Goal: Communication & Community: Answer question/provide support

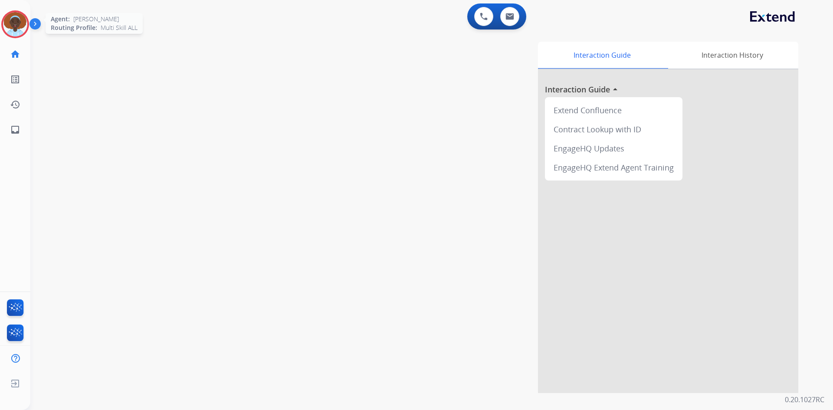
click at [14, 26] on img at bounding box center [15, 24] width 24 height 24
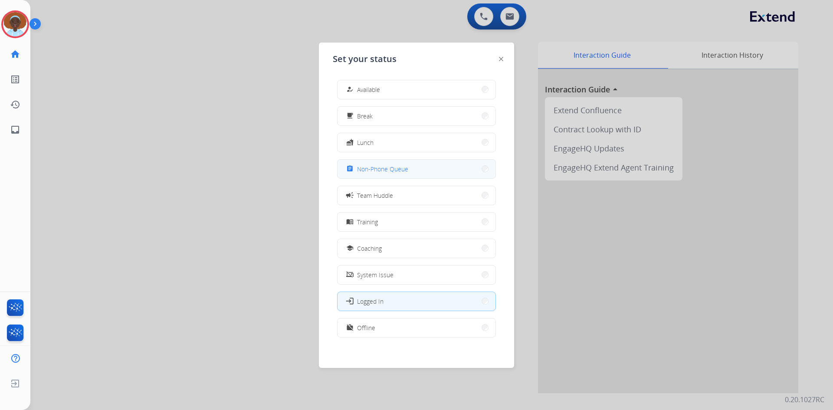
click at [387, 167] on span "Non-Phone Queue" at bounding box center [382, 168] width 51 height 9
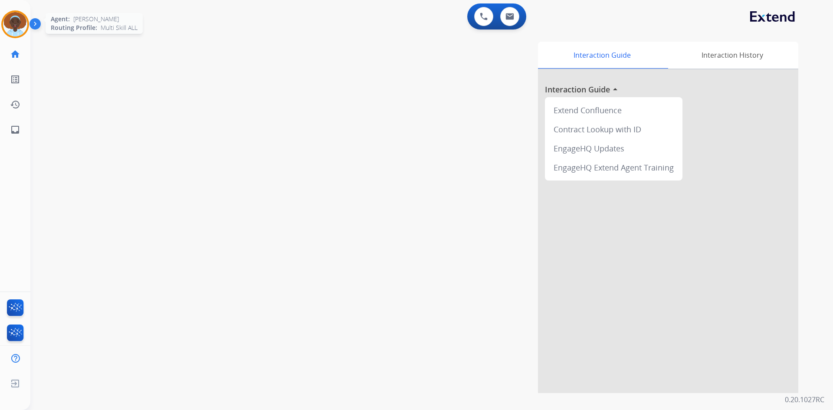
click at [18, 23] on img at bounding box center [15, 24] width 24 height 24
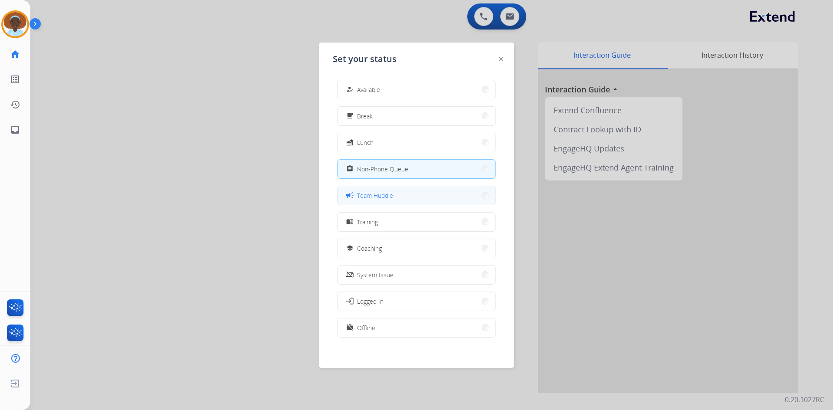
click at [380, 193] on span "Team Huddle" at bounding box center [375, 195] width 36 height 9
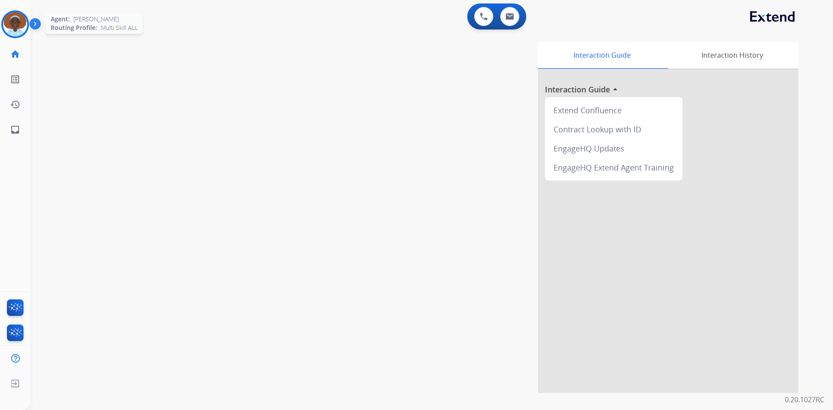
click at [15, 24] on img at bounding box center [15, 24] width 24 height 24
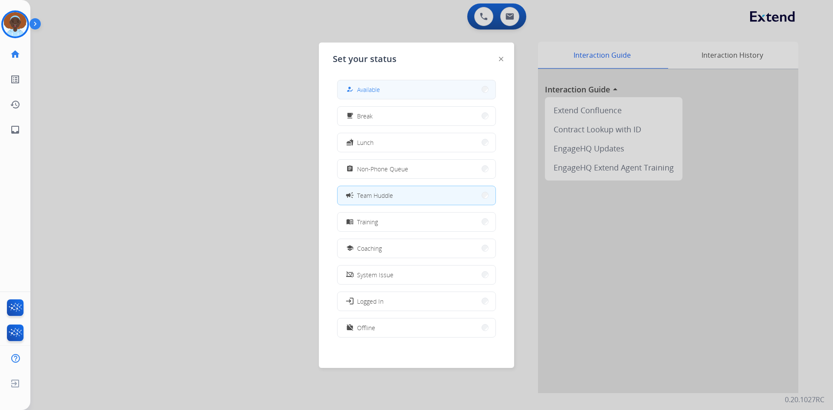
click at [369, 86] on span "Available" at bounding box center [368, 89] width 23 height 9
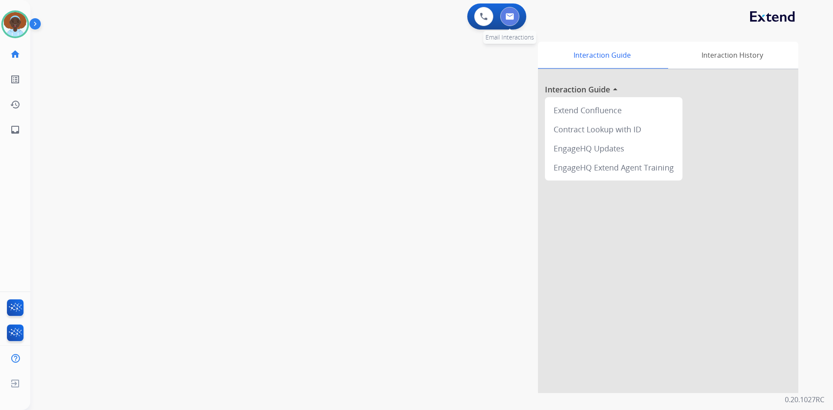
click at [508, 23] on button at bounding box center [509, 16] width 19 height 19
select select "**********"
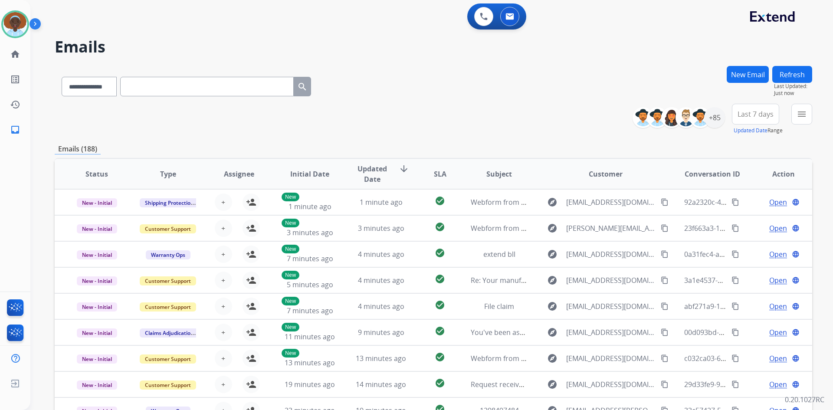
scroll to position [84, 0]
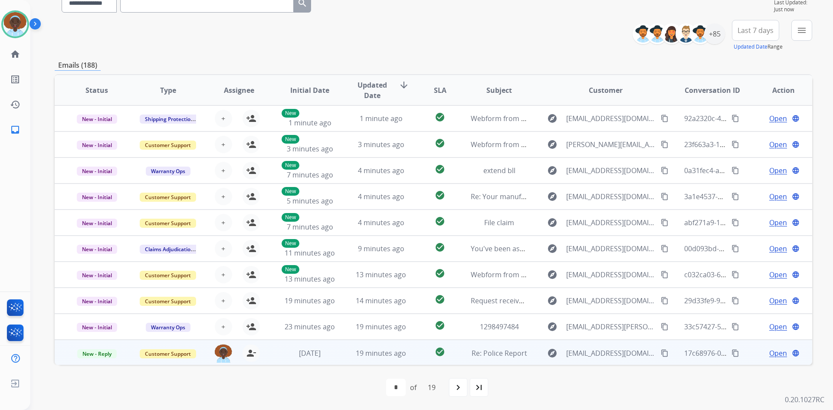
click at [771, 351] on span "Open" at bounding box center [778, 353] width 18 height 10
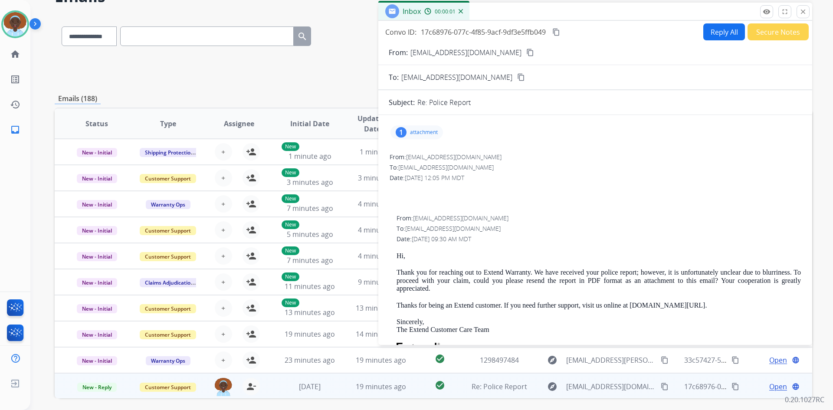
scroll to position [40, 0]
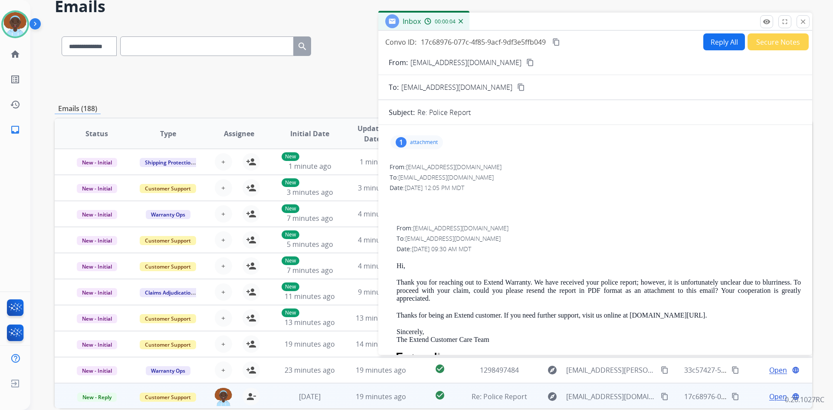
click at [399, 139] on div "1" at bounding box center [401, 142] width 11 height 10
click at [476, 162] on p "report-25500035-0.pdf" at bounding box center [481, 162] width 73 height 10
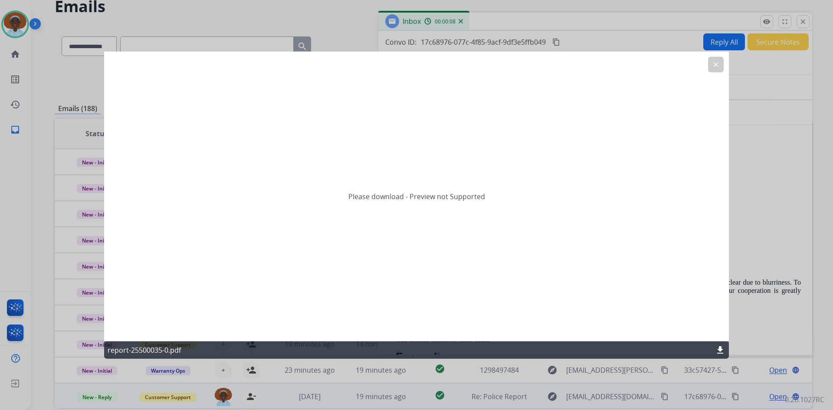
click at [713, 64] on mat-icon "clear" at bounding box center [716, 64] width 8 height 8
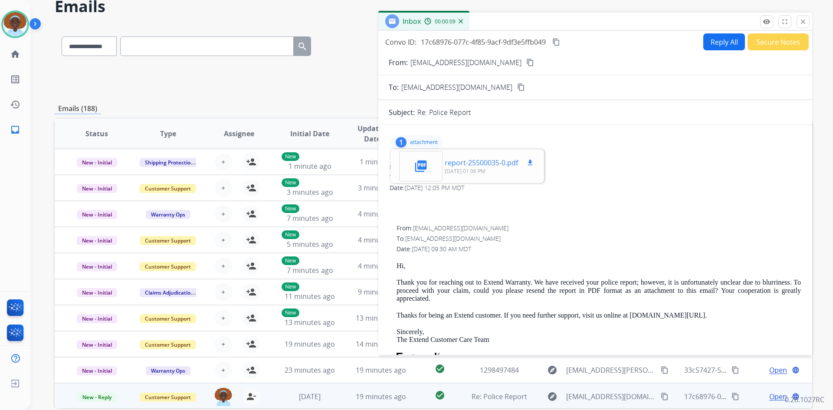
click at [529, 161] on mat-icon "download" at bounding box center [530, 163] width 8 height 8
click at [422, 143] on p "attachment" at bounding box center [424, 142] width 28 height 7
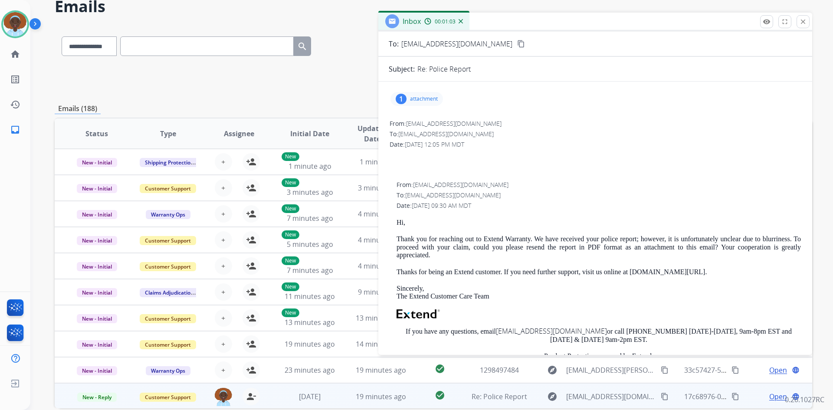
scroll to position [0, 0]
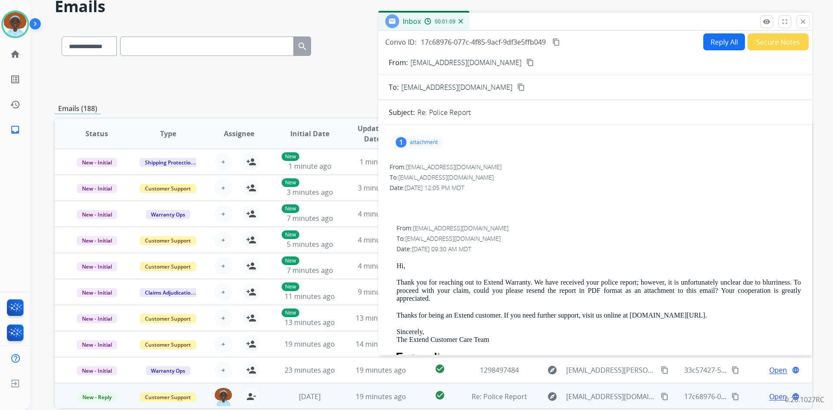
drag, startPoint x: 503, startPoint y: 62, endPoint x: 513, endPoint y: 82, distance: 21.9
click at [526, 62] on mat-icon "content_copy" at bounding box center [530, 63] width 8 height 8
click at [559, 44] on mat-icon "content_copy" at bounding box center [556, 42] width 8 height 8
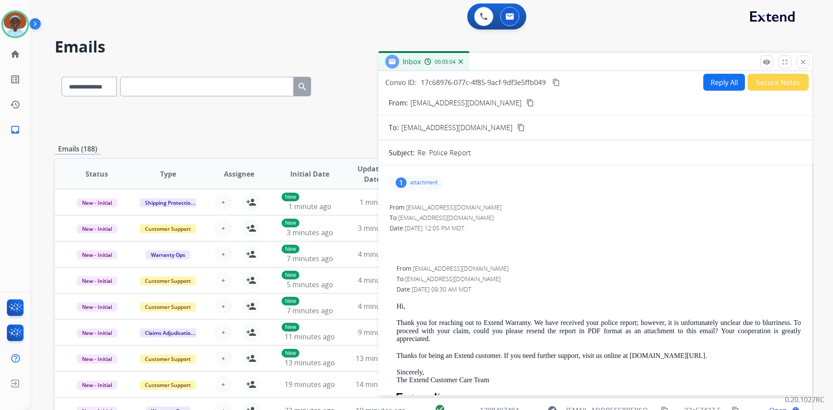
click at [709, 85] on button "Reply All" at bounding box center [724, 82] width 42 height 17
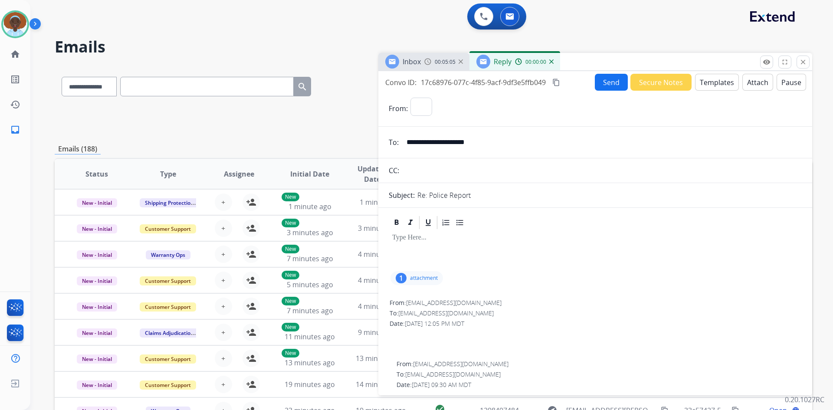
select select "**********"
click at [714, 83] on button "Templates" at bounding box center [717, 82] width 44 height 17
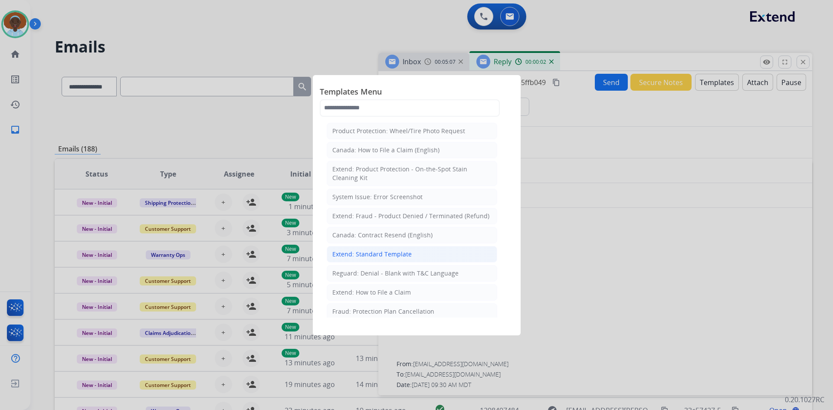
click at [399, 254] on div "Extend: Standard Template" at bounding box center [371, 254] width 79 height 9
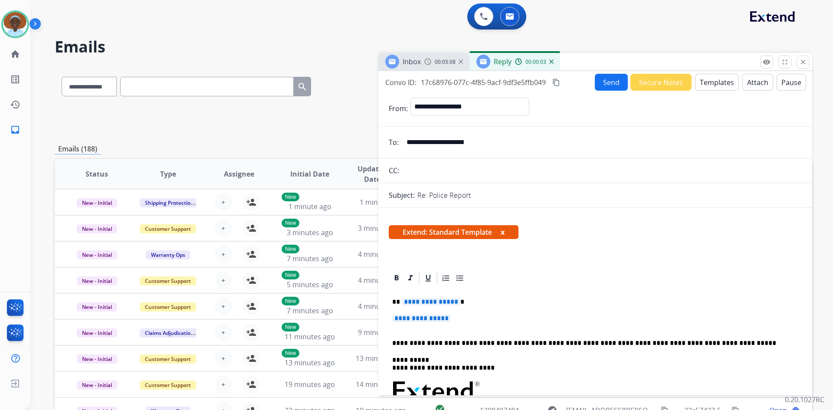
click at [445, 302] on span "**********" at bounding box center [431, 301] width 59 height 7
click at [422, 319] on span "**********" at bounding box center [421, 317] width 59 height 7
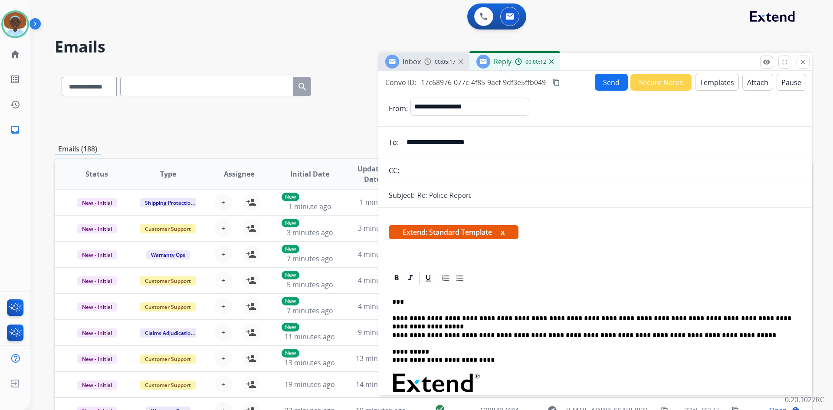
click at [608, 85] on button "Send" at bounding box center [611, 82] width 33 height 17
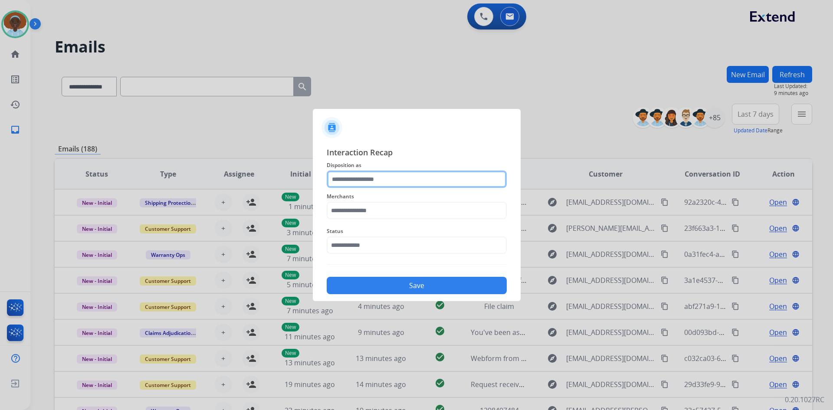
click at [382, 180] on input "text" at bounding box center [417, 178] width 180 height 17
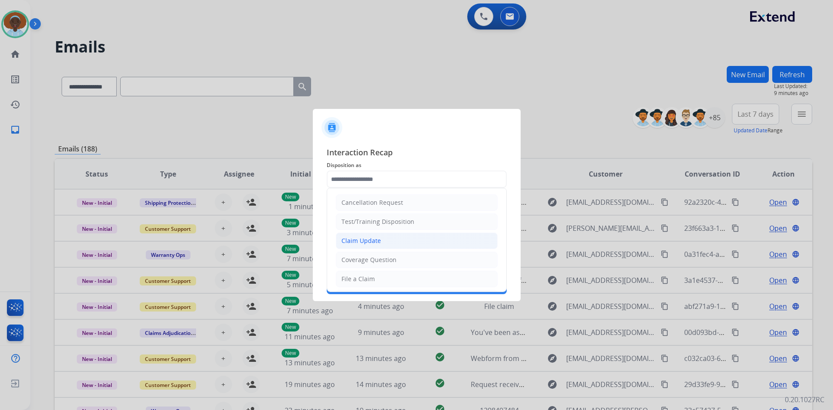
click at [381, 239] on li "Claim Update" at bounding box center [417, 240] width 162 height 16
type input "**********"
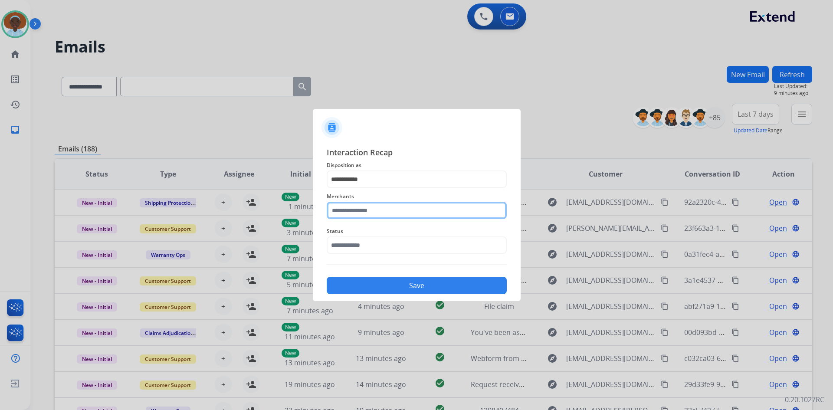
click at [352, 208] on input "text" at bounding box center [417, 210] width 180 height 17
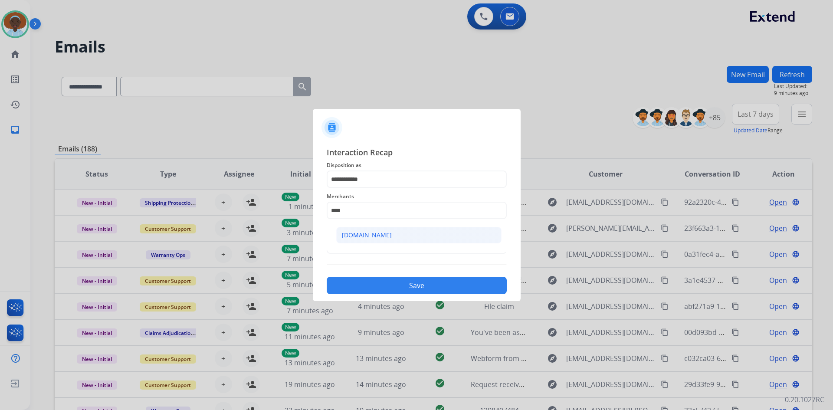
click at [377, 236] on div "Carparts.com" at bounding box center [367, 235] width 50 height 9
type input "**********"
click at [376, 247] on input "text" at bounding box center [417, 244] width 180 height 17
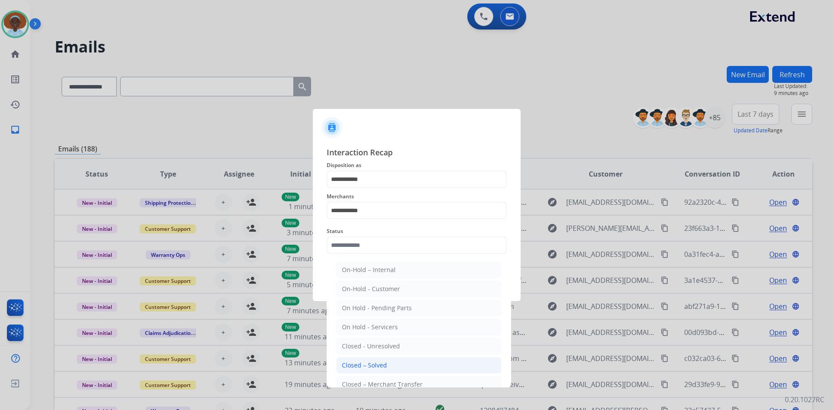
click at [384, 364] on div "Closed – Solved" at bounding box center [364, 365] width 45 height 9
type input "**********"
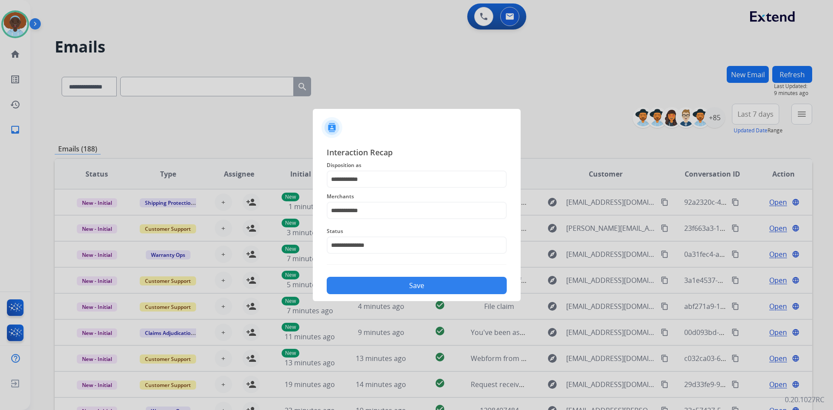
click at [399, 279] on button "Save" at bounding box center [417, 285] width 180 height 17
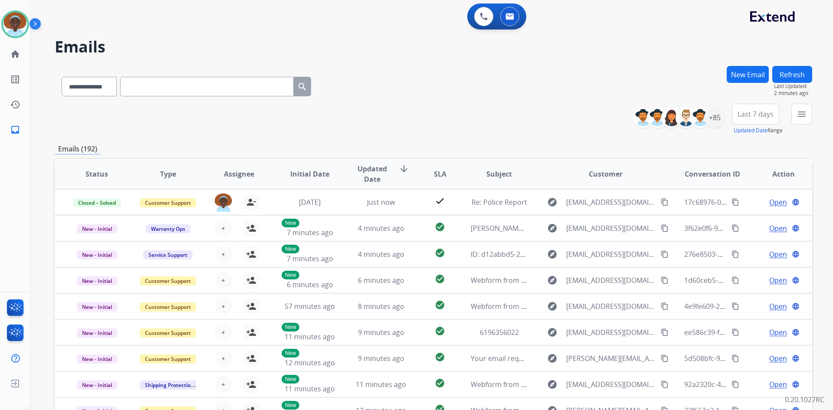
click at [761, 112] on span "Last 7 days" at bounding box center [755, 113] width 36 height 3
click at [744, 221] on div "Last 90 days" at bounding box center [753, 219] width 48 height 13
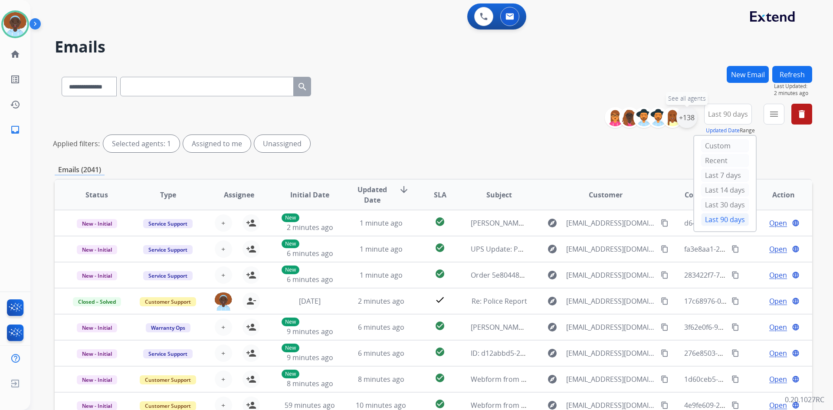
click at [686, 118] on div "+138" at bounding box center [686, 117] width 21 height 21
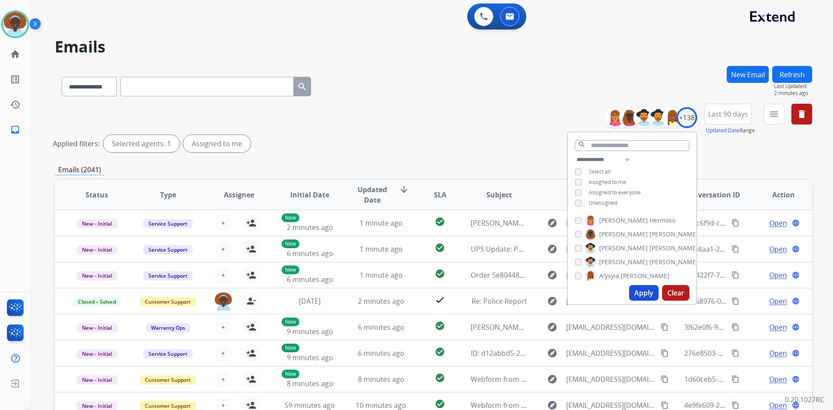
click at [640, 291] on button "Apply" at bounding box center [643, 293] width 29 height 16
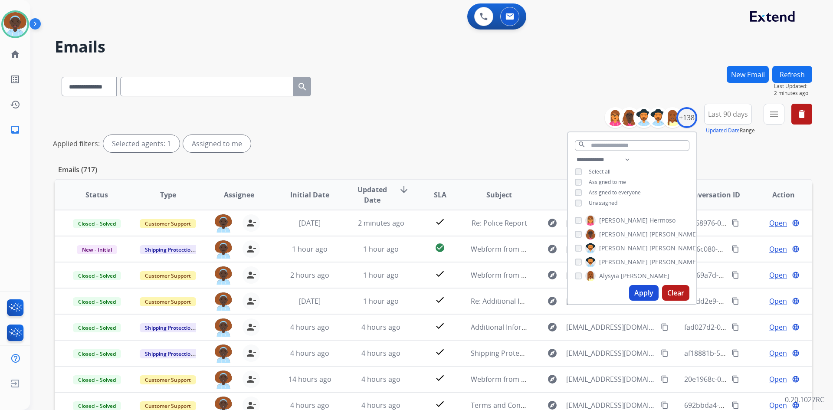
click at [519, 140] on div "Applied filters: Selected agents: 1 Assigned to me" at bounding box center [431, 143] width 757 height 17
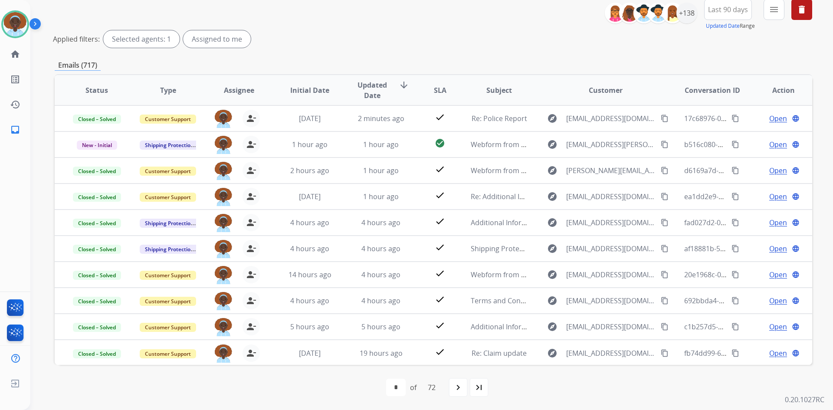
scroll to position [61, 0]
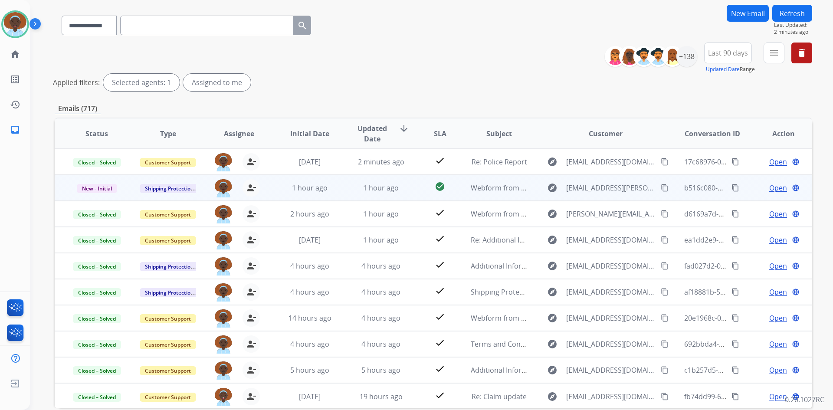
click at [771, 189] on span "Open" at bounding box center [778, 188] width 18 height 10
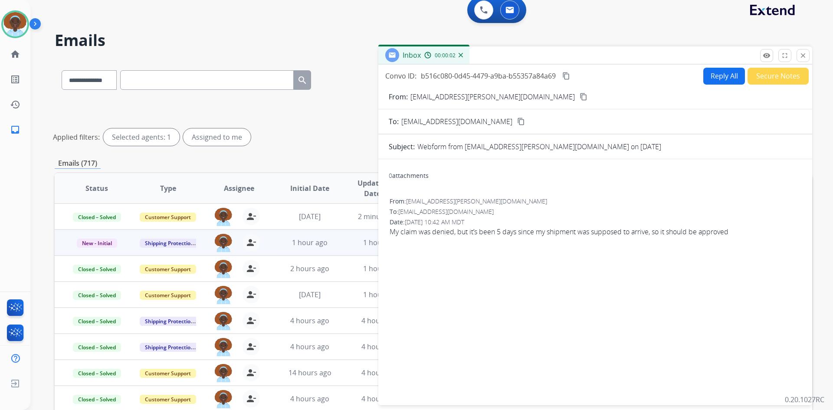
scroll to position [0, 0]
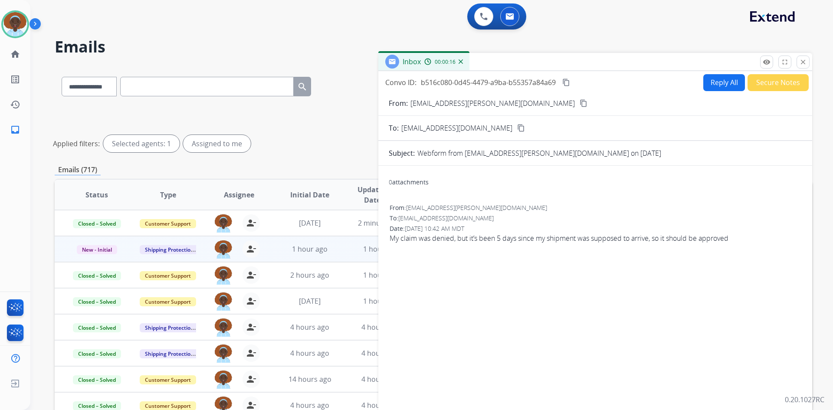
drag, startPoint x: 506, startPoint y: 102, endPoint x: 513, endPoint y: 114, distance: 14.1
click at [579, 102] on mat-icon "content_copy" at bounding box center [583, 103] width 8 height 8
click at [723, 84] on button "Reply All" at bounding box center [724, 82] width 42 height 17
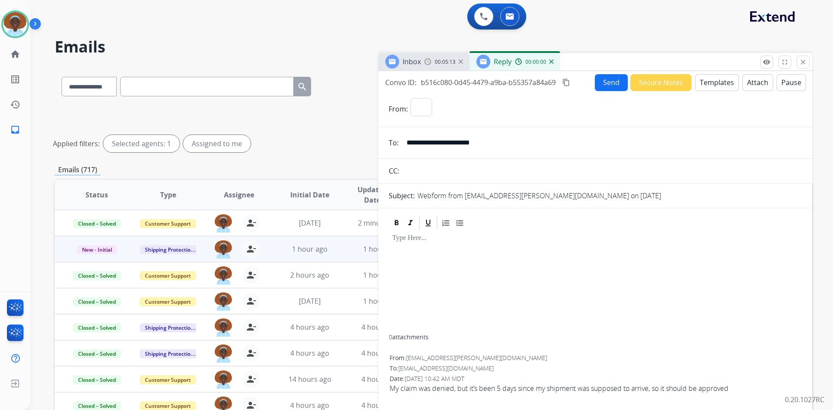
select select "**********"
click at [705, 83] on button "Templates" at bounding box center [717, 82] width 44 height 17
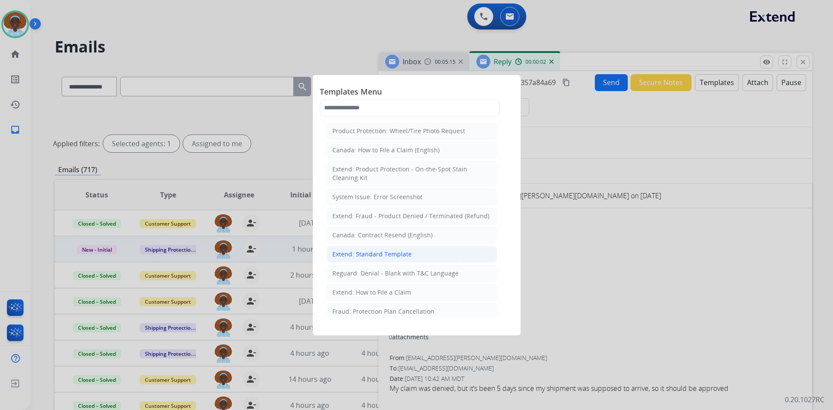
click at [391, 251] on div "Extend: Standard Template" at bounding box center [371, 254] width 79 height 9
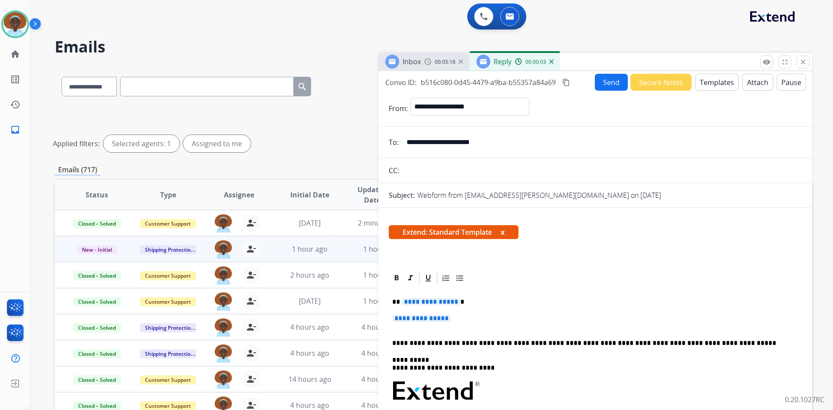
click at [431, 297] on div "**********" at bounding box center [595, 414] width 413 height 256
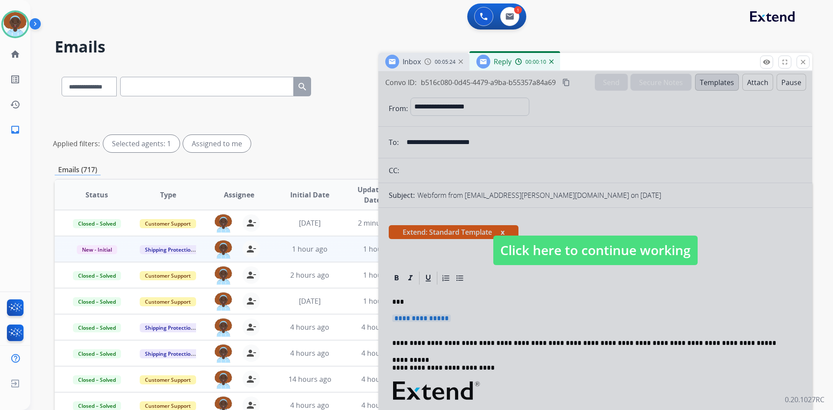
click at [575, 244] on span "Click here to continue working" at bounding box center [595, 249] width 204 height 29
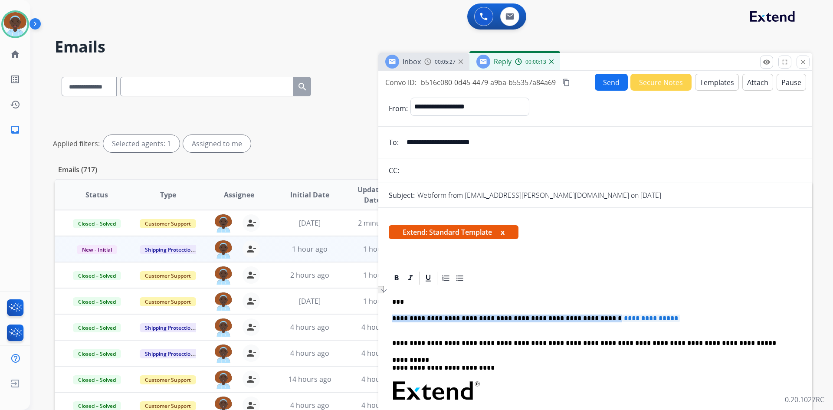
drag, startPoint x: 661, startPoint y: 318, endPoint x: 392, endPoint y: 320, distance: 268.9
click at [392, 320] on p "**********" at bounding box center [591, 322] width 399 height 16
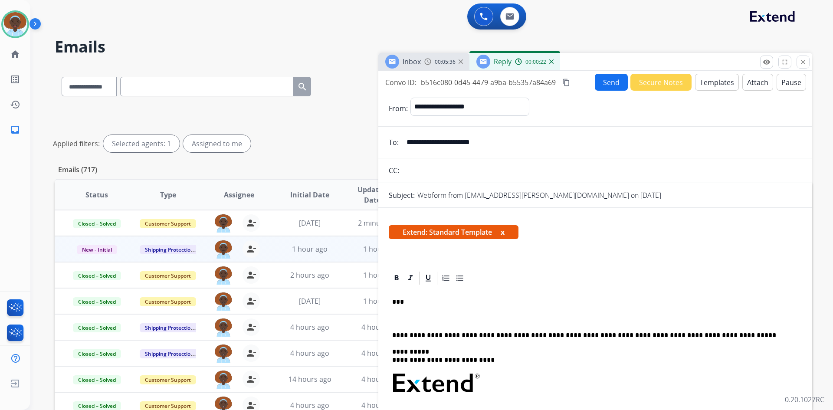
click at [396, 318] on p "To enrich screen reader interactions, please activate Accessibility in Grammarl…" at bounding box center [591, 318] width 399 height 8
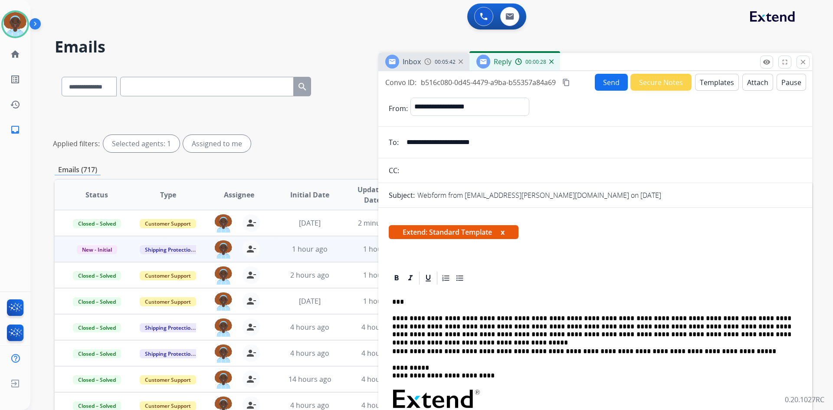
click at [599, 85] on button "Send" at bounding box center [611, 82] width 33 height 17
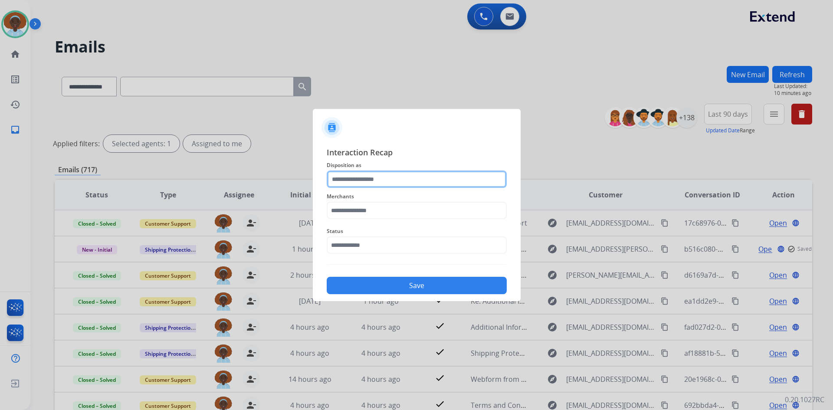
click at [375, 180] on input "text" at bounding box center [417, 178] width 180 height 17
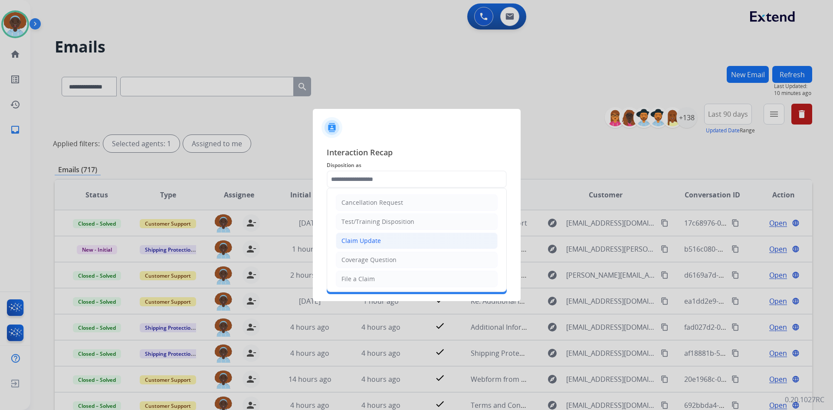
click at [376, 241] on div "Claim Update" at bounding box center [360, 240] width 39 height 9
type input "**********"
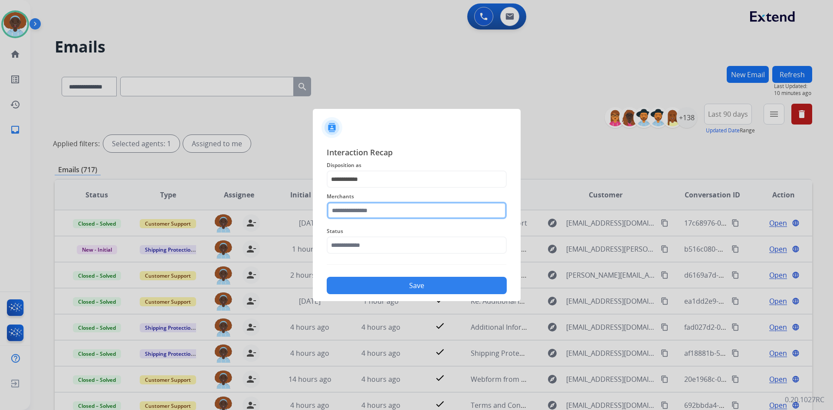
click at [362, 207] on input "text" at bounding box center [417, 210] width 180 height 17
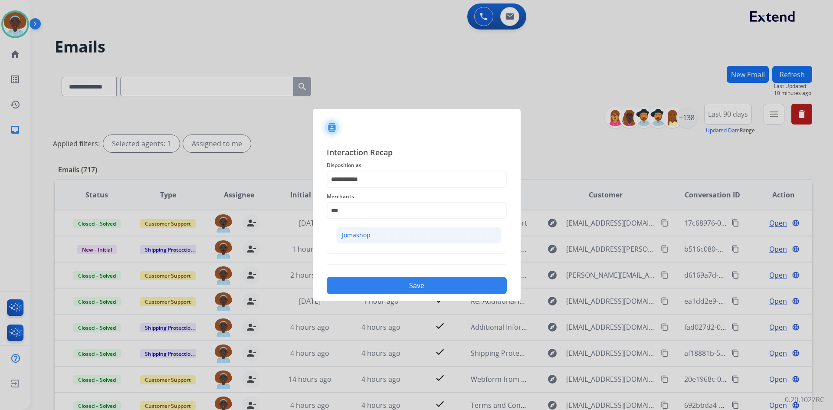
click at [361, 237] on div "Jomashop" at bounding box center [356, 235] width 29 height 9
type input "********"
click at [367, 244] on input "text" at bounding box center [417, 244] width 180 height 17
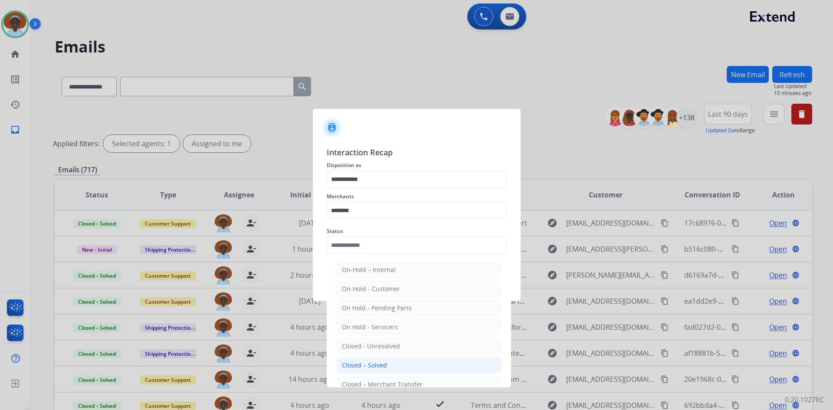
drag, startPoint x: 373, startPoint y: 366, endPoint x: 386, endPoint y: 350, distance: 20.6
click at [374, 364] on div "Closed – Solved" at bounding box center [364, 365] width 45 height 9
type input "**********"
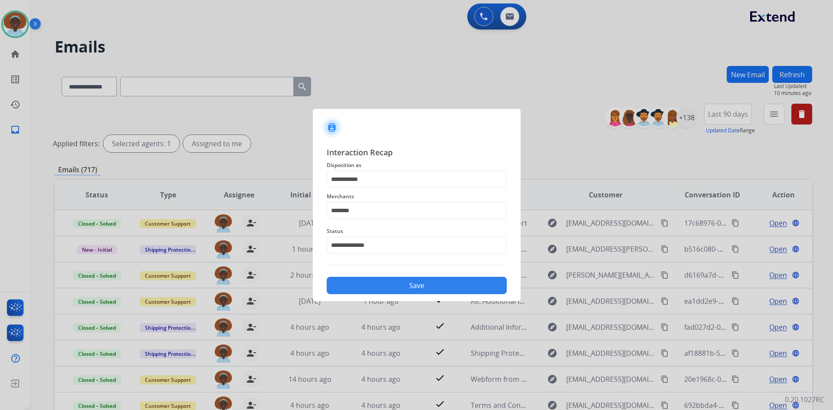
click at [430, 283] on button "Save" at bounding box center [417, 285] width 180 height 17
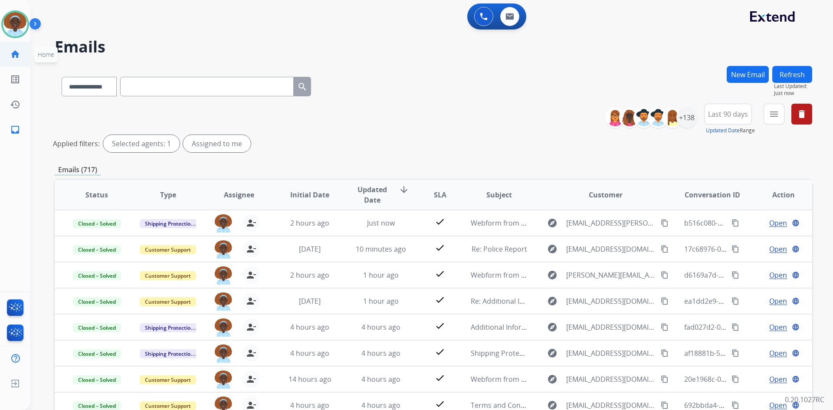
click at [14, 53] on mat-icon "home" at bounding box center [15, 54] width 10 height 10
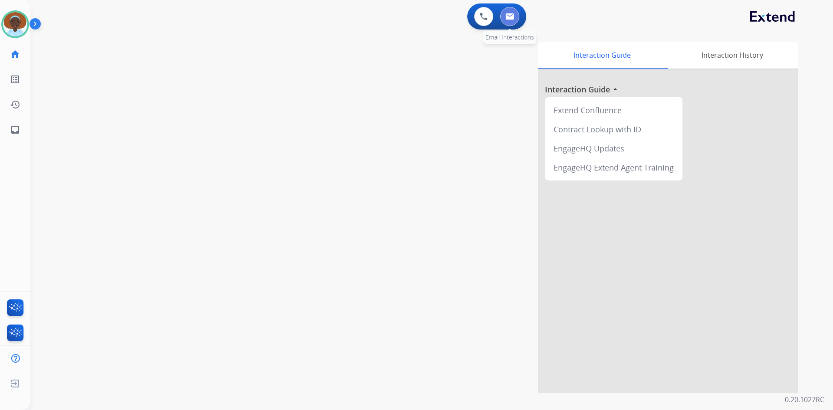
click at [509, 19] on img at bounding box center [509, 16] width 9 height 7
select select "**********"
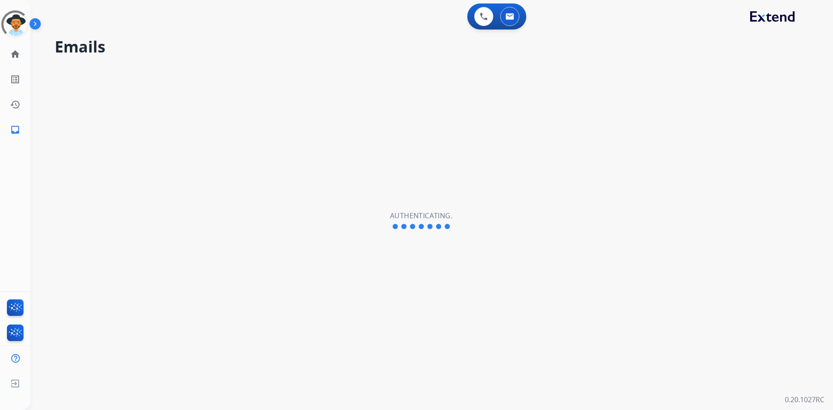
select select "**********"
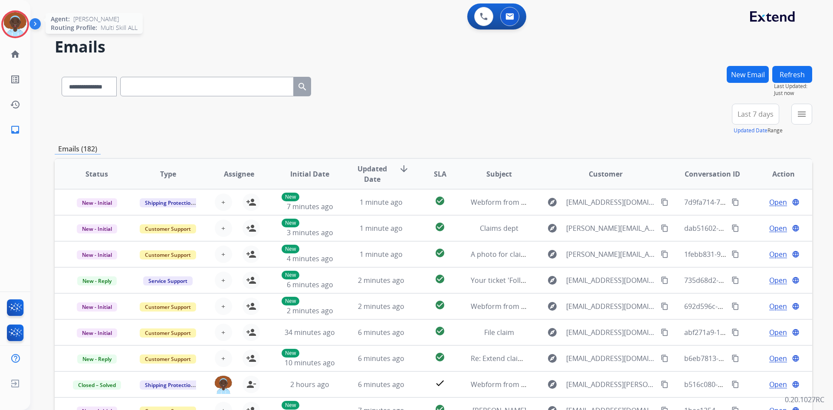
click at [15, 19] on img at bounding box center [15, 24] width 24 height 24
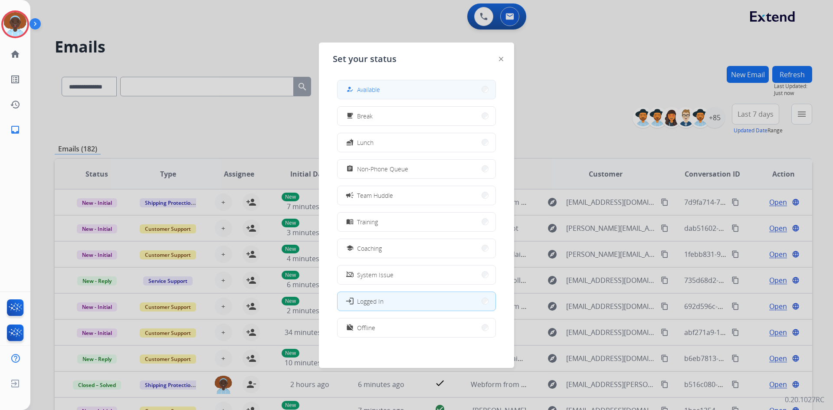
click at [373, 86] on span "Available" at bounding box center [368, 89] width 23 height 9
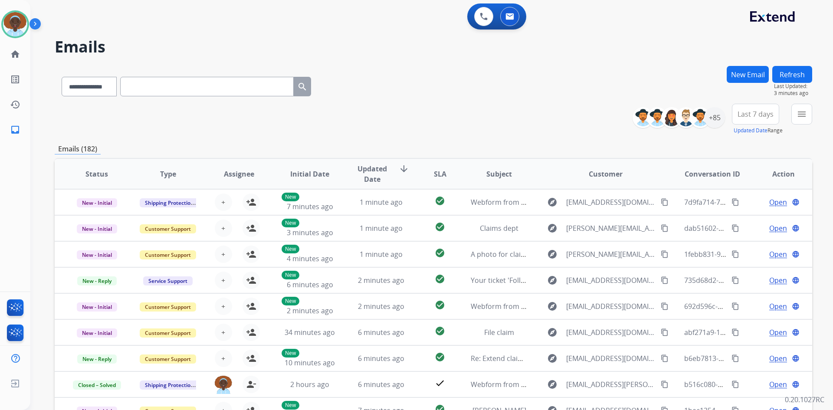
click at [781, 78] on button "Refresh" at bounding box center [792, 74] width 40 height 17
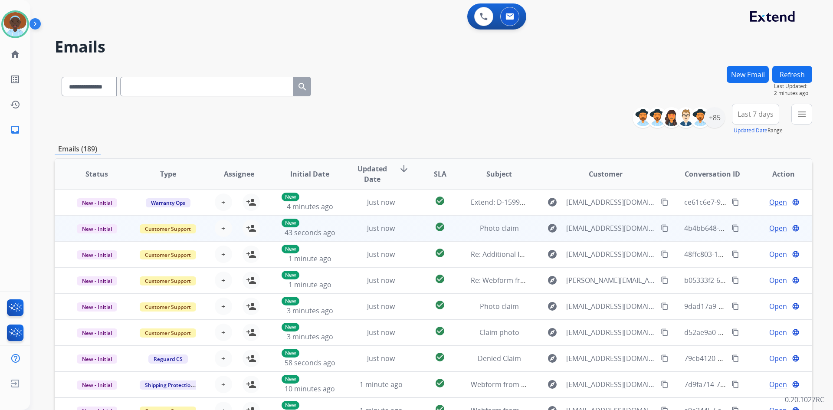
click at [771, 230] on span "Open" at bounding box center [778, 228] width 18 height 10
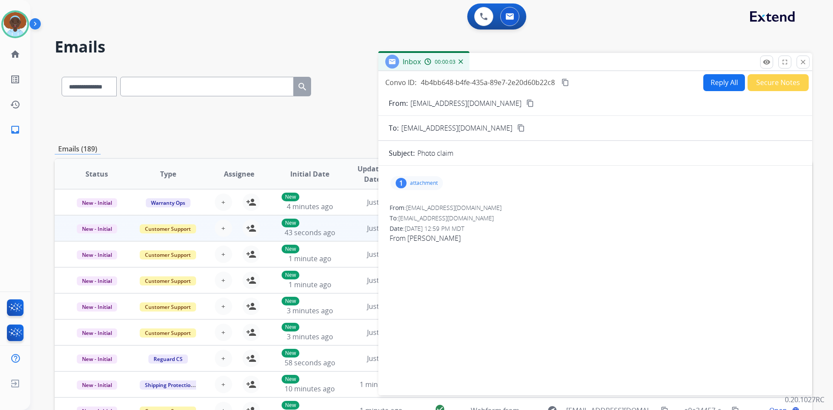
click at [398, 183] on div "1" at bounding box center [401, 183] width 11 height 10
click at [424, 209] on div at bounding box center [420, 207] width 43 height 30
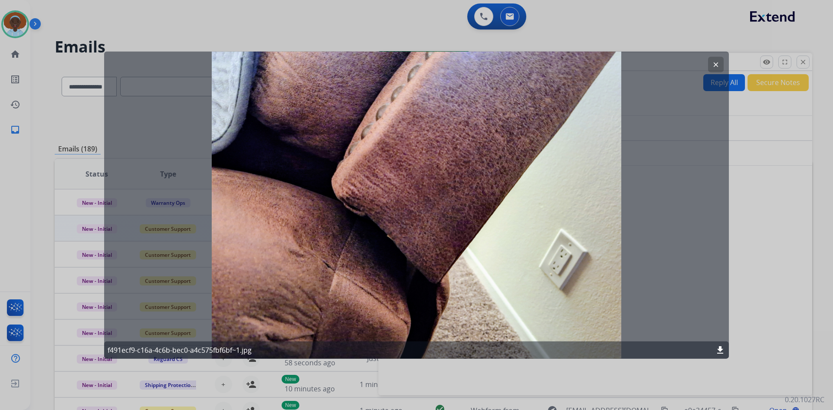
click at [714, 65] on mat-icon "clear" at bounding box center [716, 64] width 8 height 8
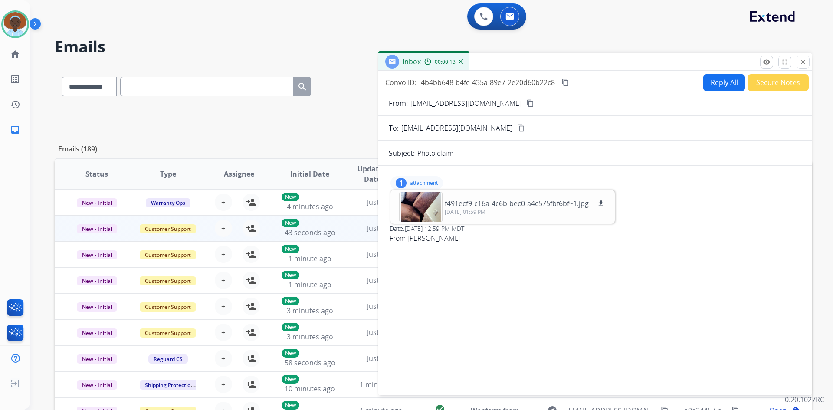
click at [408, 183] on div "1 attachment f491ecf9-c16a-4c6b-bec0-a4c575fbf6bf~1.jpg download 10/08/2025, 01…" at bounding box center [416, 183] width 52 height 14
click at [800, 63] on mat-icon "close" at bounding box center [803, 62] width 8 height 8
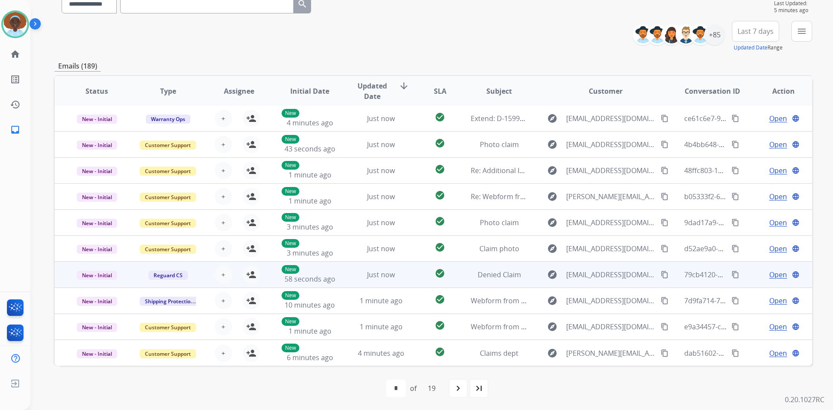
scroll to position [84, 0]
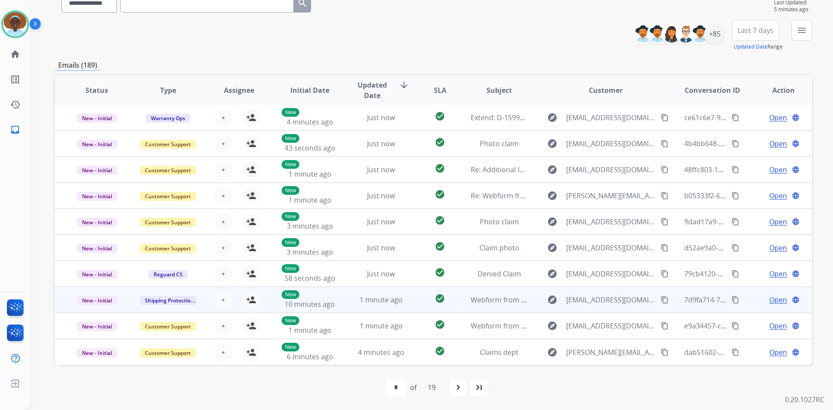
click at [769, 300] on span "Open" at bounding box center [778, 299] width 18 height 10
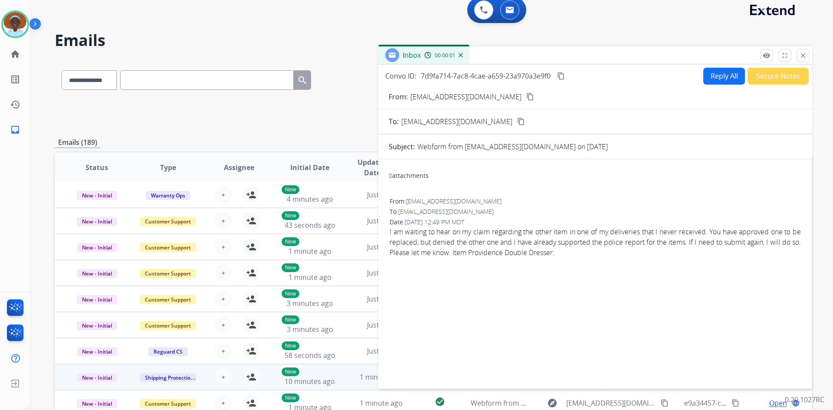
scroll to position [0, 0]
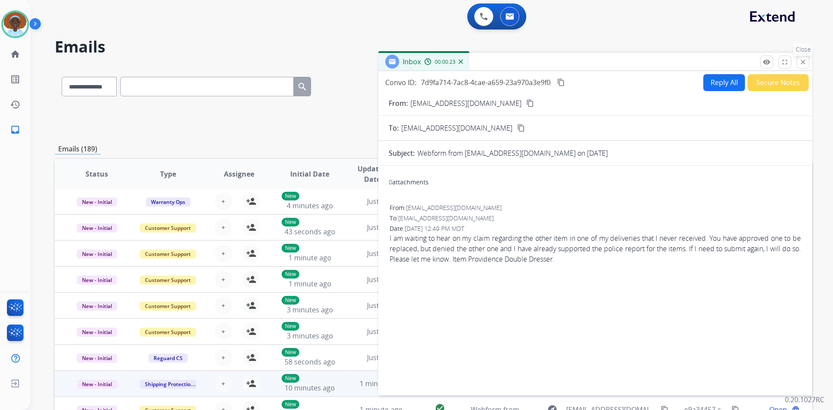
click at [804, 56] on button "close Close" at bounding box center [802, 62] width 13 height 13
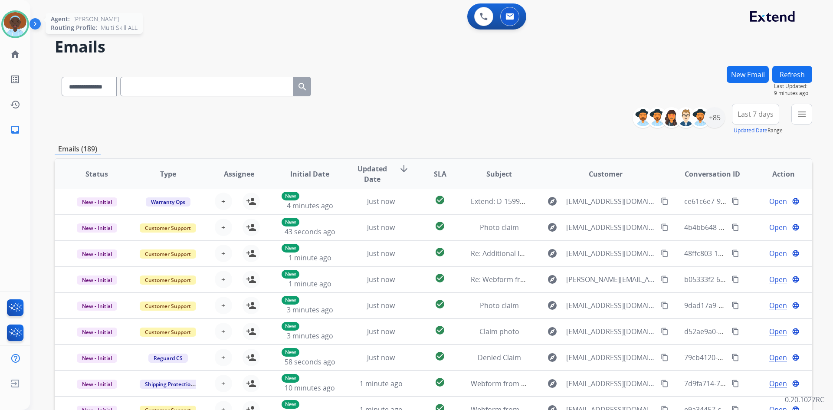
click at [20, 23] on img at bounding box center [15, 24] width 24 height 24
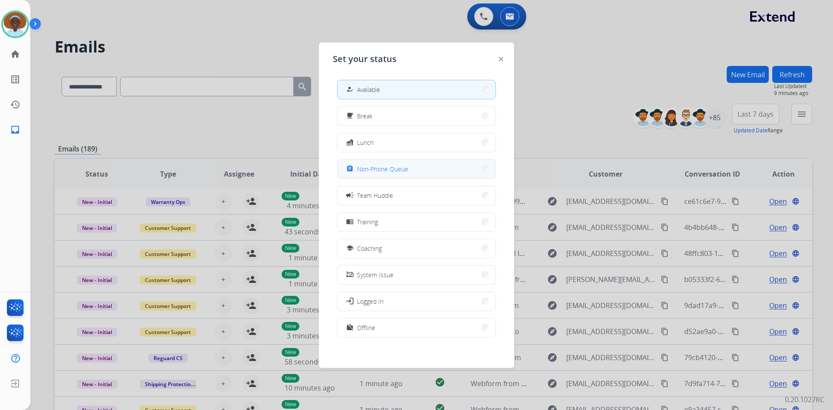
click at [372, 168] on span "Non-Phone Queue" at bounding box center [382, 168] width 51 height 9
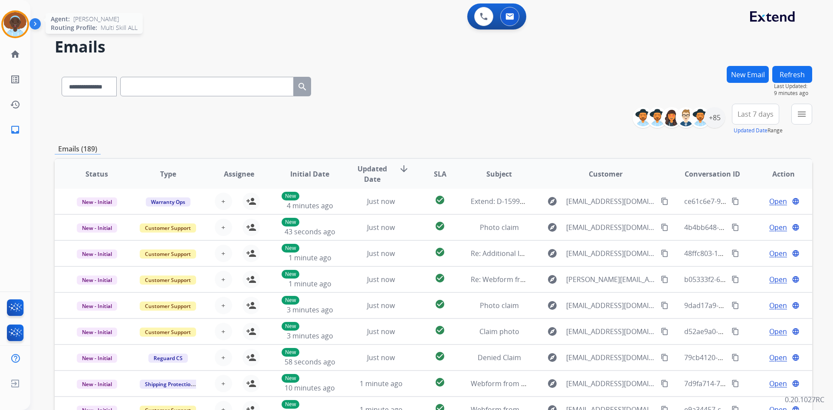
click at [12, 20] on img at bounding box center [15, 24] width 24 height 24
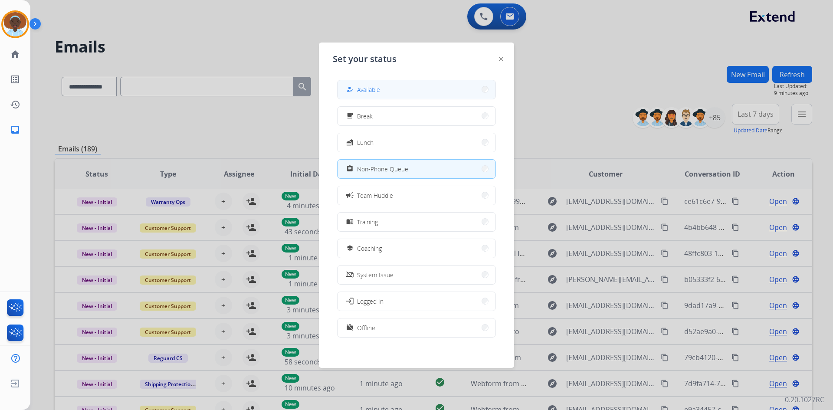
click at [384, 89] on button "how_to_reg Available" at bounding box center [416, 89] width 158 height 19
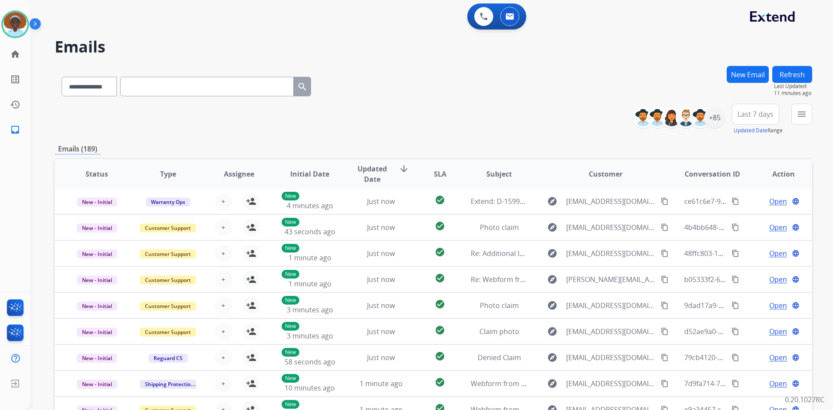
click at [782, 78] on button "Refresh" at bounding box center [792, 74] width 40 height 17
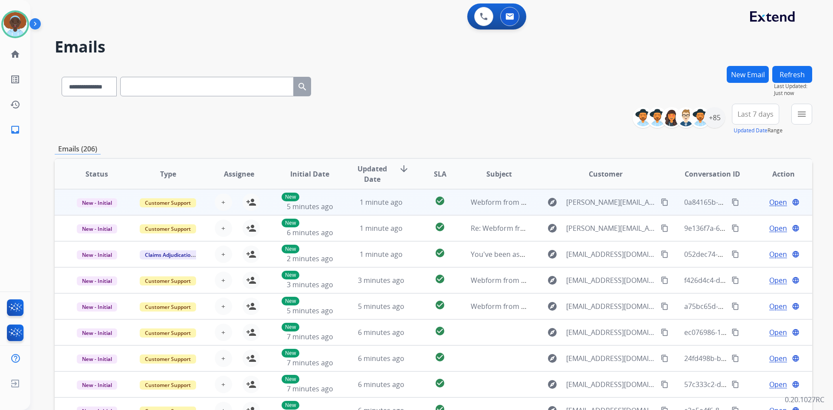
click at [775, 203] on span "Open" at bounding box center [778, 202] width 18 height 10
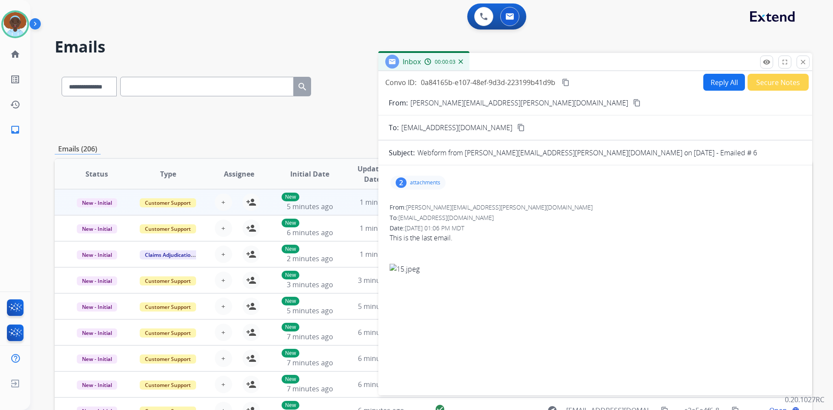
click at [396, 184] on div "2" at bounding box center [401, 182] width 11 height 10
click at [424, 209] on div at bounding box center [420, 206] width 43 height 30
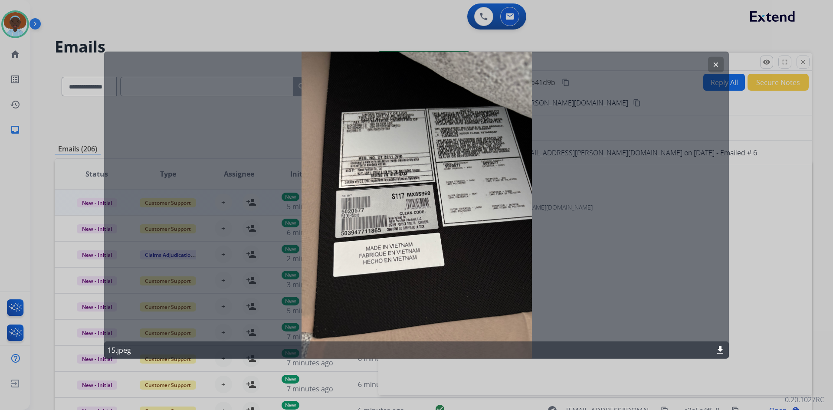
click at [715, 65] on mat-icon "clear" at bounding box center [716, 64] width 8 height 8
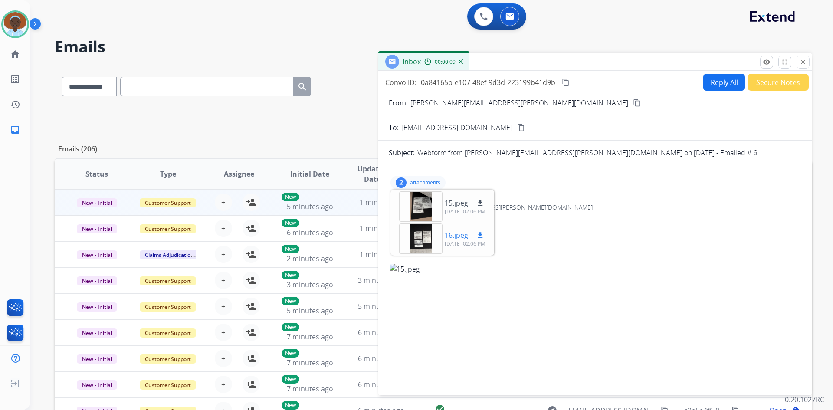
click at [420, 244] on div at bounding box center [420, 238] width 43 height 30
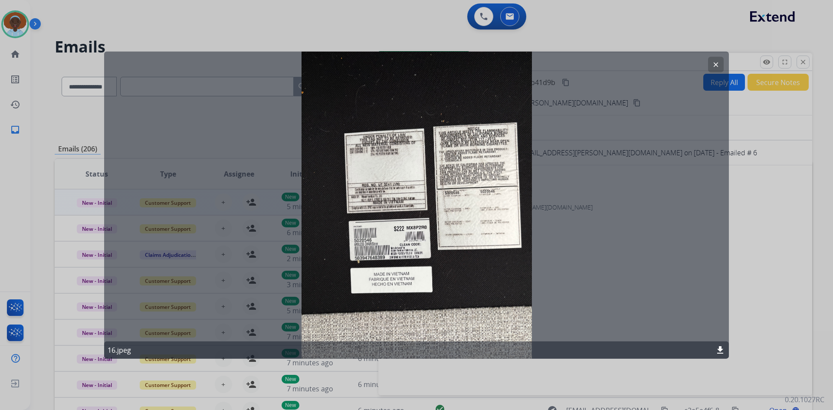
click at [715, 66] on mat-icon "clear" at bounding box center [716, 64] width 8 height 8
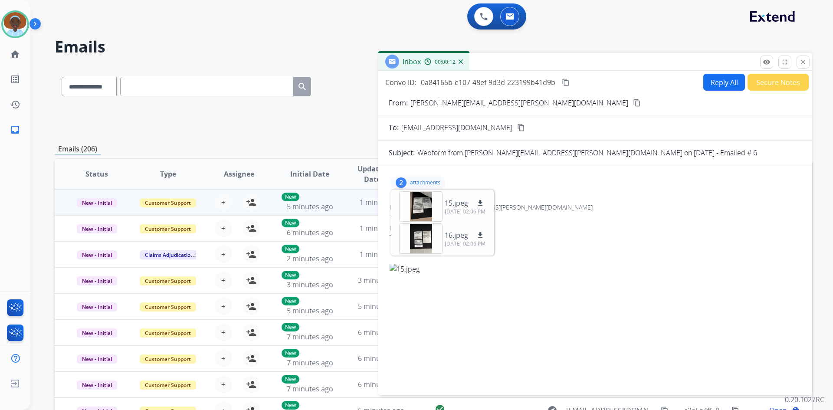
click at [423, 182] on p "attachments" at bounding box center [425, 182] width 30 height 7
click at [633, 104] on mat-icon "content_copy" at bounding box center [637, 103] width 8 height 8
click at [400, 180] on div "2" at bounding box center [401, 182] width 11 height 10
click at [476, 199] on mat-icon "download" at bounding box center [480, 203] width 8 height 8
click at [476, 232] on mat-icon "download" at bounding box center [480, 235] width 8 height 8
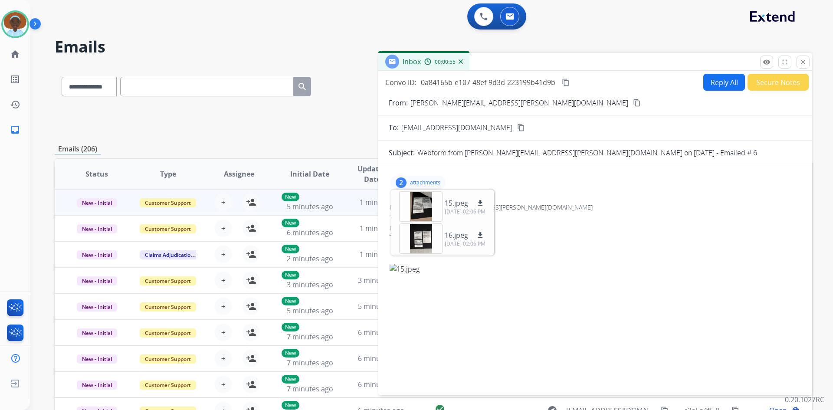
click at [422, 182] on p "attachments" at bounding box center [425, 182] width 30 height 7
click at [713, 83] on button "Reply All" at bounding box center [724, 82] width 42 height 17
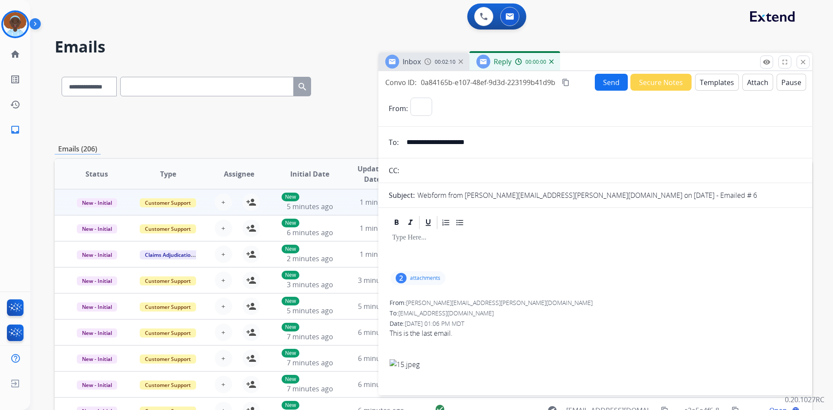
select select "**********"
click at [713, 83] on button "Templates" at bounding box center [717, 82] width 44 height 17
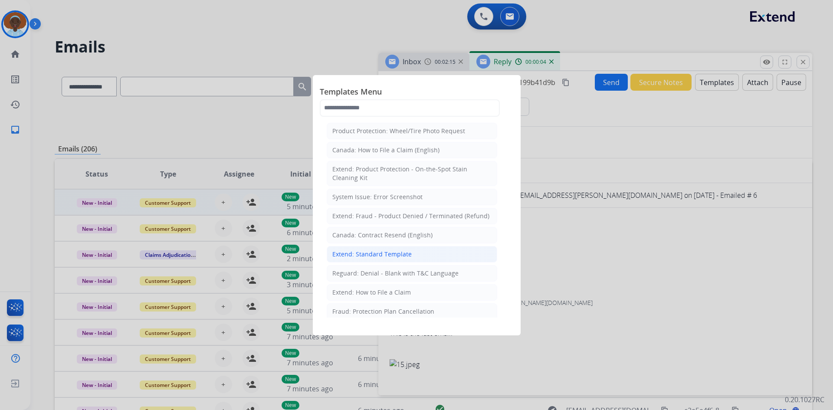
click at [380, 256] on div "Extend: Standard Template" at bounding box center [371, 254] width 79 height 9
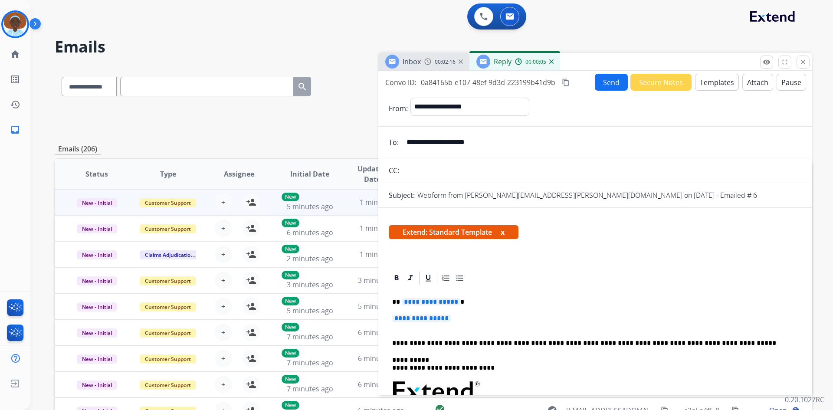
click at [431, 301] on span "**********" at bounding box center [431, 301] width 59 height 7
click at [432, 318] on span "**********" at bounding box center [421, 317] width 59 height 7
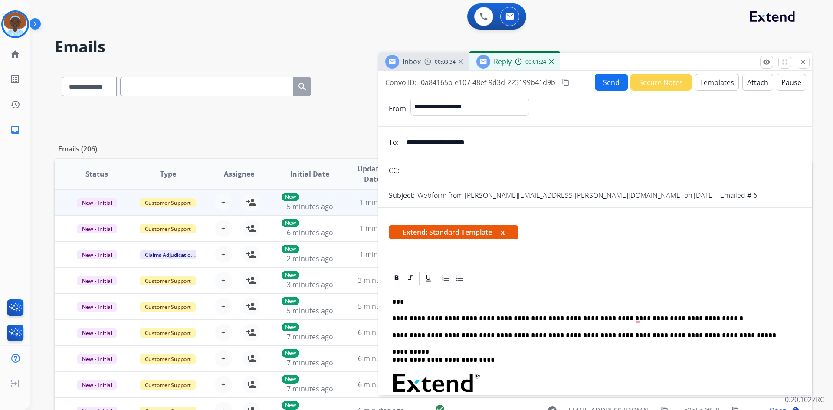
click at [602, 85] on button "Send" at bounding box center [611, 82] width 33 height 17
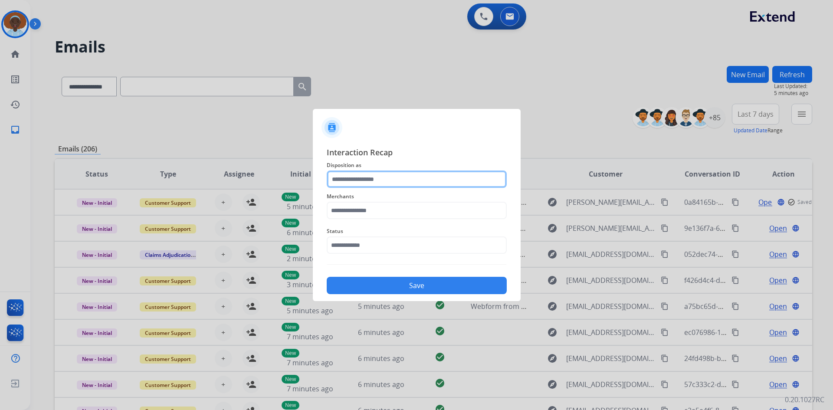
click at [372, 180] on input "text" at bounding box center [417, 178] width 180 height 17
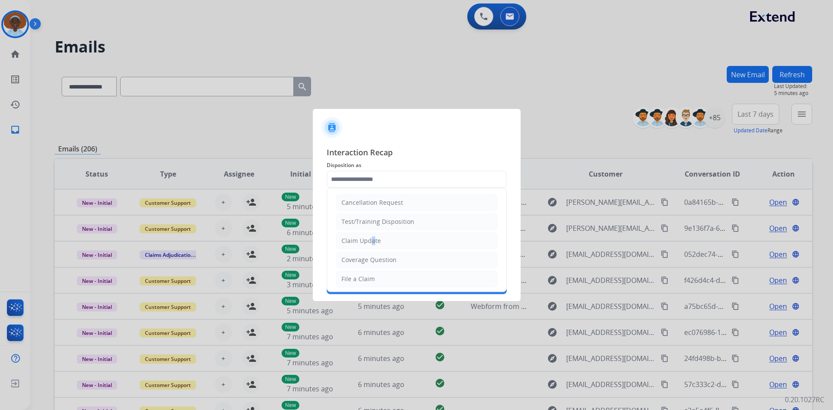
click at [368, 243] on div "Claim Update" at bounding box center [360, 240] width 39 height 9
type input "**********"
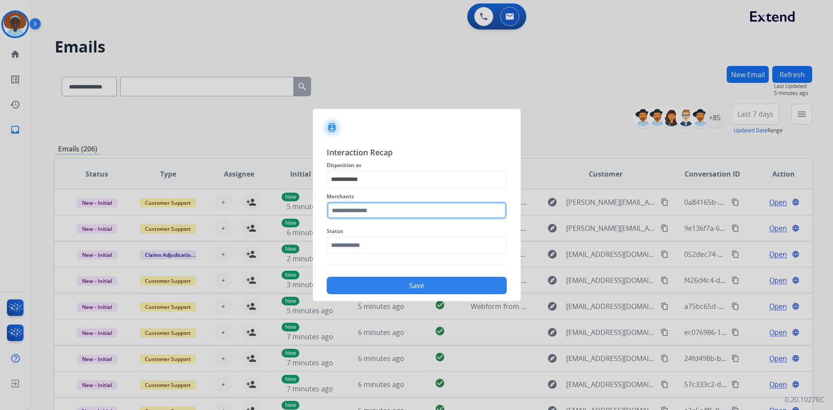
click at [357, 212] on input "text" at bounding box center [417, 210] width 180 height 17
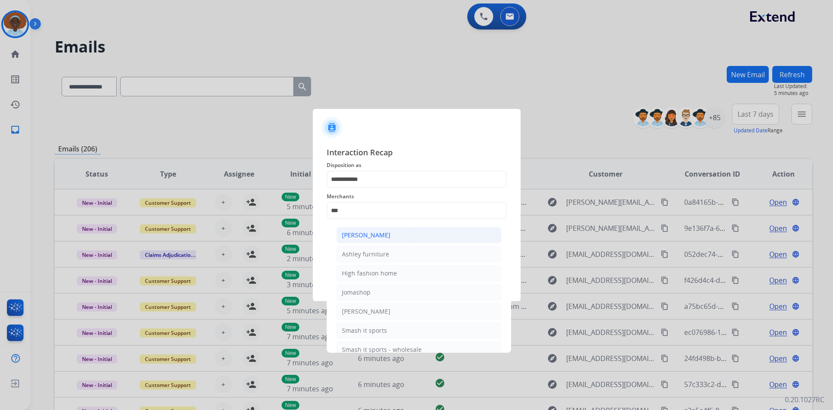
click at [369, 231] on div "Ashley - Reguard" at bounding box center [366, 235] width 49 height 9
type input "**********"
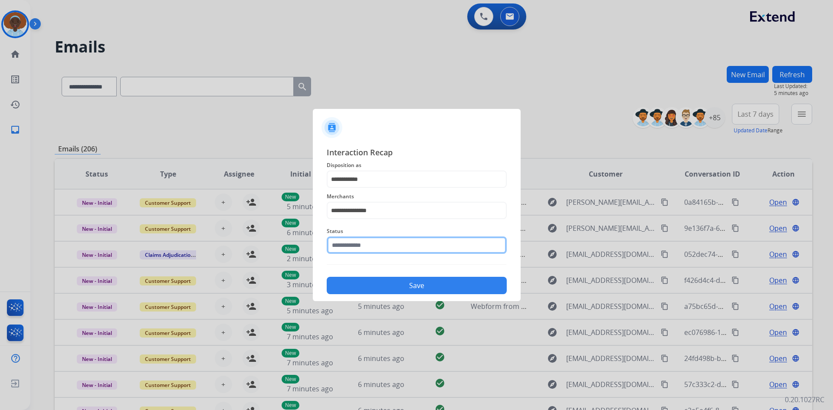
click at [370, 245] on input "text" at bounding box center [417, 244] width 180 height 17
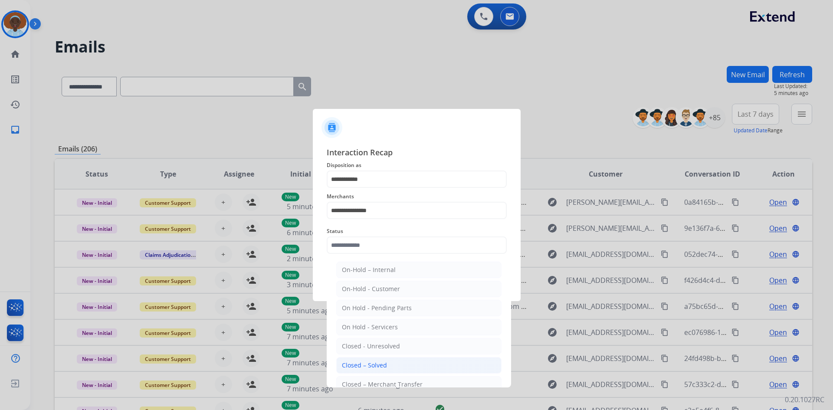
click at [389, 363] on li "Closed – Solved" at bounding box center [418, 365] width 165 height 16
type input "**********"
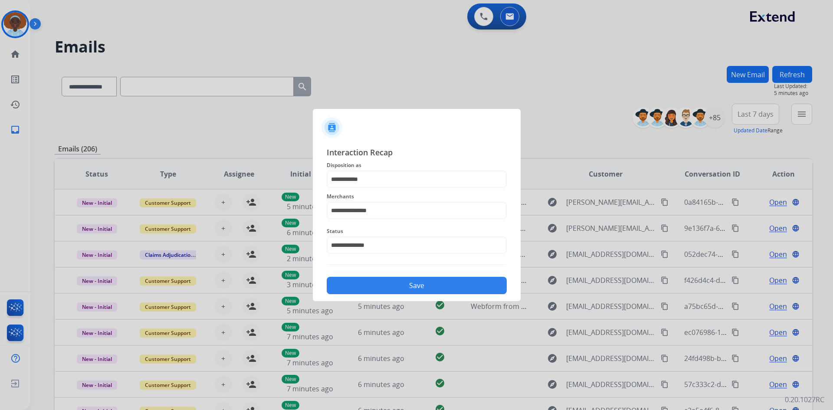
click at [412, 288] on button "Save" at bounding box center [417, 285] width 180 height 17
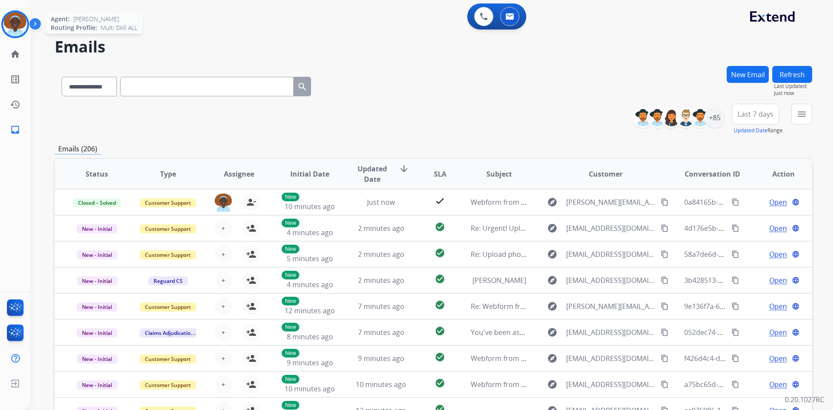
click at [11, 23] on img at bounding box center [15, 24] width 24 height 24
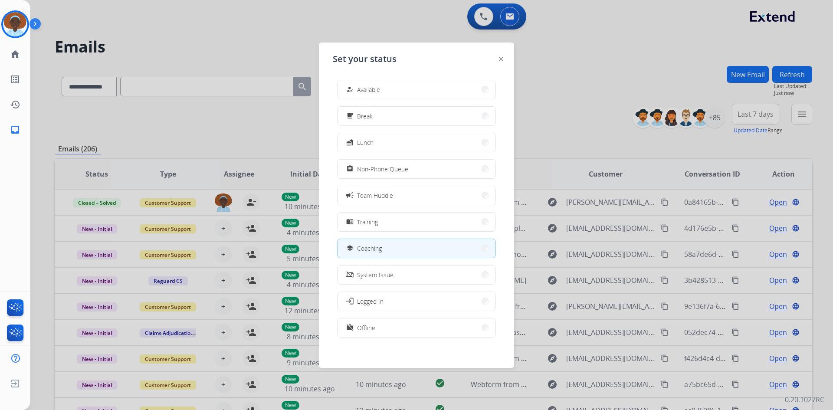
click at [219, 35] on div at bounding box center [416, 205] width 833 height 410
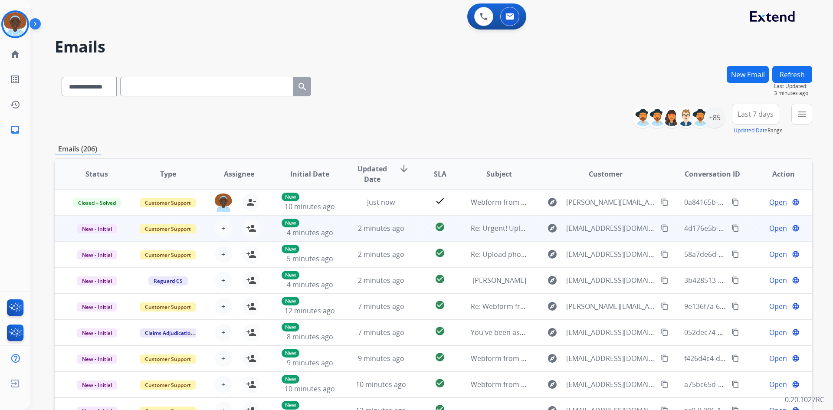
click at [769, 226] on span "Open" at bounding box center [778, 228] width 18 height 10
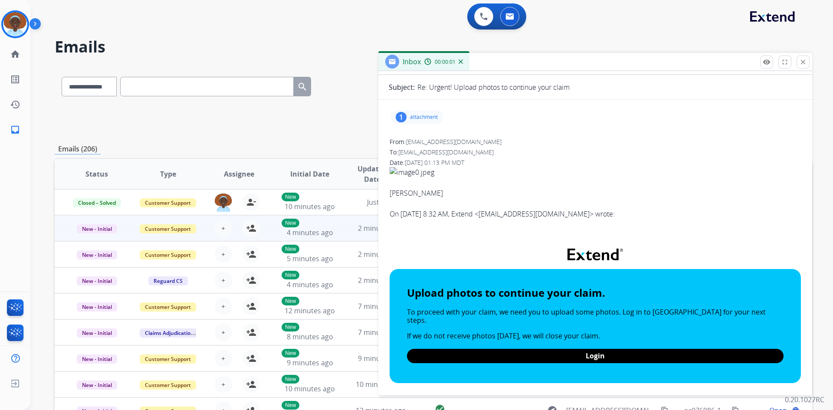
scroll to position [87, 0]
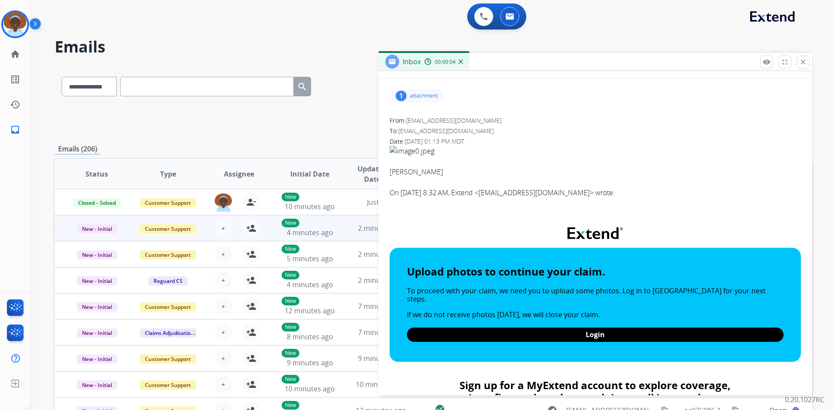
click at [400, 99] on div "1" at bounding box center [401, 96] width 11 height 10
click at [418, 118] on div at bounding box center [420, 120] width 43 height 30
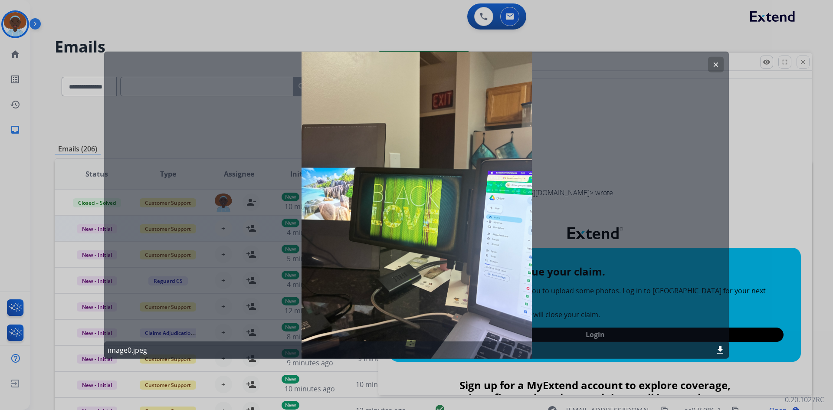
drag, startPoint x: 717, startPoint y: 66, endPoint x: 715, endPoint y: 92, distance: 26.5
click at [717, 66] on mat-icon "clear" at bounding box center [716, 64] width 8 height 8
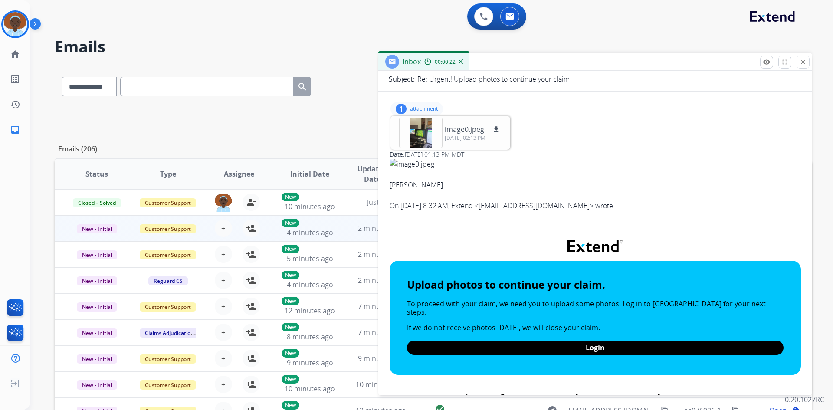
scroll to position [0, 0]
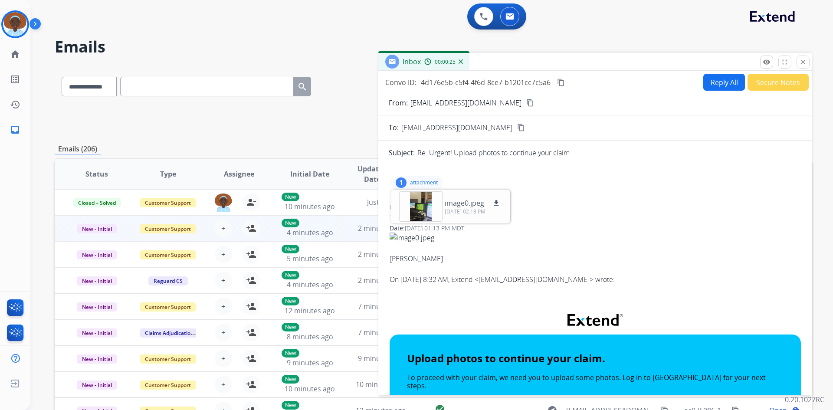
click at [407, 181] on div "1 attachment image0.jpeg download 10/08/2025, 02:13 PM" at bounding box center [416, 183] width 52 height 14
drag, startPoint x: 469, startPoint y: 208, endPoint x: 408, endPoint y: 207, distance: 61.6
click at [408, 207] on span "tdavis0907@gmail.com" at bounding box center [453, 207] width 95 height 8
copy span "tdavis0907@gmail.com"
click at [589, 216] on div "To: support@extend.com" at bounding box center [594, 217] width 411 height 9
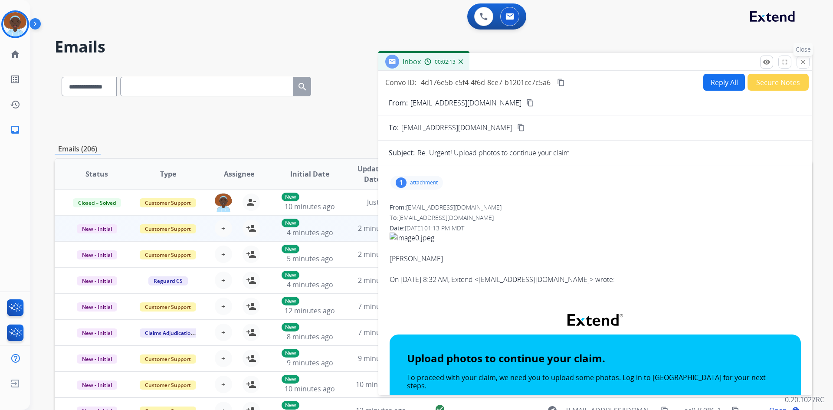
click at [800, 61] on mat-icon "close" at bounding box center [803, 62] width 8 height 8
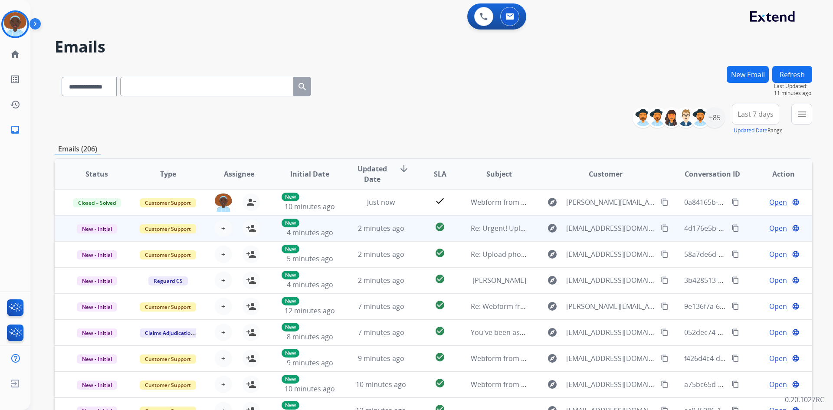
click at [769, 229] on span "Open" at bounding box center [778, 228] width 18 height 10
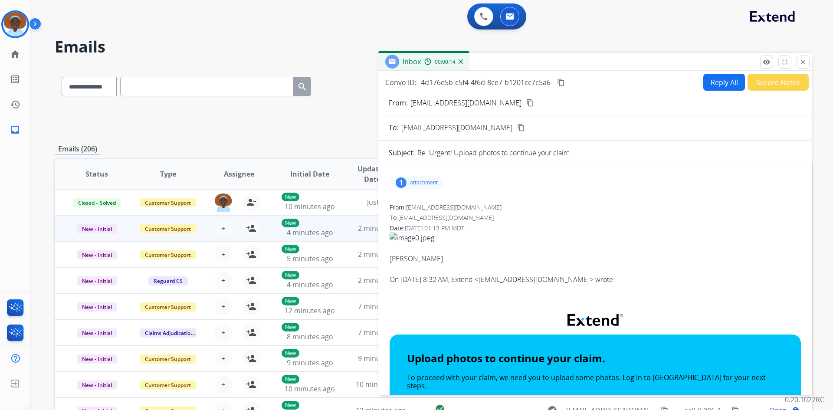
click at [402, 184] on div "1" at bounding box center [401, 182] width 11 height 10
click at [495, 202] on mat-icon "download" at bounding box center [496, 203] width 8 height 8
drag, startPoint x: 402, startPoint y: 180, endPoint x: 423, endPoint y: 162, distance: 28.3
click at [402, 180] on div "1" at bounding box center [401, 182] width 11 height 10
click at [526, 103] on mat-icon "content_copy" at bounding box center [530, 103] width 8 height 8
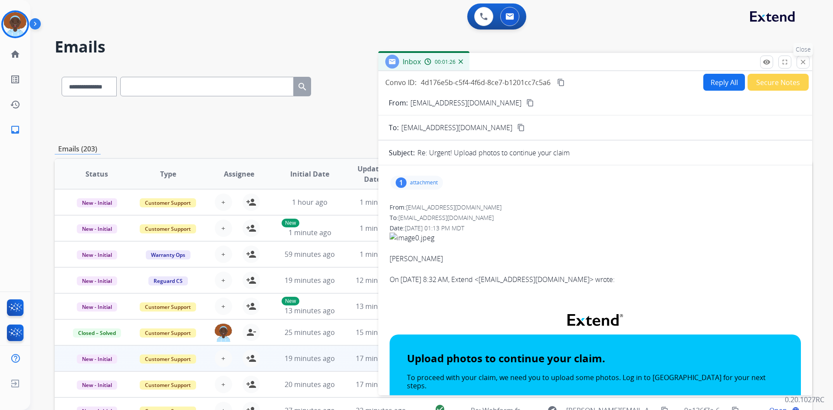
click at [805, 62] on mat-icon "close" at bounding box center [803, 62] width 8 height 8
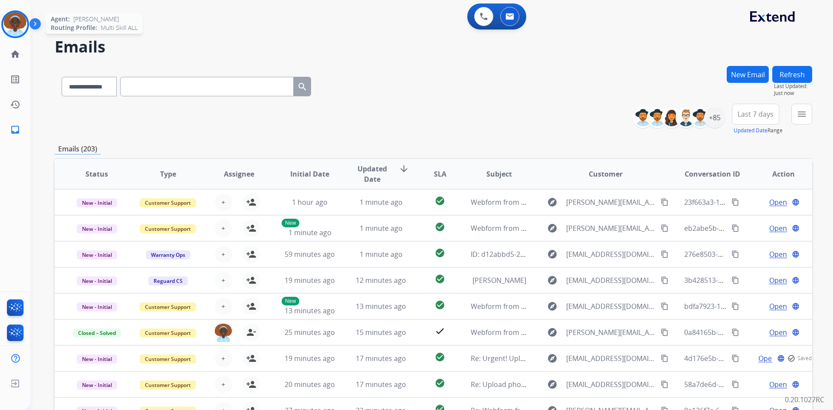
click at [21, 21] on img at bounding box center [15, 24] width 24 height 24
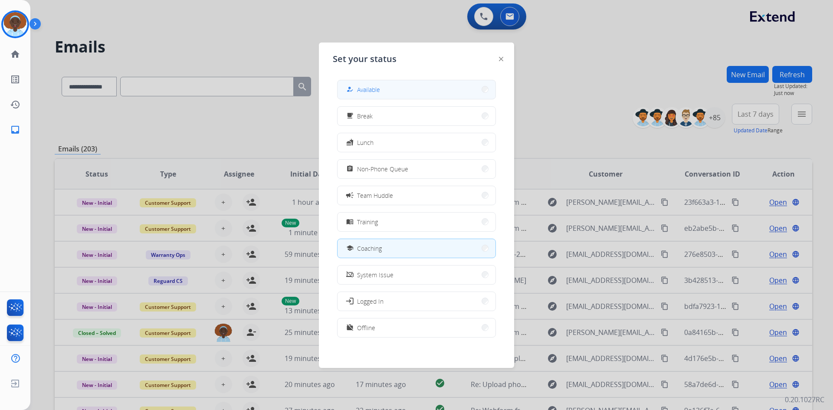
click at [383, 89] on button "how_to_reg Available" at bounding box center [416, 89] width 158 height 19
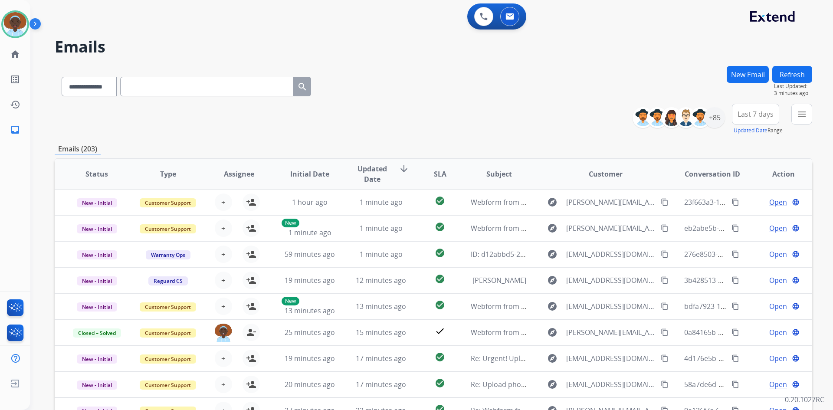
click at [793, 77] on button "Refresh" at bounding box center [792, 74] width 40 height 17
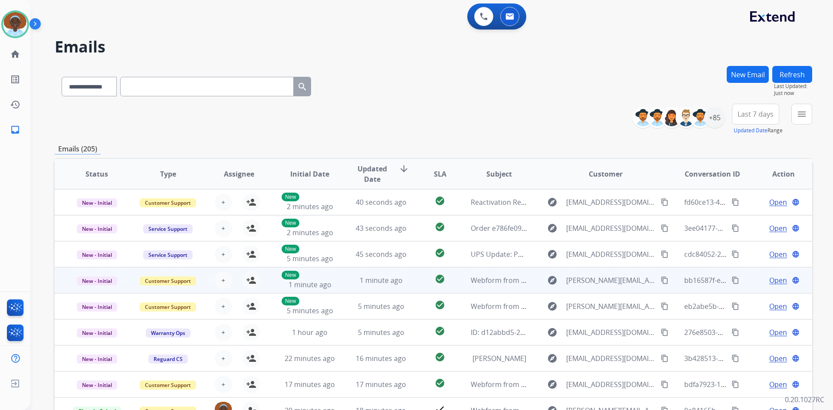
click at [773, 281] on span "Open" at bounding box center [778, 280] width 18 height 10
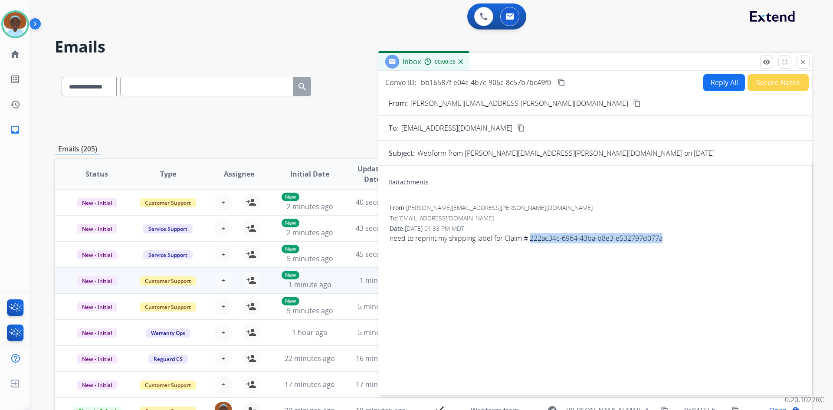
drag, startPoint x: 664, startPoint y: 239, endPoint x: 531, endPoint y: 244, distance: 132.8
click at [531, 244] on div "From: jeff@mummert.com To: support@extend.com Date: 10/08/2025 - 01:33 PM MDT n…" at bounding box center [595, 227] width 413 height 49
copy span "222ac34c-6964-43ba-b8e3-e532797d077a"
click at [715, 82] on button "Reply All" at bounding box center [724, 82] width 42 height 17
select select "**********"
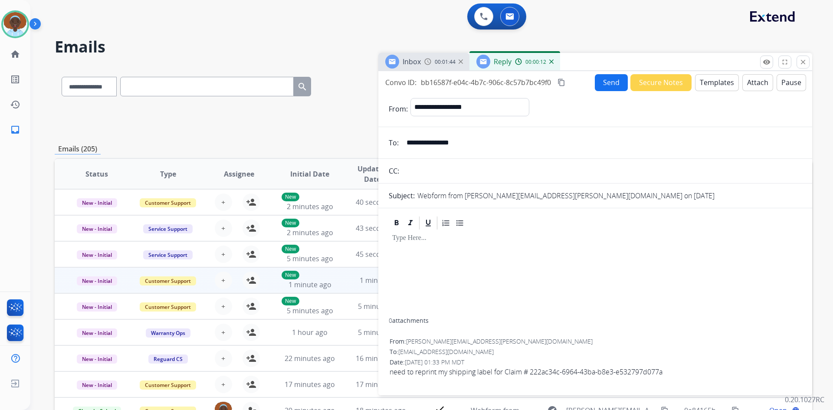
click at [711, 84] on button "Templates" at bounding box center [717, 82] width 44 height 17
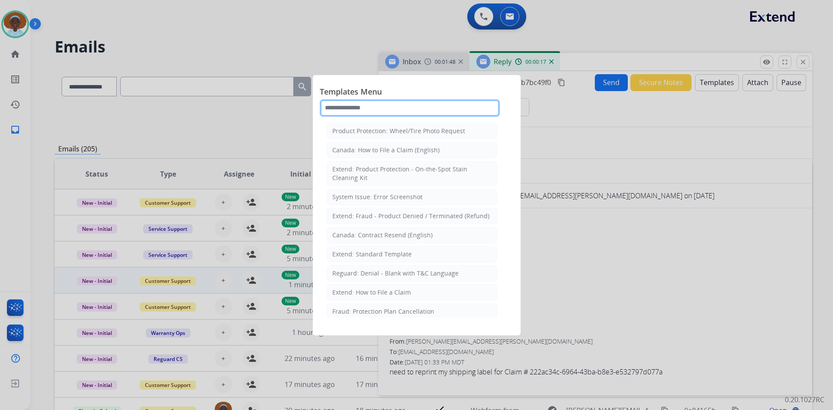
click at [398, 106] on input "text" at bounding box center [410, 107] width 180 height 17
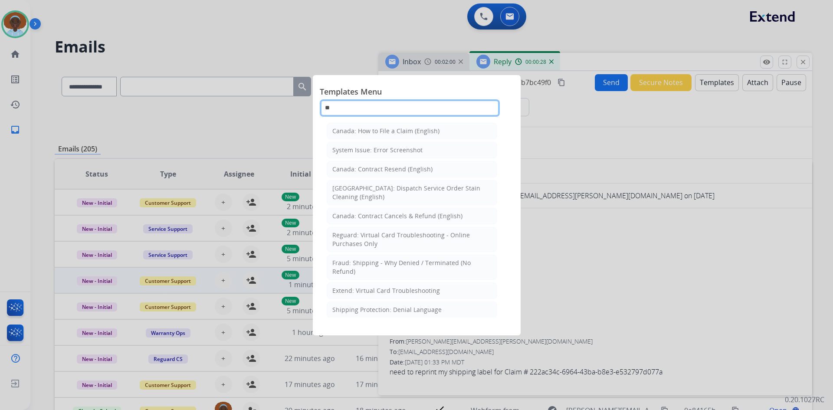
type input "*"
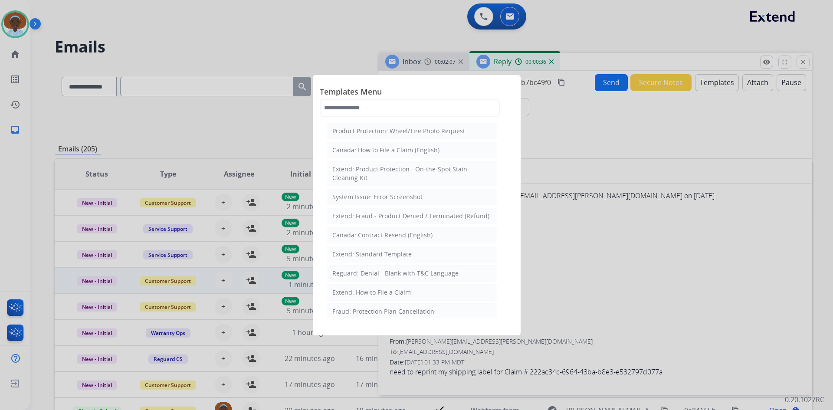
click at [551, 229] on div at bounding box center [416, 205] width 833 height 410
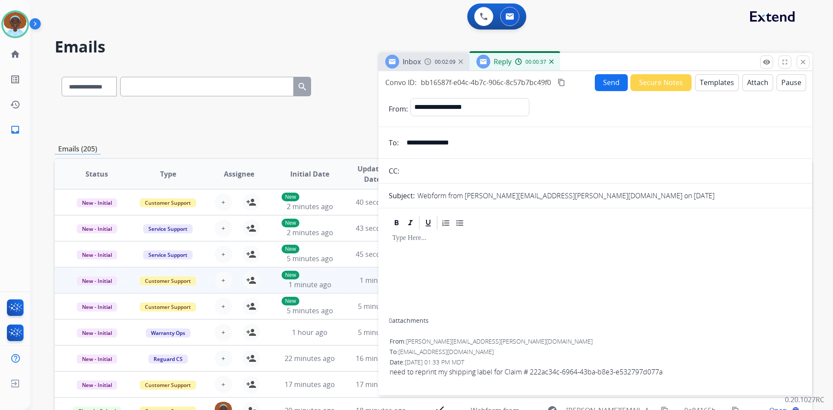
click at [710, 86] on button "Templates" at bounding box center [717, 82] width 44 height 17
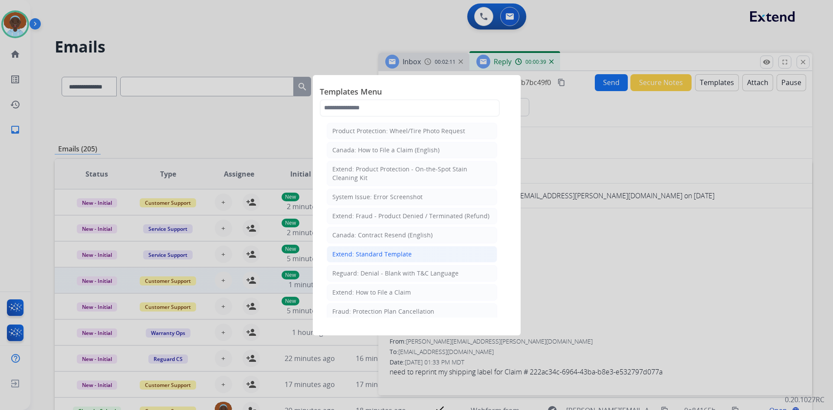
click at [392, 251] on div "Extend: Standard Template" at bounding box center [371, 254] width 79 height 9
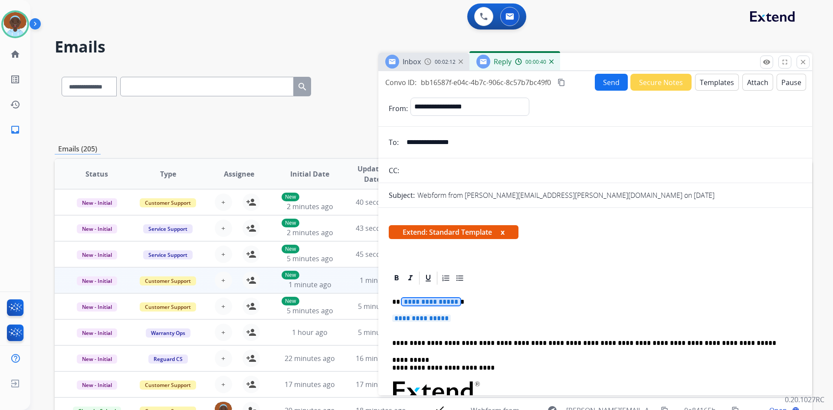
click at [427, 300] on span "**********" at bounding box center [431, 301] width 59 height 7
click at [748, 83] on button "Attach" at bounding box center [757, 82] width 31 height 17
click at [746, 85] on button "Attach" at bounding box center [757, 82] width 31 height 17
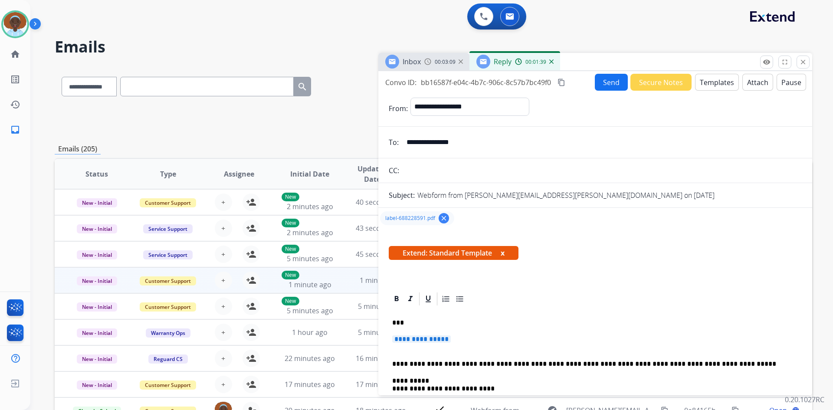
click at [754, 82] on button "Attach" at bounding box center [757, 82] width 31 height 17
click at [756, 85] on button "Attach" at bounding box center [757, 82] width 31 height 17
click at [443, 219] on mat-icon "clear" at bounding box center [444, 218] width 8 height 8
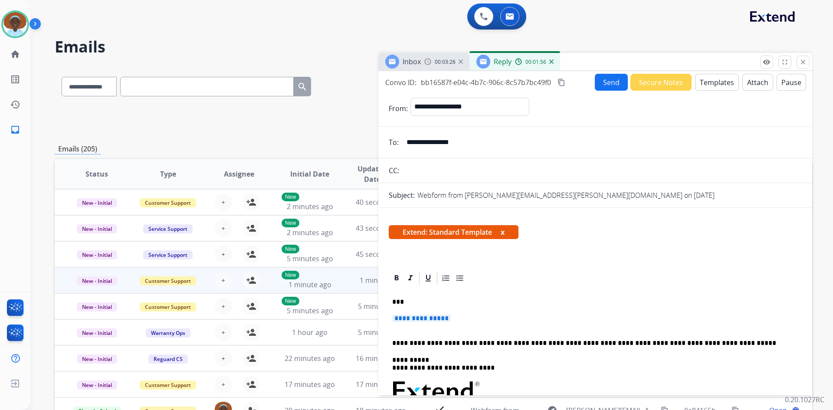
click at [756, 84] on button "Attach" at bounding box center [757, 82] width 31 height 17
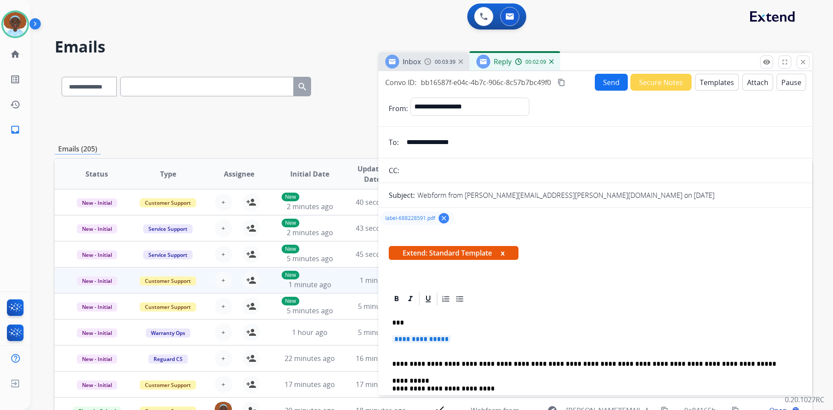
click at [441, 218] on mat-icon "clear" at bounding box center [444, 218] width 8 height 8
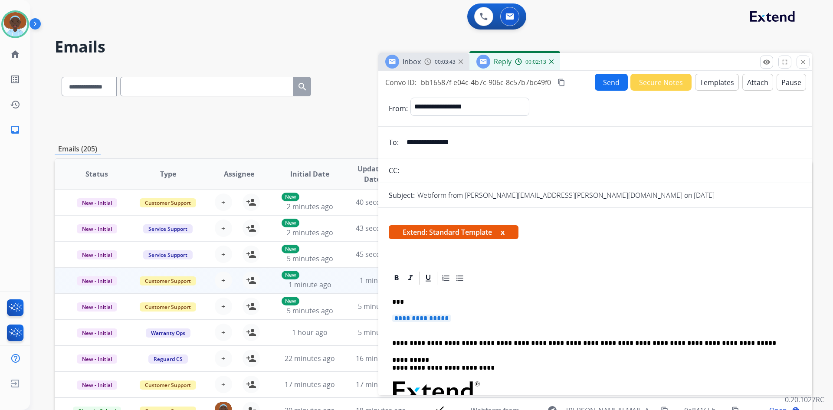
click at [752, 81] on button "Attach" at bounding box center [757, 82] width 31 height 17
click at [744, 85] on button "Attach" at bounding box center [757, 82] width 31 height 17
click at [749, 90] on button "Attach" at bounding box center [757, 82] width 31 height 17
click at [746, 81] on button "Attach" at bounding box center [757, 82] width 31 height 17
click at [753, 80] on button "Attach" at bounding box center [757, 82] width 31 height 17
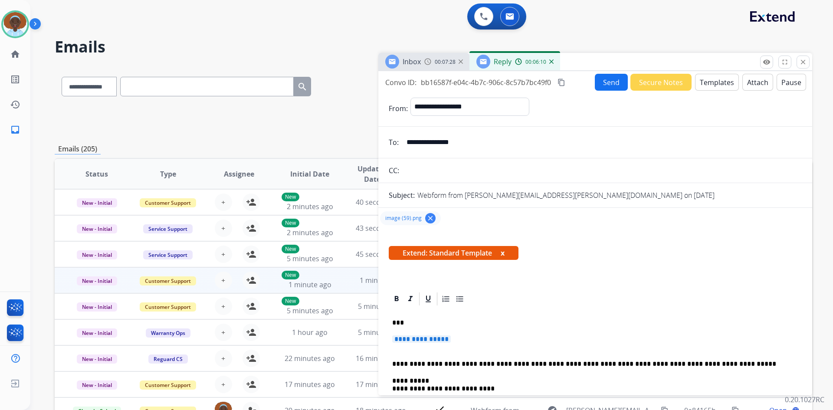
click at [404, 340] on span "**********" at bounding box center [421, 338] width 59 height 7
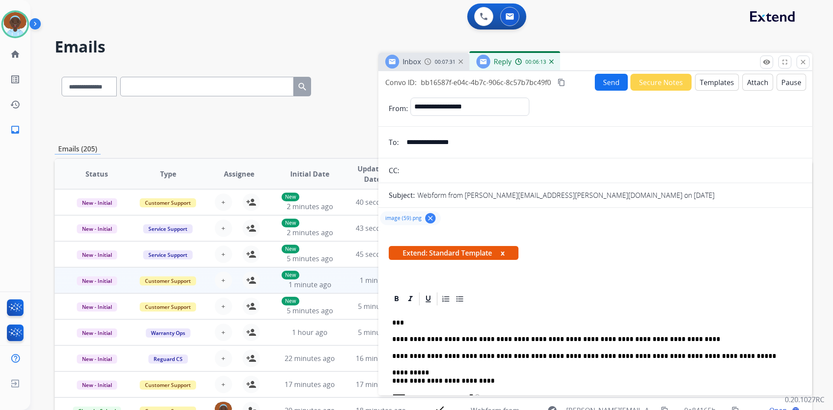
click at [608, 79] on button "Send" at bounding box center [611, 82] width 33 height 17
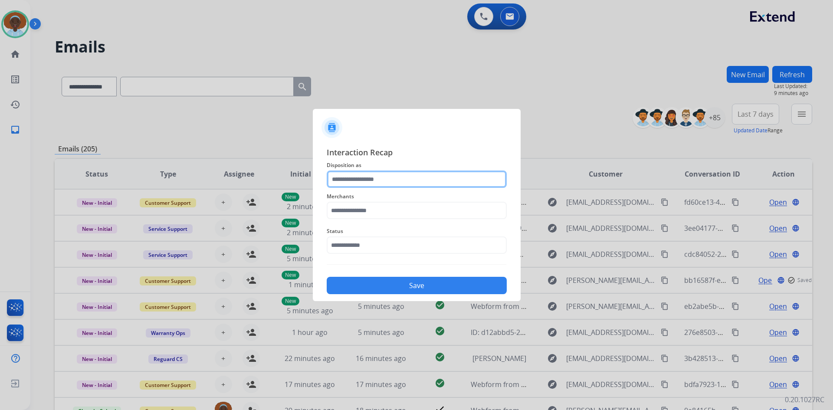
click at [383, 176] on input "text" at bounding box center [417, 178] width 180 height 17
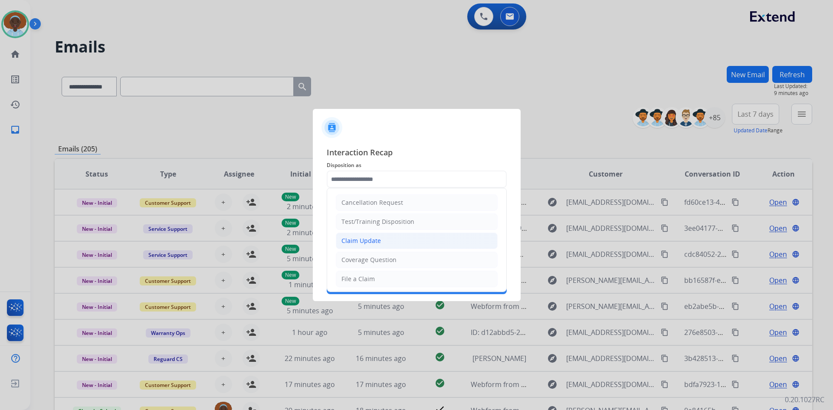
click at [386, 242] on li "Claim Update" at bounding box center [417, 240] width 162 height 16
type input "**********"
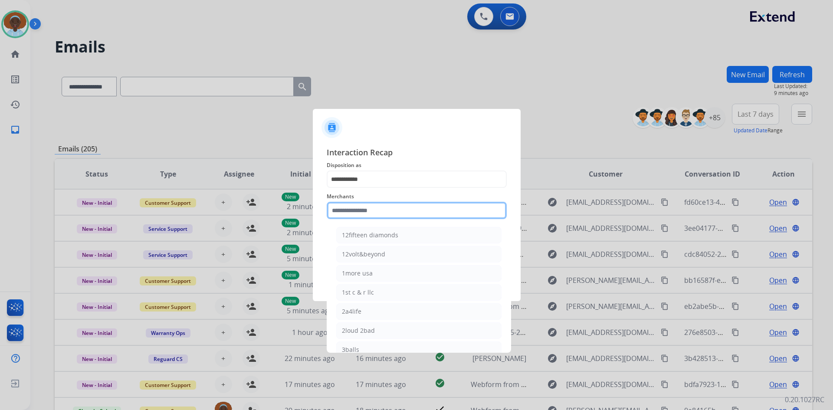
click at [362, 209] on input "text" at bounding box center [417, 210] width 180 height 17
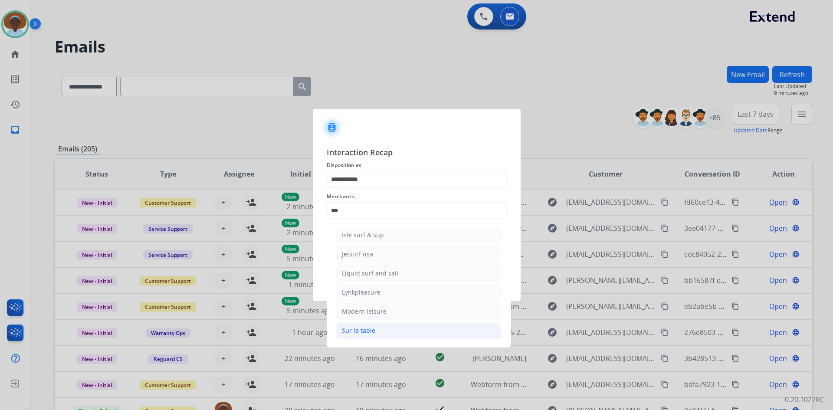
drag, startPoint x: 374, startPoint y: 330, endPoint x: 378, endPoint y: 313, distance: 17.8
click at [373, 330] on li "Sur la table" at bounding box center [418, 330] width 165 height 16
type input "**********"
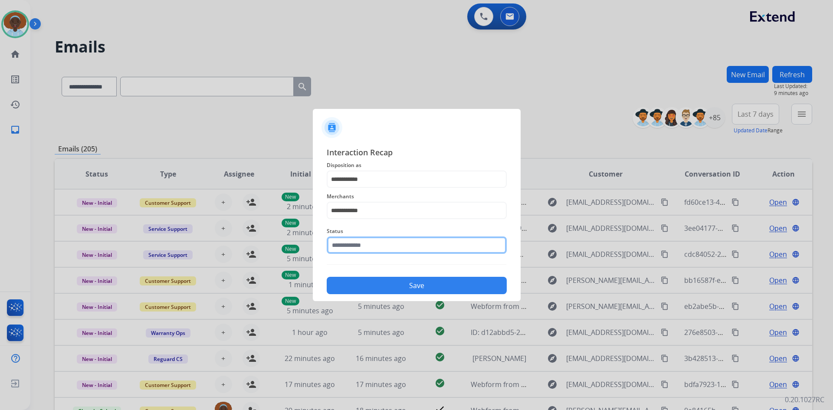
click at [384, 243] on input "text" at bounding box center [417, 244] width 180 height 17
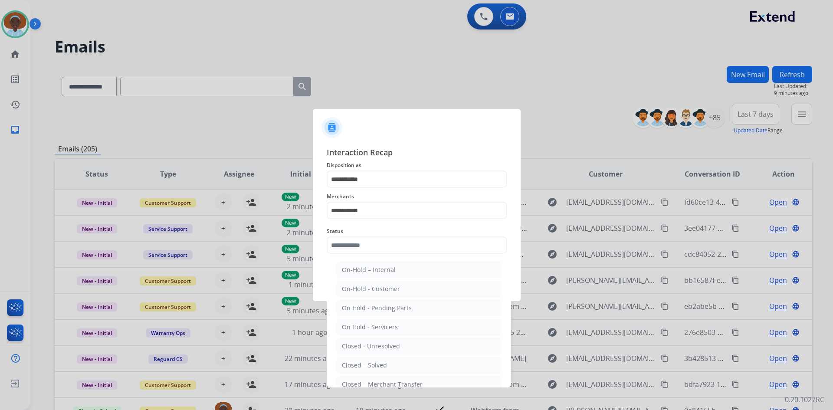
drag, startPoint x: 393, startPoint y: 368, endPoint x: 399, endPoint y: 347, distance: 22.0
click at [392, 368] on li "Closed – Solved" at bounding box center [418, 365] width 165 height 16
type input "**********"
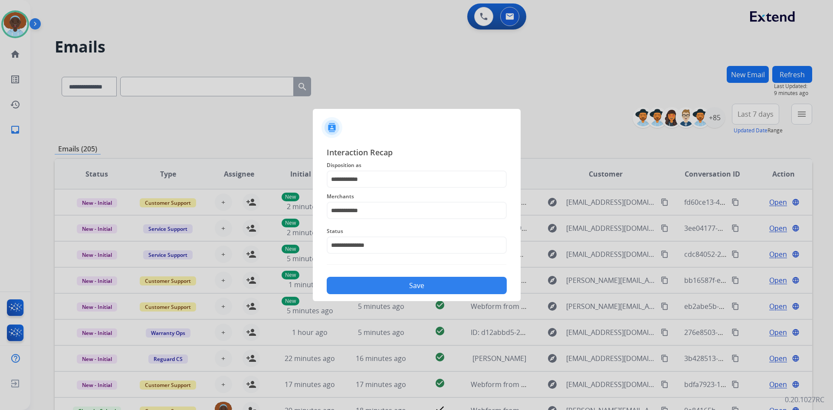
click at [414, 284] on button "Save" at bounding box center [417, 285] width 180 height 17
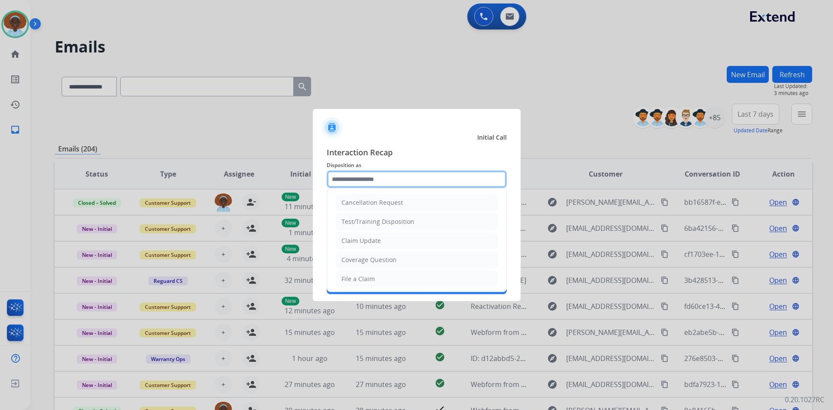
click at [374, 178] on input "text" at bounding box center [417, 178] width 180 height 17
click at [376, 259] on li "Other" at bounding box center [417, 263] width 162 height 16
type input "*****"
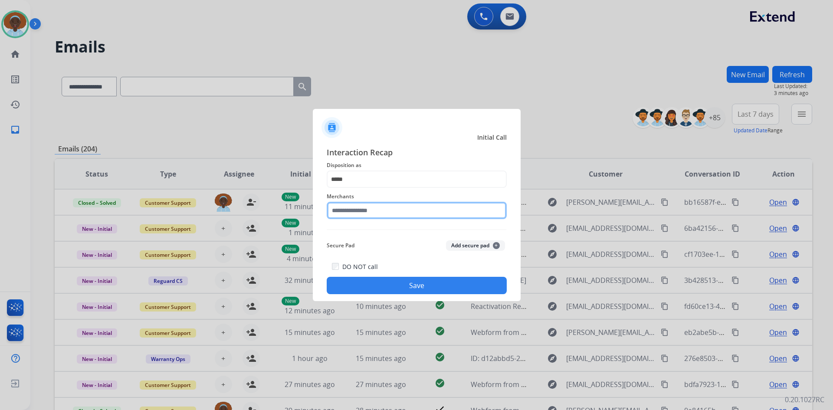
click at [378, 207] on input "text" at bounding box center [417, 210] width 180 height 17
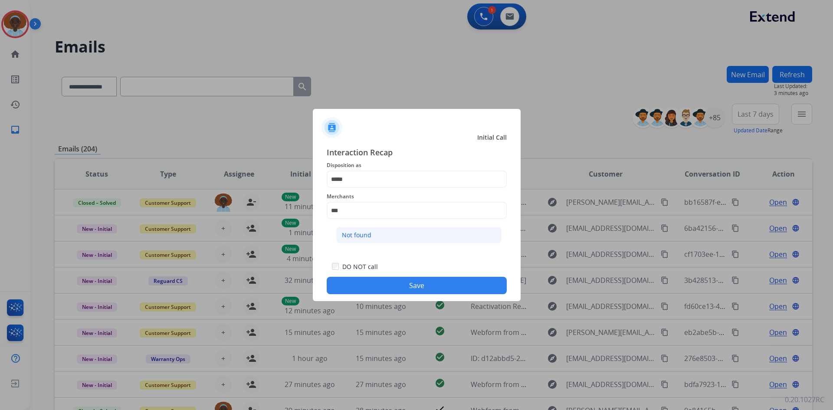
click at [379, 232] on li "Not found" at bounding box center [418, 235] width 165 height 16
type input "*********"
click at [408, 280] on button "Save" at bounding box center [417, 285] width 180 height 17
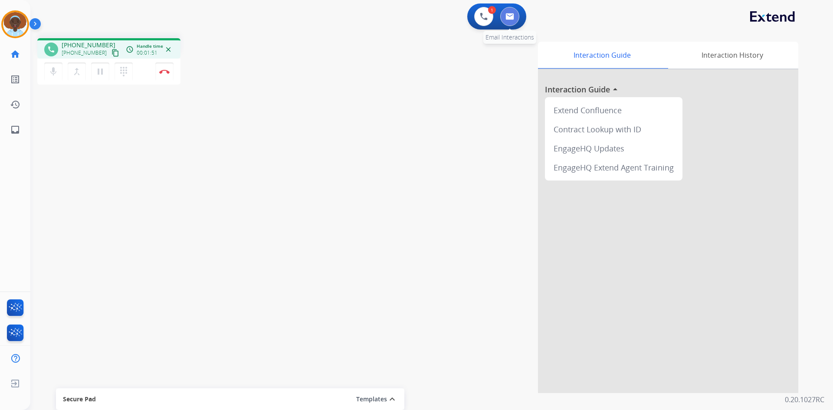
click at [513, 15] on img at bounding box center [509, 16] width 9 height 7
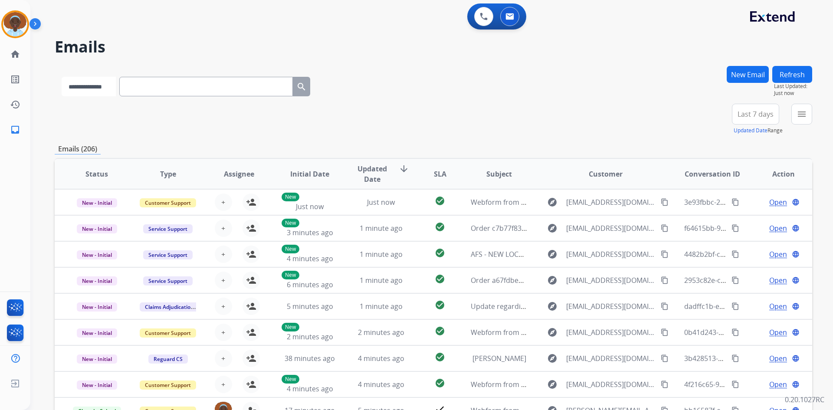
drag, startPoint x: 118, startPoint y: 88, endPoint x: 118, endPoint y: 95, distance: 7.4
click at [116, 88] on select "**********" at bounding box center [89, 87] width 54 height 20
select select "**********"
click at [62, 77] on select "**********" at bounding box center [89, 87] width 54 height 20
click at [182, 86] on input "text" at bounding box center [206, 87] width 173 height 20
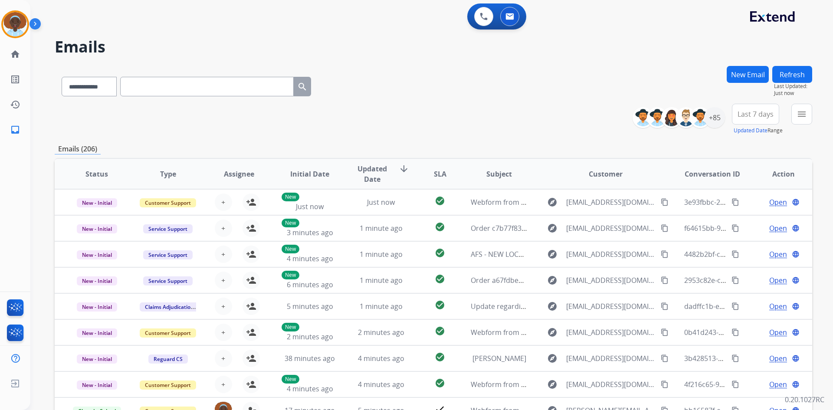
paste input "**********"
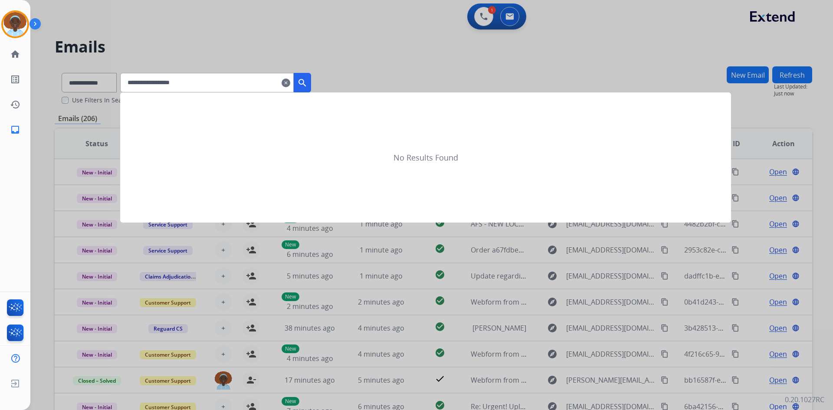
type input "**********"
click at [307, 83] on mat-icon "search" at bounding box center [302, 83] width 10 height 10
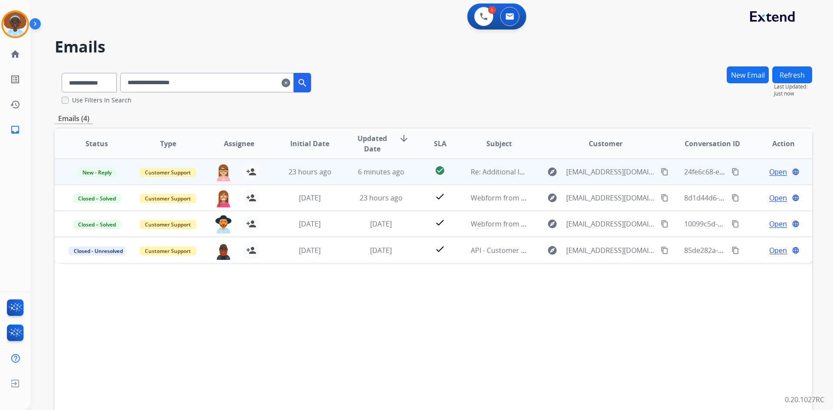
click at [770, 170] on span "Open" at bounding box center [778, 172] width 18 height 10
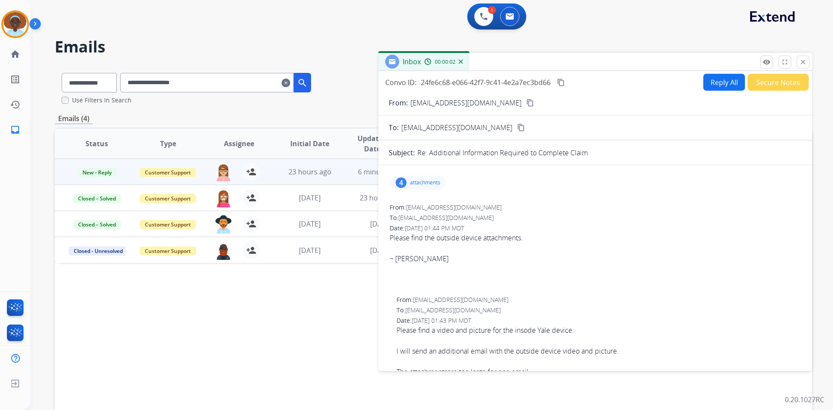
click at [402, 181] on div "4" at bounding box center [401, 182] width 11 height 10
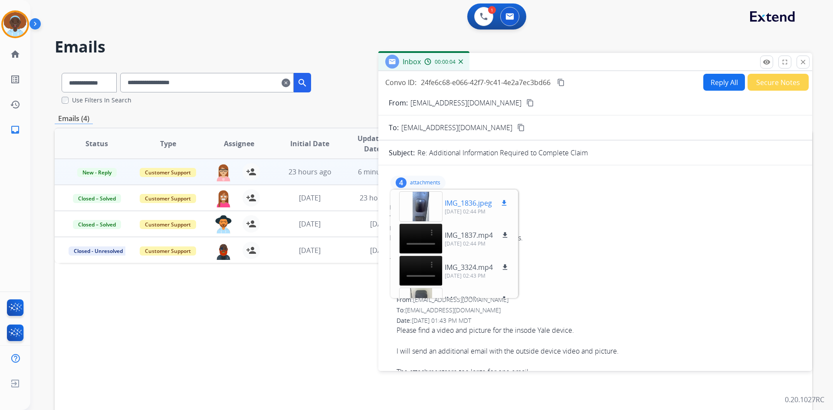
click at [426, 207] on div at bounding box center [420, 206] width 43 height 30
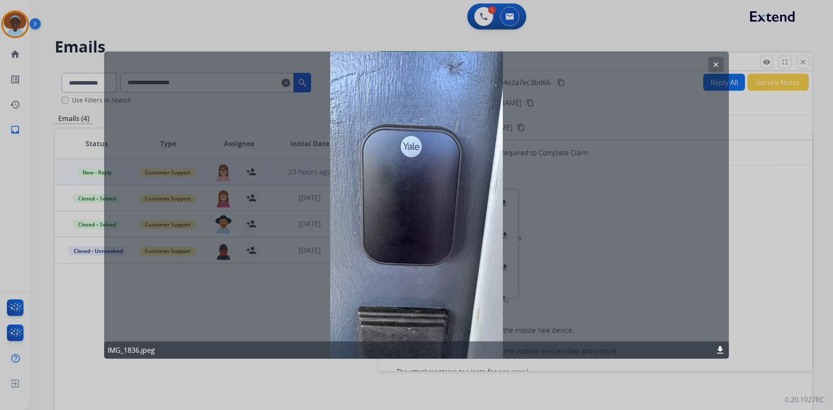
click at [719, 63] on button "clear" at bounding box center [716, 64] width 16 height 16
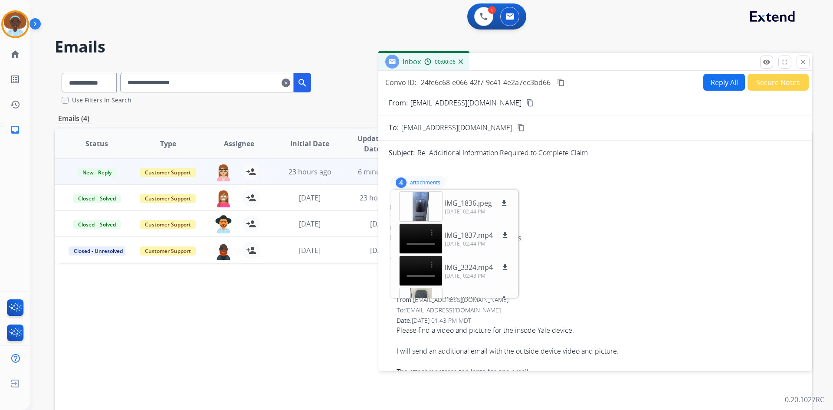
click at [429, 183] on p "attachments" at bounding box center [425, 182] width 30 height 7
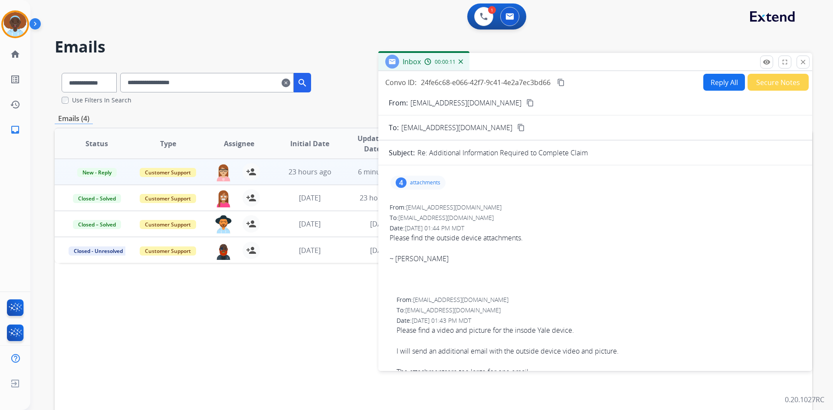
click at [398, 180] on div "4" at bounding box center [401, 182] width 11 height 10
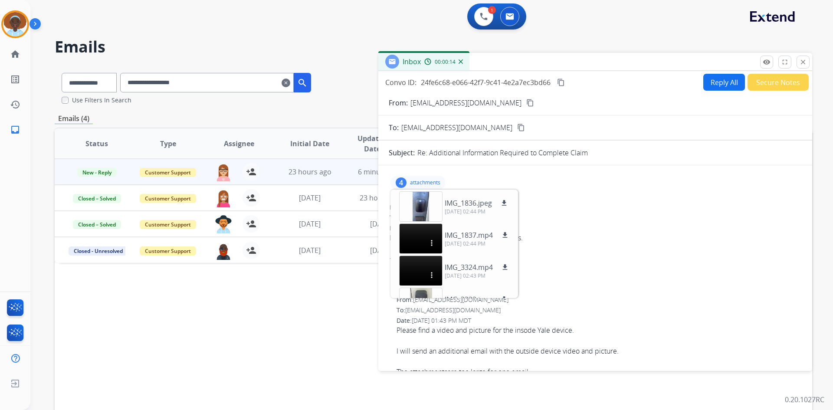
scroll to position [22, 0]
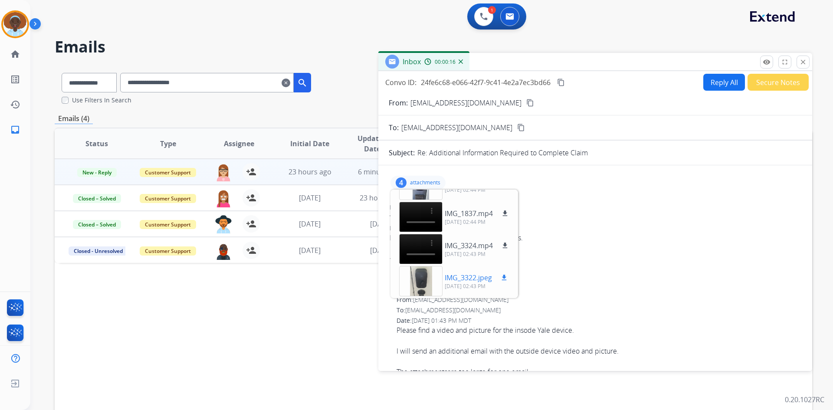
click at [423, 281] on div at bounding box center [420, 281] width 43 height 30
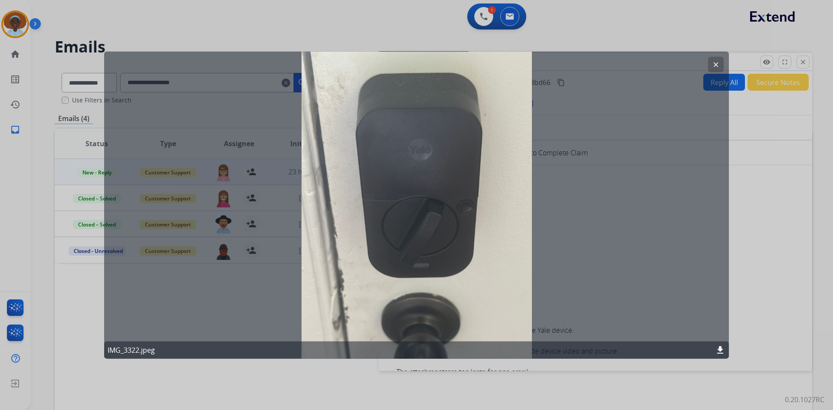
click at [713, 63] on mat-icon "clear" at bounding box center [716, 64] width 8 height 8
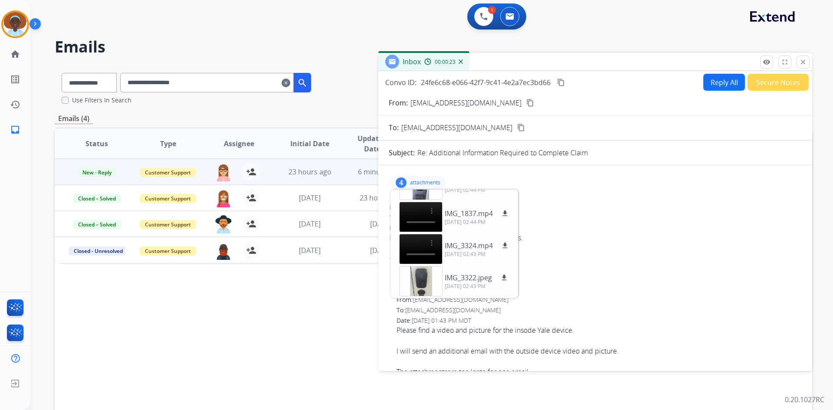
scroll to position [0, 0]
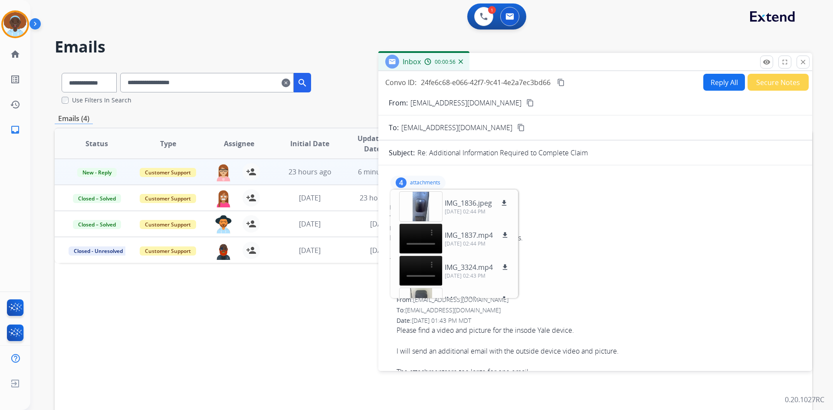
click at [418, 178] on div "4 attachments IMG_1836.jpeg download 10/08/2025, 02:44 PM IMG_1837.mp4 download…" at bounding box center [417, 183] width 55 height 14
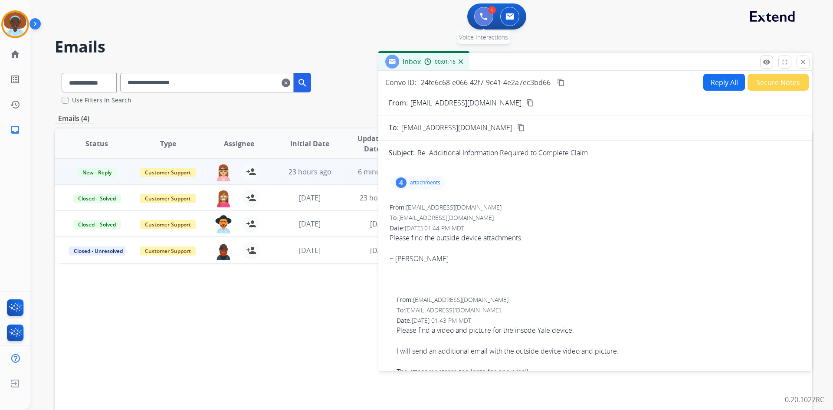
click at [484, 14] on img at bounding box center [484, 17] width 8 height 8
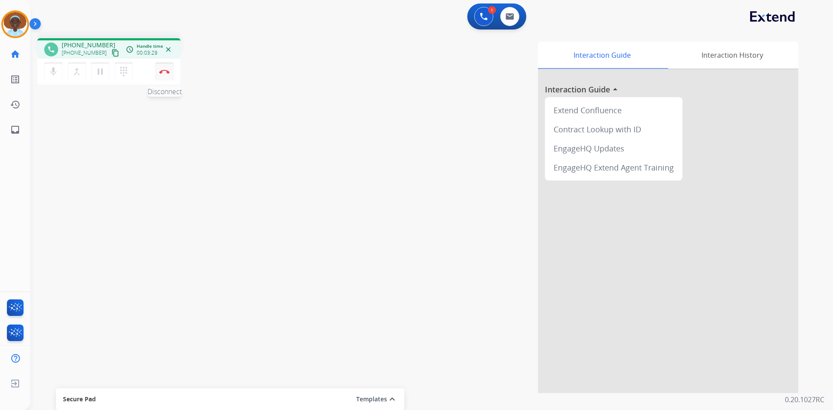
click at [165, 72] on img at bounding box center [164, 71] width 10 height 4
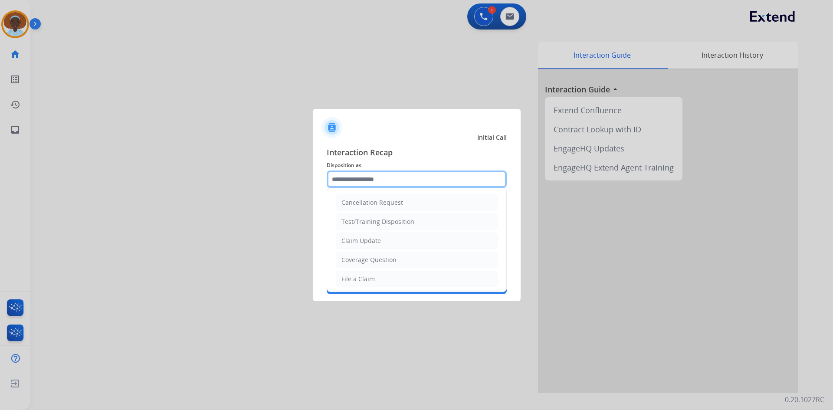
click at [375, 173] on input "text" at bounding box center [417, 178] width 180 height 17
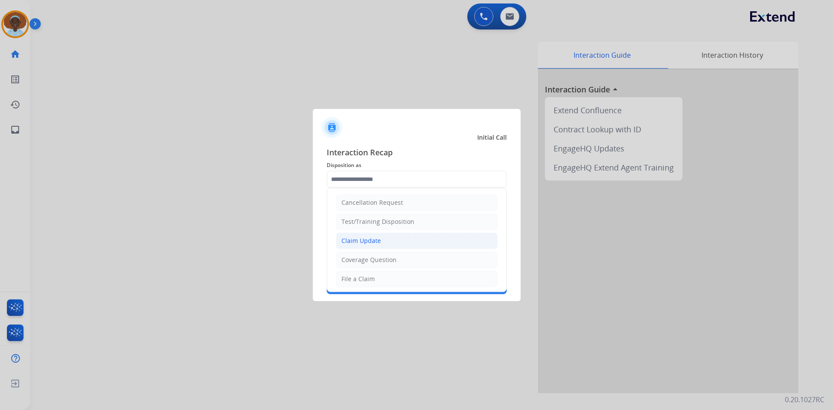
click at [376, 237] on div "Claim Update" at bounding box center [360, 240] width 39 height 9
type input "**********"
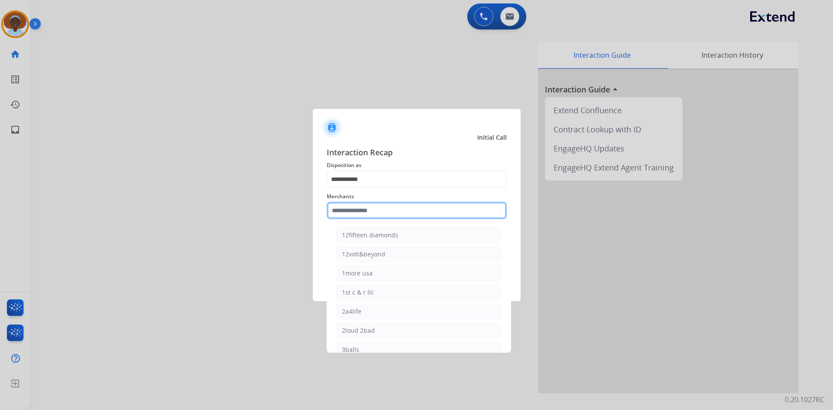
click at [364, 209] on input "text" at bounding box center [417, 210] width 180 height 17
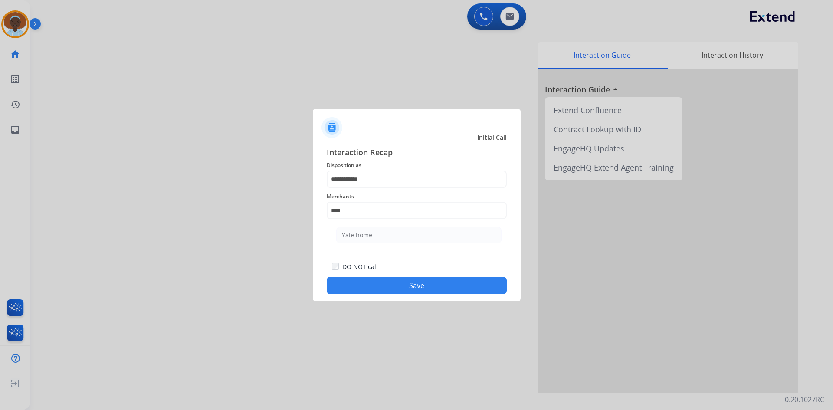
drag, startPoint x: 365, startPoint y: 238, endPoint x: 387, endPoint y: 250, distance: 25.4
click at [364, 239] on div "Yale home" at bounding box center [357, 235] width 30 height 9
type input "*********"
click at [431, 285] on button "Save" at bounding box center [417, 285] width 180 height 17
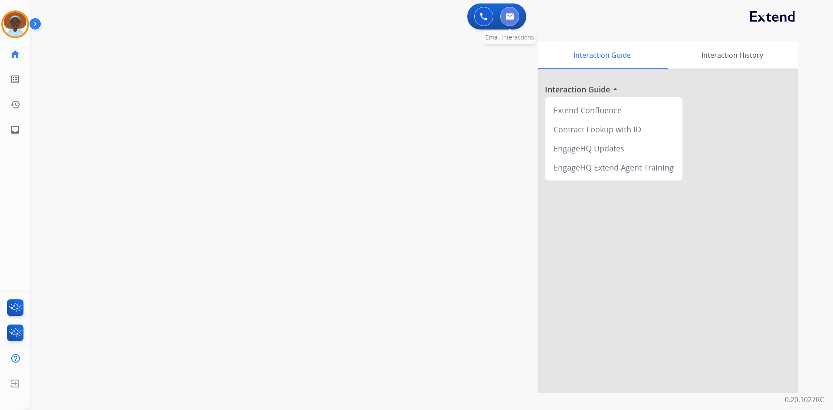
click at [514, 18] on button at bounding box center [509, 16] width 19 height 19
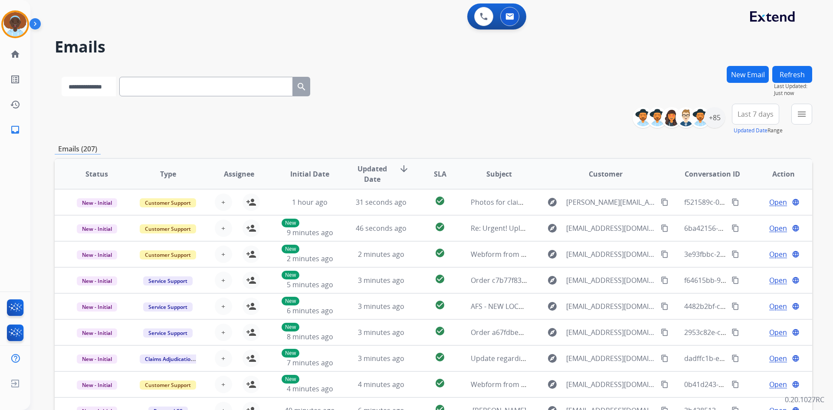
click at [116, 89] on select "**********" at bounding box center [89, 87] width 54 height 20
select select "**********"
click at [62, 77] on select "**********" at bounding box center [89, 87] width 54 height 20
click at [176, 87] on input "text" at bounding box center [206, 87] width 173 height 20
paste input "**********"
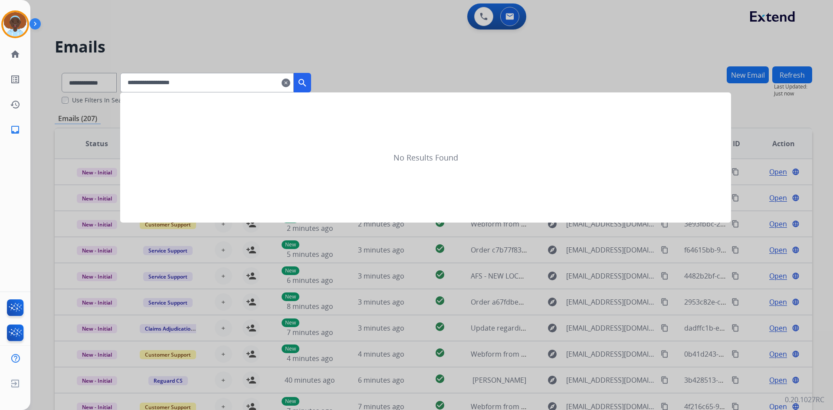
type input "**********"
click at [307, 82] on mat-icon "search" at bounding box center [302, 83] width 10 height 10
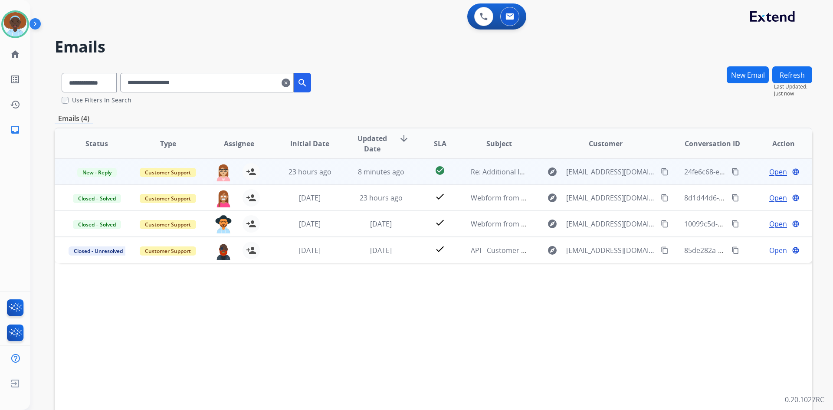
click at [778, 172] on span "Open" at bounding box center [778, 172] width 18 height 10
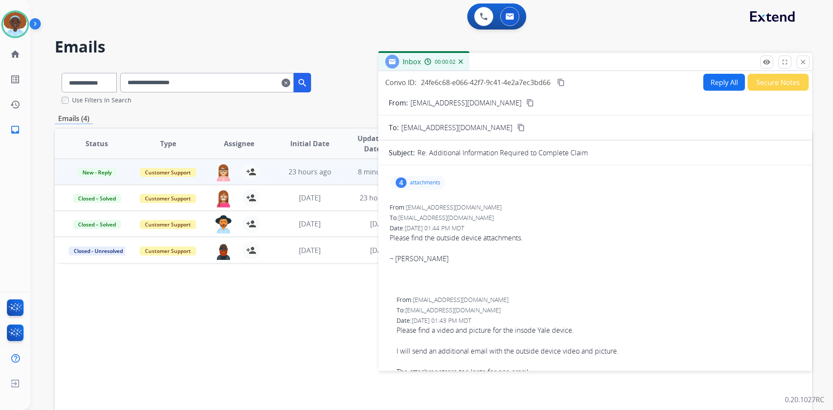
click at [403, 182] on div "4" at bounding box center [401, 182] width 11 height 10
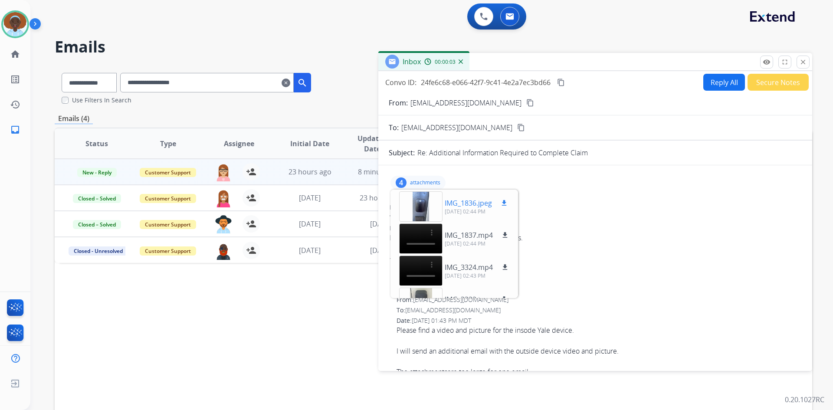
click at [506, 203] on mat-icon "download" at bounding box center [504, 203] width 8 height 8
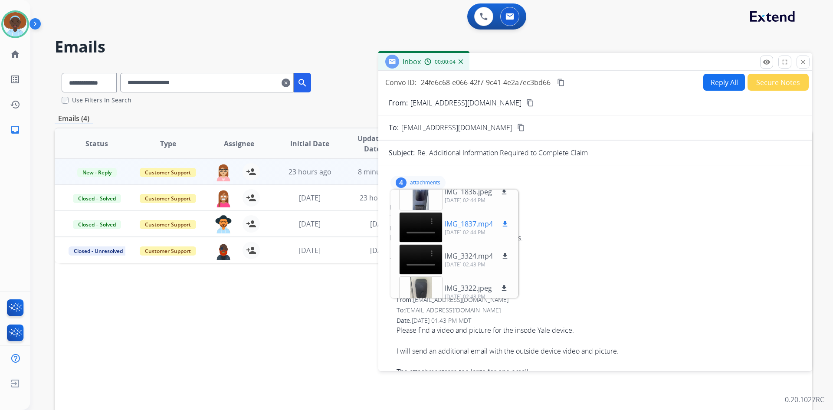
scroll to position [22, 0]
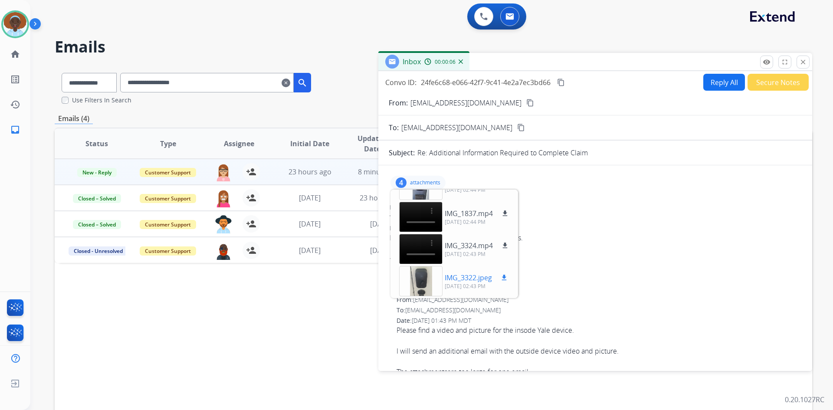
click at [503, 277] on mat-icon "download" at bounding box center [504, 278] width 8 height 8
click at [802, 62] on mat-icon "close" at bounding box center [803, 62] width 8 height 8
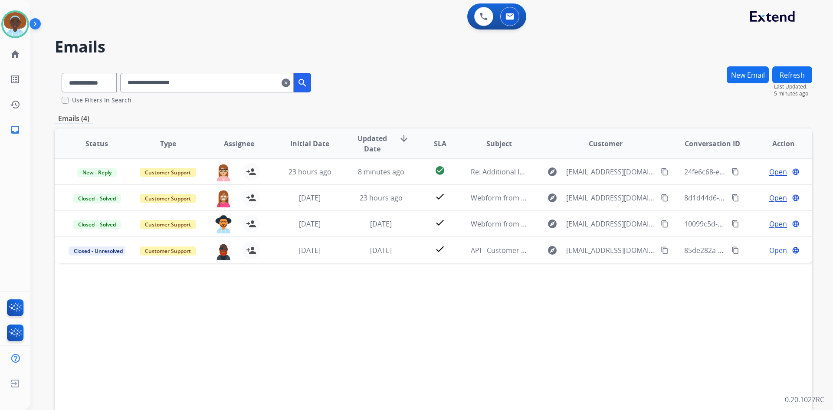
click at [290, 82] on mat-icon "clear" at bounding box center [285, 83] width 9 height 10
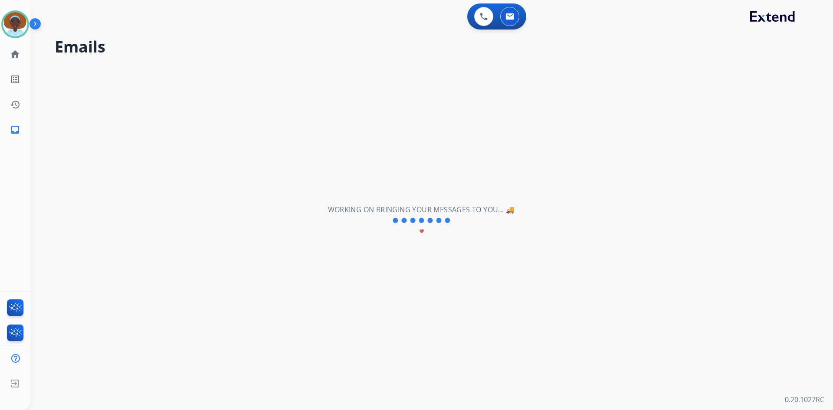
select select "**********"
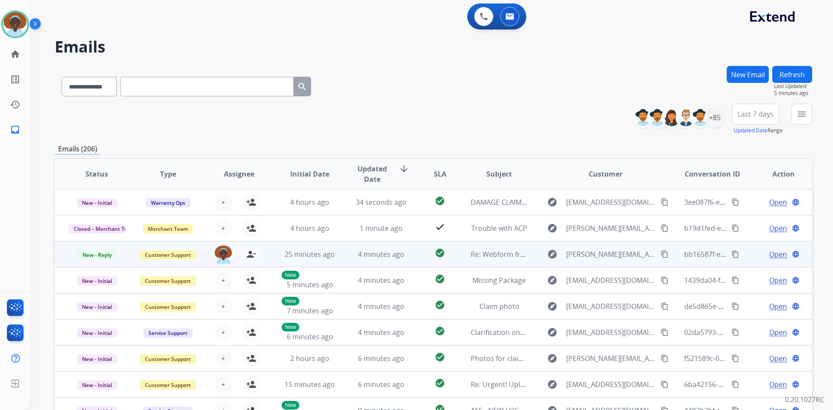
click at [769, 252] on span "Open" at bounding box center [778, 254] width 18 height 10
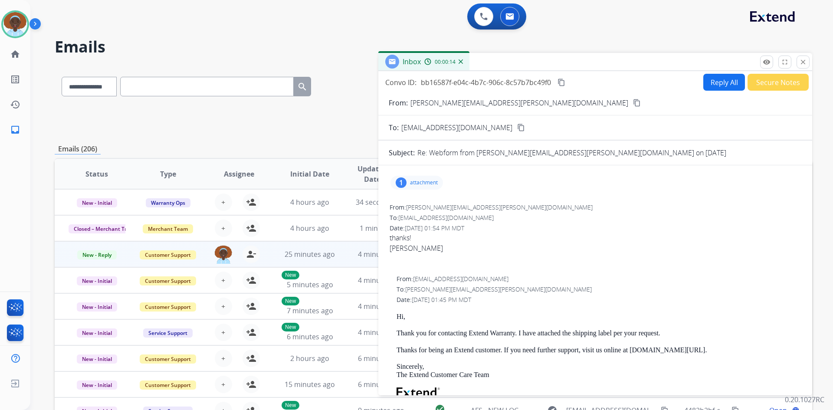
click at [770, 83] on button "Secure Notes" at bounding box center [777, 82] width 61 height 17
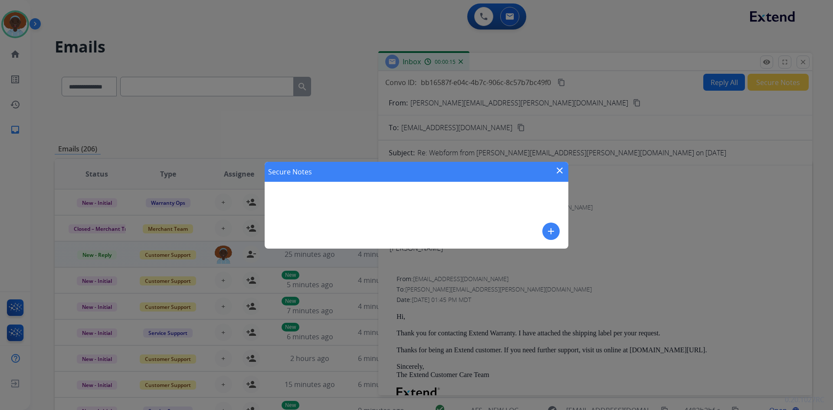
click at [549, 230] on mat-icon "add" at bounding box center [551, 231] width 10 height 10
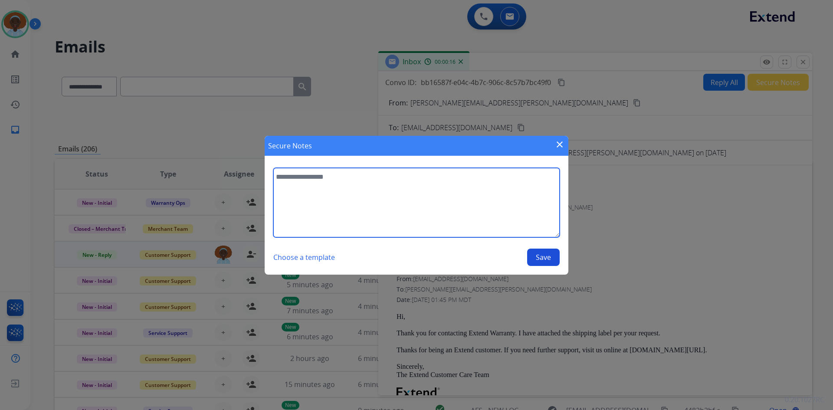
click at [324, 178] on textarea at bounding box center [416, 202] width 286 height 69
type textarea "**********"
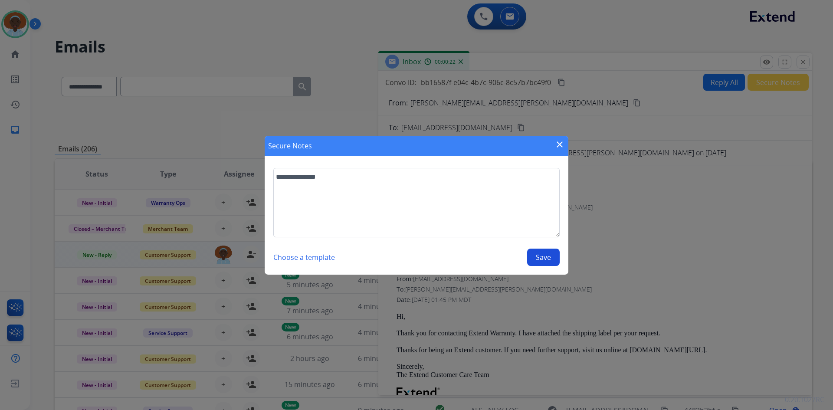
click at [547, 255] on button "Save" at bounding box center [543, 257] width 33 height 17
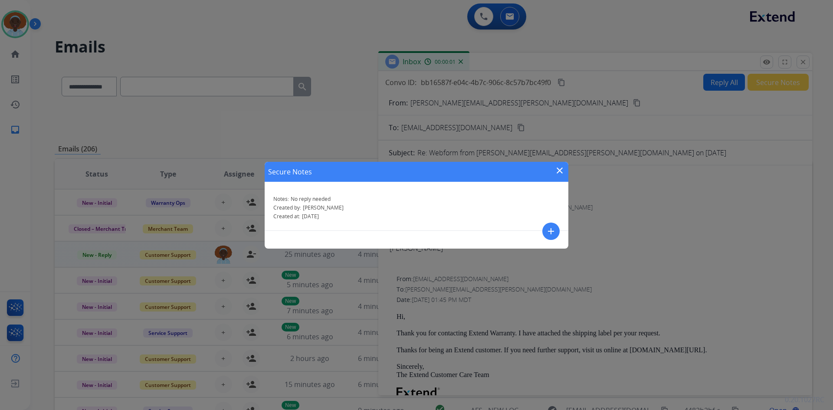
click at [560, 170] on mat-icon "close" at bounding box center [559, 170] width 10 height 10
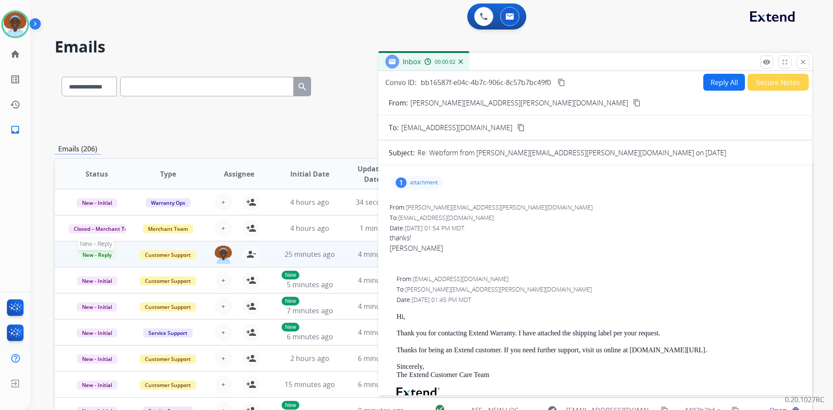
click at [104, 252] on span "New - Reply" at bounding box center [96, 254] width 39 height 9
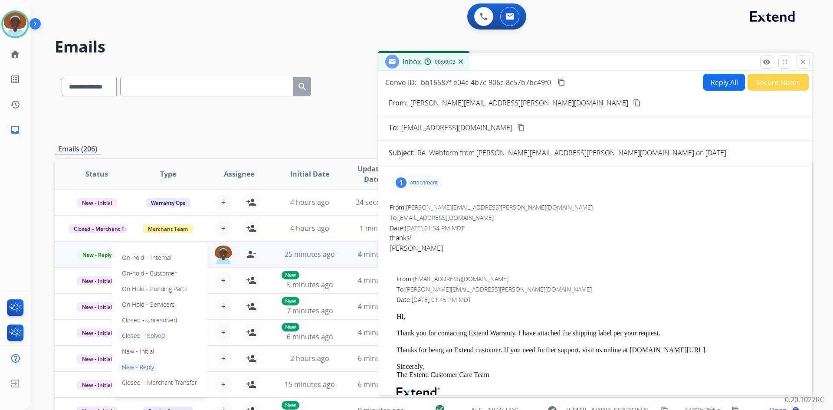
click at [151, 335] on p "Closed – Solved" at bounding box center [143, 336] width 50 height 12
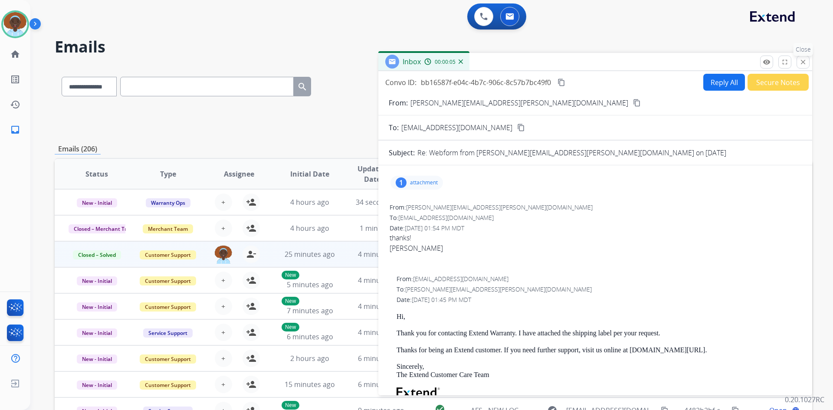
click at [799, 64] on mat-icon "close" at bounding box center [803, 62] width 8 height 8
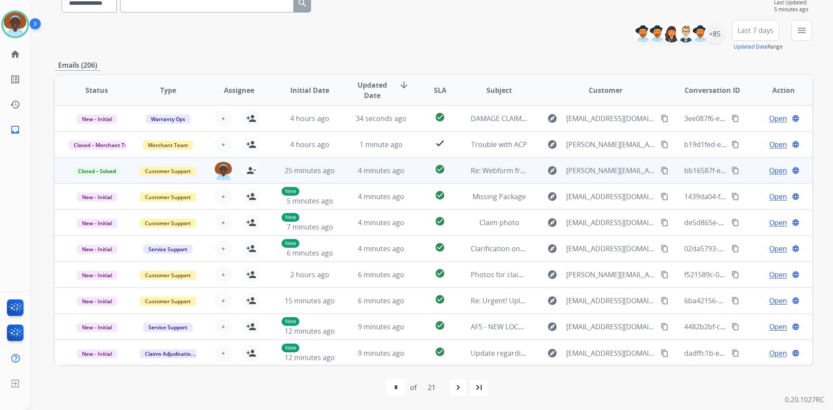
scroll to position [0, 0]
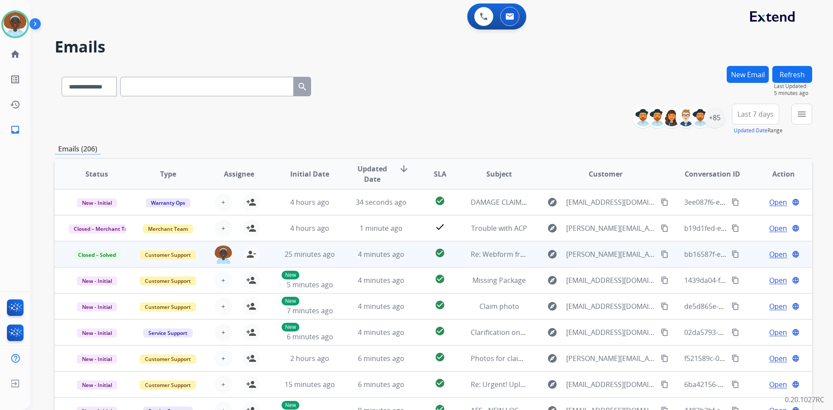
click at [795, 69] on button "Refresh" at bounding box center [792, 74] width 40 height 17
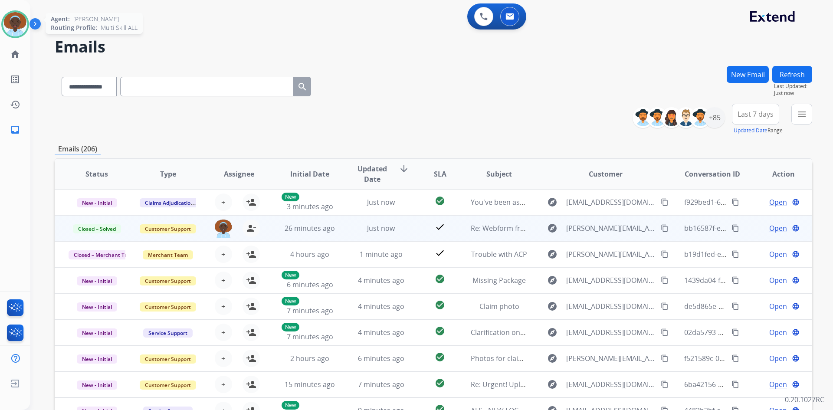
drag, startPoint x: 14, startPoint y: 22, endPoint x: 44, endPoint y: 26, distance: 29.7
click at [15, 22] on img at bounding box center [15, 24] width 24 height 24
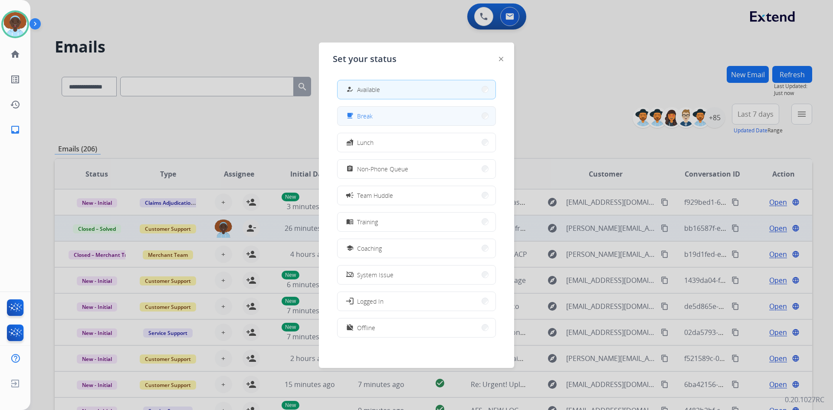
click at [387, 116] on button "free_breakfast Break" at bounding box center [416, 116] width 158 height 19
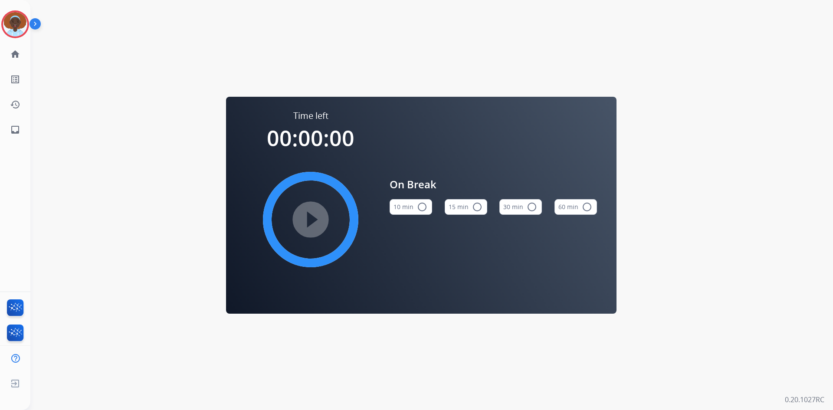
drag, startPoint x: 17, startPoint y: 20, endPoint x: 40, endPoint y: 23, distance: 23.2
click at [17, 19] on img at bounding box center [15, 24] width 24 height 24
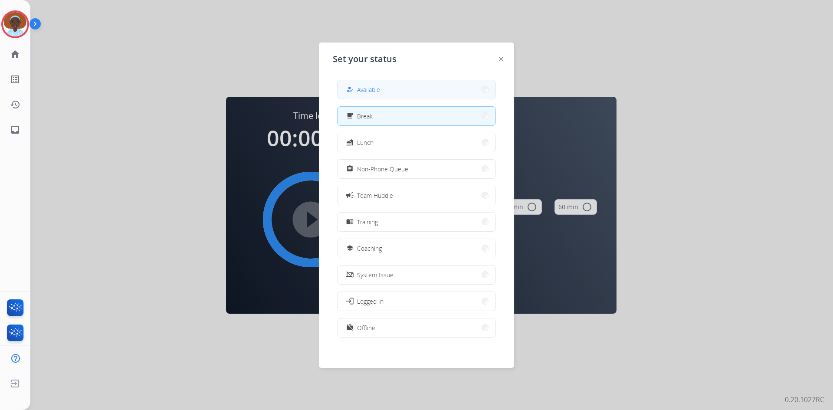
click at [430, 90] on button "how_to_reg Available" at bounding box center [416, 89] width 158 height 19
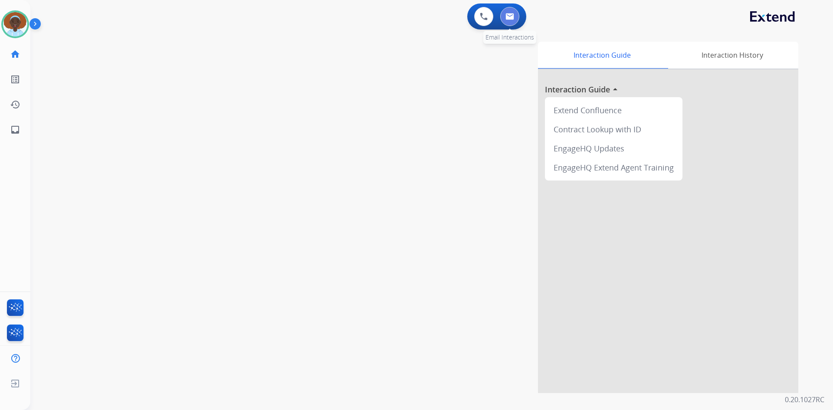
click at [510, 22] on button at bounding box center [509, 16] width 19 height 19
select select "**********"
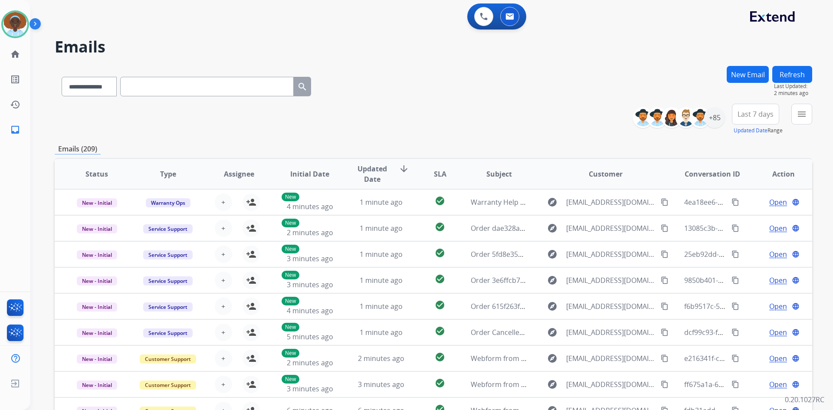
click at [778, 72] on button "Refresh" at bounding box center [792, 74] width 40 height 17
click at [790, 70] on button "Refresh" at bounding box center [792, 74] width 40 height 17
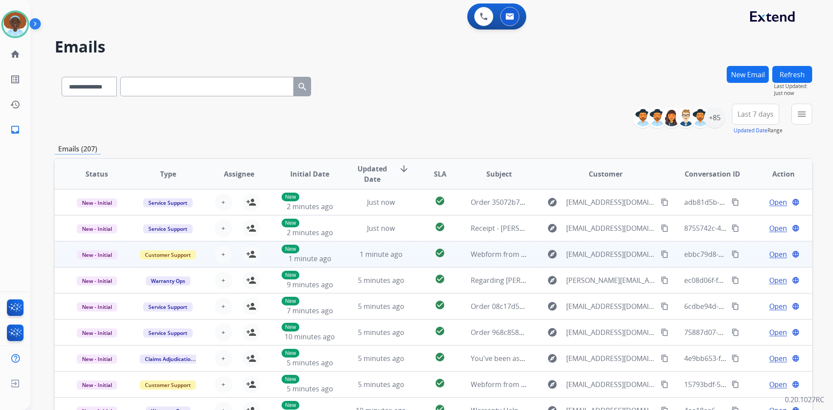
click at [769, 253] on span "Open" at bounding box center [778, 254] width 18 height 10
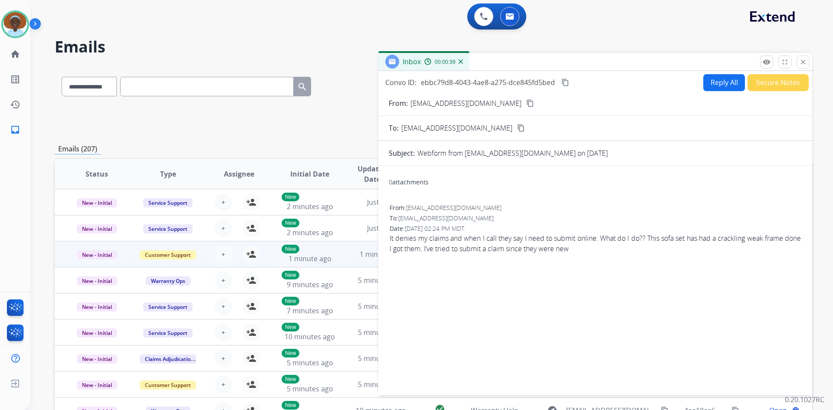
click at [526, 102] on mat-icon "content_copy" at bounding box center [530, 103] width 8 height 8
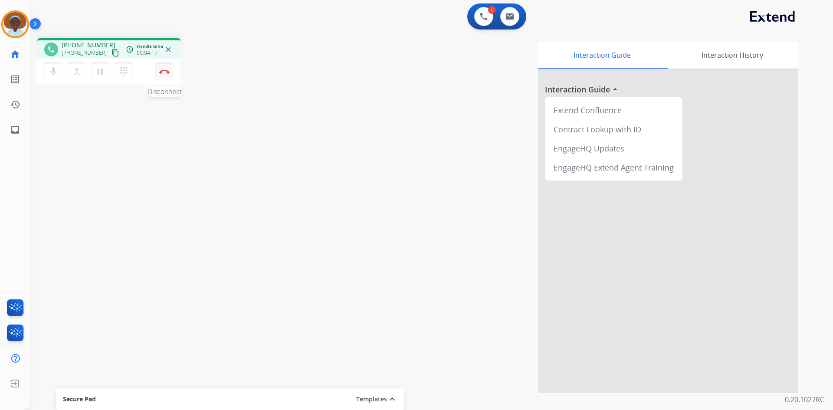
click at [166, 71] on img at bounding box center [164, 71] width 10 height 4
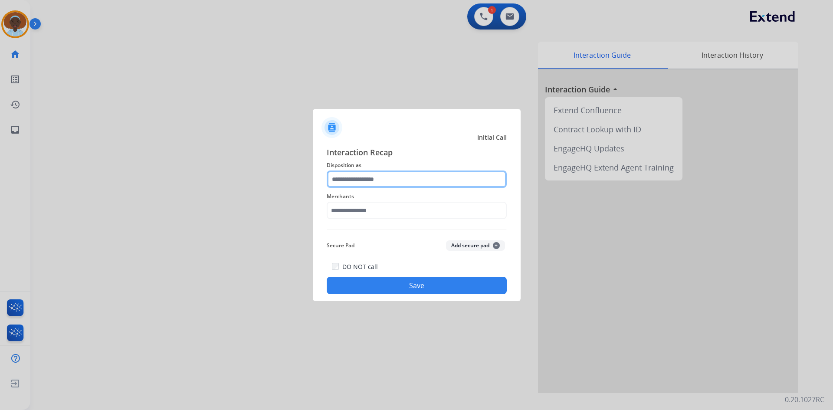
click at [383, 175] on input "text" at bounding box center [417, 178] width 180 height 17
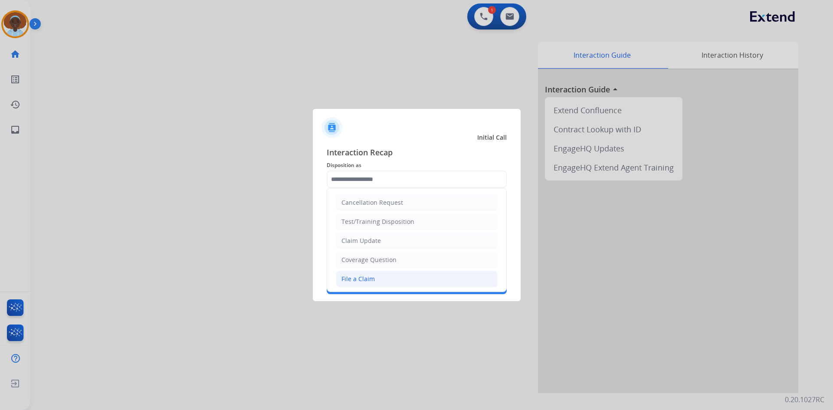
drag, startPoint x: 381, startPoint y: 277, endPoint x: 389, endPoint y: 242, distance: 35.5
click at [381, 276] on li "File a Claim" at bounding box center [417, 279] width 162 height 16
type input "**********"
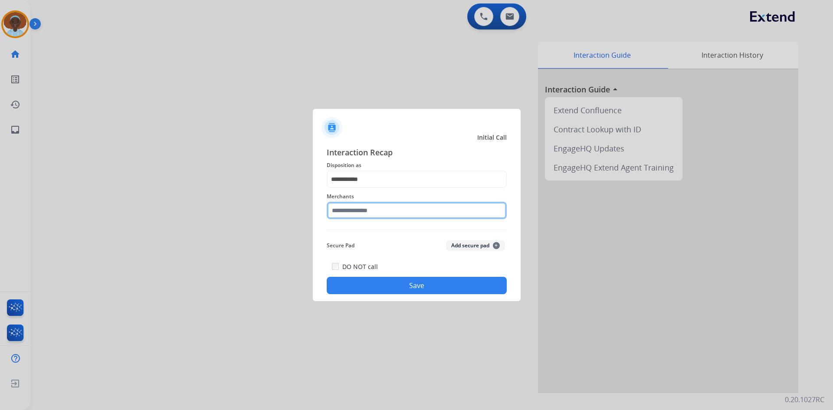
click at [386, 208] on input "text" at bounding box center [417, 210] width 180 height 17
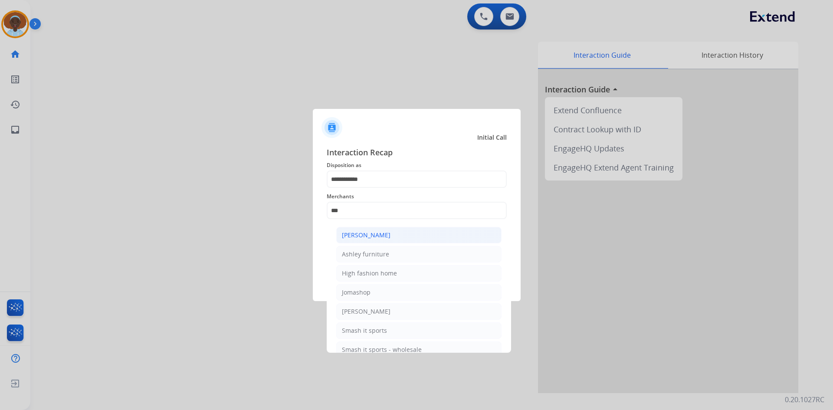
click at [374, 239] on div "Ashley - Reguard" at bounding box center [366, 235] width 49 height 9
type input "**********"
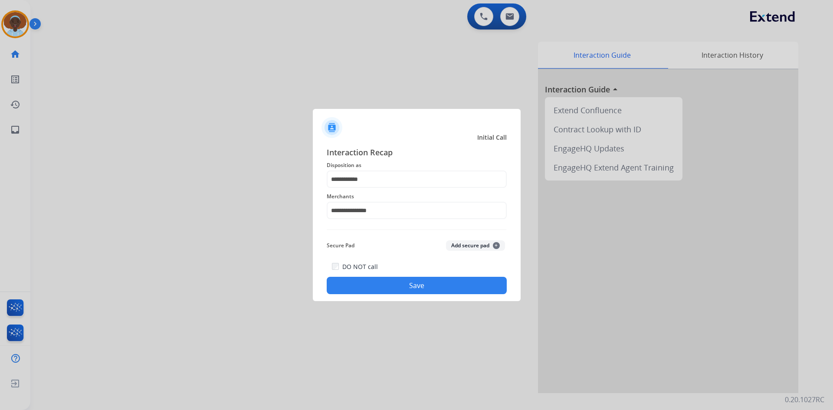
click at [394, 284] on button "Save" at bounding box center [417, 285] width 180 height 17
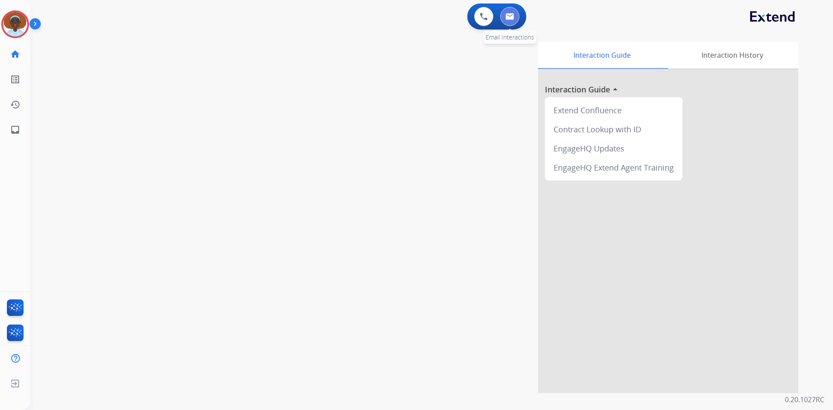
click at [504, 16] on button at bounding box center [509, 16] width 19 height 19
select select "**********"
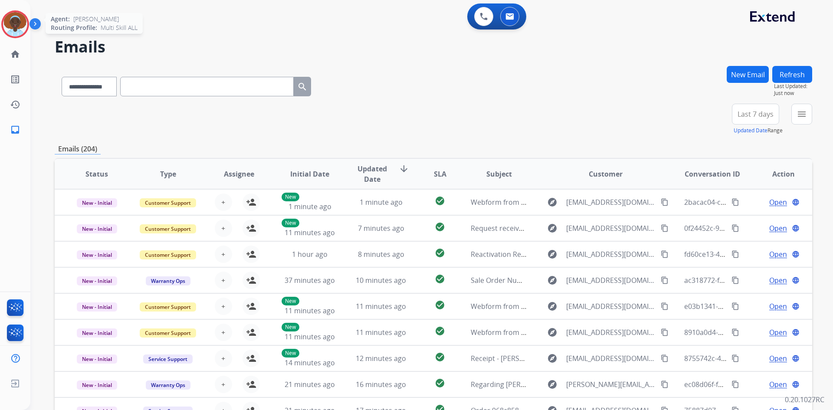
click at [14, 22] on img at bounding box center [15, 24] width 24 height 24
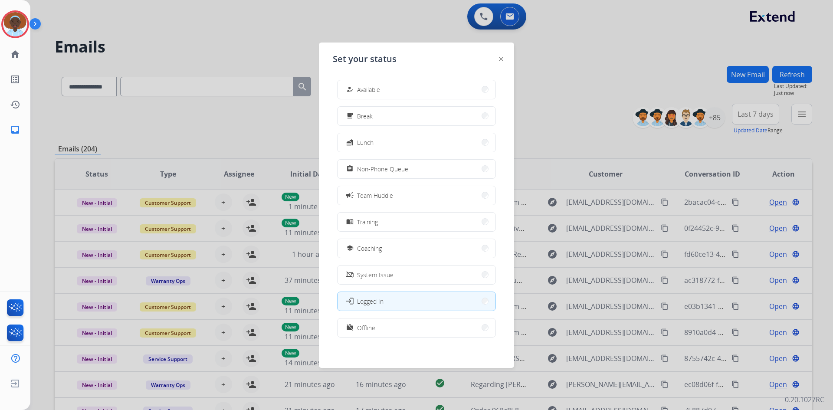
drag, startPoint x: 373, startPoint y: 85, endPoint x: 366, endPoint y: 102, distance: 18.4
click at [373, 85] on span "Available" at bounding box center [368, 89] width 23 height 9
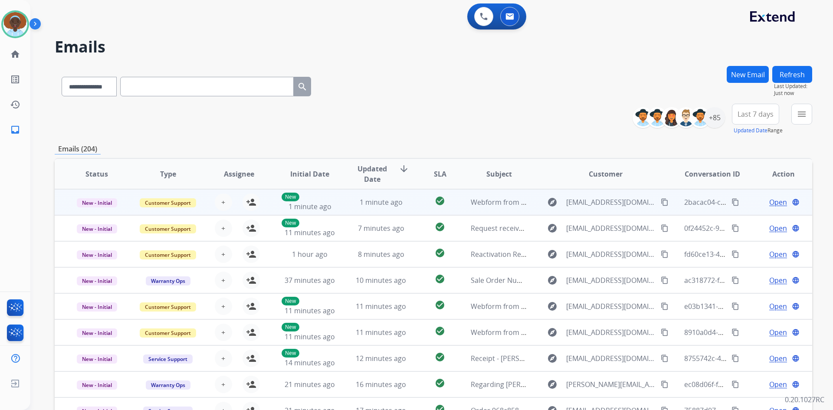
click at [776, 203] on span "Open" at bounding box center [778, 202] width 18 height 10
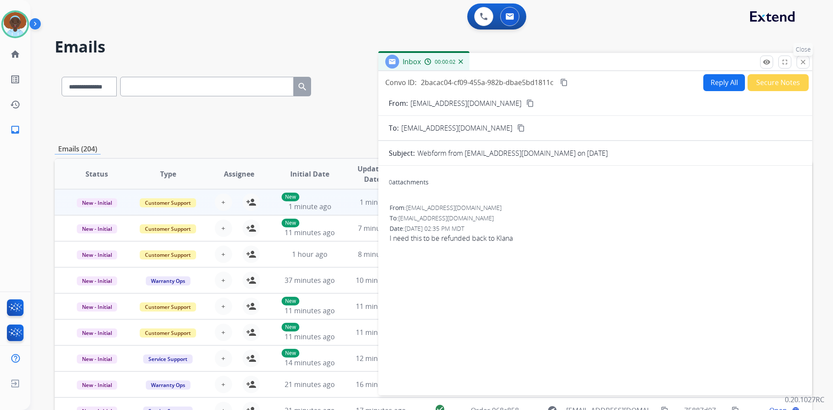
click at [804, 62] on mat-icon "close" at bounding box center [803, 62] width 8 height 8
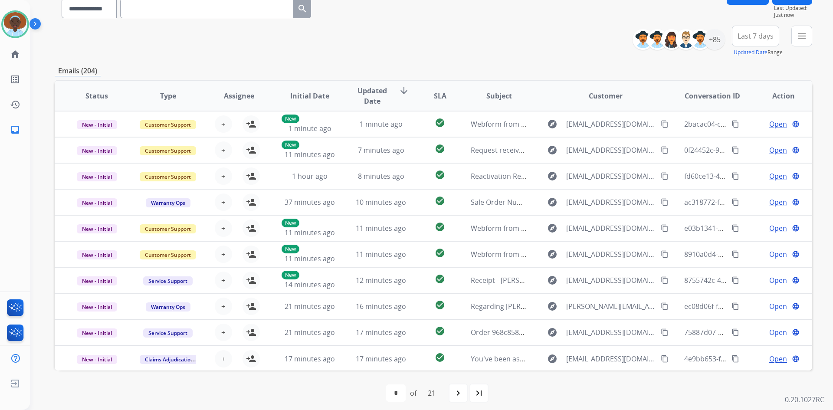
scroll to position [84, 0]
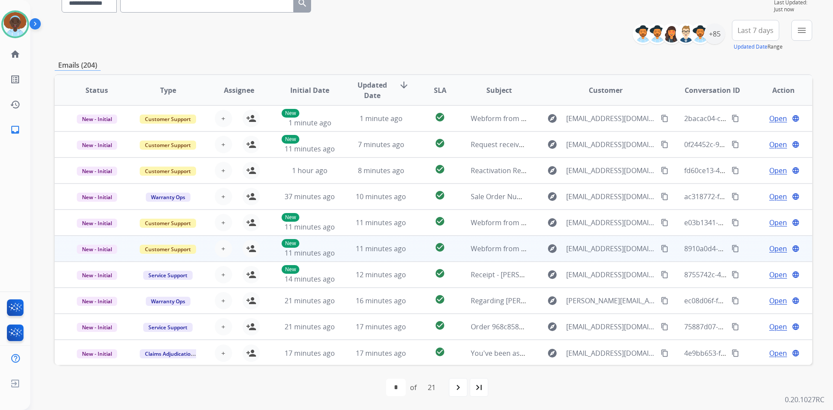
click at [774, 248] on span "Open" at bounding box center [778, 248] width 18 height 10
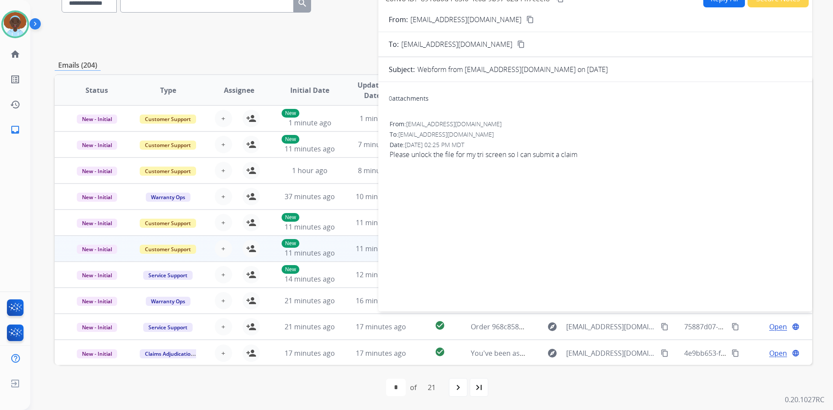
scroll to position [0, 0]
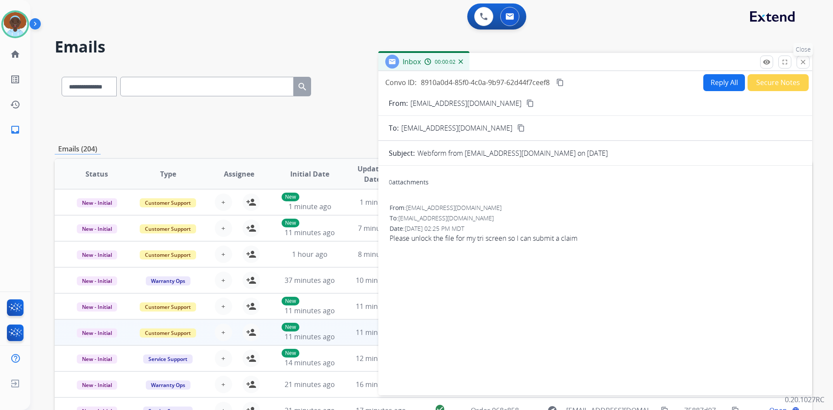
click at [801, 64] on mat-icon "close" at bounding box center [803, 62] width 8 height 8
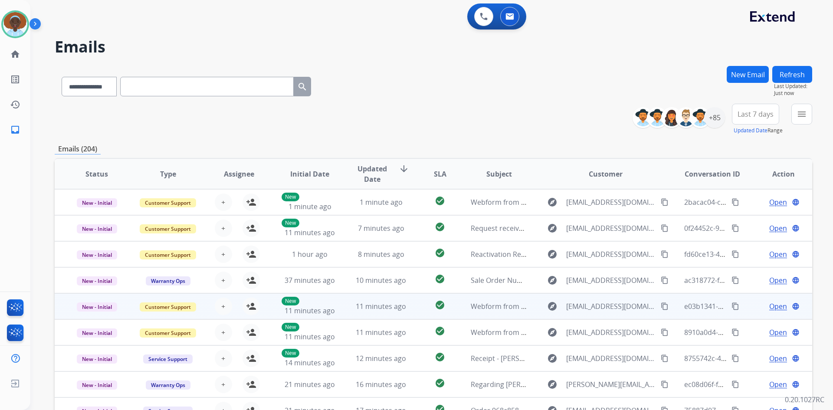
click at [769, 307] on span "Open" at bounding box center [778, 306] width 18 height 10
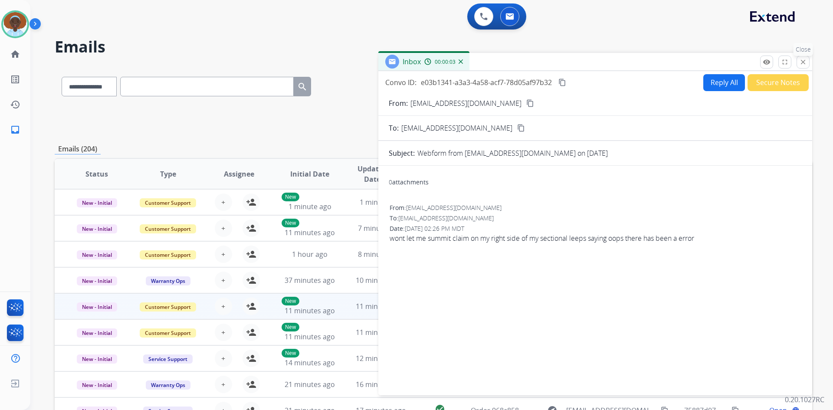
click at [802, 62] on mat-icon "close" at bounding box center [803, 62] width 8 height 8
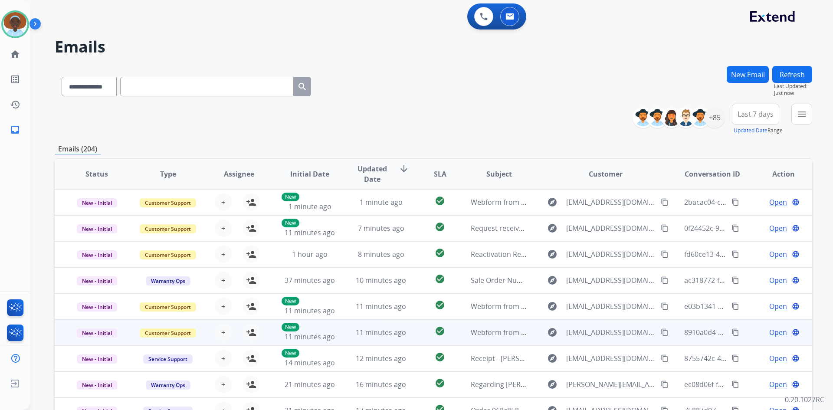
click at [774, 330] on span "Open" at bounding box center [778, 332] width 18 height 10
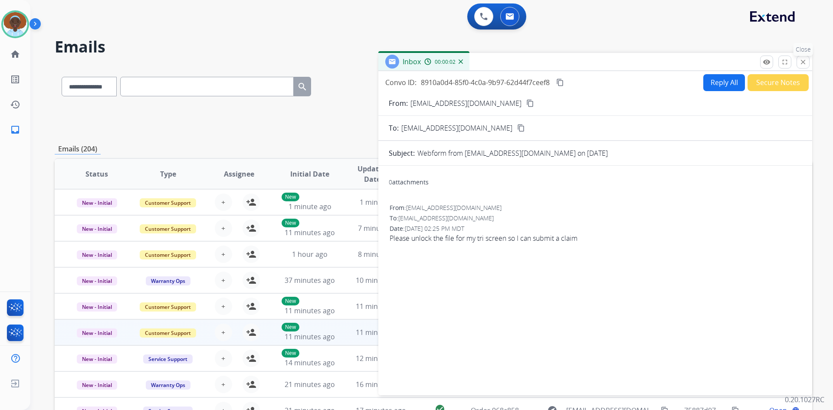
click at [801, 60] on mat-icon "close" at bounding box center [803, 62] width 8 height 8
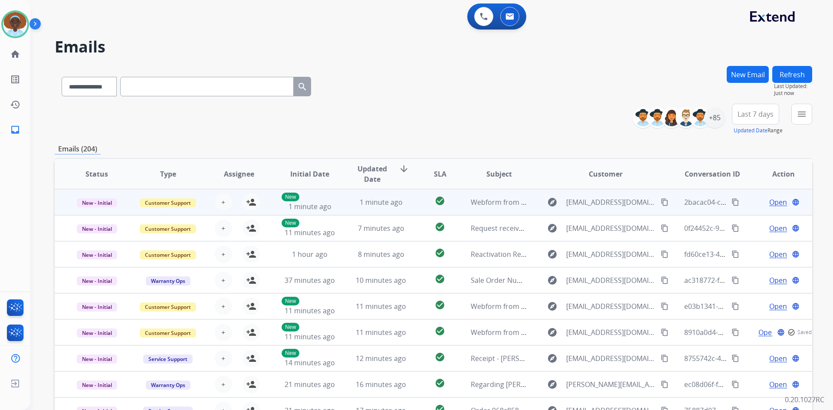
click at [769, 202] on span "Open" at bounding box center [778, 202] width 18 height 10
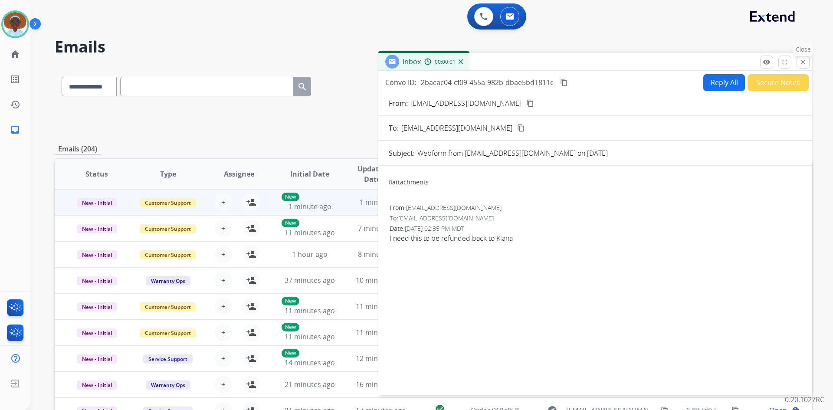
click at [798, 64] on button "close Close" at bounding box center [802, 62] width 13 height 13
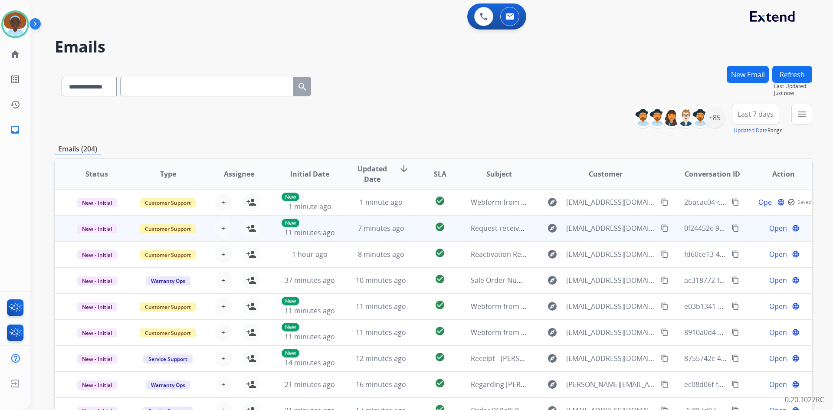
click at [770, 229] on span "Open" at bounding box center [778, 228] width 18 height 10
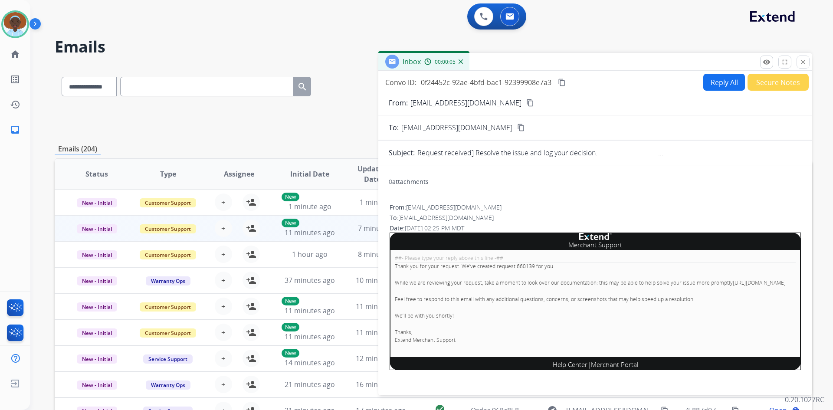
click at [768, 85] on button "Secure Notes" at bounding box center [777, 82] width 61 height 17
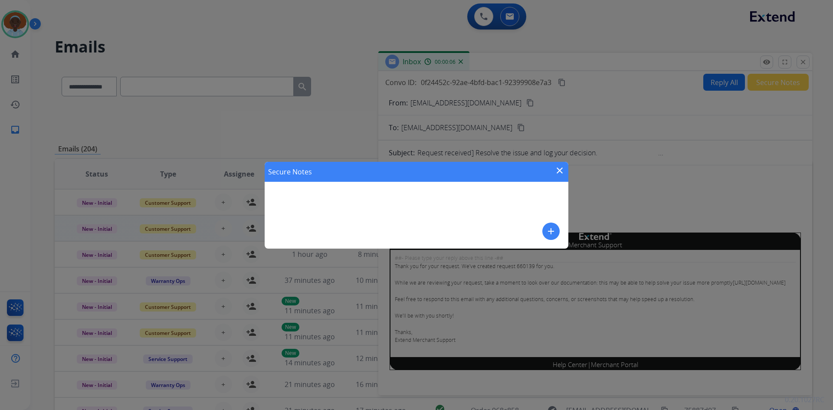
click at [554, 232] on mat-icon "add" at bounding box center [551, 231] width 10 height 10
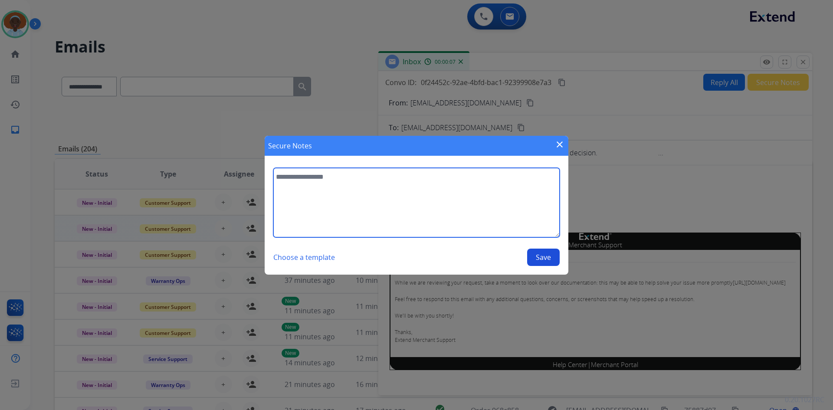
click at [321, 175] on textarea at bounding box center [416, 202] width 286 height 69
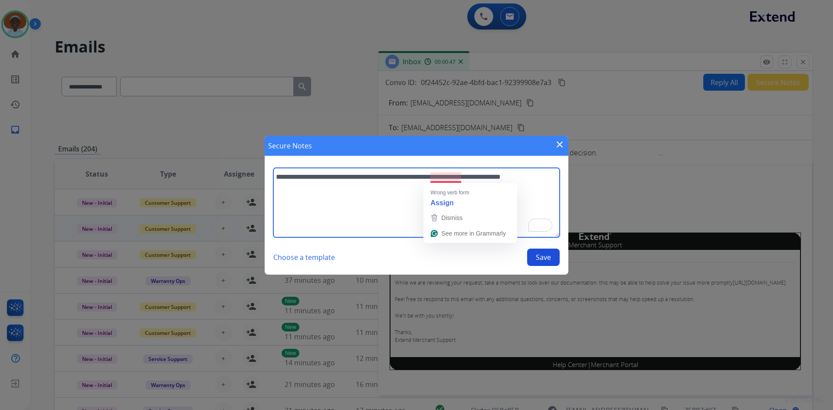
type textarea "**********"
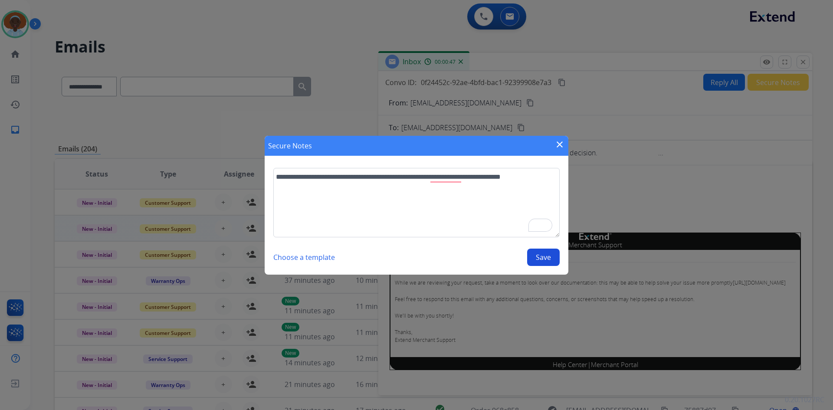
click at [545, 258] on button "Save" at bounding box center [543, 257] width 33 height 17
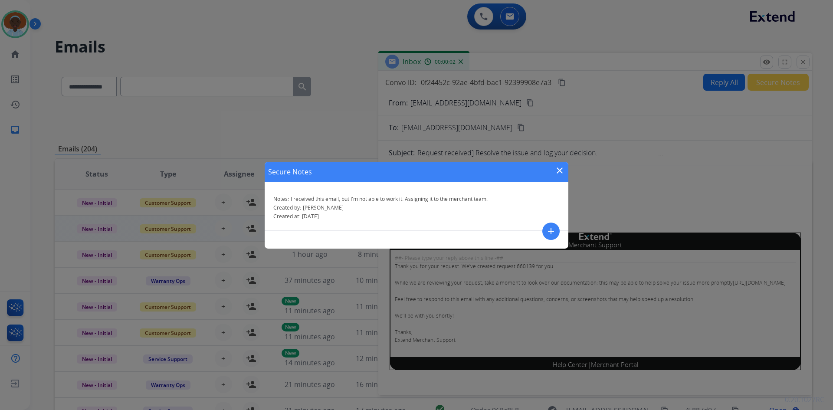
click at [558, 169] on mat-icon "close" at bounding box center [559, 170] width 10 height 10
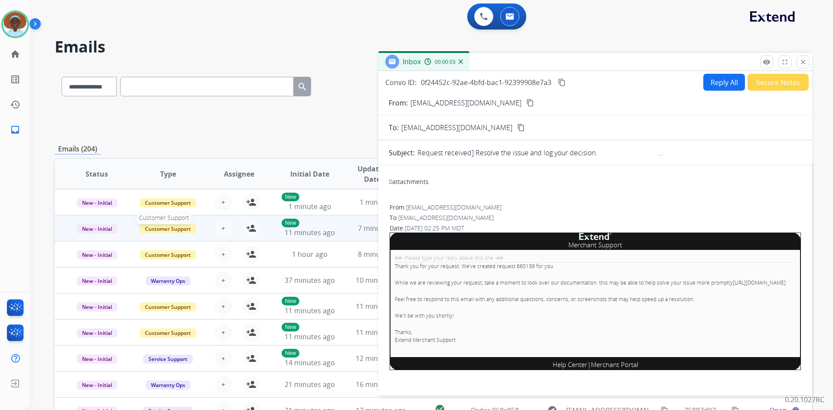
click at [182, 229] on span "Customer Support" at bounding box center [168, 228] width 56 height 9
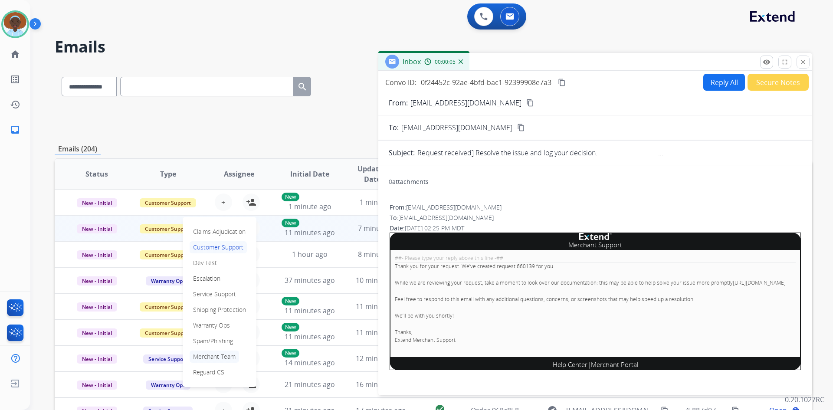
click at [218, 356] on p "Merchant Team" at bounding box center [214, 356] width 49 height 12
drag, startPoint x: 801, startPoint y: 63, endPoint x: 801, endPoint y: 86, distance: 23.0
click at [801, 63] on mat-icon "close" at bounding box center [803, 62] width 8 height 8
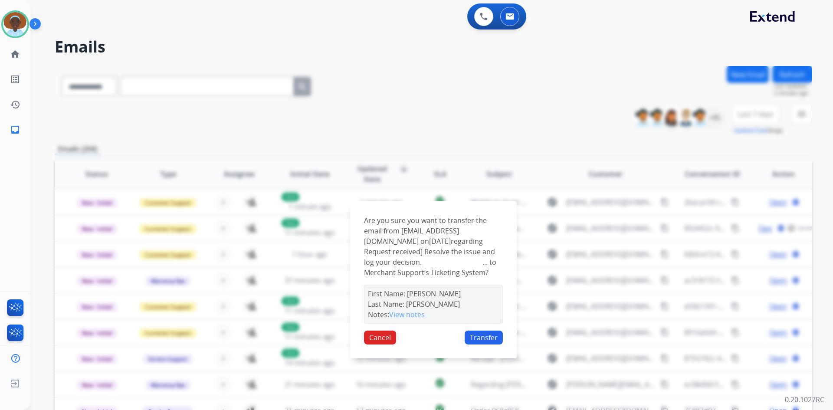
click at [485, 339] on button "Transfer" at bounding box center [483, 337] width 38 height 14
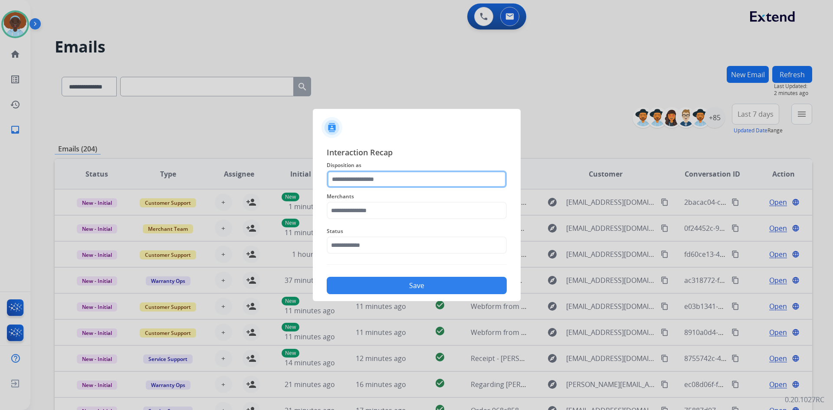
click at [368, 180] on input "text" at bounding box center [417, 178] width 180 height 17
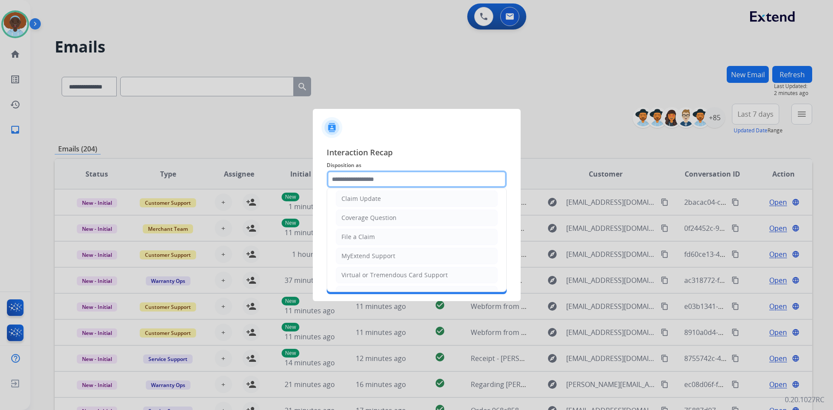
scroll to position [135, 0]
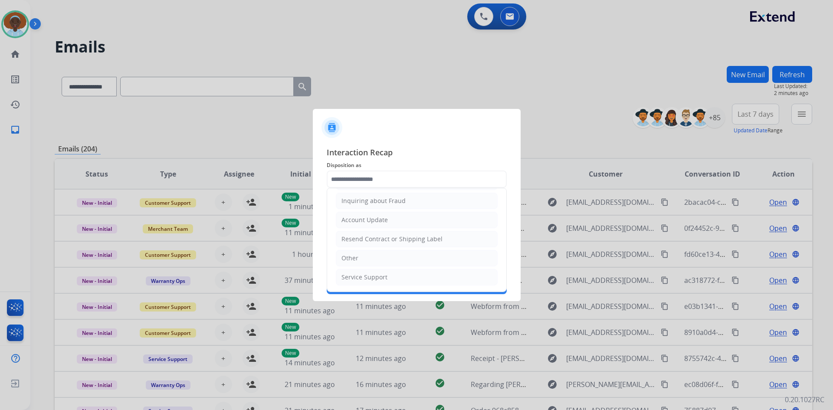
drag, startPoint x: 365, startPoint y: 260, endPoint x: 365, endPoint y: 255, distance: 4.8
click at [365, 260] on li "Other" at bounding box center [417, 258] width 162 height 16
type input "*****"
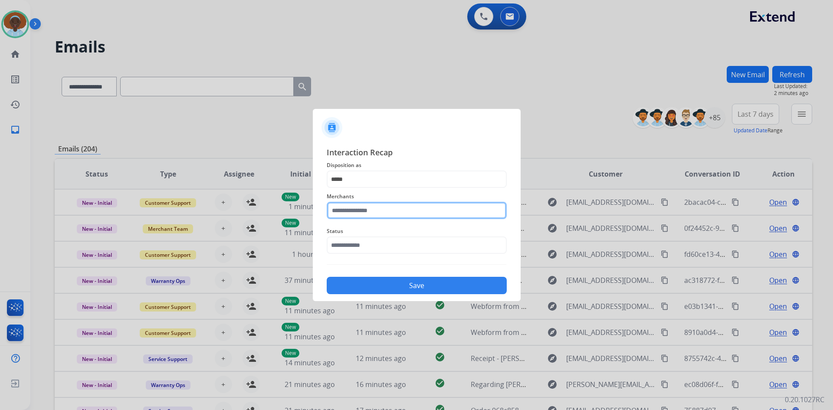
click at [372, 210] on input "text" at bounding box center [417, 210] width 180 height 17
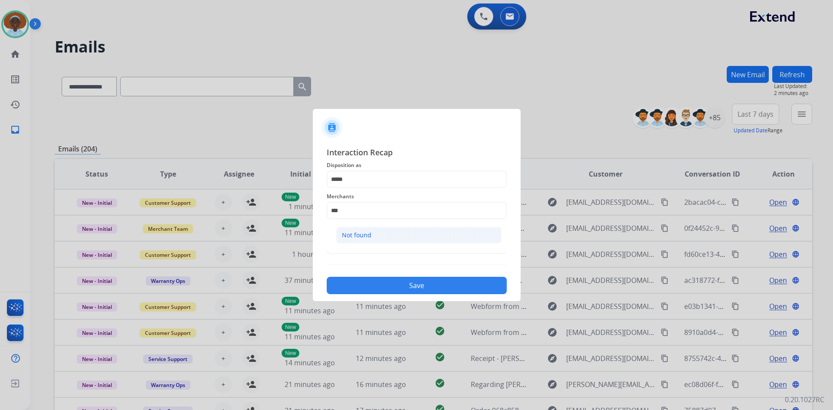
click at [379, 234] on li "Not found" at bounding box center [418, 235] width 165 height 16
type input "*********"
click at [374, 243] on input "text" at bounding box center [417, 244] width 180 height 17
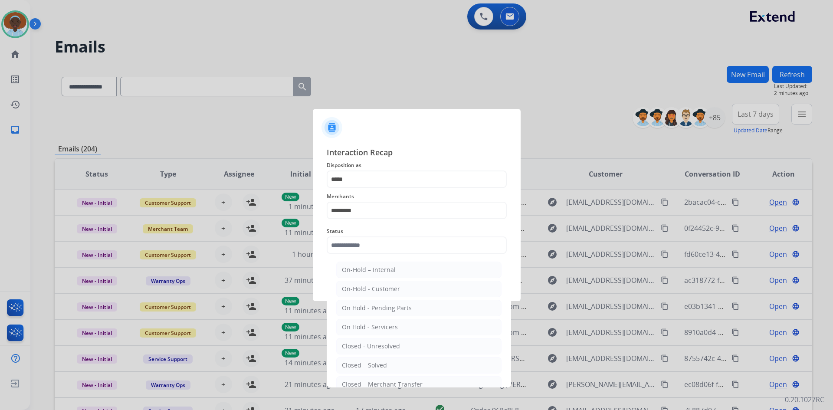
click at [381, 362] on div "Closed – Solved" at bounding box center [364, 365] width 45 height 9
type input "**********"
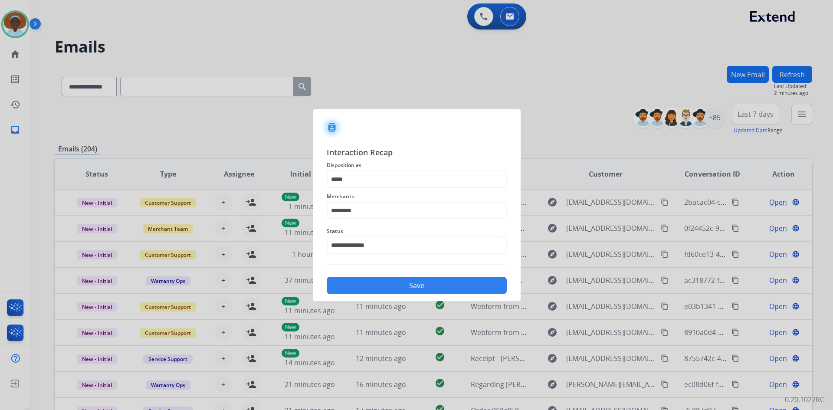
click at [393, 284] on button "Save" at bounding box center [417, 285] width 180 height 17
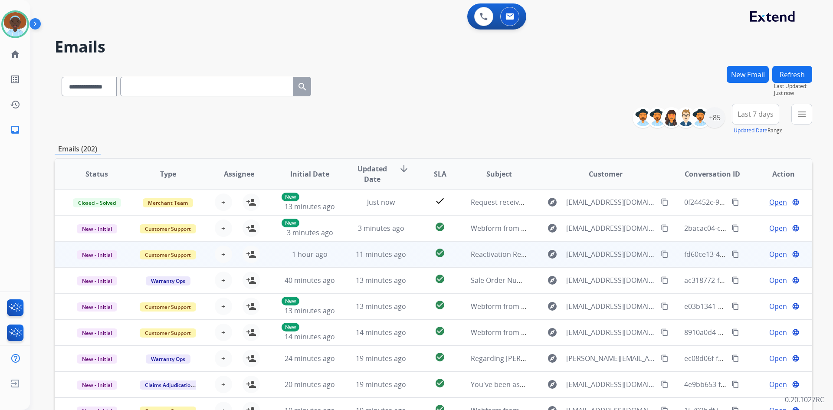
click at [775, 253] on span "Open" at bounding box center [778, 254] width 18 height 10
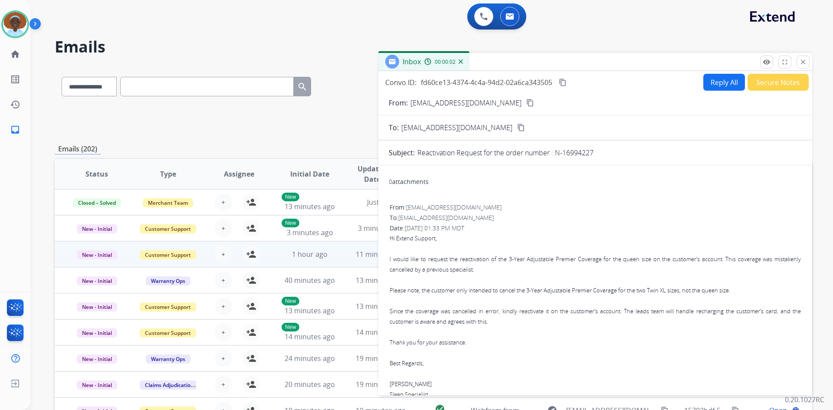
click at [802, 65] on mat-icon "close" at bounding box center [803, 62] width 8 height 8
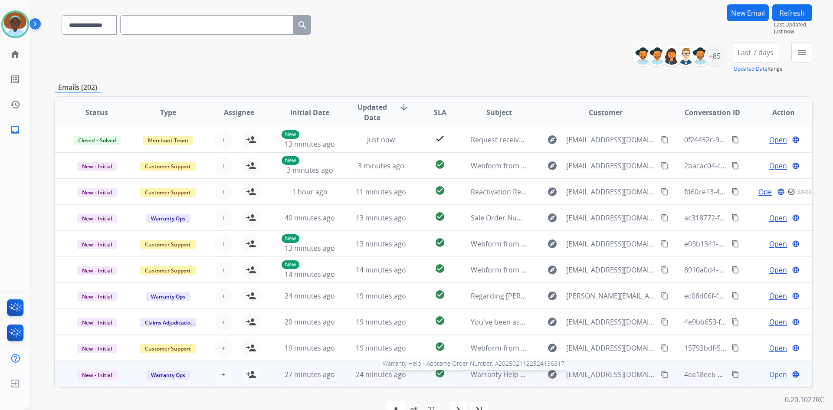
scroll to position [84, 0]
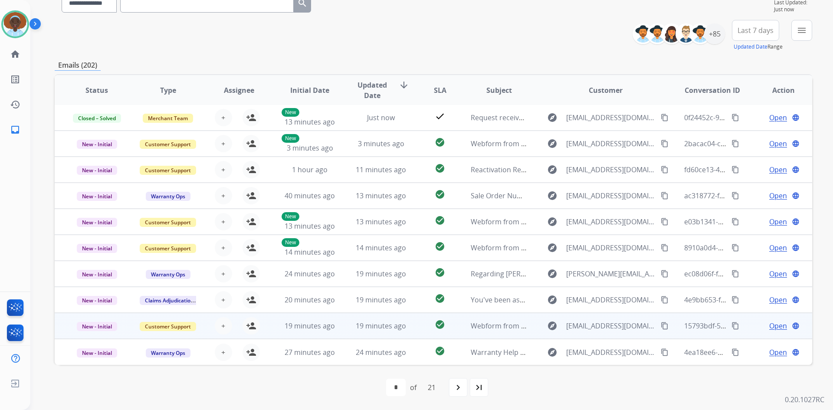
click at [773, 324] on span "Open" at bounding box center [778, 325] width 18 height 10
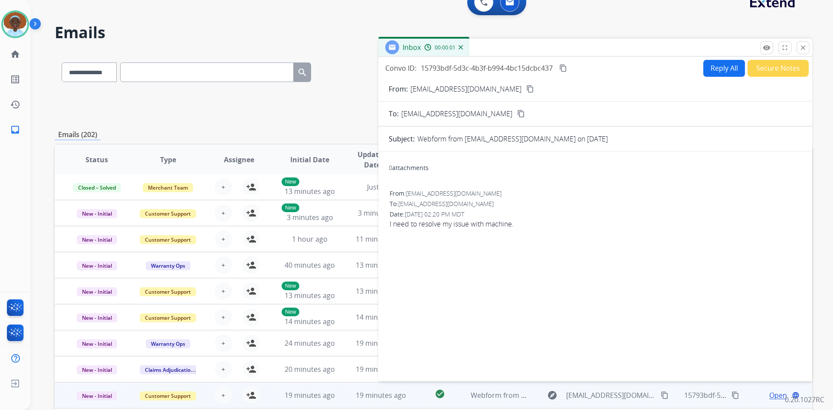
scroll to position [0, 0]
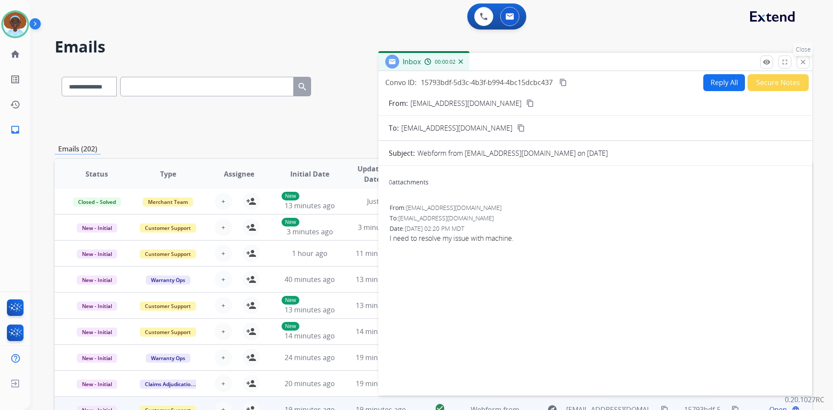
click at [803, 62] on mat-icon "close" at bounding box center [803, 62] width 8 height 8
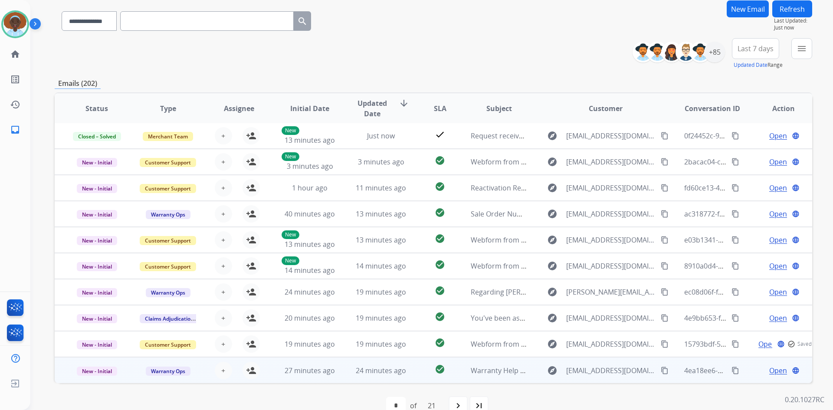
scroll to position [84, 0]
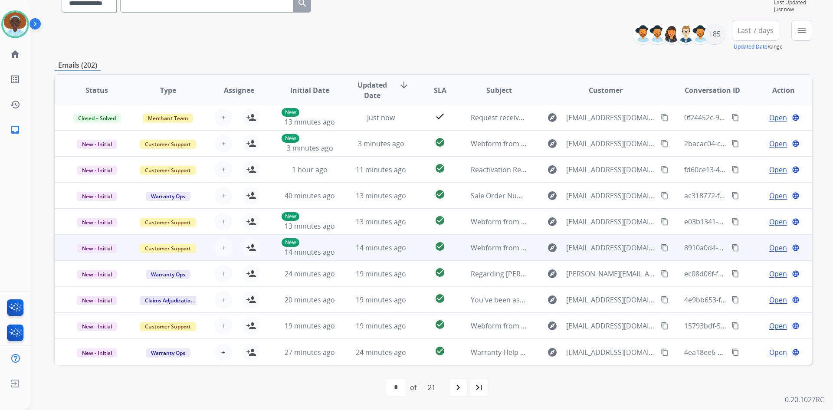
click at [772, 247] on span "Open" at bounding box center [778, 247] width 18 height 10
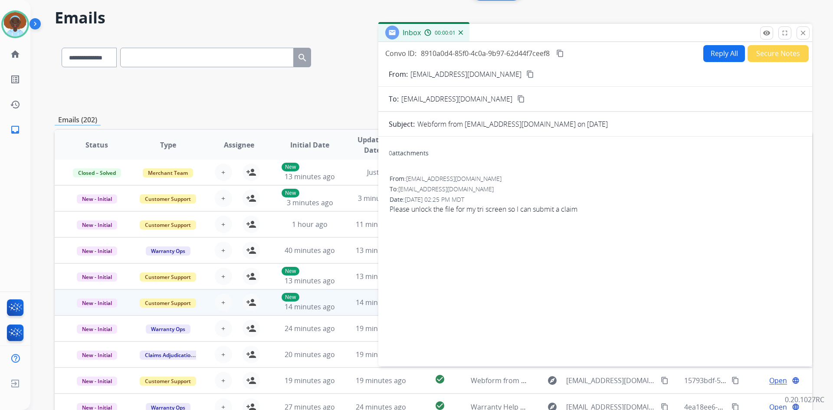
scroll to position [0, 0]
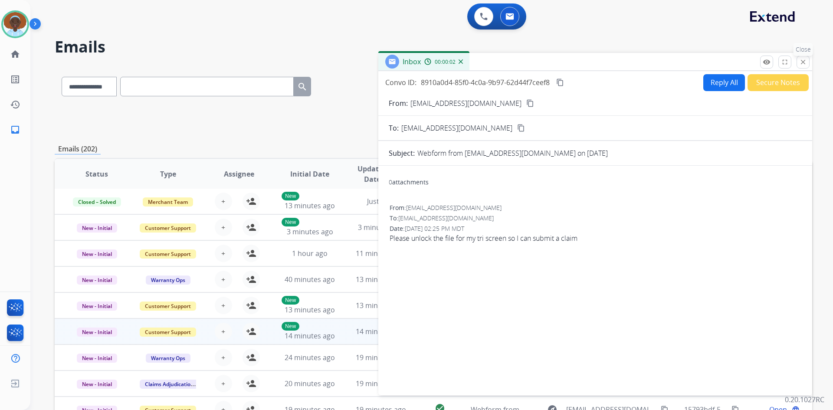
click at [802, 62] on mat-icon "close" at bounding box center [803, 62] width 8 height 8
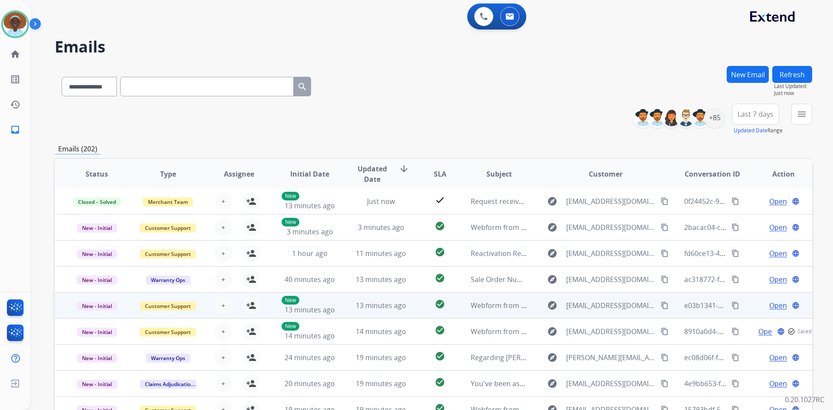
click at [774, 302] on span "Open" at bounding box center [778, 305] width 18 height 10
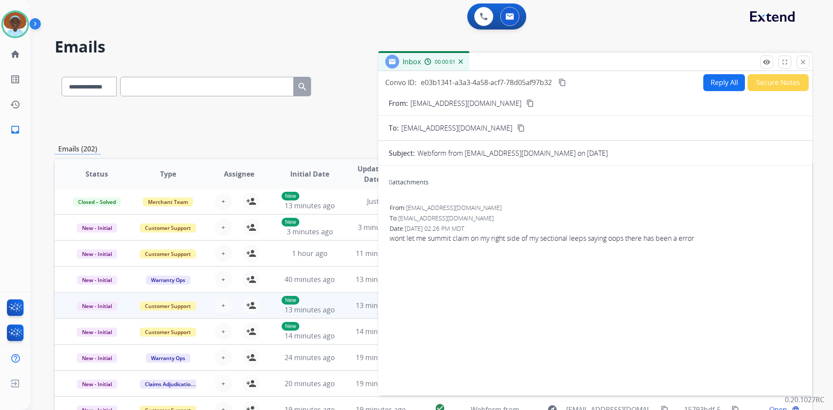
drag, startPoint x: 803, startPoint y: 61, endPoint x: 778, endPoint y: 150, distance: 92.3
click at [803, 62] on mat-icon "close" at bounding box center [803, 62] width 8 height 8
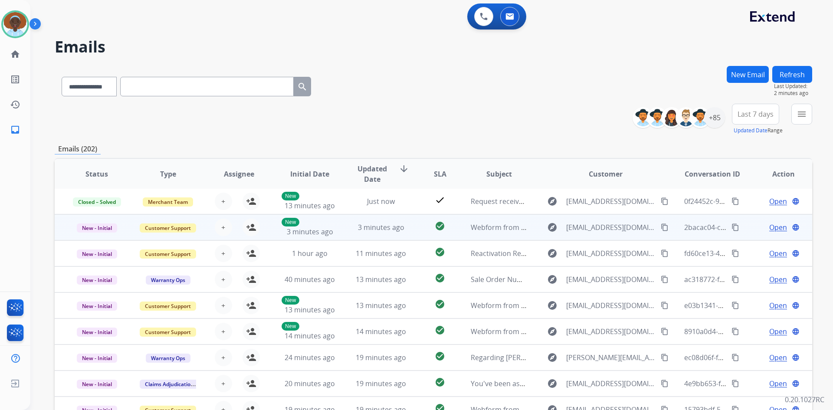
click at [769, 229] on span "Open" at bounding box center [778, 227] width 18 height 10
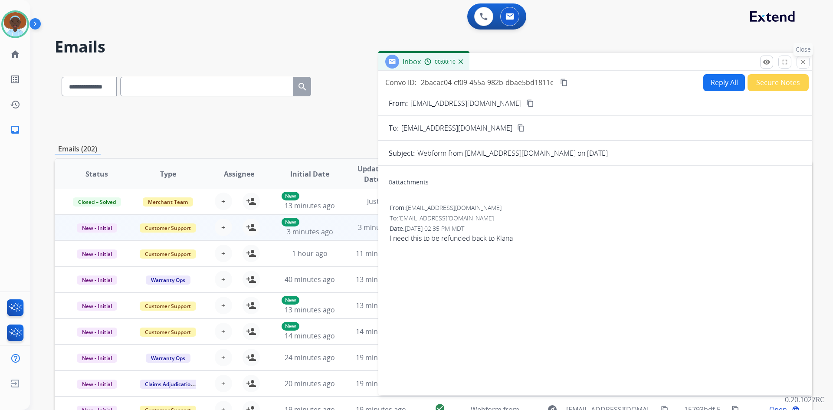
click at [801, 62] on mat-icon "close" at bounding box center [803, 62] width 8 height 8
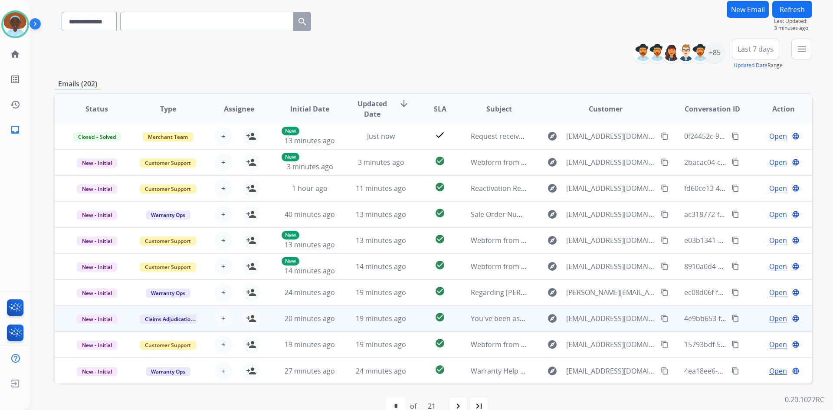
scroll to position [84, 0]
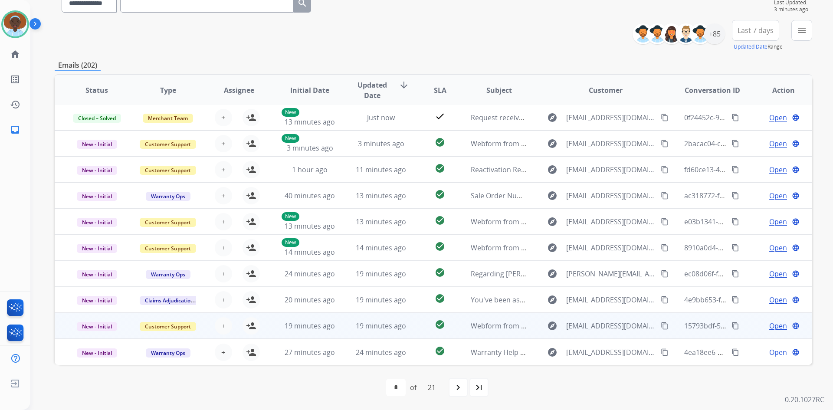
click at [774, 328] on span "Open" at bounding box center [778, 325] width 18 height 10
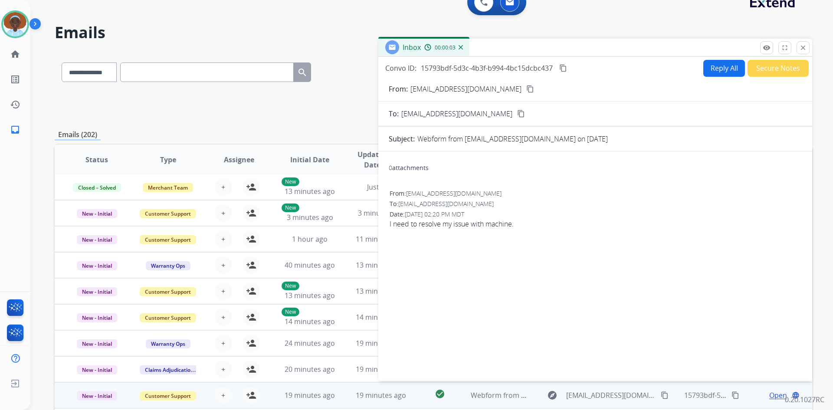
scroll to position [0, 0]
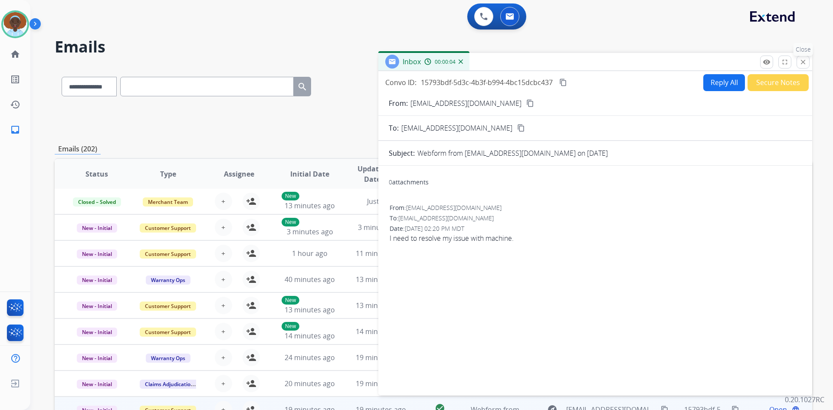
click at [803, 63] on mat-icon "close" at bounding box center [803, 62] width 8 height 8
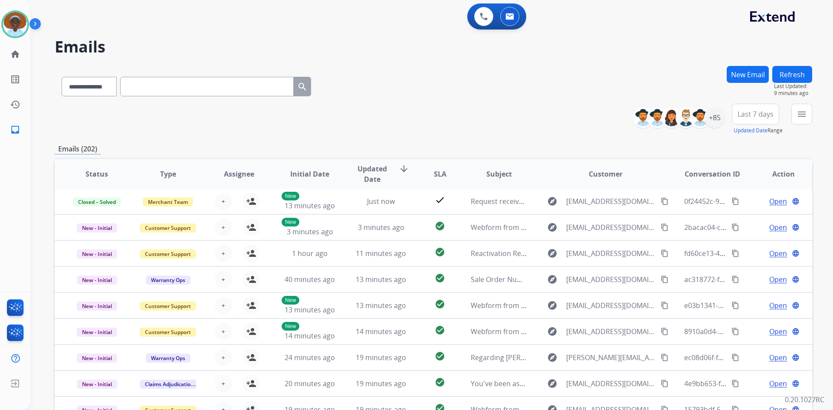
click at [806, 78] on button "Refresh" at bounding box center [792, 74] width 40 height 17
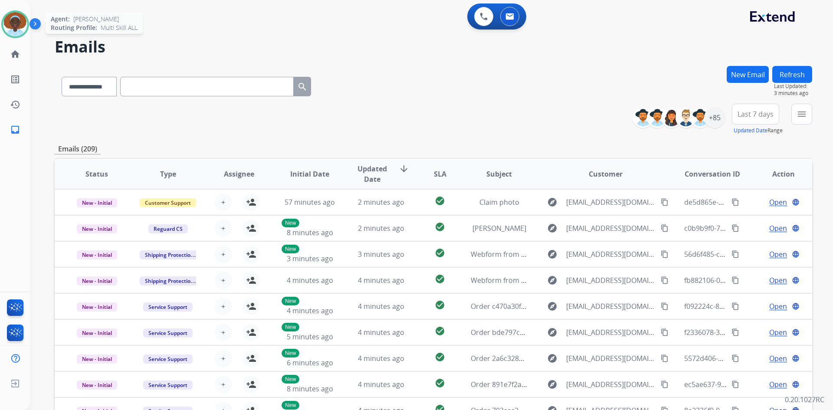
click at [20, 22] on img at bounding box center [15, 24] width 24 height 24
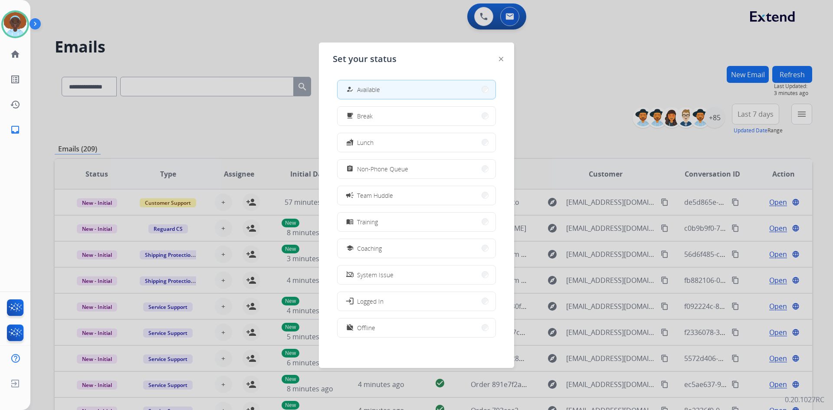
drag, startPoint x: 409, startPoint y: 166, endPoint x: 376, endPoint y: 146, distance: 38.2
click at [408, 167] on button "assignment Non-Phone Queue" at bounding box center [416, 169] width 158 height 19
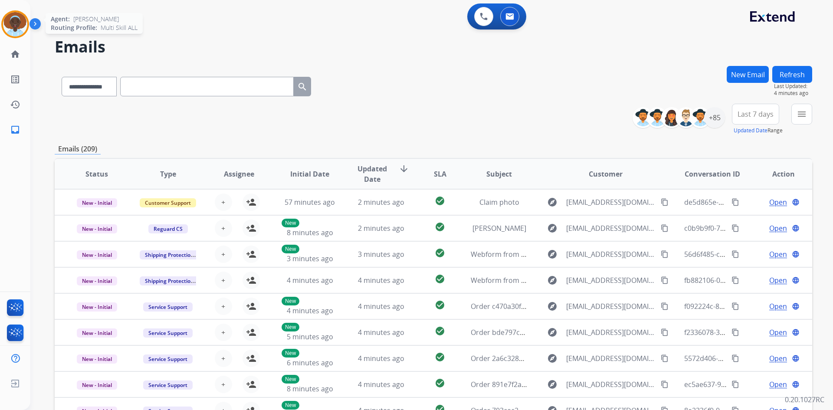
click at [9, 24] on img at bounding box center [15, 24] width 24 height 24
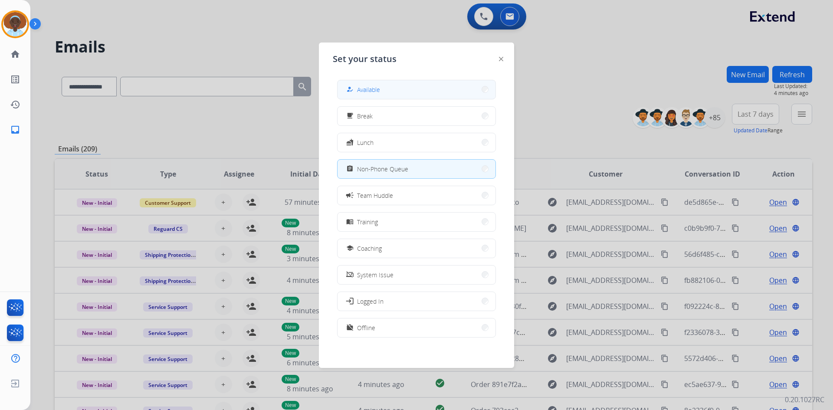
click at [409, 91] on button "how_to_reg Available" at bounding box center [416, 89] width 158 height 19
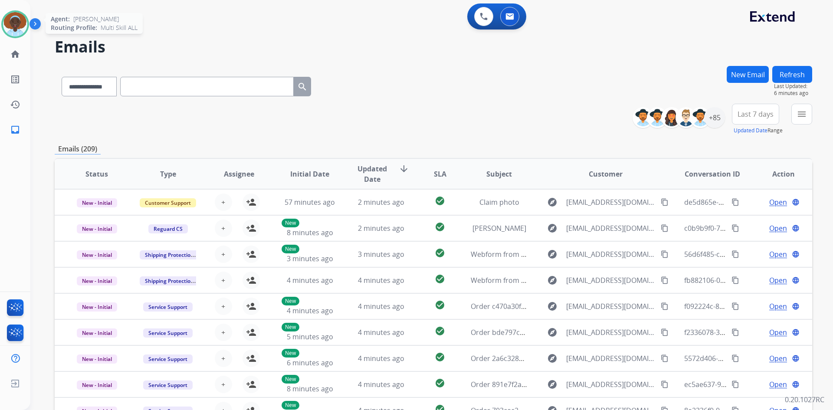
click at [14, 17] on img at bounding box center [15, 24] width 24 height 24
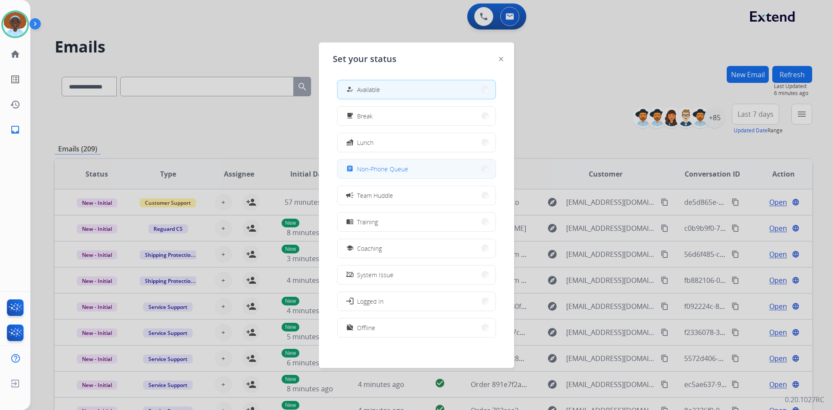
click at [400, 169] on span "Non-Phone Queue" at bounding box center [382, 168] width 51 height 9
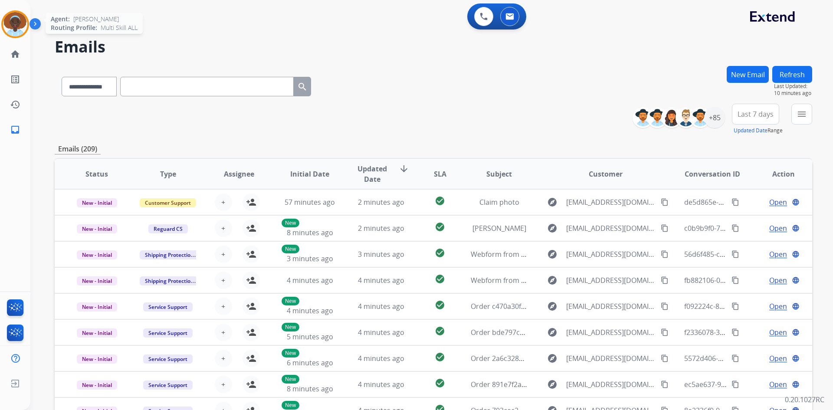
click at [16, 19] on img at bounding box center [15, 24] width 24 height 24
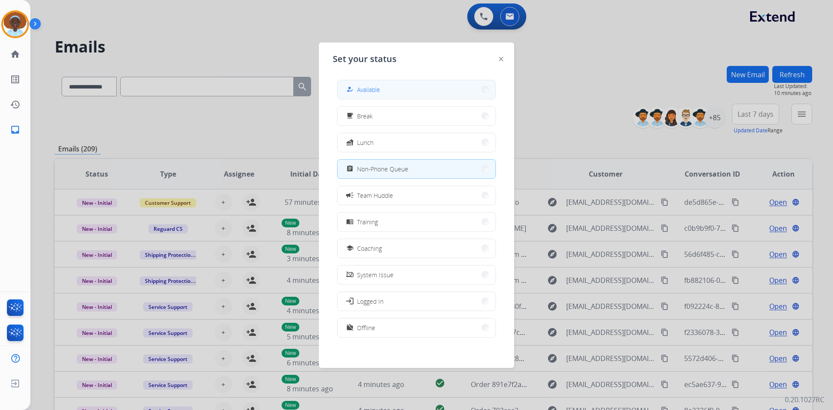
click at [436, 86] on button "how_to_reg Available" at bounding box center [416, 89] width 158 height 19
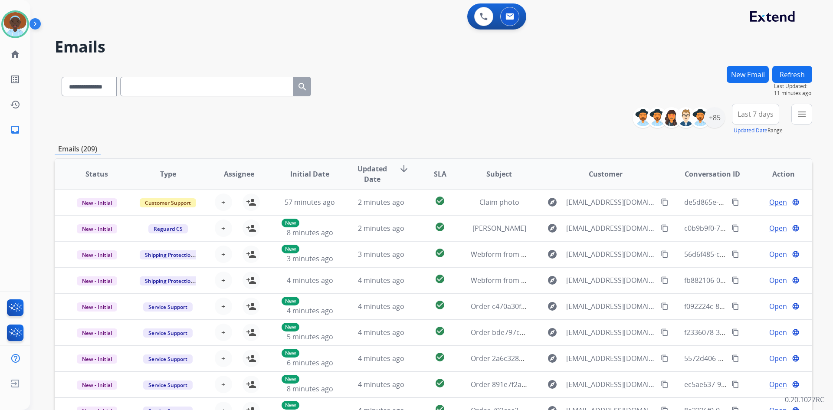
drag, startPoint x: 788, startPoint y: 75, endPoint x: 787, endPoint y: 82, distance: 7.0
click at [787, 76] on button "Refresh" at bounding box center [792, 74] width 40 height 17
click at [791, 73] on button "Refresh" at bounding box center [792, 74] width 40 height 17
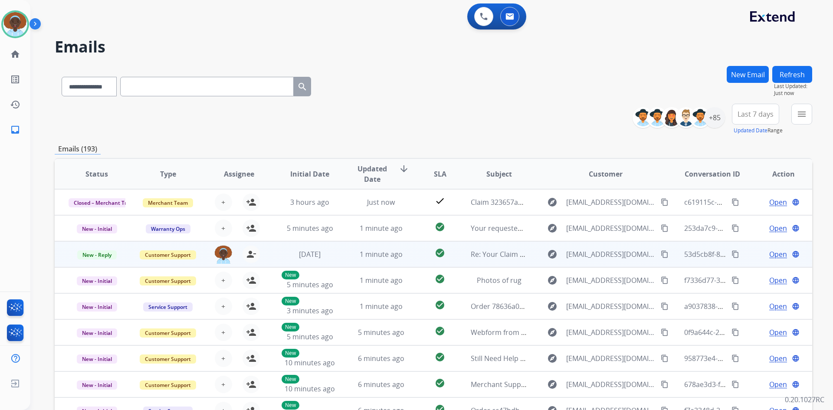
click at [771, 254] on span "Open" at bounding box center [778, 254] width 18 height 10
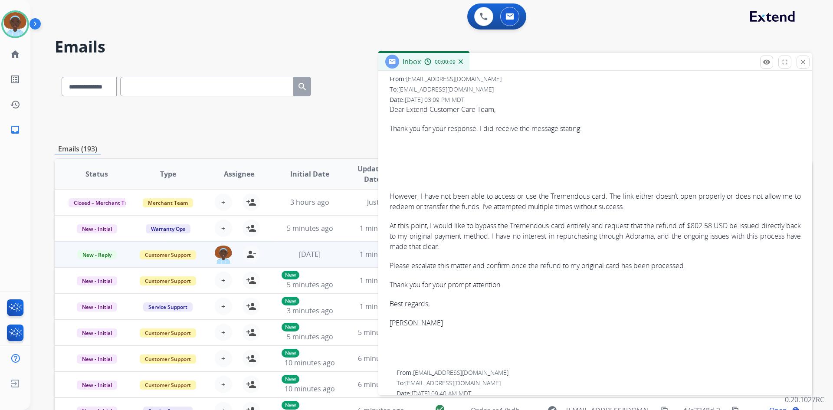
scroll to position [130, 0]
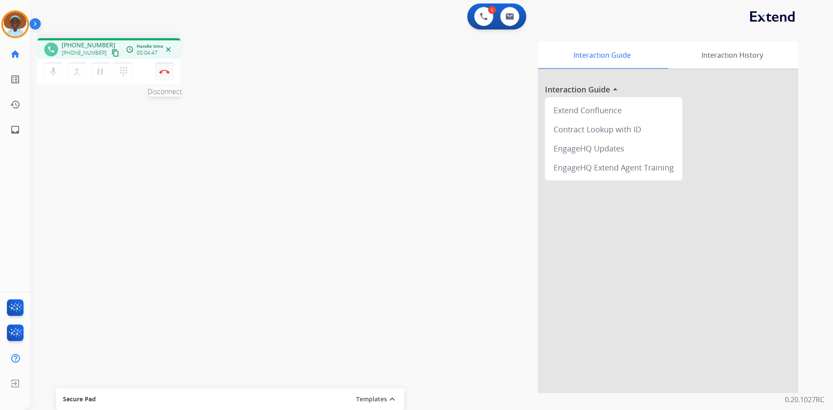
click at [166, 70] on img at bounding box center [164, 71] width 10 height 4
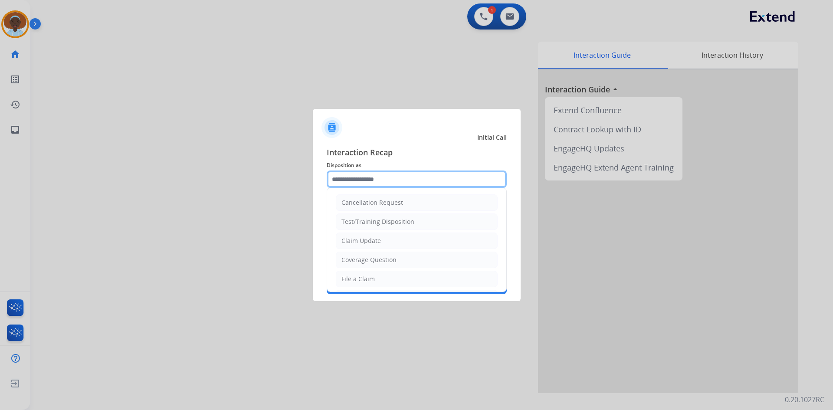
click at [363, 177] on input "text" at bounding box center [417, 178] width 180 height 17
click at [385, 281] on li "File a Claim" at bounding box center [417, 279] width 162 height 16
type input "**********"
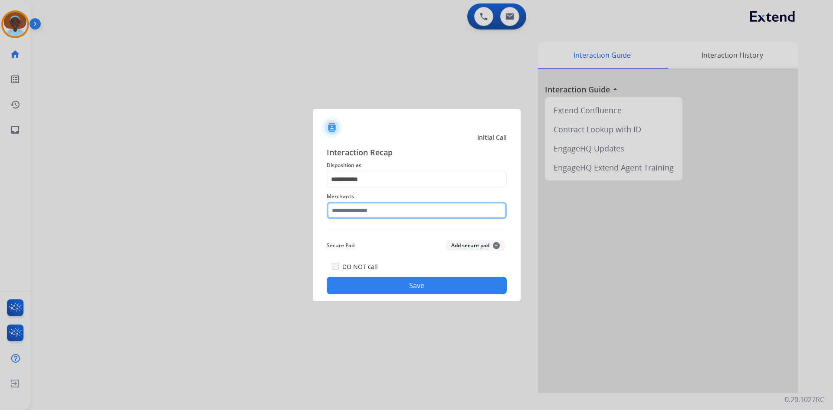
click at [378, 211] on input "text" at bounding box center [417, 210] width 180 height 17
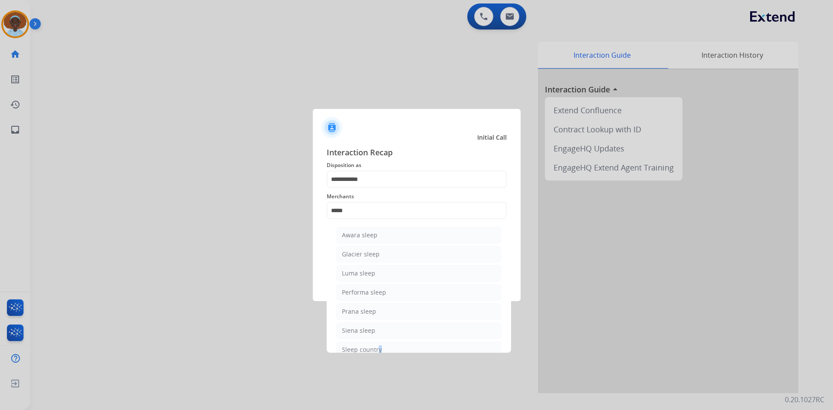
scroll to position [21, 0]
click at [376, 346] on ul "Awara sleep Glacier sleep Luma sleep Performa sleep Prana sleep Siena sleep Sle…" at bounding box center [419, 292] width 170 height 182
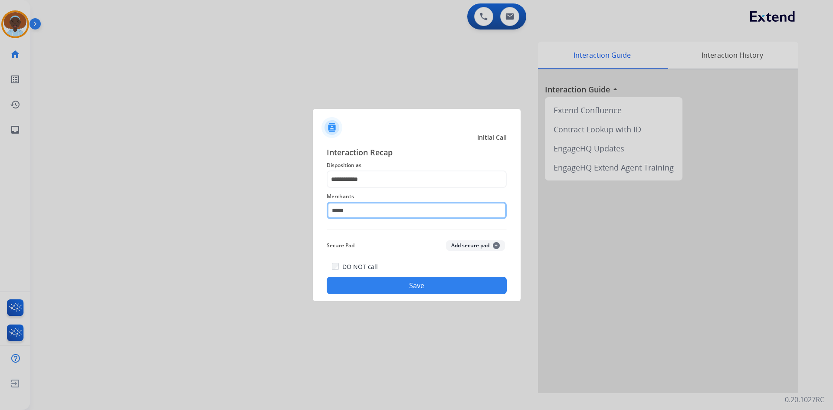
click at [369, 212] on input "*****" at bounding box center [417, 210] width 180 height 17
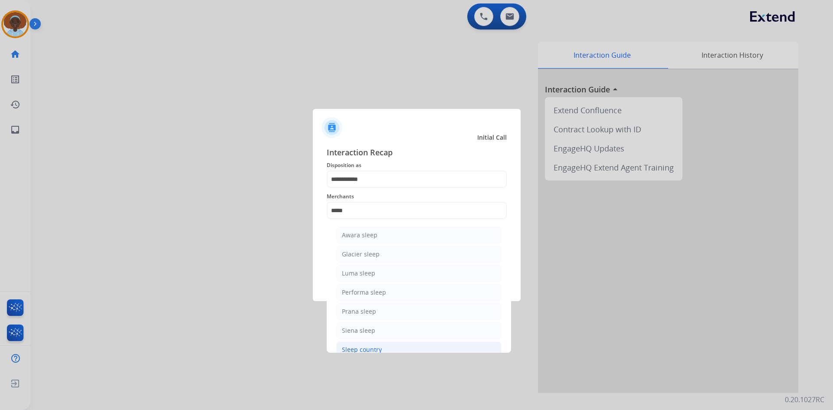
click at [396, 347] on li "Sleep country" at bounding box center [418, 349] width 165 height 16
type input "**********"
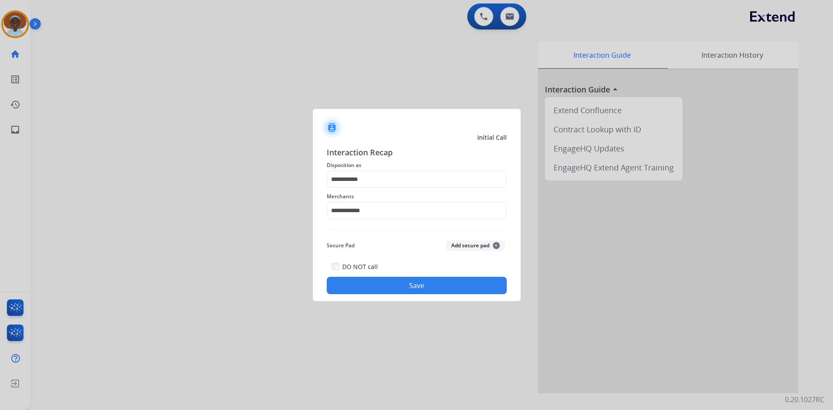
click at [404, 284] on button "Save" at bounding box center [417, 285] width 180 height 17
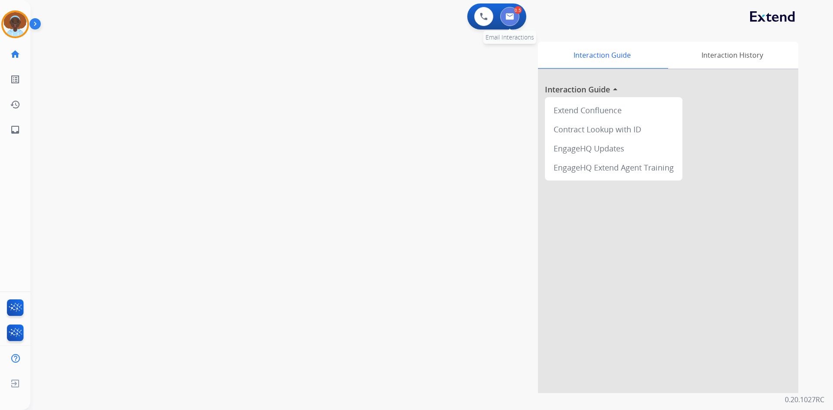
click at [507, 21] on button at bounding box center [509, 16] width 19 height 19
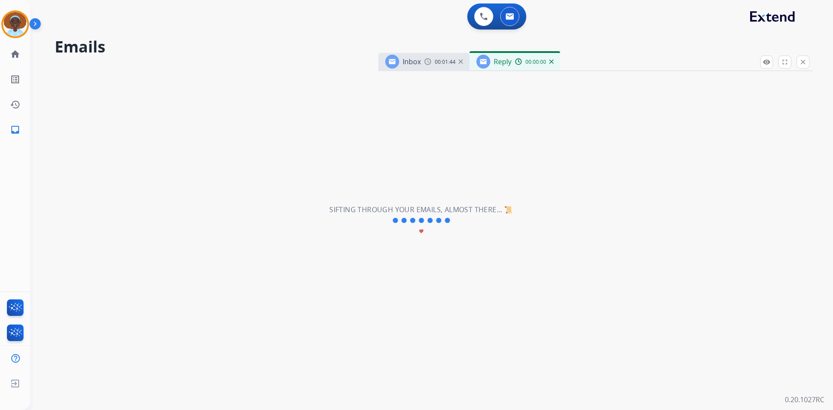
select select "**********"
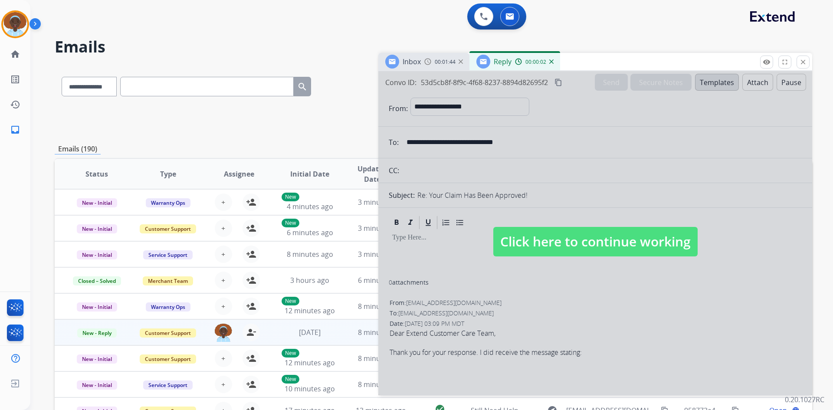
click at [544, 250] on span "Click here to continue working" at bounding box center [595, 241] width 204 height 29
select select
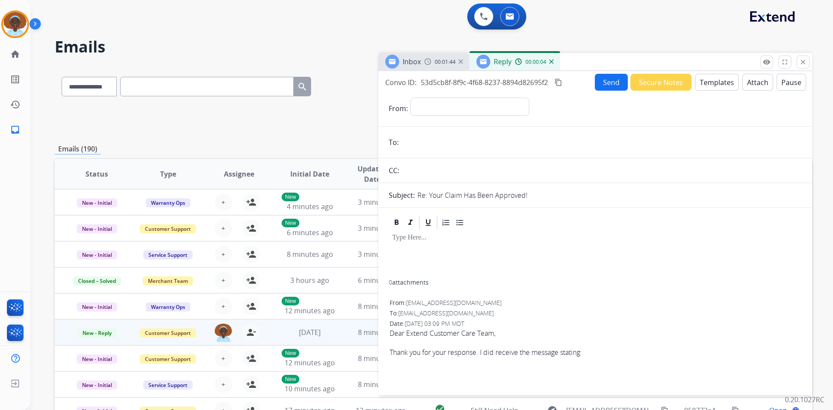
click at [552, 65] on div "00:00:04" at bounding box center [534, 62] width 38 height 8
click at [552, 62] on img at bounding box center [551, 61] width 4 height 4
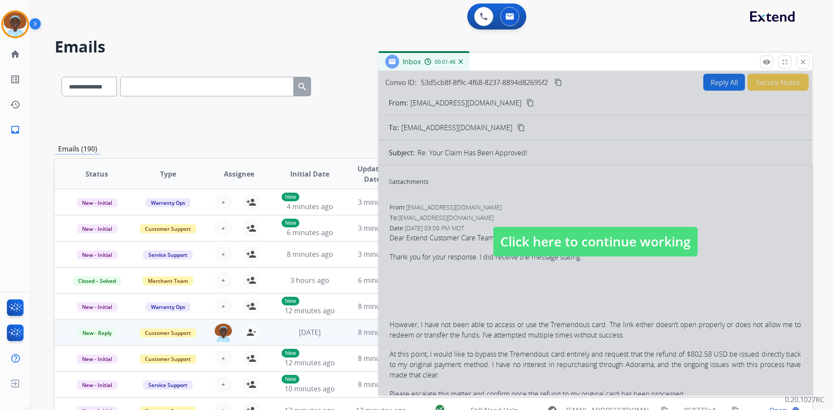
click at [566, 241] on span "Click here to continue working" at bounding box center [595, 241] width 204 height 29
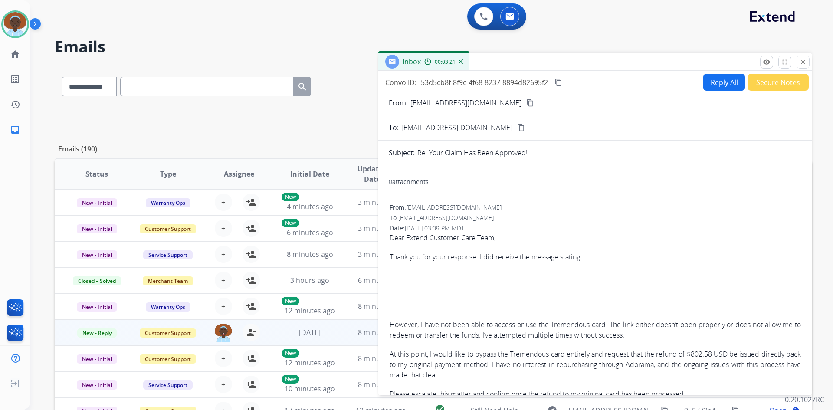
click at [721, 84] on button "Reply All" at bounding box center [724, 82] width 42 height 17
select select "**********"
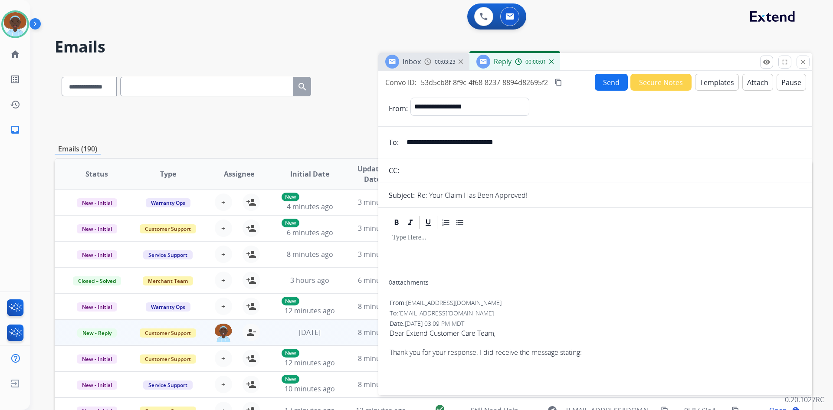
click at [720, 80] on button "Templates" at bounding box center [717, 82] width 44 height 17
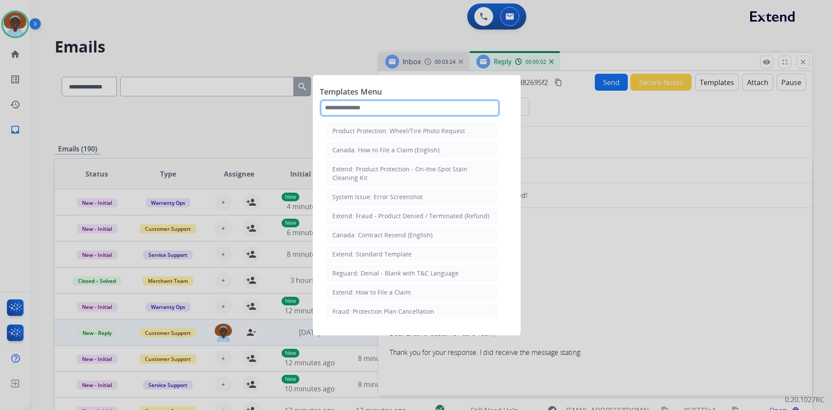
click at [401, 109] on input "text" at bounding box center [410, 107] width 180 height 17
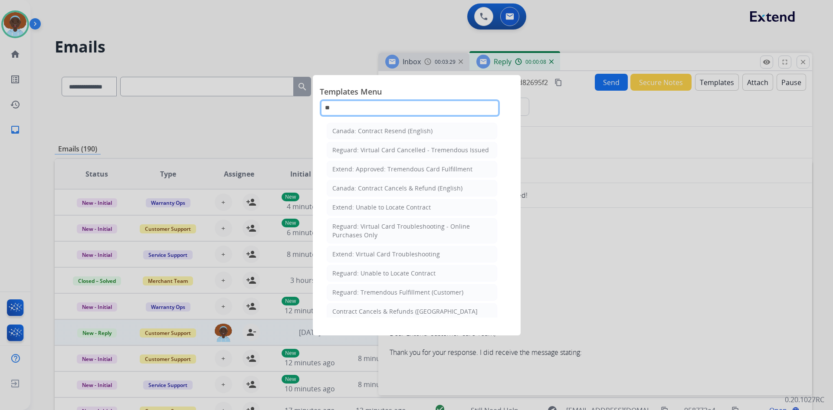
type input "*"
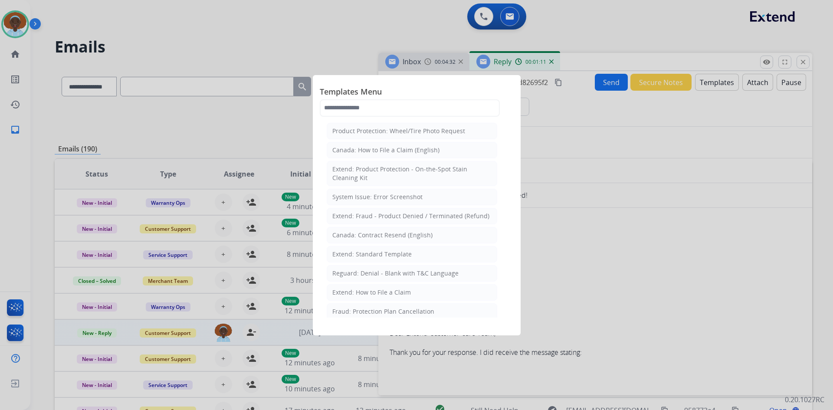
click at [604, 241] on div at bounding box center [416, 205] width 833 height 410
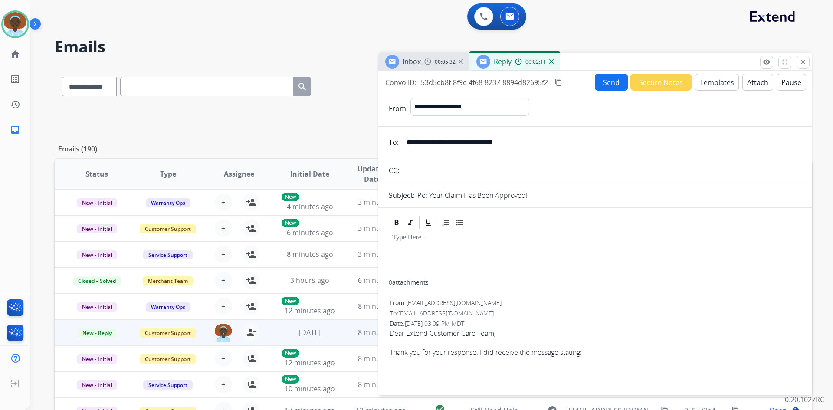
click at [711, 84] on button "Templates" at bounding box center [717, 82] width 44 height 17
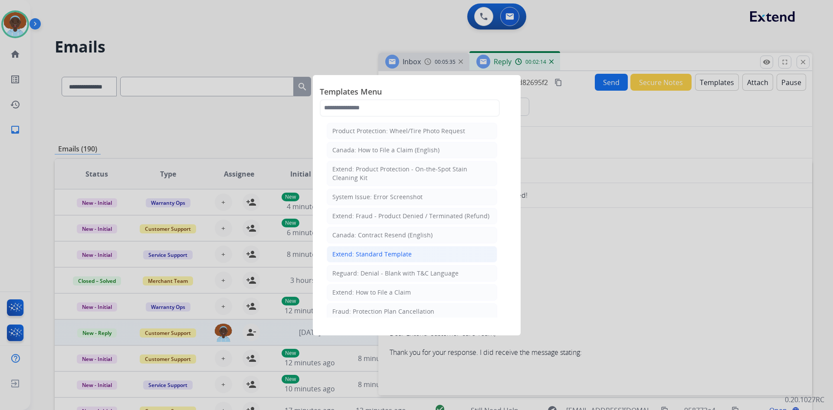
click at [371, 255] on div "Extend: Standard Template" at bounding box center [371, 254] width 79 height 9
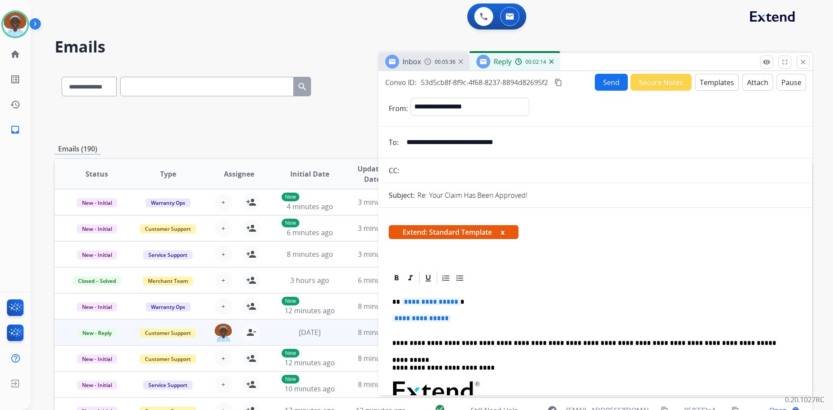
click at [421, 303] on span "**********" at bounding box center [431, 301] width 59 height 7
click at [425, 317] on span "**********" at bounding box center [421, 317] width 59 height 7
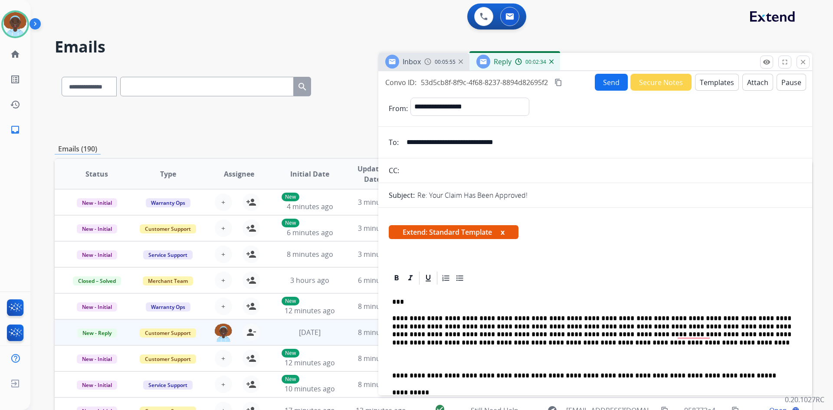
click at [402, 361] on p "To enrich screen reader interactions, please activate Accessibility in Grammarl…" at bounding box center [595, 359] width 406 height 8
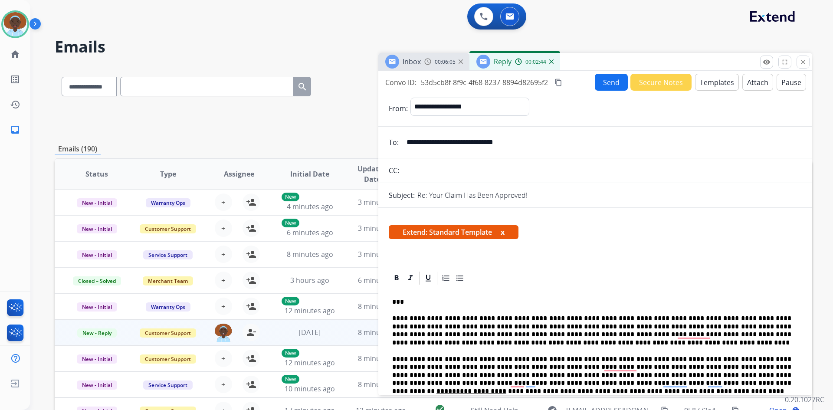
drag, startPoint x: 521, startPoint y: 144, endPoint x: 403, endPoint y: 147, distance: 117.6
click at [403, 147] on input "**********" at bounding box center [601, 142] width 400 height 17
click at [617, 80] on button "Send" at bounding box center [611, 82] width 33 height 17
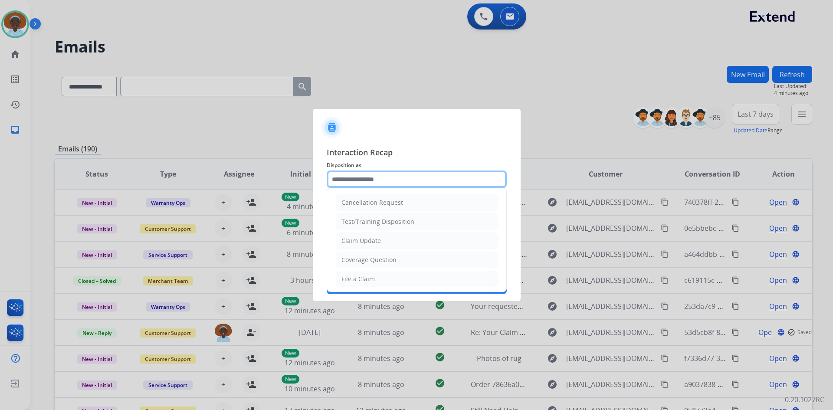
click at [348, 177] on input "text" at bounding box center [417, 178] width 180 height 17
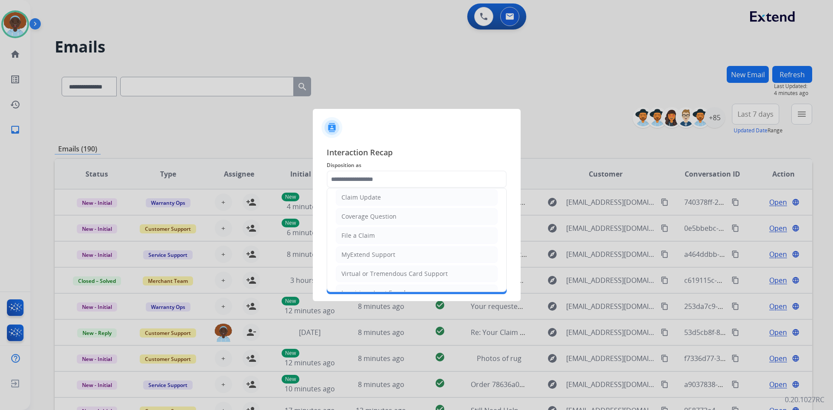
click at [381, 271] on div "Virtual or Tremendous Card Support" at bounding box center [394, 273] width 106 height 9
type input "**********"
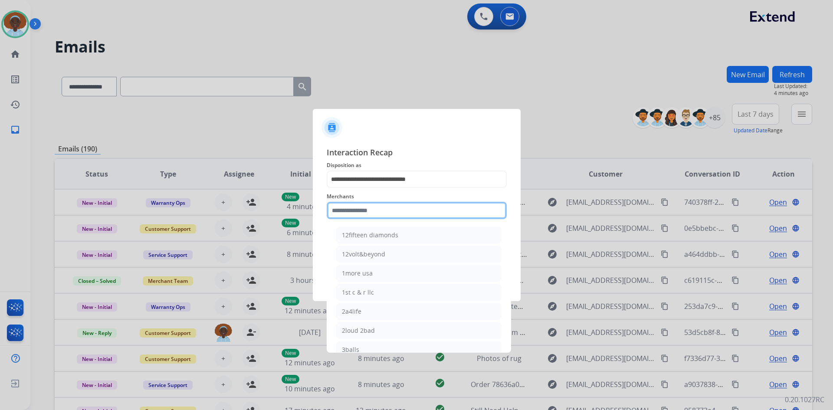
click at [373, 211] on input "text" at bounding box center [417, 210] width 180 height 17
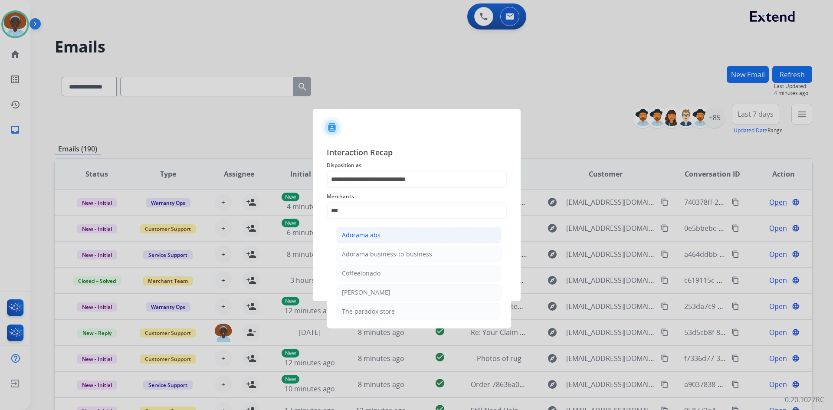
drag, startPoint x: 369, startPoint y: 237, endPoint x: 386, endPoint y: 242, distance: 17.3
click at [369, 236] on div "Adorama abs" at bounding box center [361, 235] width 39 height 9
type input "**********"
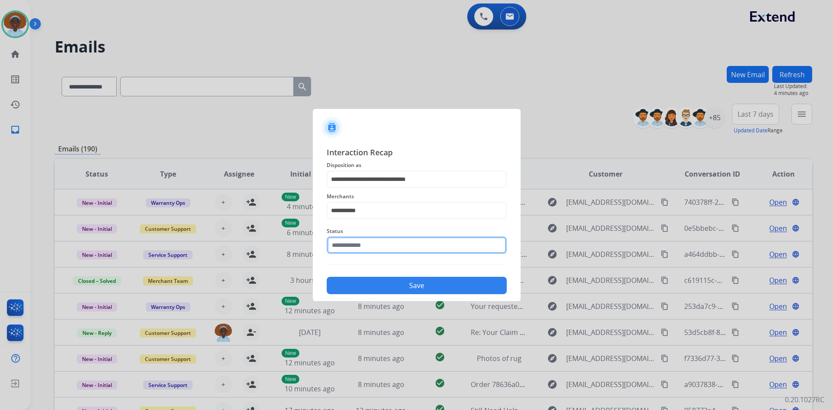
click at [396, 246] on input "text" at bounding box center [417, 244] width 180 height 17
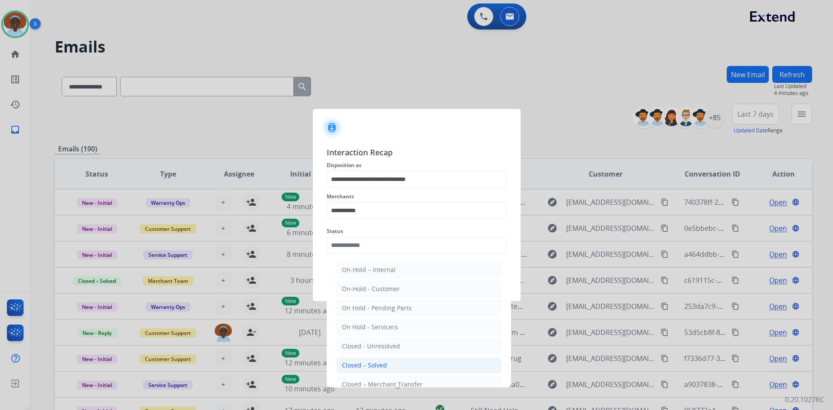
click at [388, 363] on li "Closed – Solved" at bounding box center [418, 365] width 165 height 16
type input "**********"
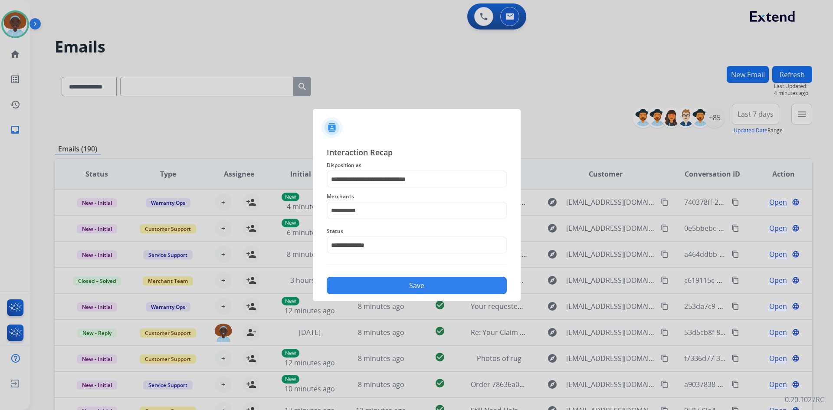
click at [406, 284] on button "Save" at bounding box center [417, 285] width 180 height 17
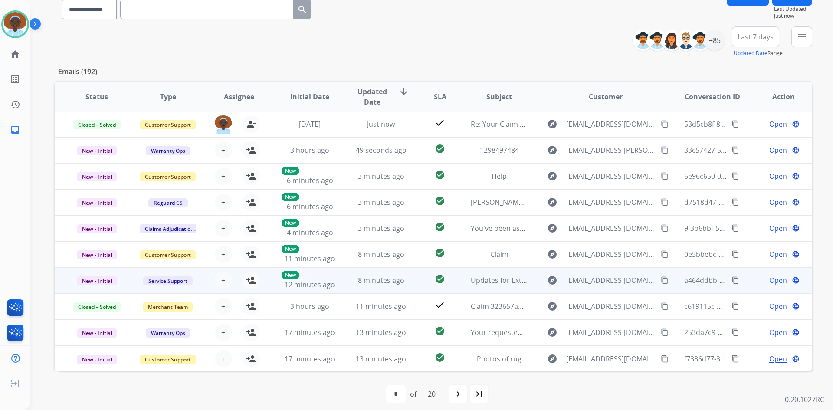
scroll to position [84, 0]
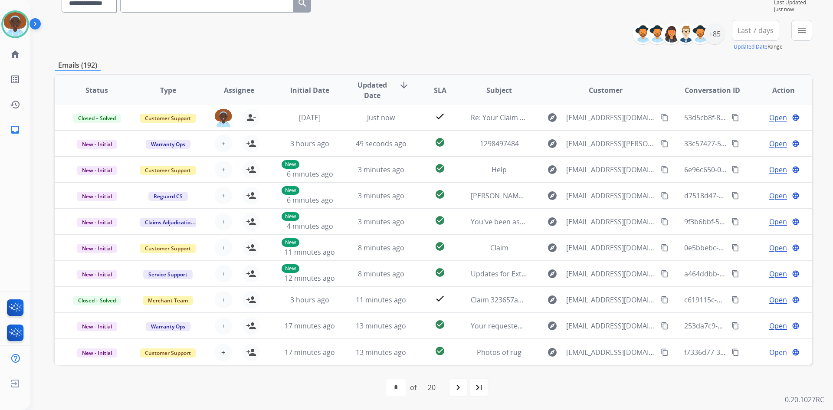
click at [752, 30] on span "Last 7 days" at bounding box center [755, 30] width 36 height 3
click at [753, 132] on div "Last 90 days" at bounding box center [753, 135] width 48 height 13
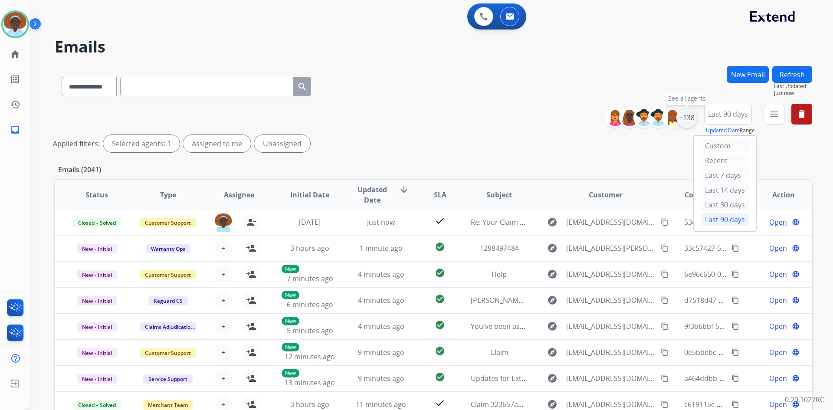
click at [685, 116] on div "+138" at bounding box center [686, 117] width 21 height 21
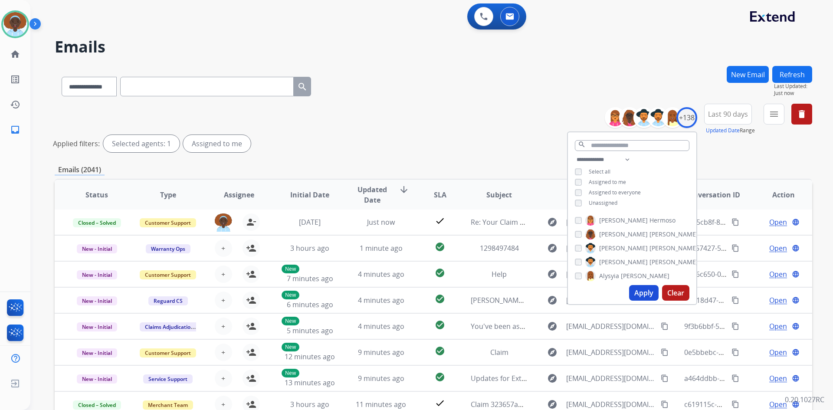
click at [640, 290] on button "Apply" at bounding box center [643, 293] width 29 height 16
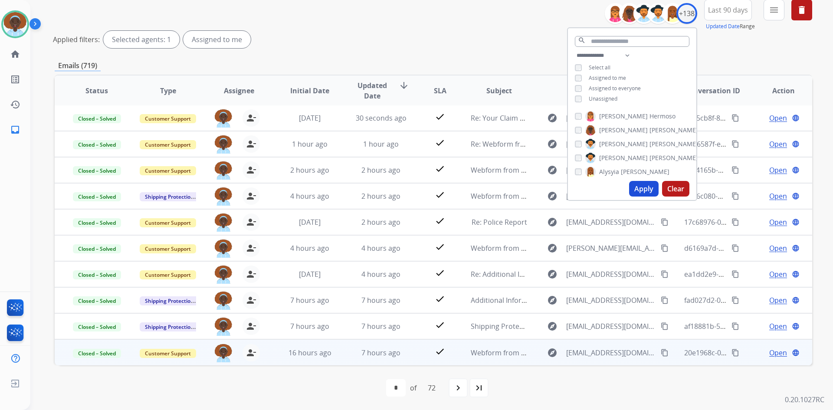
scroll to position [105, 0]
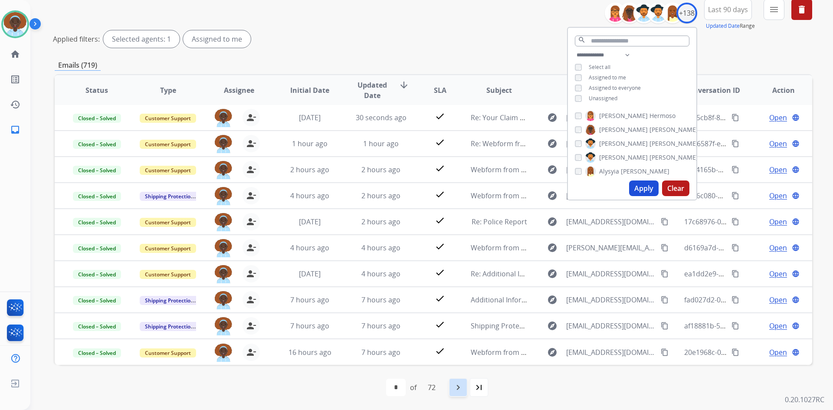
click at [458, 387] on mat-icon "navigate_next" at bounding box center [458, 387] width 10 height 10
select select "*"
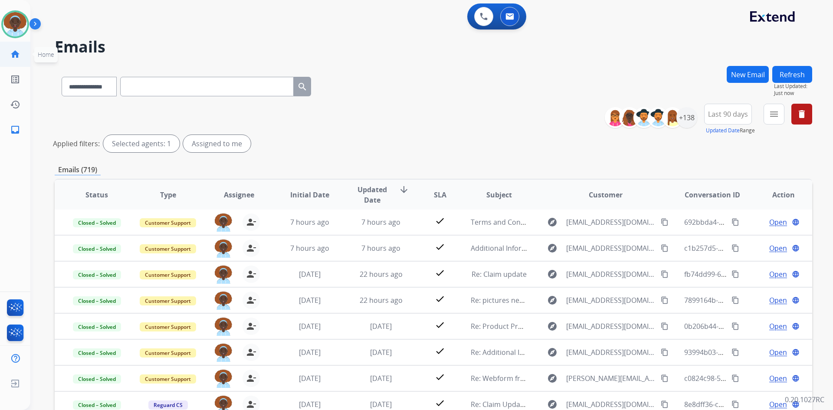
click at [13, 55] on mat-icon "home" at bounding box center [15, 54] width 10 height 10
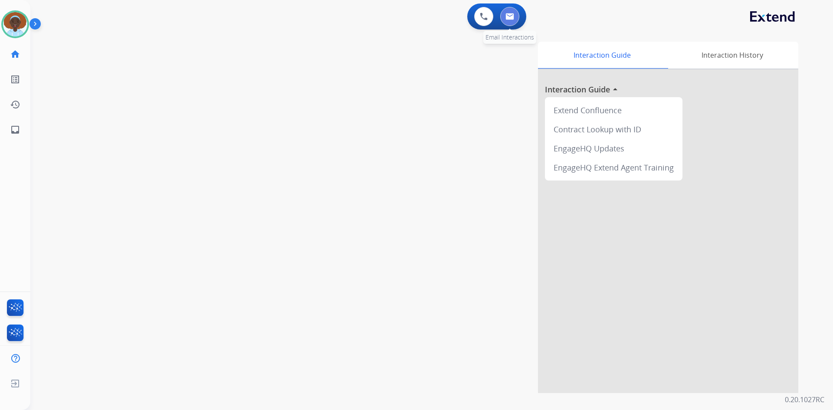
click at [507, 19] on img at bounding box center [509, 16] width 9 height 7
select select "**********"
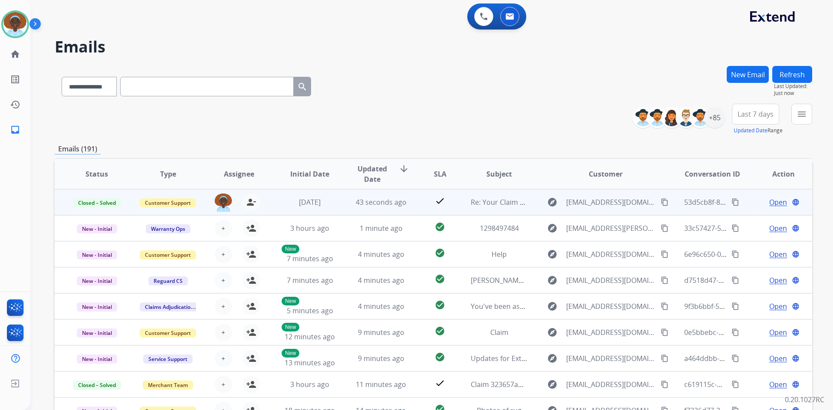
click at [769, 203] on span "Open" at bounding box center [778, 202] width 18 height 10
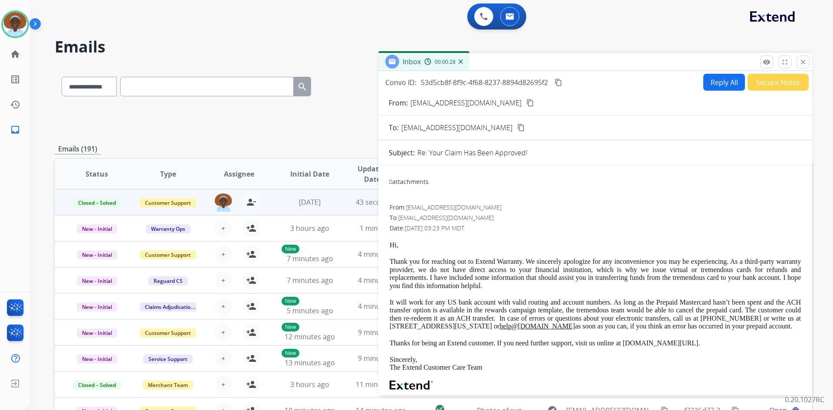
drag, startPoint x: 804, startPoint y: 64, endPoint x: 793, endPoint y: 79, distance: 18.9
click at [805, 64] on mat-icon "close" at bounding box center [803, 62] width 8 height 8
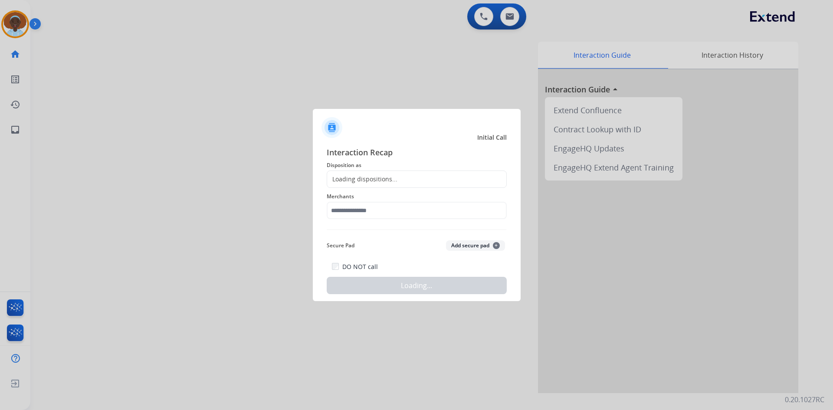
click at [164, 71] on div at bounding box center [416, 205] width 833 height 410
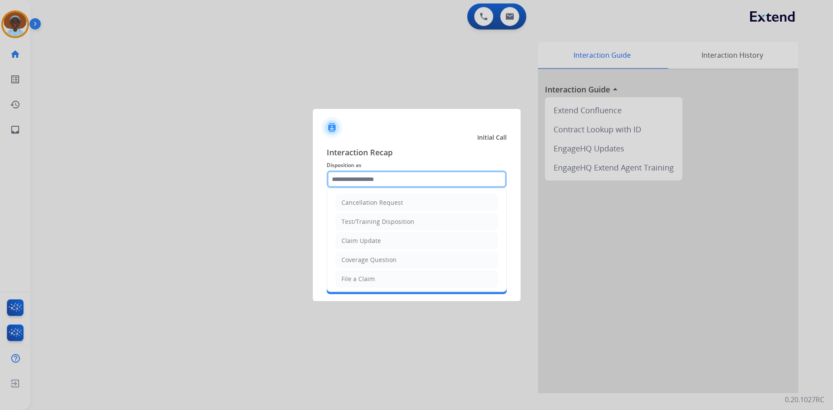
click at [384, 176] on input "text" at bounding box center [417, 178] width 180 height 17
click at [379, 239] on div "Claim Update" at bounding box center [360, 240] width 39 height 9
type input "**********"
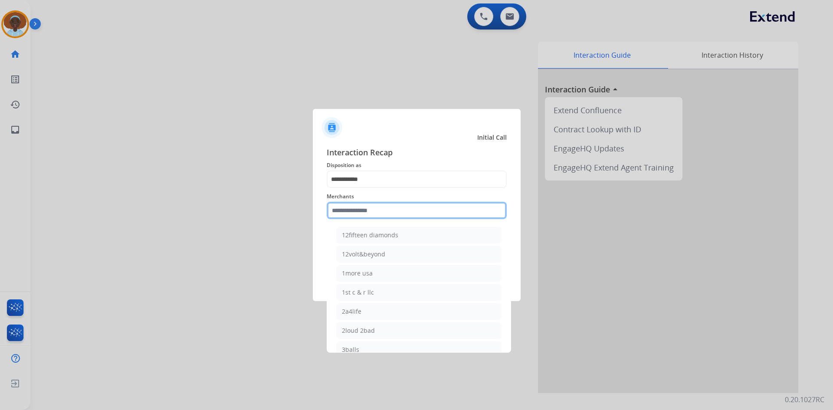
click at [372, 213] on input "text" at bounding box center [417, 210] width 180 height 17
click at [375, 253] on div "Ashley furniture" at bounding box center [365, 254] width 47 height 9
type input "**********"
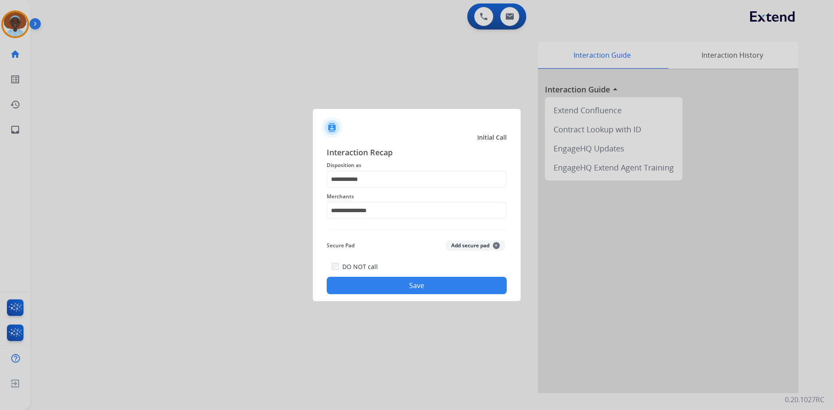
click at [410, 288] on button "Save" at bounding box center [417, 285] width 180 height 17
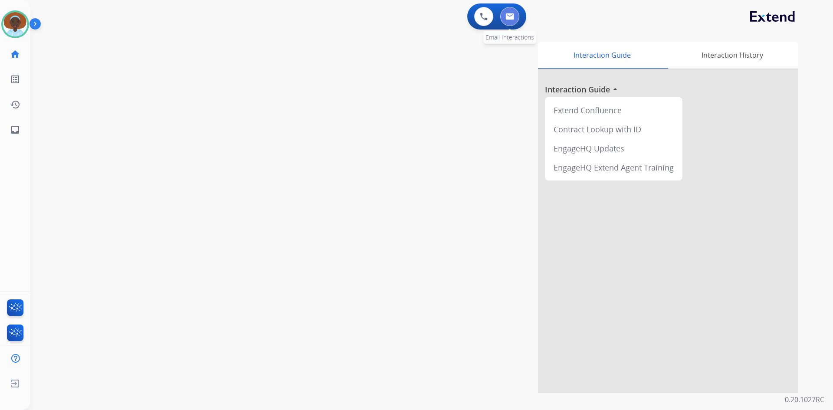
click at [508, 20] on img at bounding box center [509, 16] width 9 height 7
select select "**********"
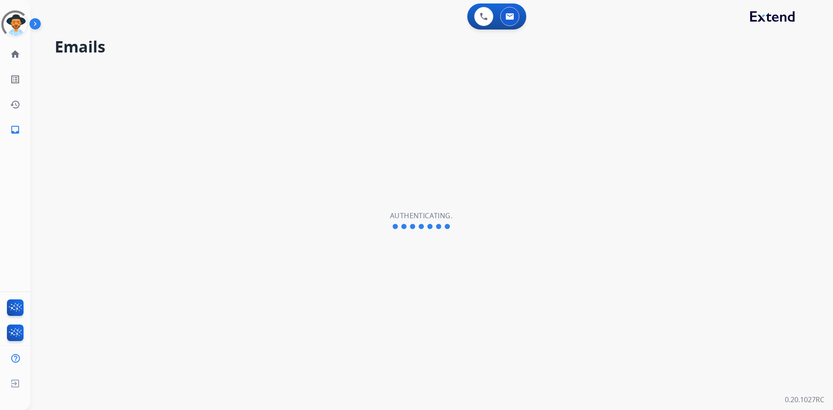
select select "**********"
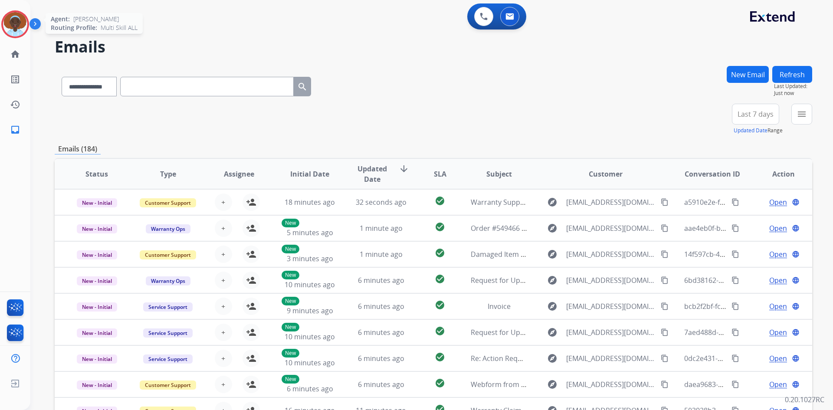
click at [15, 23] on img at bounding box center [15, 24] width 24 height 24
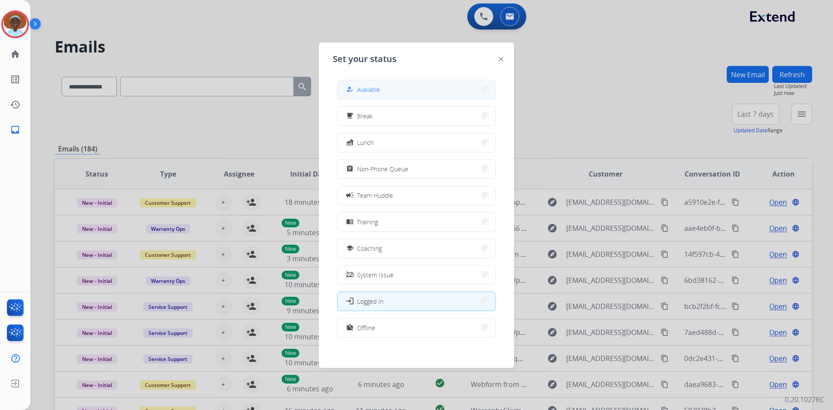
click at [443, 84] on button "how_to_reg Available" at bounding box center [416, 89] width 158 height 19
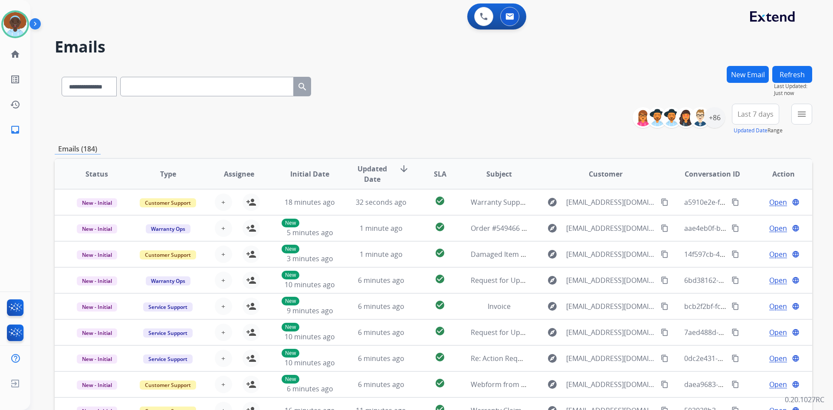
click at [788, 72] on button "Refresh" at bounding box center [792, 74] width 40 height 17
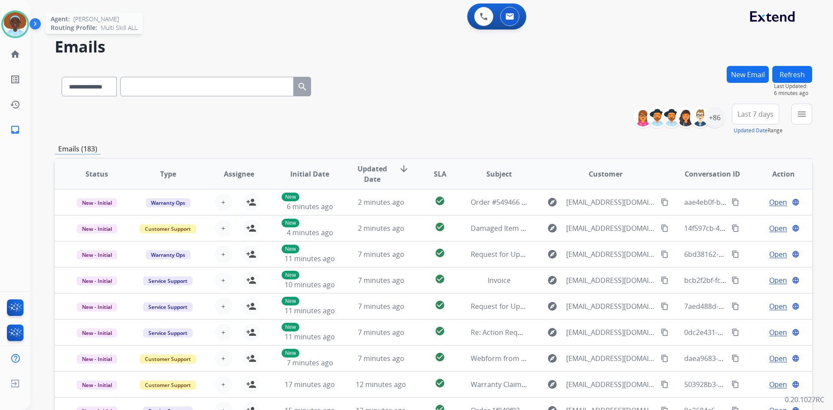
click at [22, 23] on img at bounding box center [15, 24] width 24 height 24
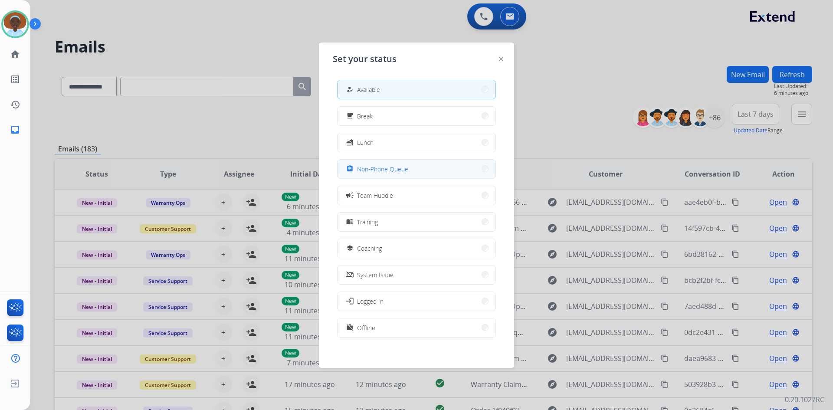
click at [428, 166] on button "assignment Non-Phone Queue" at bounding box center [416, 169] width 158 height 19
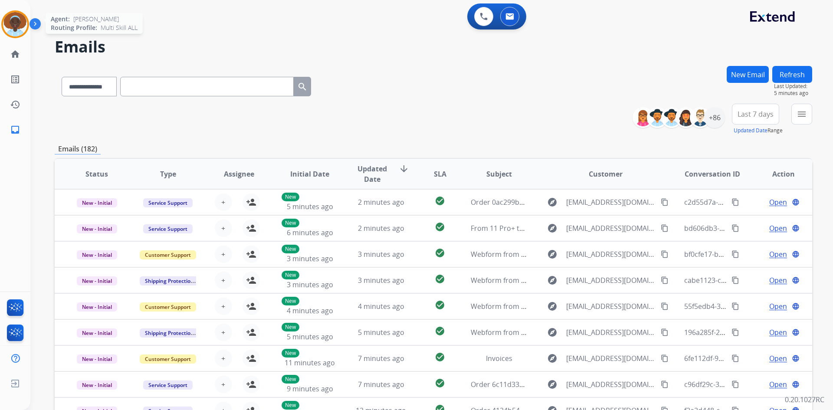
click at [13, 26] on img at bounding box center [15, 24] width 24 height 24
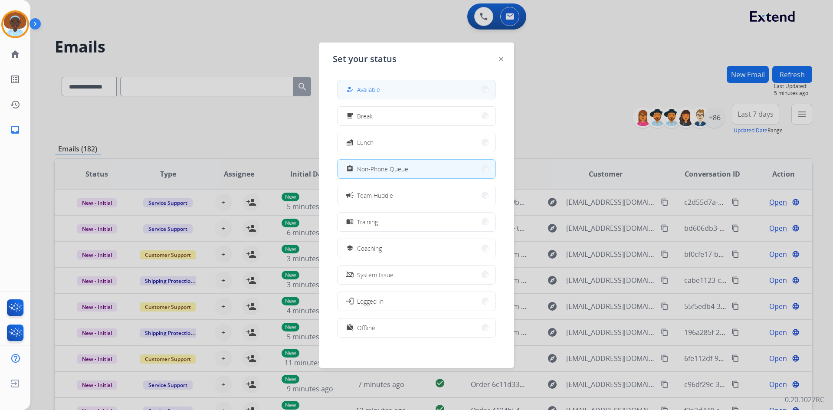
click at [358, 84] on button "how_to_reg Available" at bounding box center [416, 89] width 158 height 19
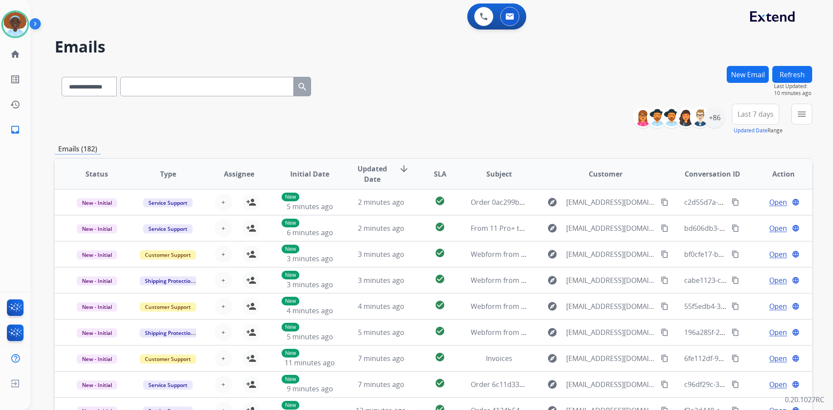
click at [784, 76] on button "Refresh" at bounding box center [792, 74] width 40 height 17
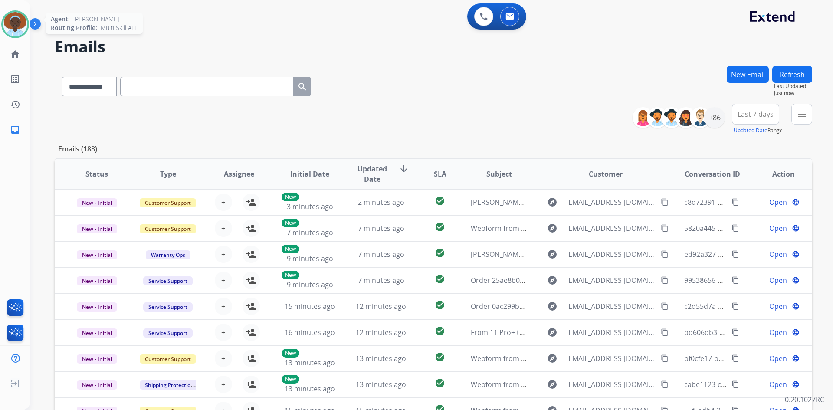
click at [13, 23] on img at bounding box center [15, 24] width 24 height 24
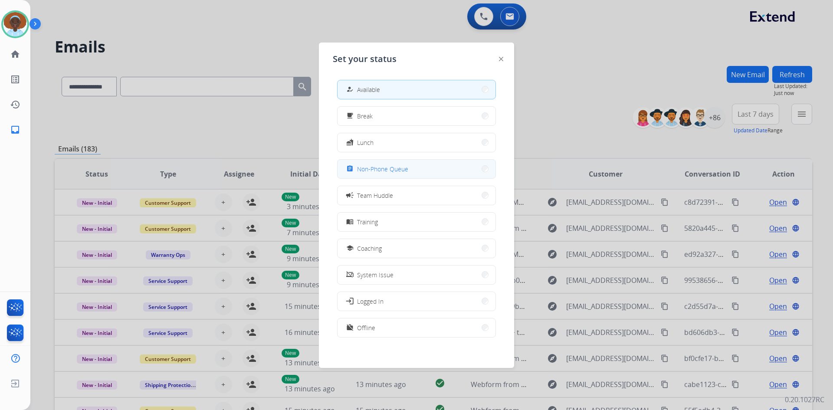
click at [415, 168] on button "assignment Non-Phone Queue" at bounding box center [416, 169] width 158 height 19
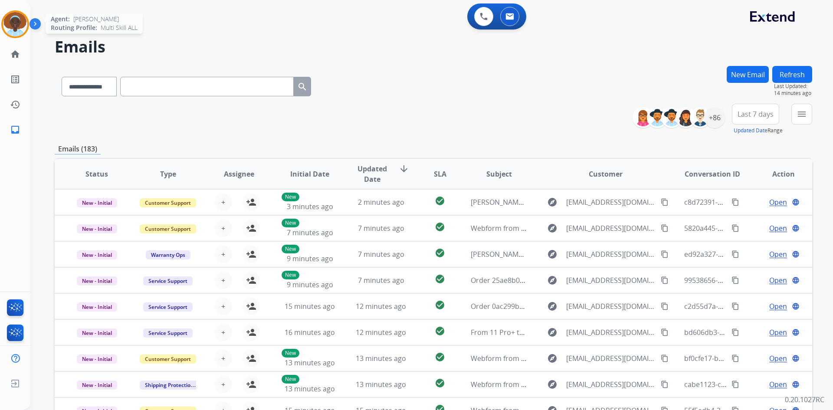
click at [13, 24] on img at bounding box center [15, 24] width 24 height 24
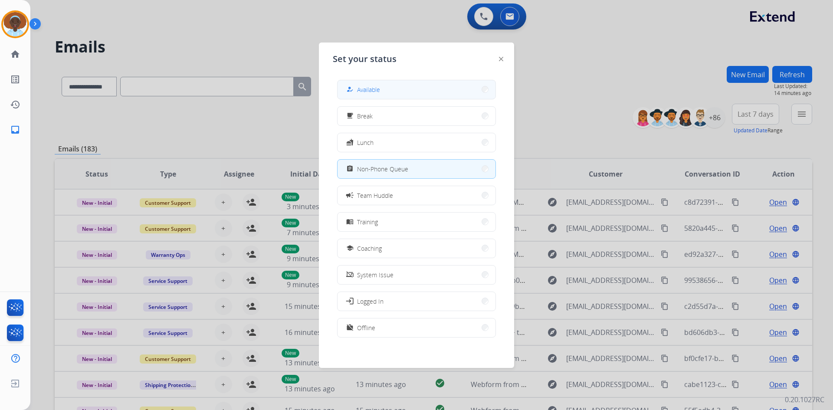
click at [404, 92] on button "how_to_reg Available" at bounding box center [416, 89] width 158 height 19
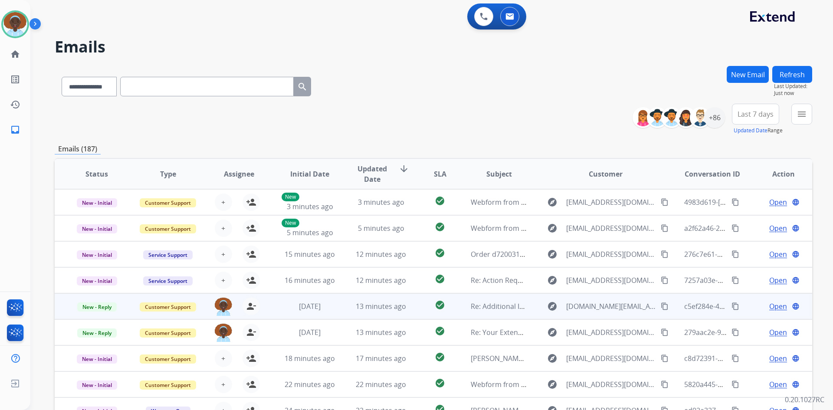
click at [769, 305] on span "Open" at bounding box center [778, 306] width 18 height 10
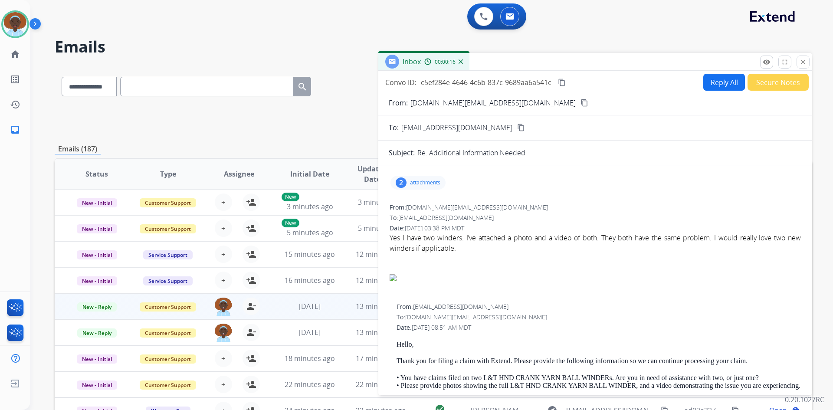
click at [401, 183] on div "2" at bounding box center [401, 182] width 11 height 10
click at [422, 202] on div at bounding box center [420, 206] width 43 height 30
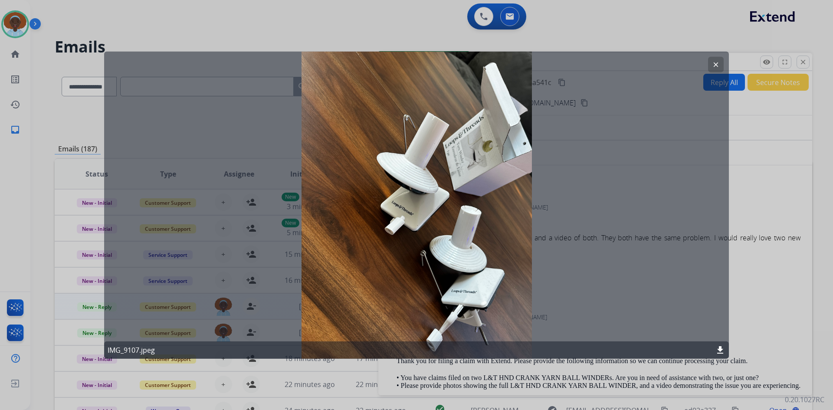
click at [710, 62] on button "clear" at bounding box center [716, 64] width 16 height 16
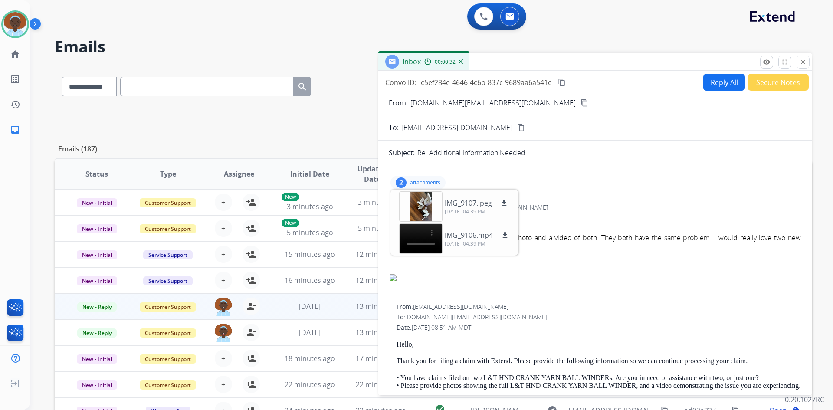
click at [570, 193] on div "**********" at bounding box center [595, 396] width 434 height 449
click at [411, 182] on p "attachments" at bounding box center [425, 182] width 30 height 7
click at [405, 181] on div "2" at bounding box center [401, 182] width 11 height 10
click at [504, 200] on mat-icon "download" at bounding box center [504, 203] width 8 height 8
click at [580, 102] on mat-icon "content_copy" at bounding box center [584, 103] width 8 height 8
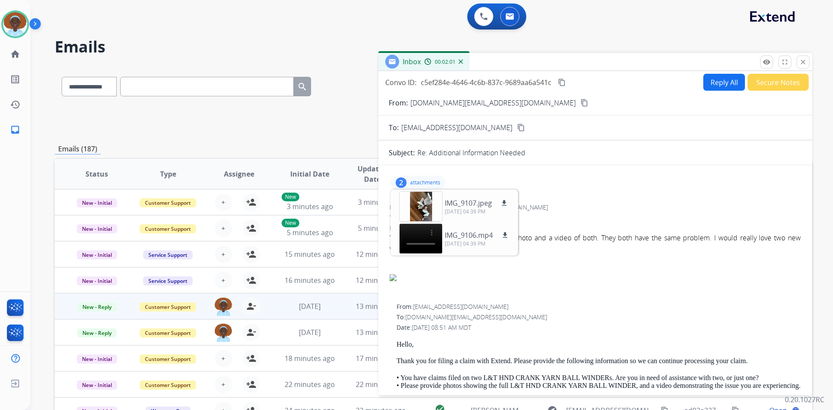
click at [564, 83] on mat-icon "content_copy" at bounding box center [562, 82] width 8 height 8
click at [416, 181] on p "attachments" at bounding box center [425, 182] width 30 height 7
click at [717, 81] on button "Reply All" at bounding box center [724, 82] width 42 height 17
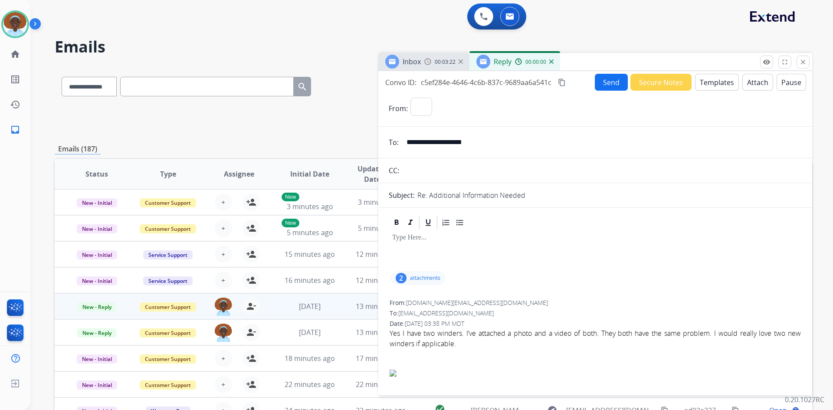
select select "**********"
click at [716, 81] on button "Templates" at bounding box center [717, 82] width 44 height 17
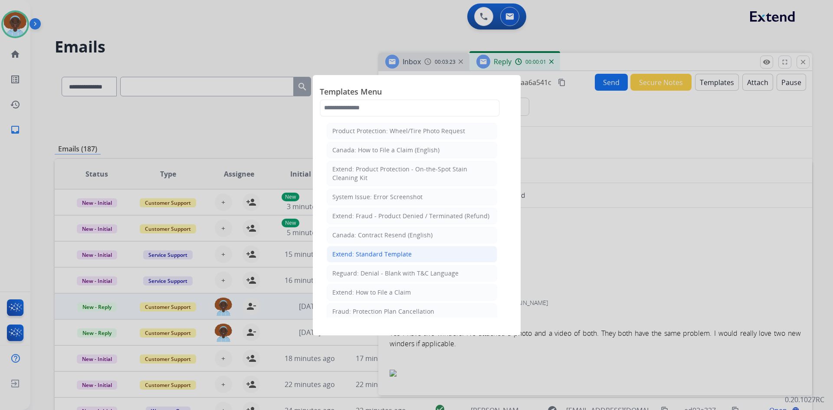
click at [392, 255] on div "Extend: Standard Template" at bounding box center [371, 254] width 79 height 9
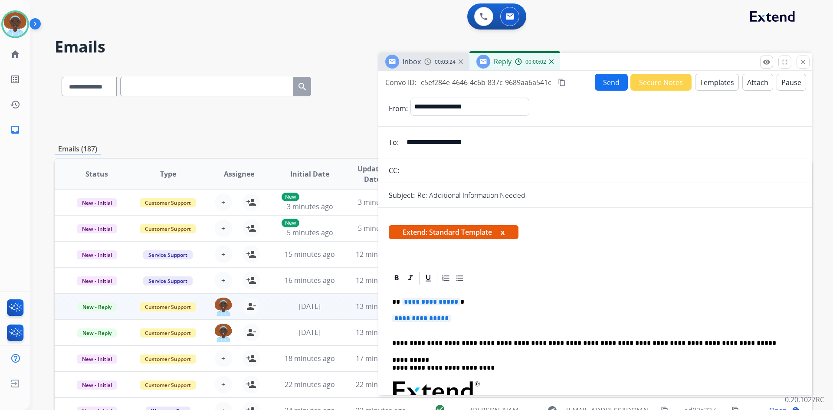
click at [427, 299] on span "**********" at bounding box center [431, 301] width 59 height 7
click at [414, 318] on span "**********" at bounding box center [421, 317] width 59 height 7
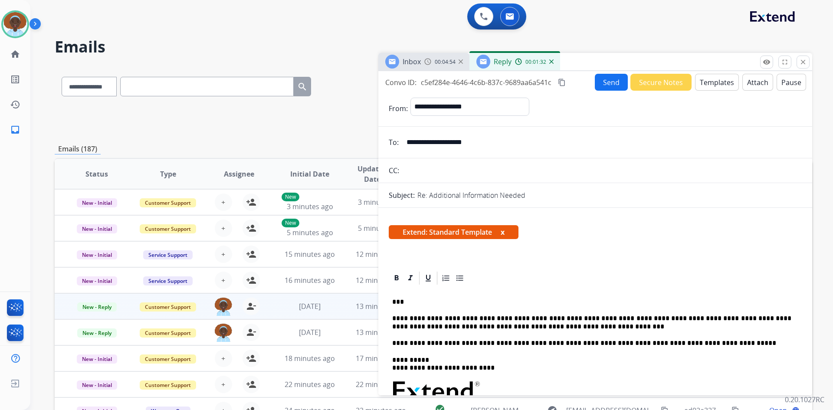
click at [610, 80] on button "Send" at bounding box center [611, 82] width 33 height 17
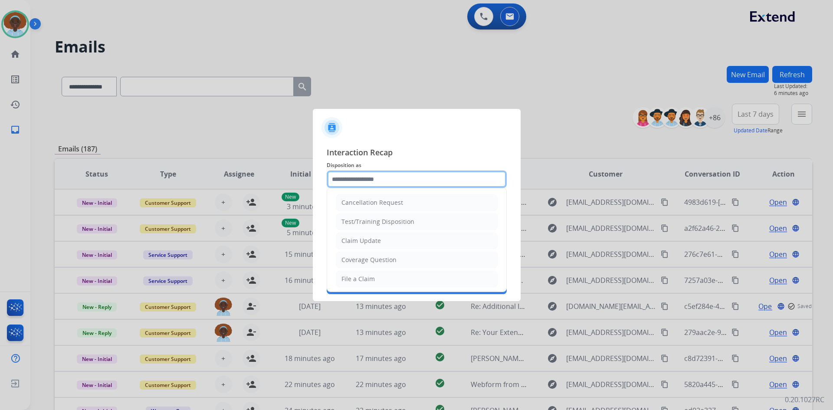
click at [379, 177] on input "text" at bounding box center [417, 178] width 180 height 17
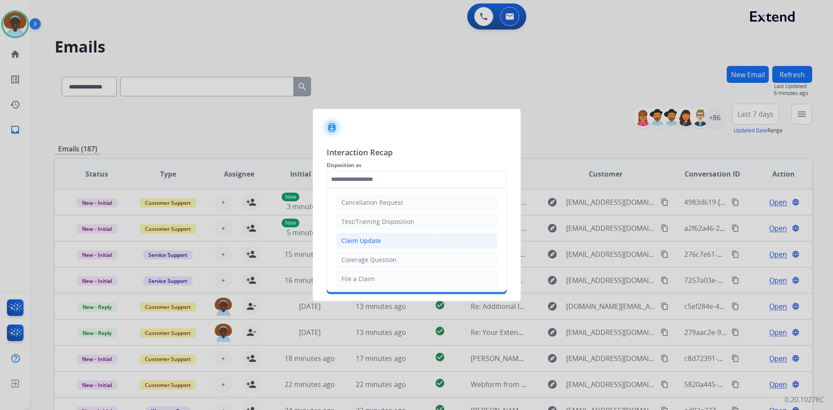
click at [376, 236] on div "Claim Update" at bounding box center [360, 240] width 39 height 9
type input "**********"
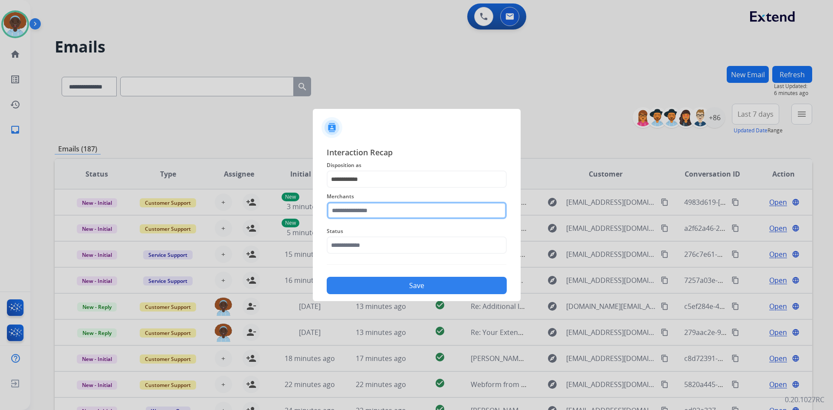
click at [372, 213] on input "text" at bounding box center [417, 210] width 180 height 17
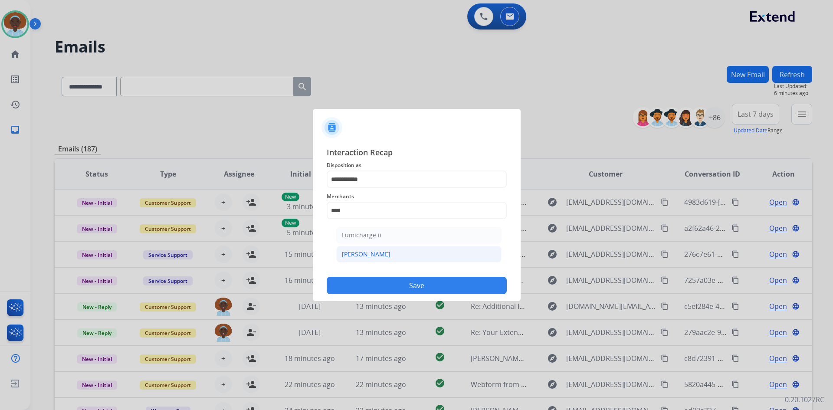
click at [370, 252] on li "[PERSON_NAME]" at bounding box center [418, 254] width 165 height 16
type input "********"
click at [373, 242] on input "text" at bounding box center [417, 244] width 180 height 17
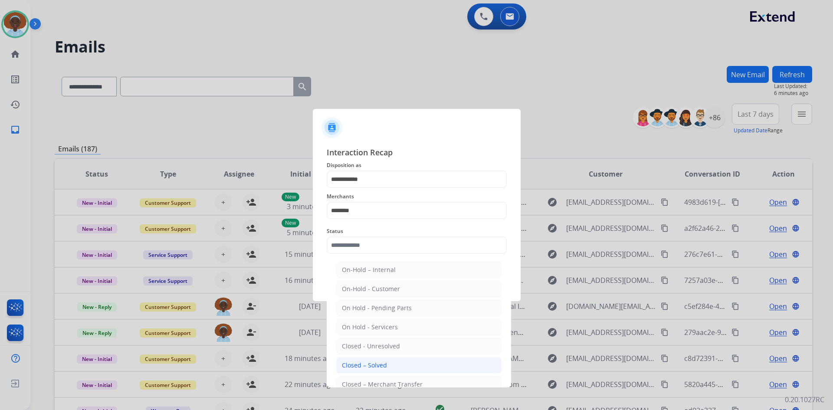
click at [392, 368] on li "Closed – Solved" at bounding box center [418, 365] width 165 height 16
type input "**********"
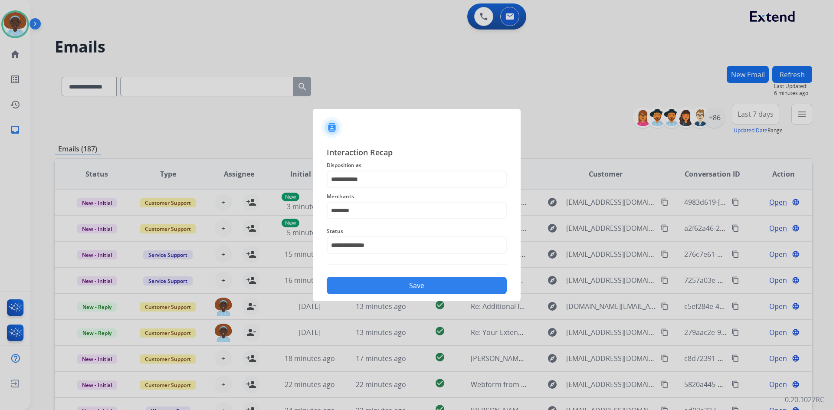
click at [410, 286] on button "Save" at bounding box center [417, 285] width 180 height 17
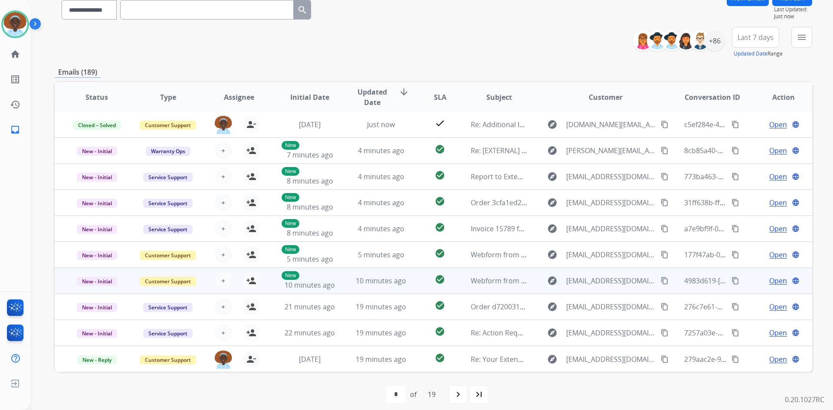
scroll to position [84, 0]
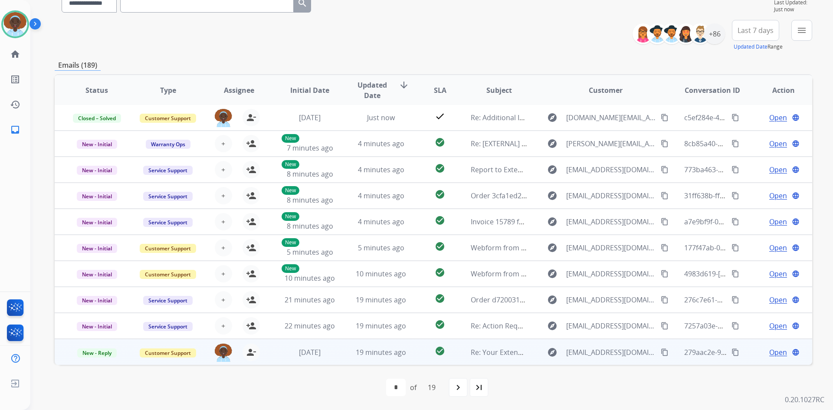
click at [772, 350] on span "Open" at bounding box center [778, 352] width 18 height 10
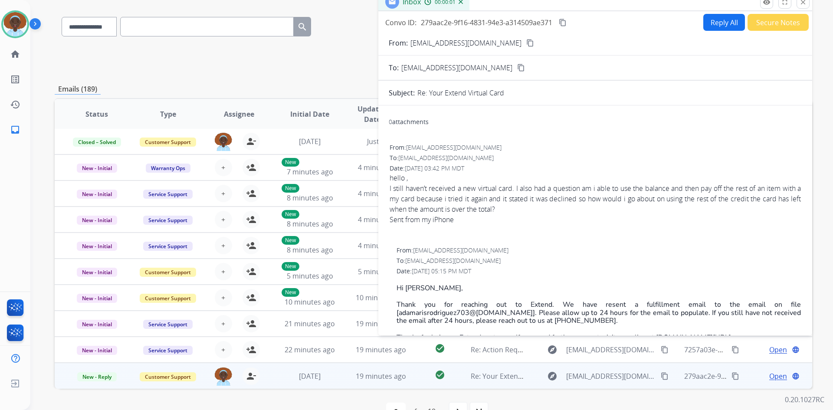
scroll to position [40, 0]
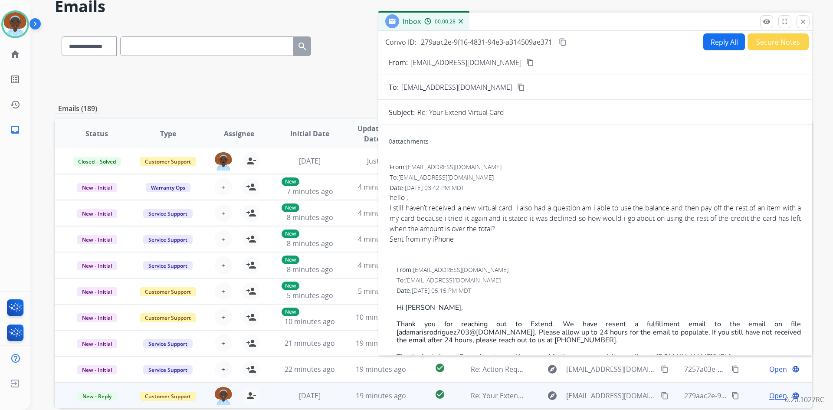
click at [719, 44] on button "Reply All" at bounding box center [724, 41] width 42 height 17
select select "**********"
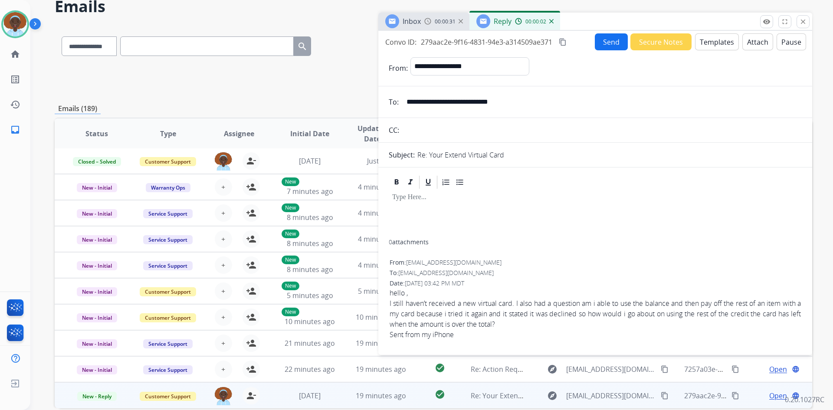
click at [717, 42] on button "Templates" at bounding box center [717, 41] width 44 height 17
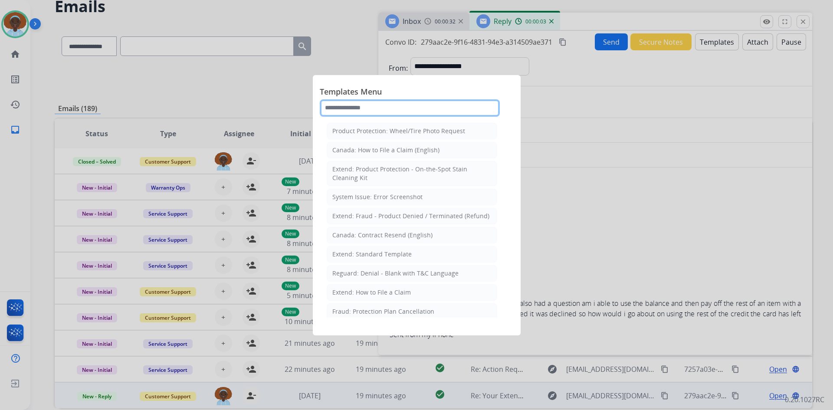
click at [398, 110] on input "text" at bounding box center [410, 107] width 180 height 17
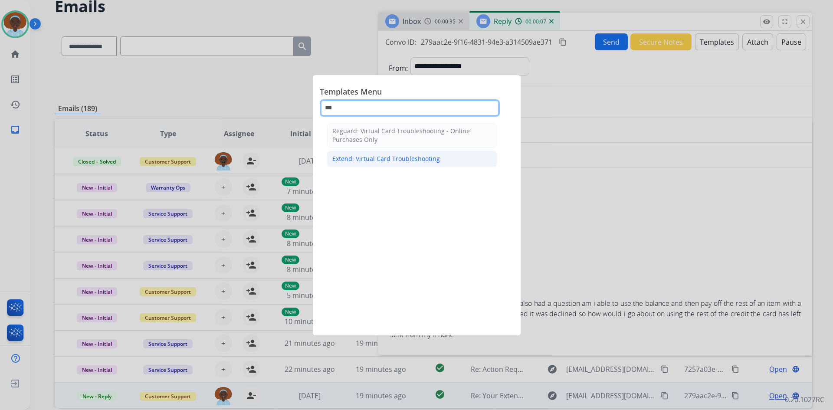
type input "***"
click at [397, 160] on div "Extend: Virtual Card Troubleshooting" at bounding box center [386, 158] width 108 height 9
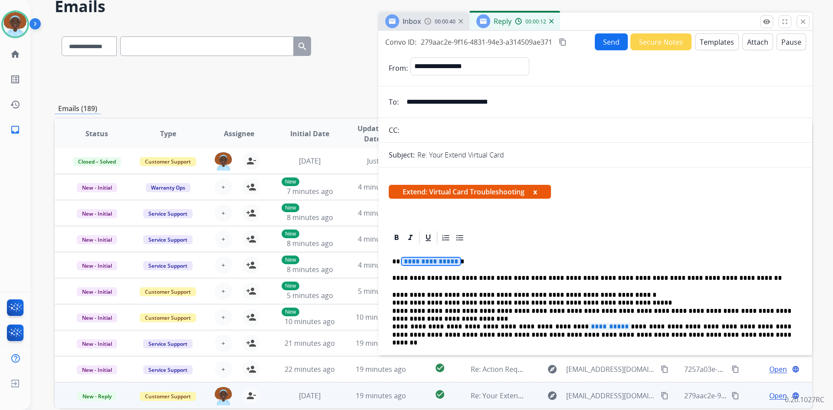
click at [435, 261] on span "**********" at bounding box center [431, 261] width 59 height 7
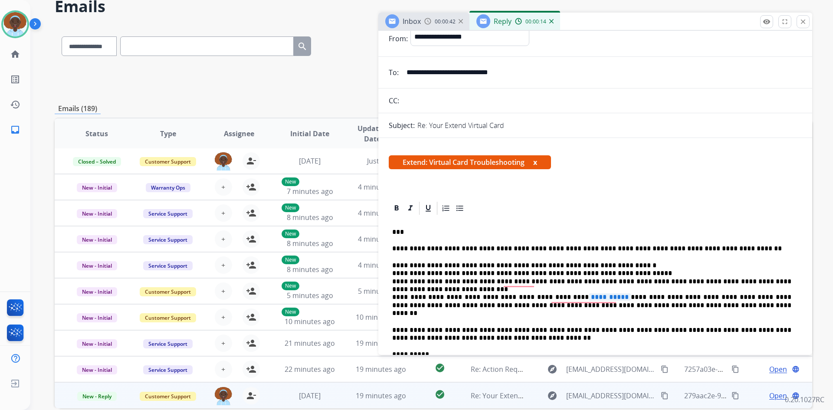
scroll to position [87, 0]
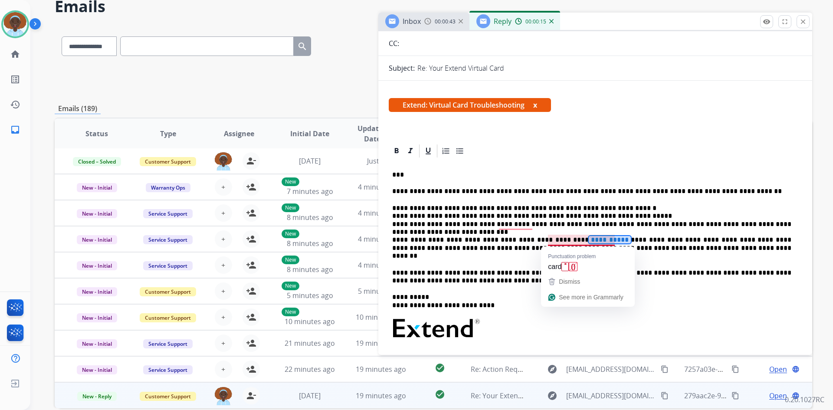
click at [589, 239] on span "**********" at bounding box center [610, 239] width 42 height 7
click at [566, 241] on p "**********" at bounding box center [591, 232] width 399 height 56
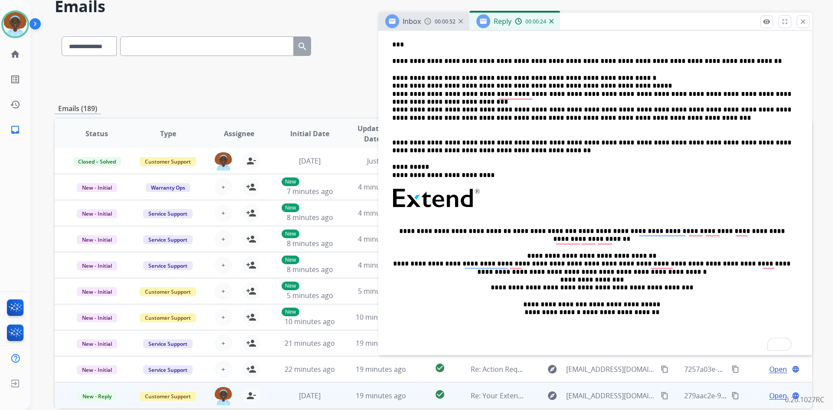
scroll to position [0, 0]
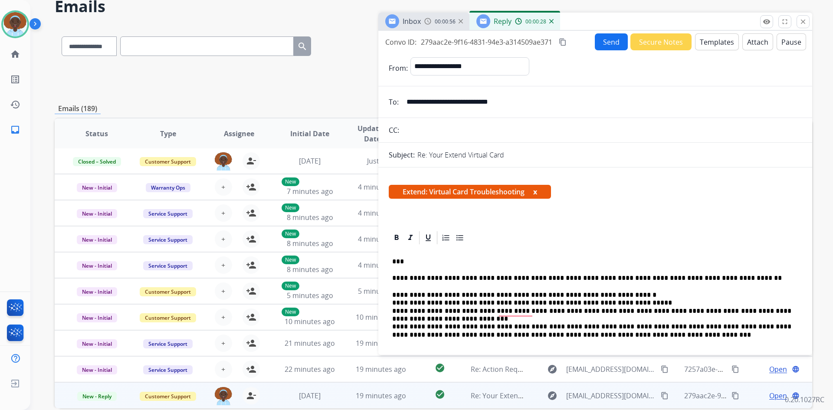
drag, startPoint x: 520, startPoint y: 102, endPoint x: 405, endPoint y: 99, distance: 115.0
click at [405, 99] on input "**********" at bounding box center [601, 101] width 400 height 17
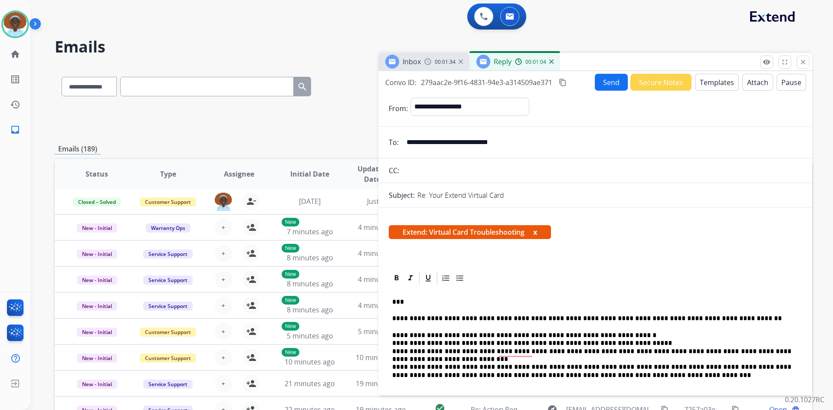
click at [610, 84] on button "Send" at bounding box center [611, 82] width 33 height 17
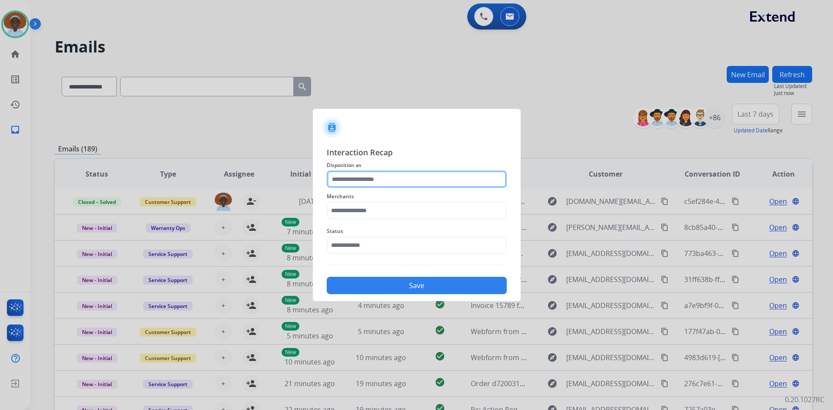
click at [373, 178] on input "text" at bounding box center [417, 178] width 180 height 17
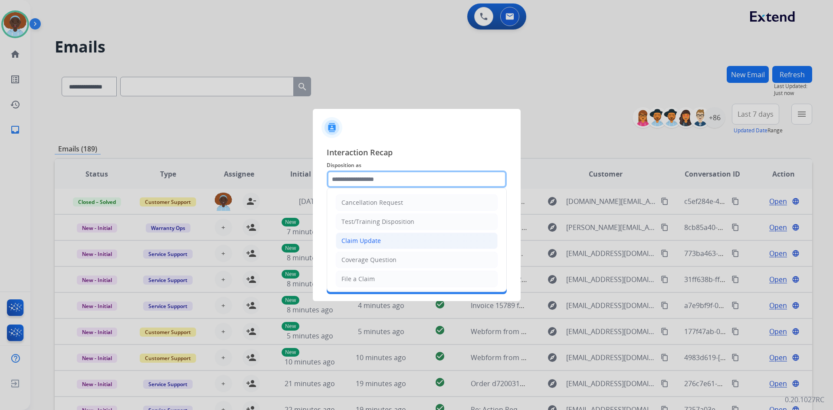
scroll to position [43, 0]
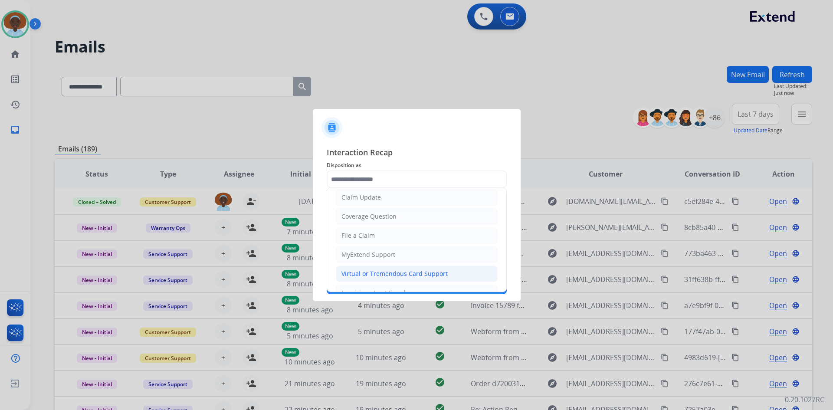
click at [391, 272] on div "Virtual or Tremendous Card Support" at bounding box center [394, 273] width 106 height 9
type input "**********"
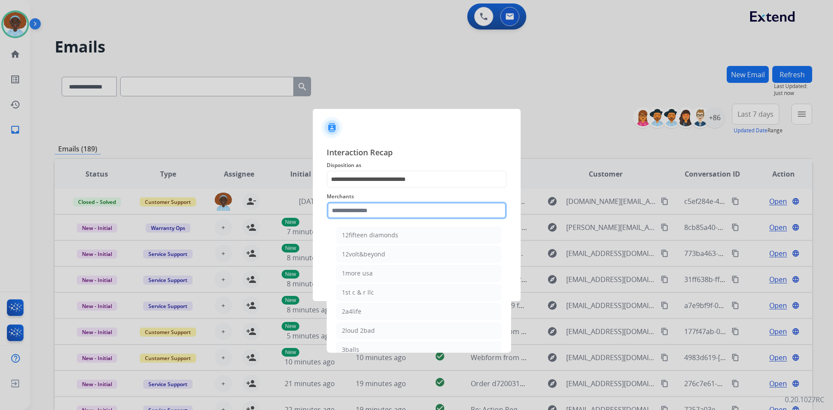
click at [387, 209] on input "text" at bounding box center [417, 210] width 180 height 17
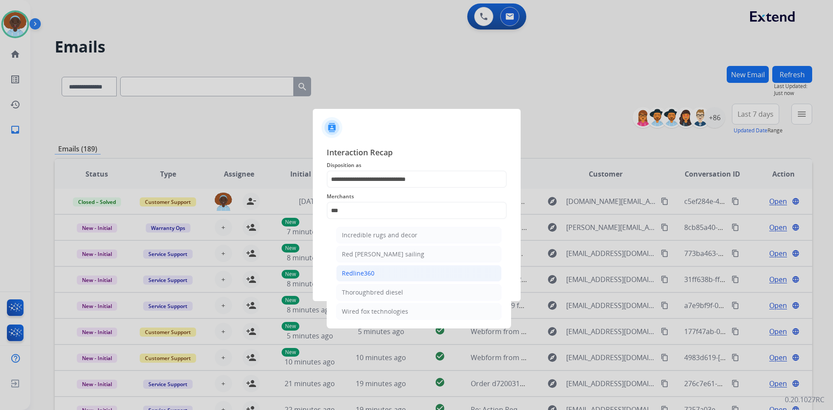
click at [376, 275] on li "Redline360" at bounding box center [418, 273] width 165 height 16
type input "**********"
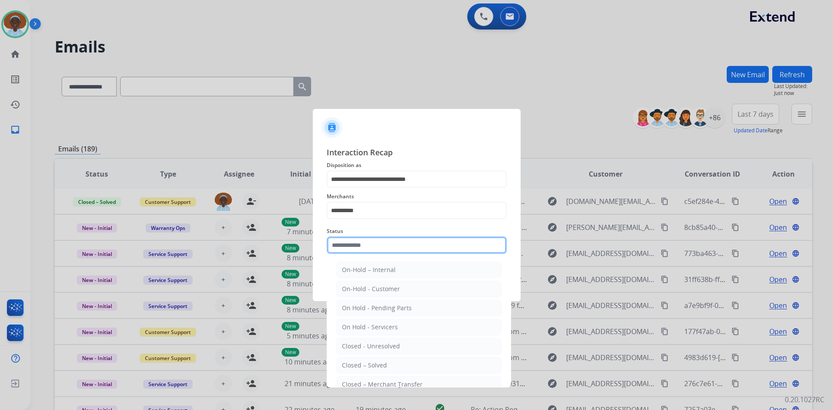
click at [373, 245] on input "text" at bounding box center [417, 244] width 180 height 17
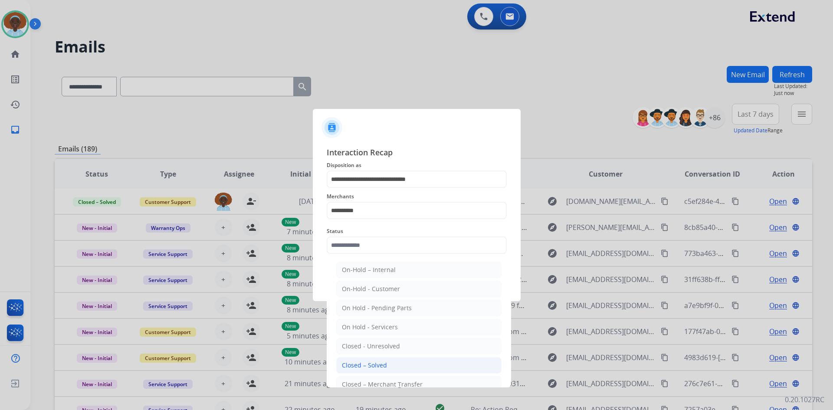
click at [372, 364] on div "Closed – Solved" at bounding box center [364, 365] width 45 height 9
type input "**********"
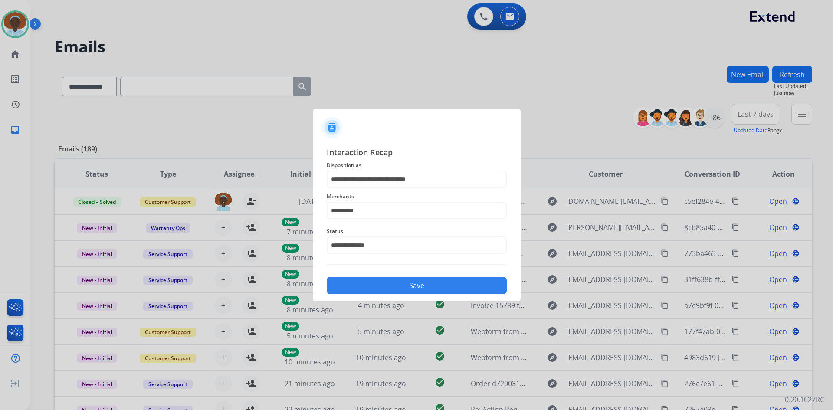
click at [394, 285] on button "Save" at bounding box center [417, 285] width 180 height 17
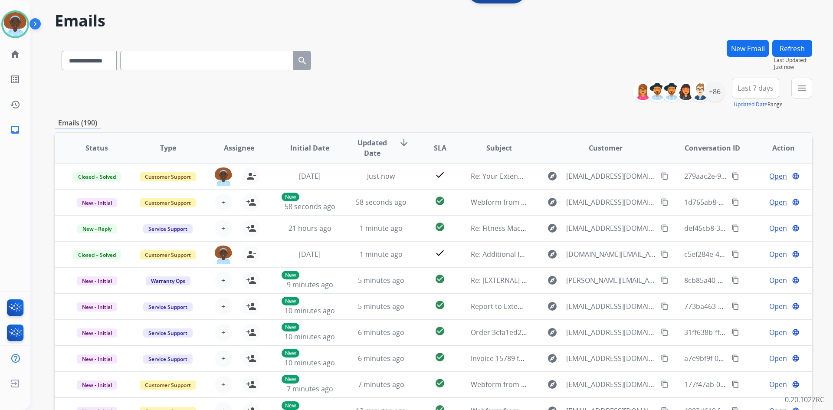
scroll to position [0, 0]
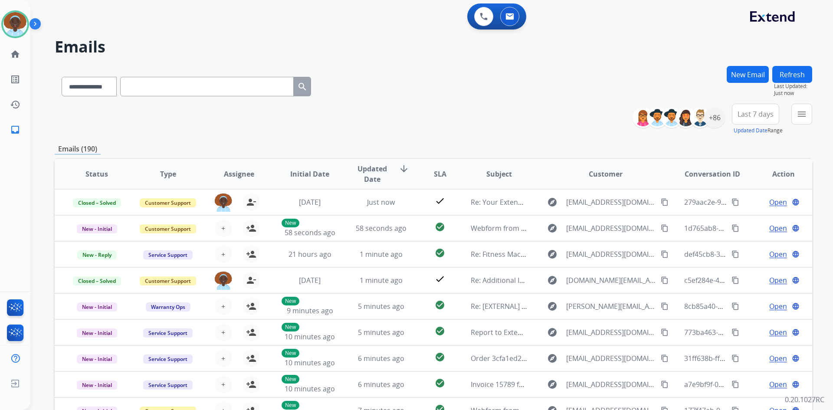
click at [751, 116] on span "Last 7 days" at bounding box center [755, 113] width 36 height 3
click at [751, 217] on div "Last 90 days" at bounding box center [753, 219] width 48 height 13
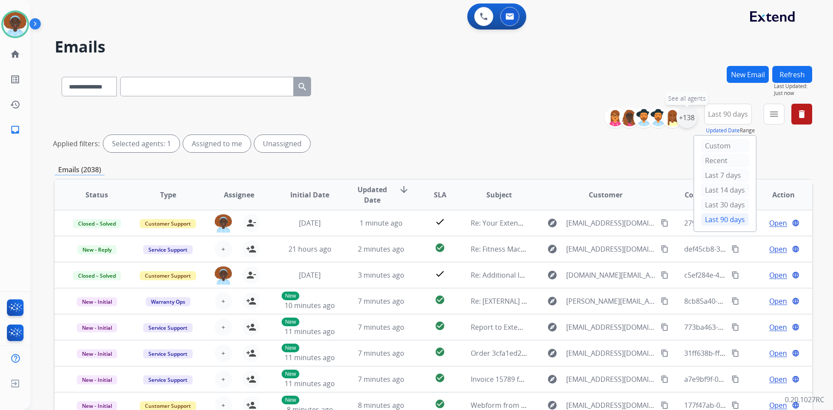
click at [685, 121] on div "+138" at bounding box center [686, 117] width 21 height 21
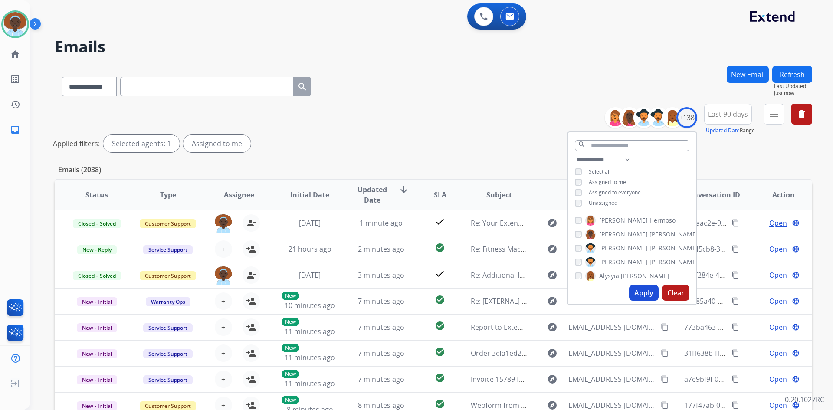
click at [642, 290] on button "Apply" at bounding box center [643, 293] width 29 height 16
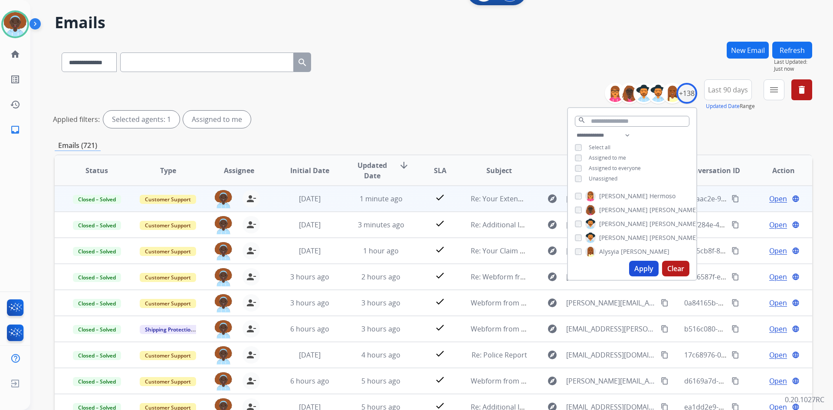
scroll to position [105, 0]
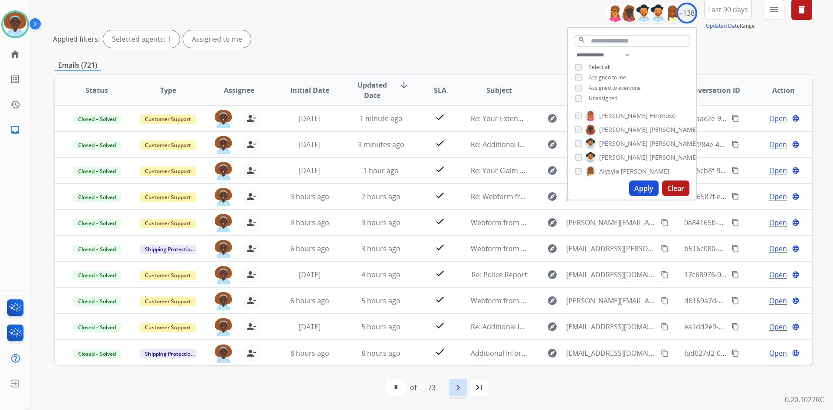
click at [455, 384] on mat-icon "navigate_next" at bounding box center [458, 387] width 10 height 10
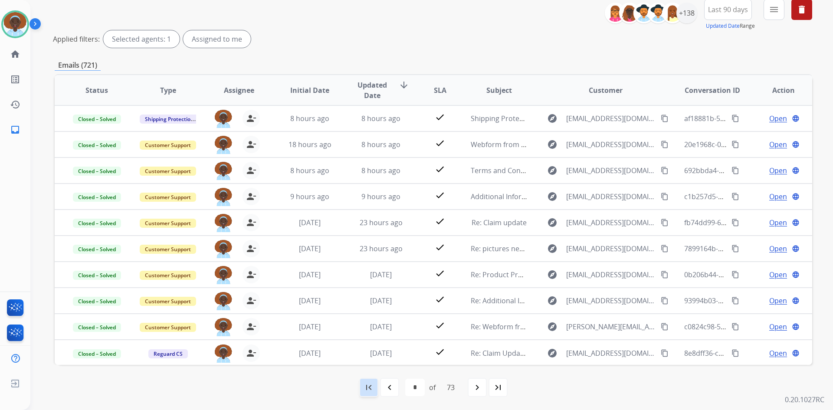
click at [372, 383] on mat-icon "first_page" at bounding box center [368, 387] width 10 height 10
select select "*"
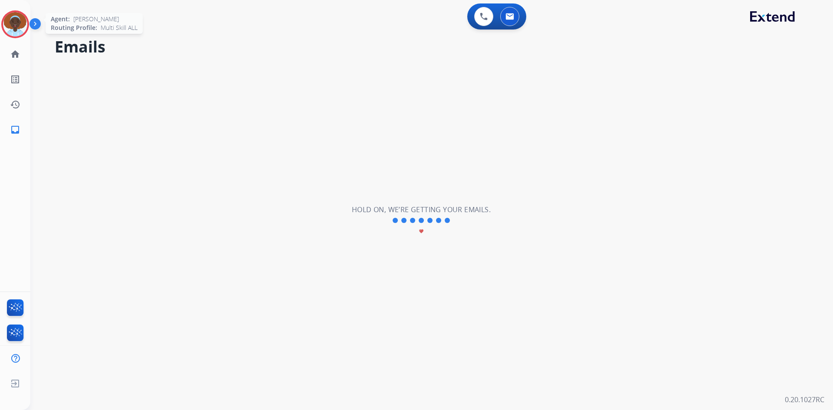
click at [17, 22] on img at bounding box center [15, 24] width 24 height 24
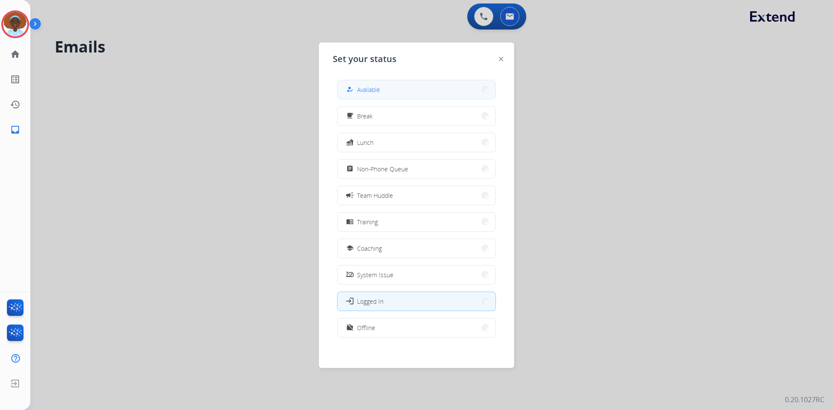
click at [404, 90] on button "how_to_reg Available" at bounding box center [416, 89] width 158 height 19
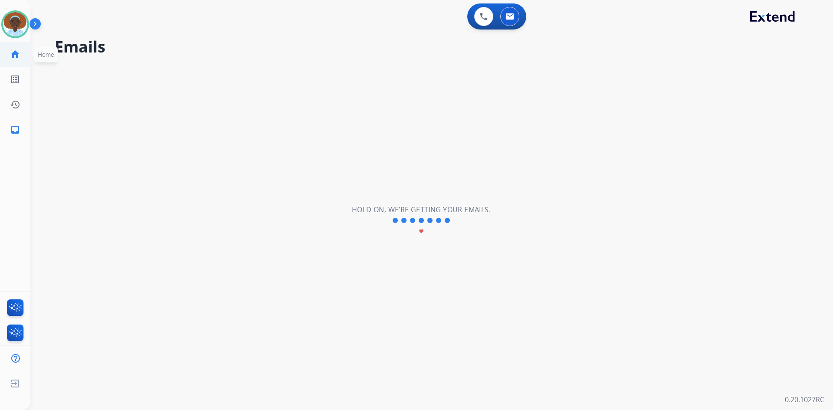
click at [12, 50] on mat-icon "home" at bounding box center [15, 54] width 10 height 10
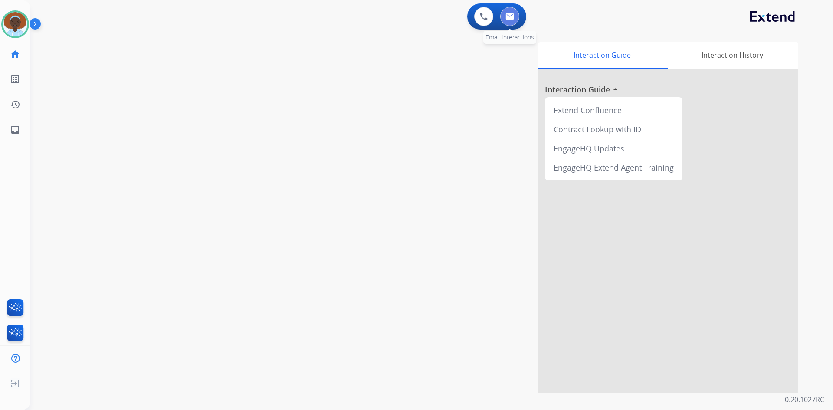
click at [506, 20] on button at bounding box center [509, 16] width 19 height 19
select select "**********"
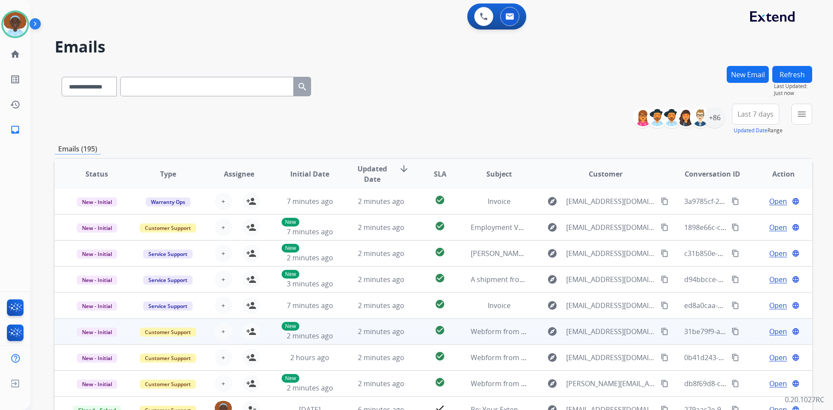
scroll to position [84, 0]
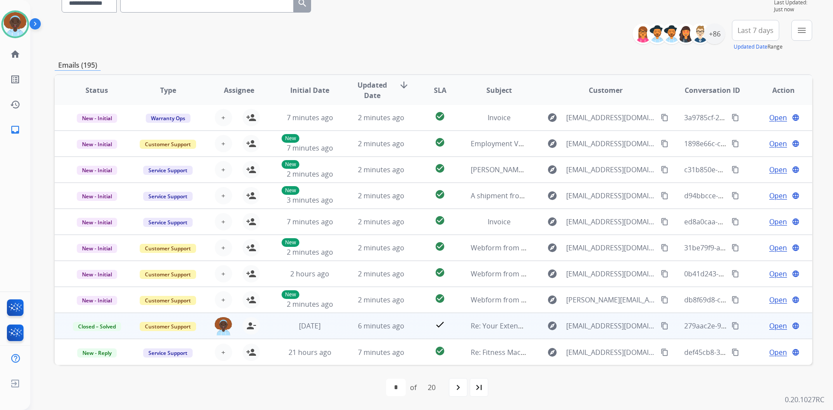
click at [769, 328] on span "Open" at bounding box center [778, 325] width 18 height 10
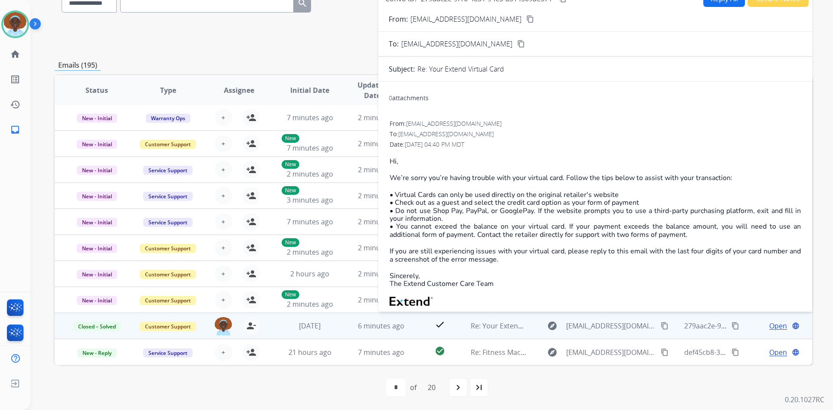
scroll to position [0, 0]
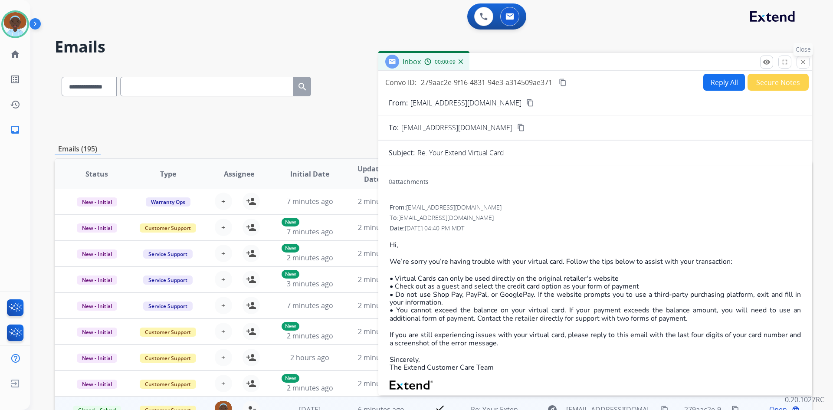
click at [804, 61] on mat-icon "close" at bounding box center [803, 62] width 8 height 8
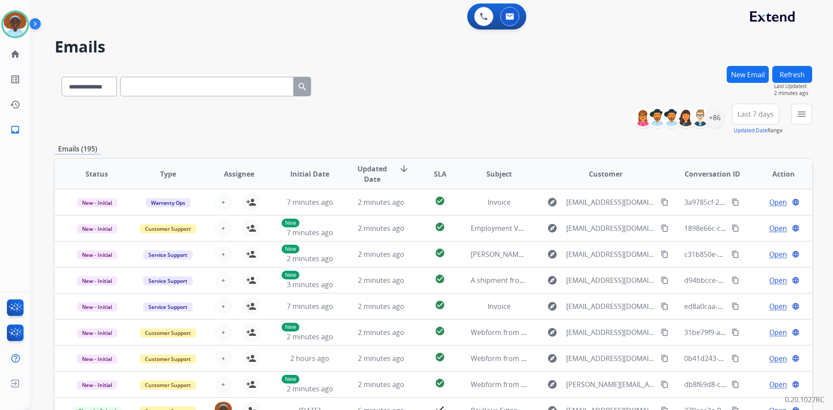
click at [797, 72] on button "Refresh" at bounding box center [792, 74] width 40 height 17
click at [785, 75] on button "Refresh" at bounding box center [792, 74] width 40 height 17
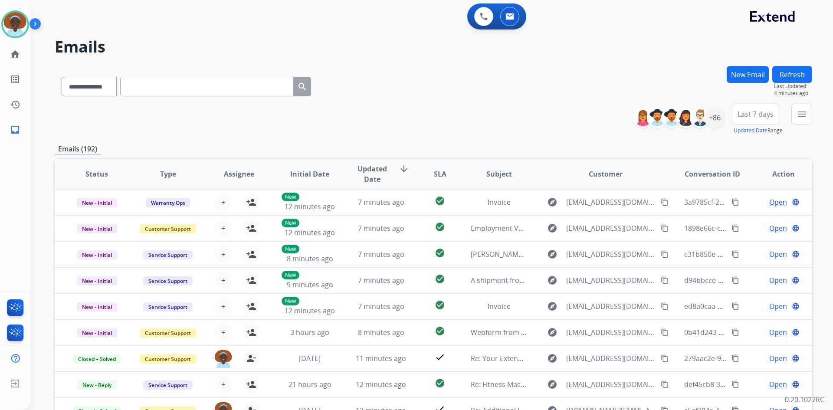
click at [797, 73] on button "Refresh" at bounding box center [792, 74] width 40 height 17
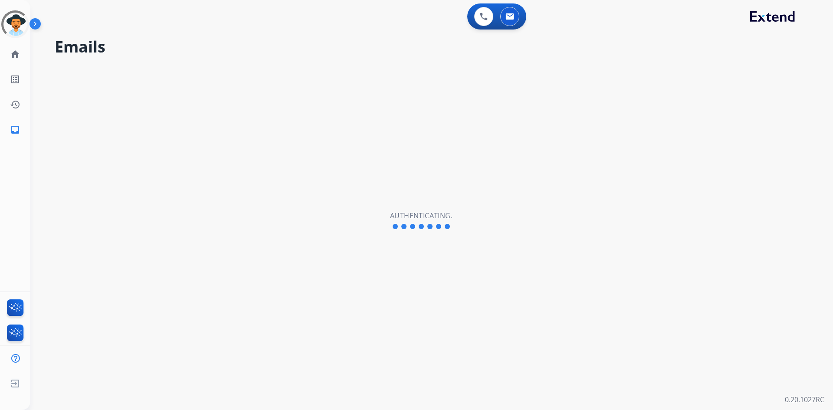
select select "**********"
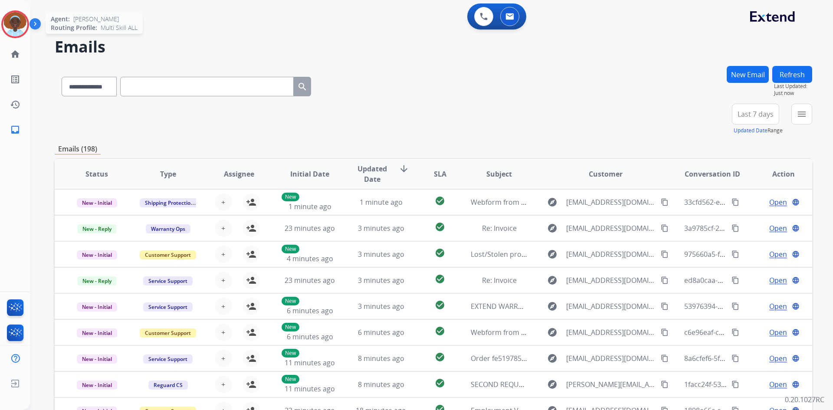
click at [16, 30] on img at bounding box center [15, 24] width 24 height 24
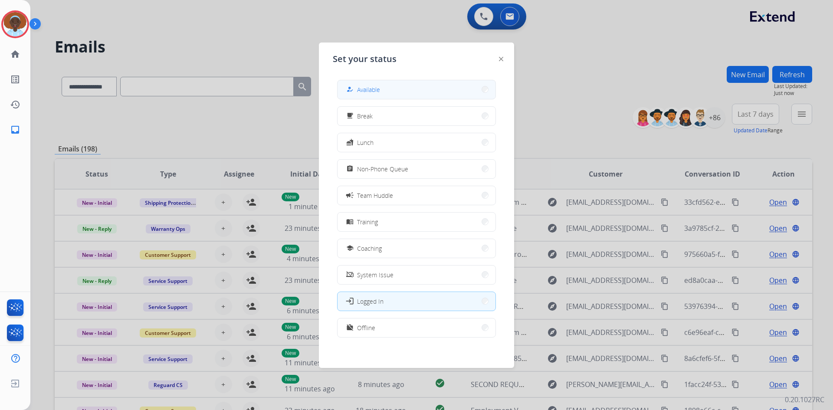
click at [427, 92] on button "how_to_reg Available" at bounding box center [416, 89] width 158 height 19
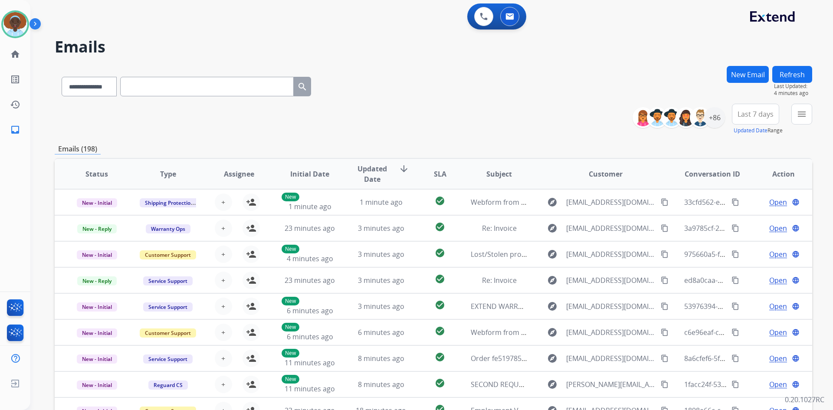
click at [796, 74] on button "Refresh" at bounding box center [792, 74] width 40 height 17
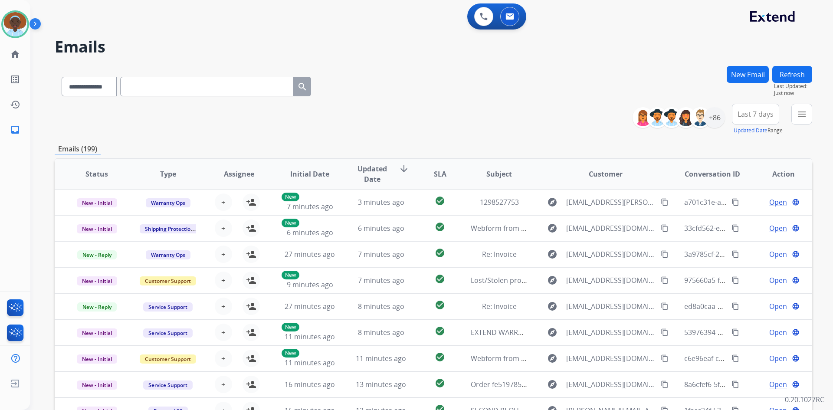
click at [789, 76] on button "Refresh" at bounding box center [792, 74] width 40 height 17
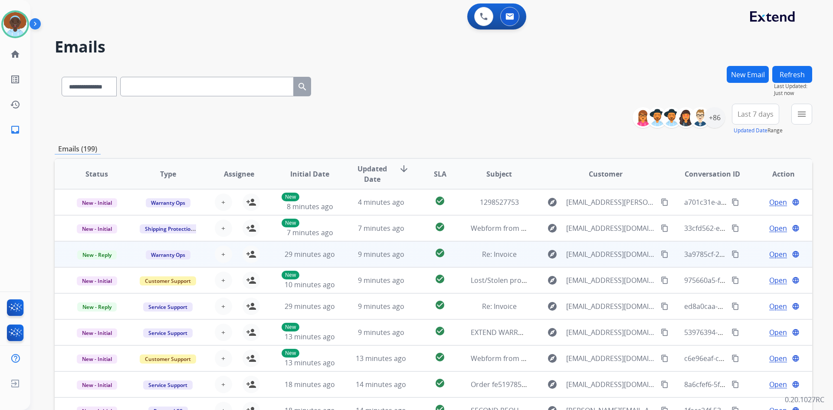
scroll to position [1, 0]
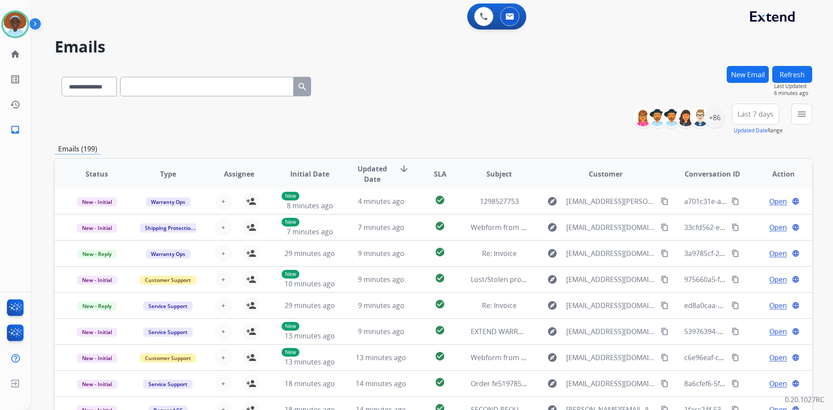
click at [798, 77] on button "Refresh" at bounding box center [792, 74] width 40 height 17
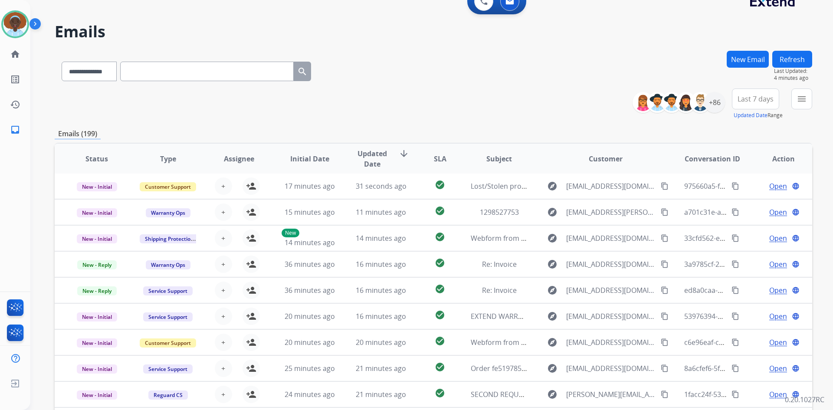
scroll to position [0, 0]
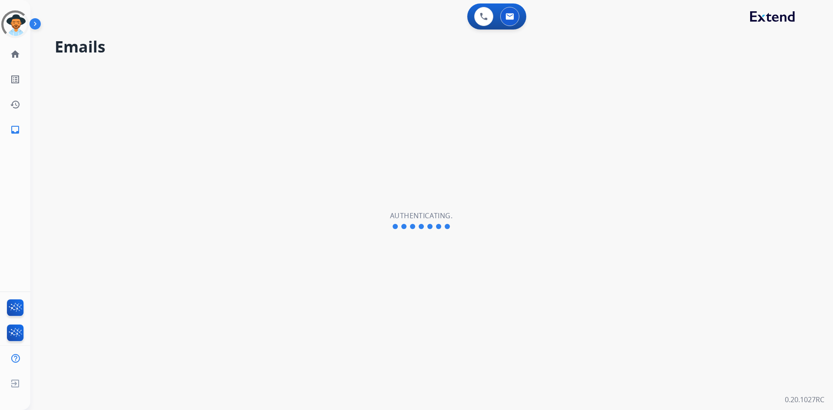
select select "**********"
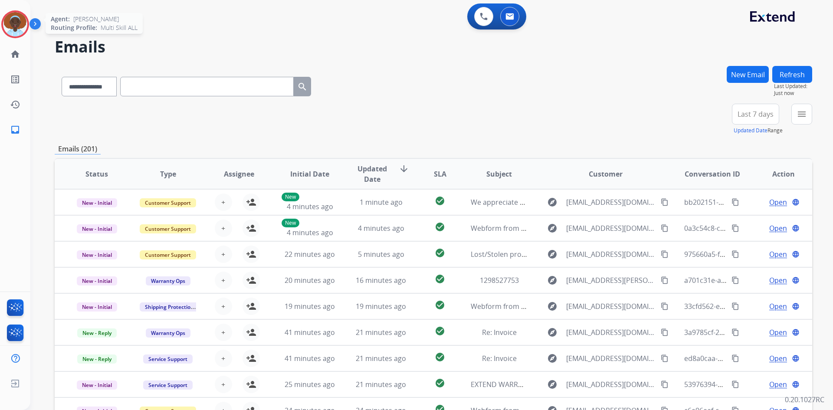
click at [14, 25] on img at bounding box center [15, 24] width 24 height 24
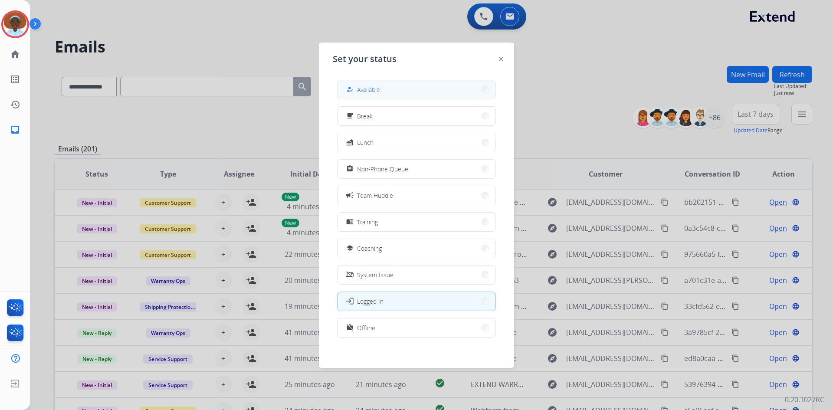
click at [373, 87] on span "Available" at bounding box center [368, 89] width 23 height 9
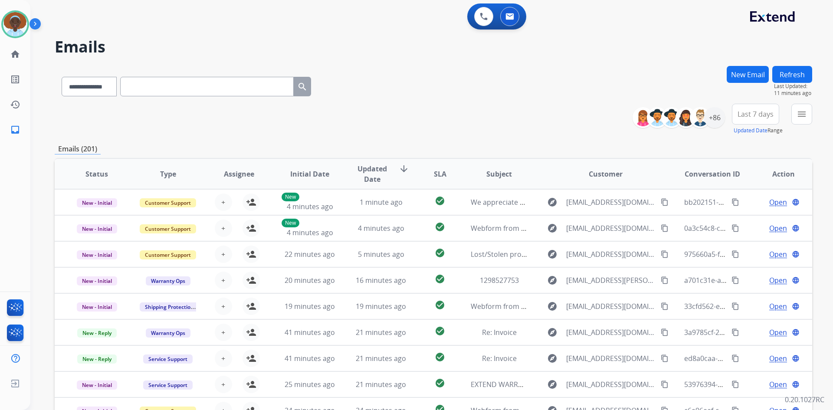
click at [790, 74] on button "Refresh" at bounding box center [792, 74] width 40 height 17
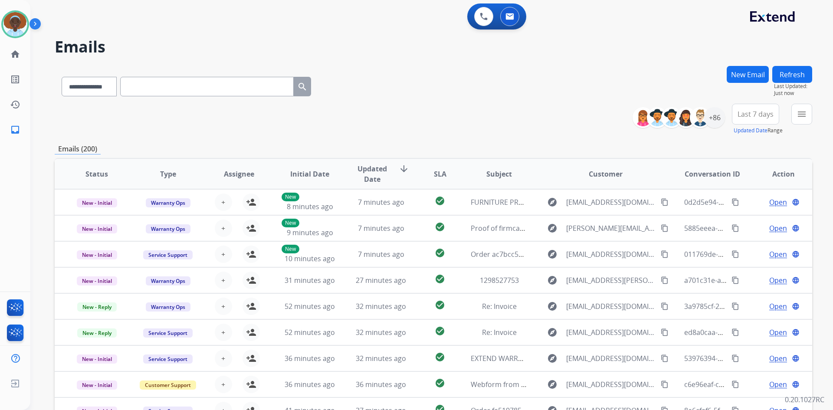
click at [756, 112] on span "Last 7 days" at bounding box center [755, 113] width 36 height 3
click at [743, 219] on div "Last 90 days" at bounding box center [753, 219] width 48 height 13
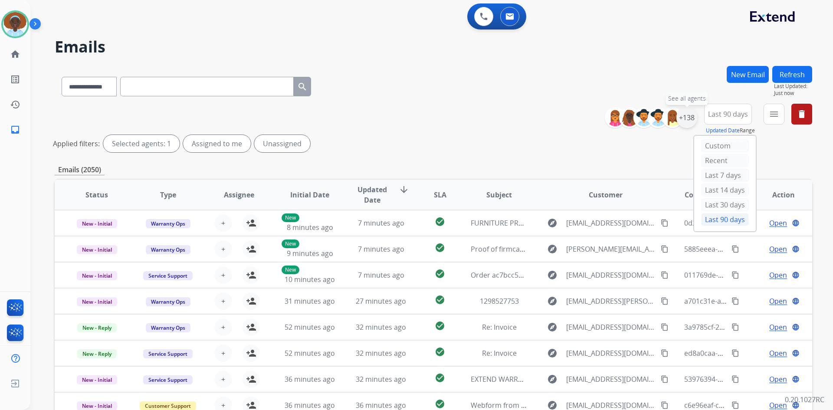
click at [684, 121] on div "+138" at bounding box center [686, 117] width 21 height 21
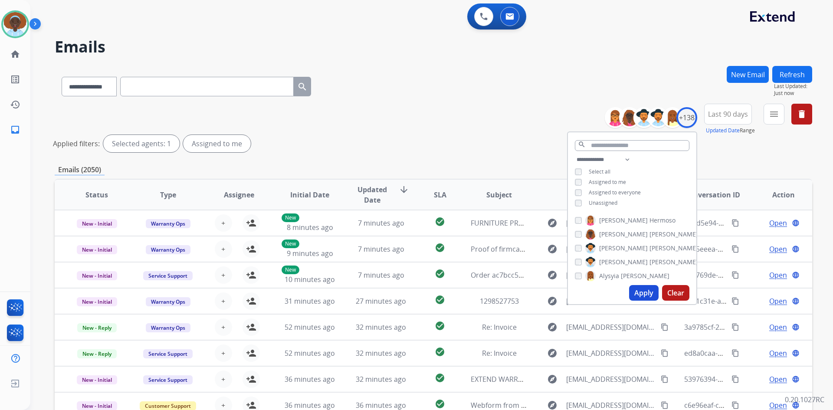
click at [643, 296] on button "Apply" at bounding box center [643, 293] width 29 height 16
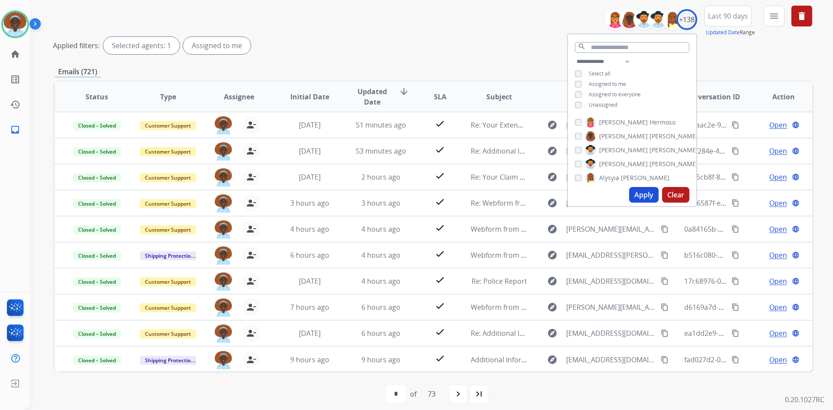
scroll to position [105, 0]
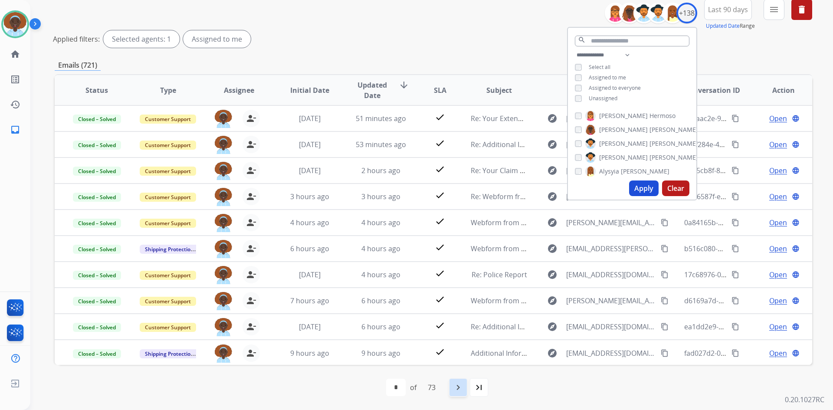
click at [460, 387] on mat-icon "navigate_next" at bounding box center [458, 387] width 10 height 10
select select "*"
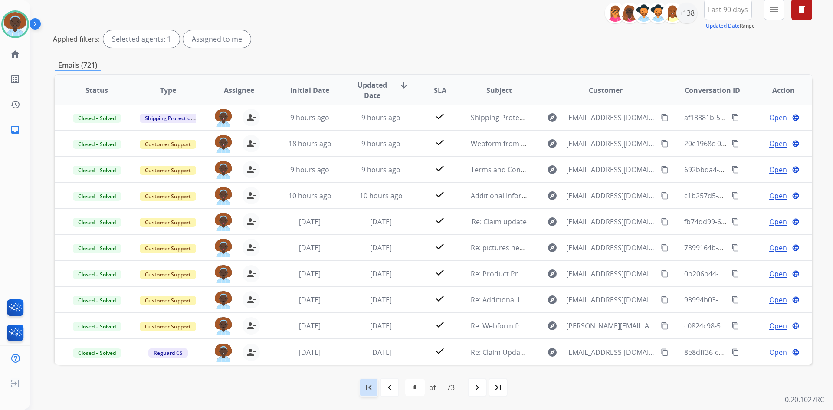
click at [372, 386] on mat-icon "first_page" at bounding box center [368, 387] width 10 height 10
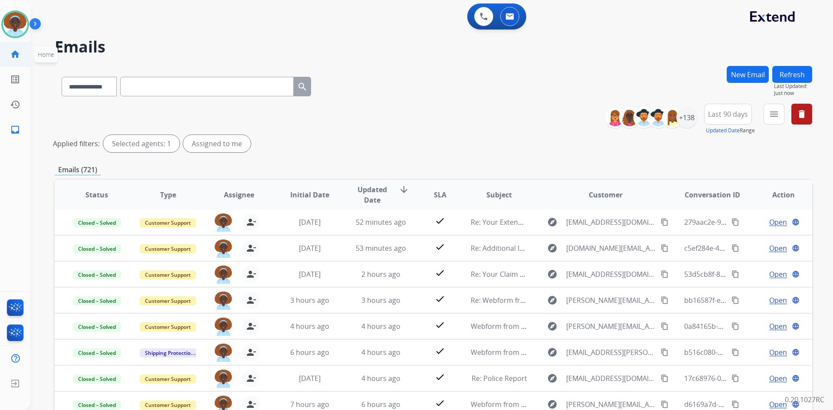
click at [17, 54] on mat-icon "home" at bounding box center [15, 54] width 10 height 10
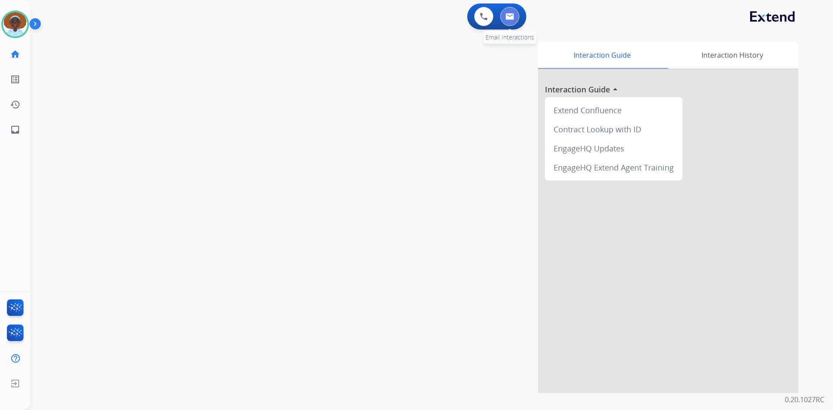
click at [513, 16] on img at bounding box center [509, 16] width 9 height 7
select select "**********"
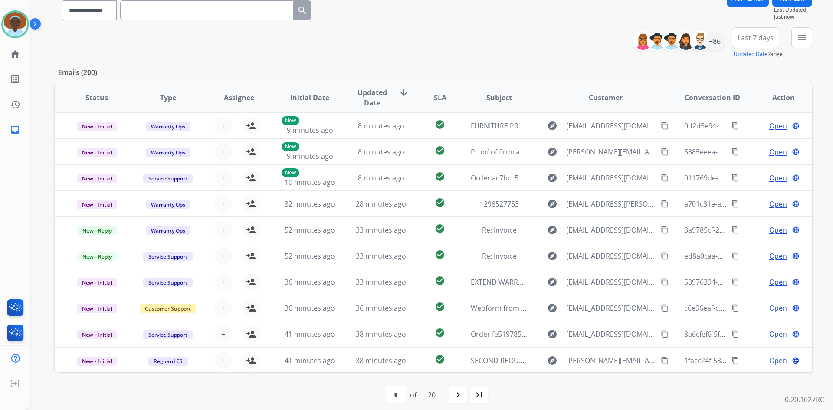
scroll to position [84, 0]
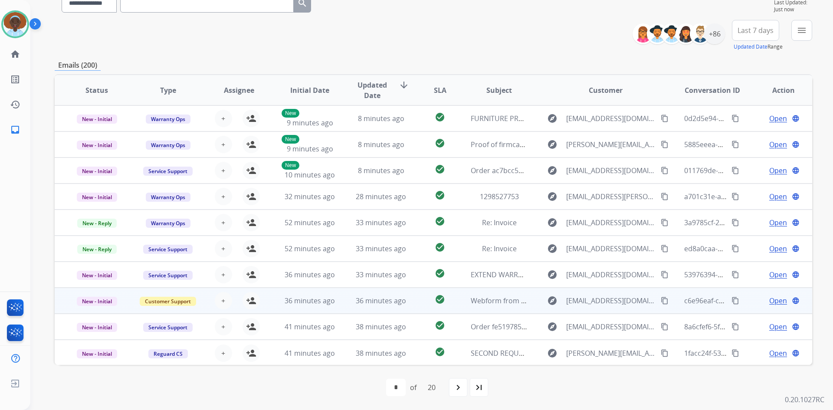
click at [774, 301] on span "Open" at bounding box center [778, 300] width 18 height 10
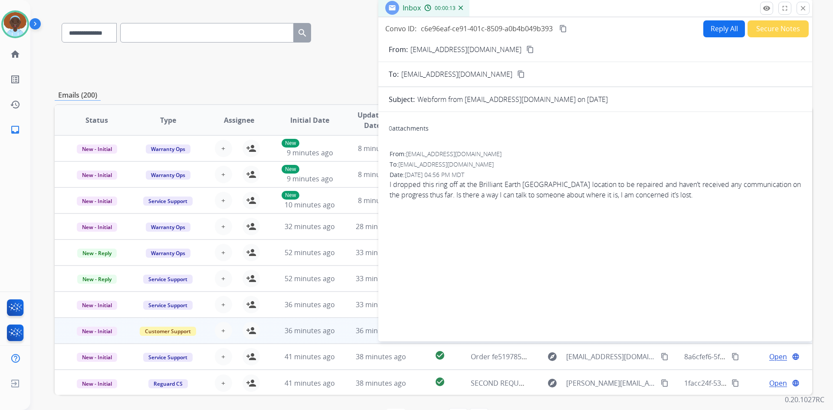
scroll to position [40, 0]
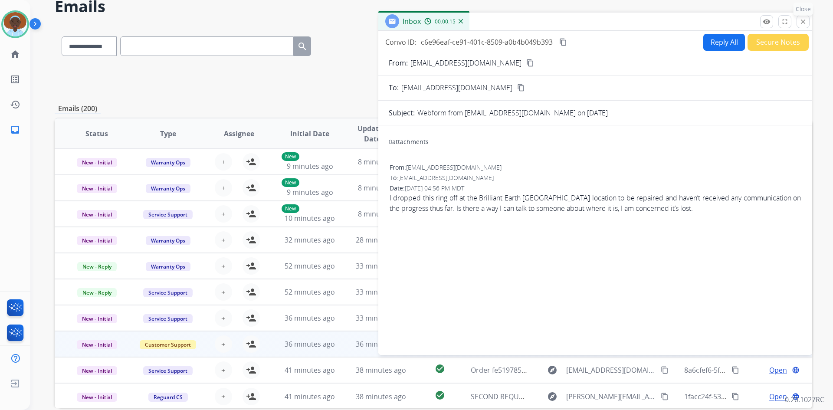
click at [808, 22] on button "close Close" at bounding box center [802, 21] width 13 height 13
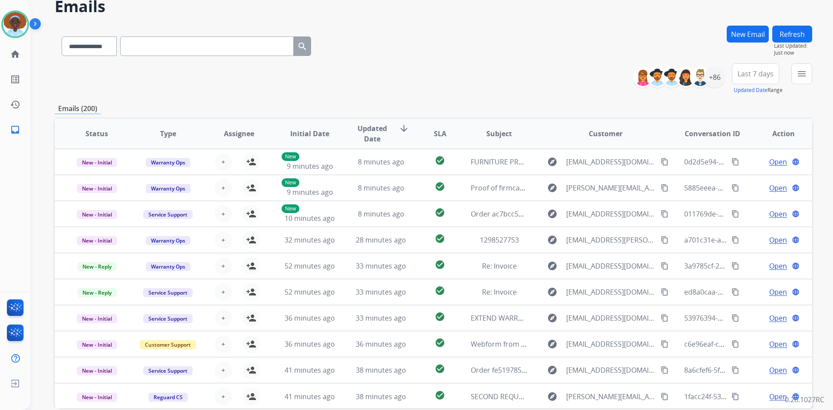
drag, startPoint x: 799, startPoint y: 27, endPoint x: 832, endPoint y: 113, distance: 92.0
click at [799, 28] on button "Refresh" at bounding box center [792, 34] width 40 height 17
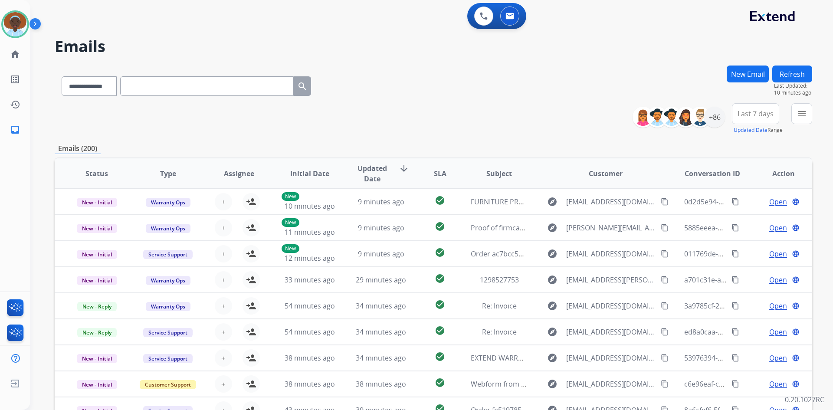
scroll to position [0, 0]
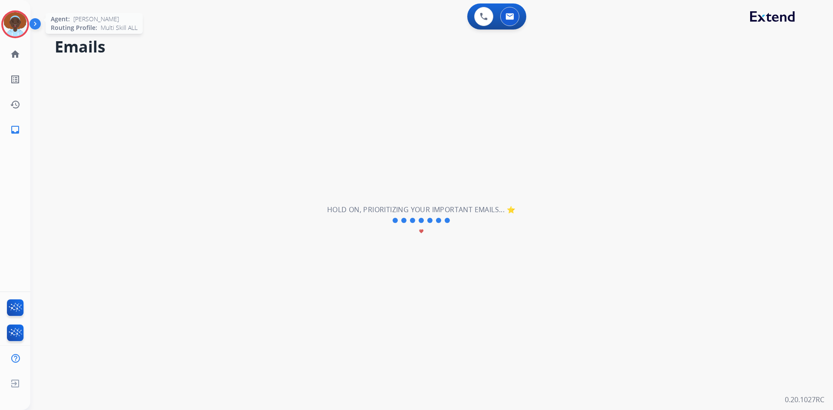
click at [13, 19] on img at bounding box center [15, 24] width 24 height 24
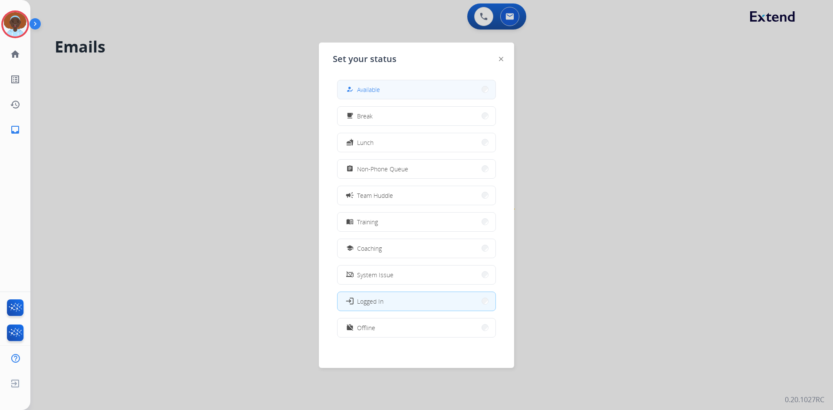
click at [407, 90] on button "how_to_reg Available" at bounding box center [416, 89] width 158 height 19
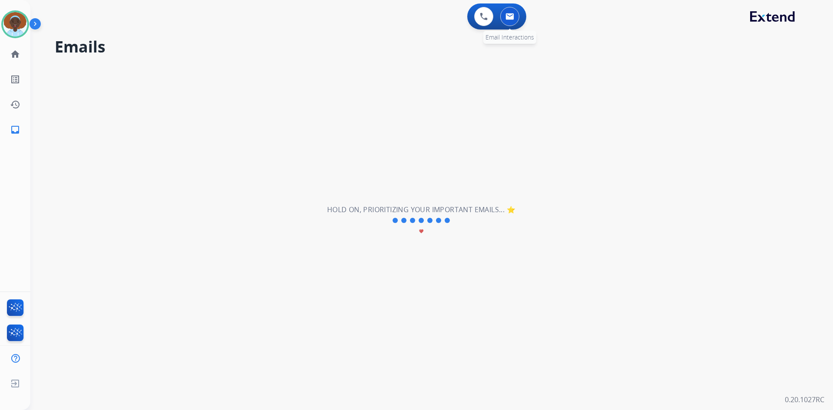
click at [514, 16] on button at bounding box center [509, 16] width 19 height 19
click at [13, 51] on mat-icon "home" at bounding box center [15, 54] width 10 height 10
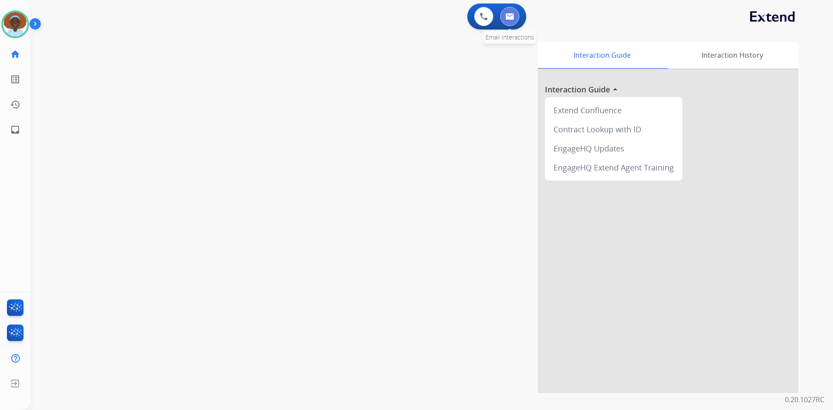
click at [507, 19] on img at bounding box center [509, 16] width 9 height 7
select select "**********"
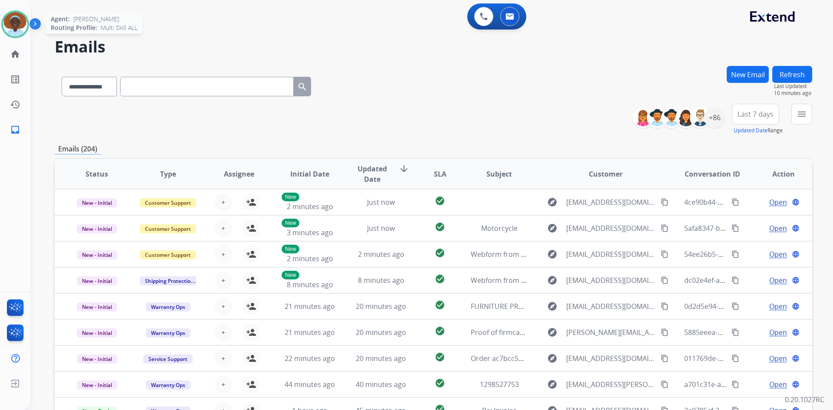
drag, startPoint x: 16, startPoint y: 22, endPoint x: 26, endPoint y: 23, distance: 10.9
click at [16, 23] on img at bounding box center [15, 24] width 24 height 24
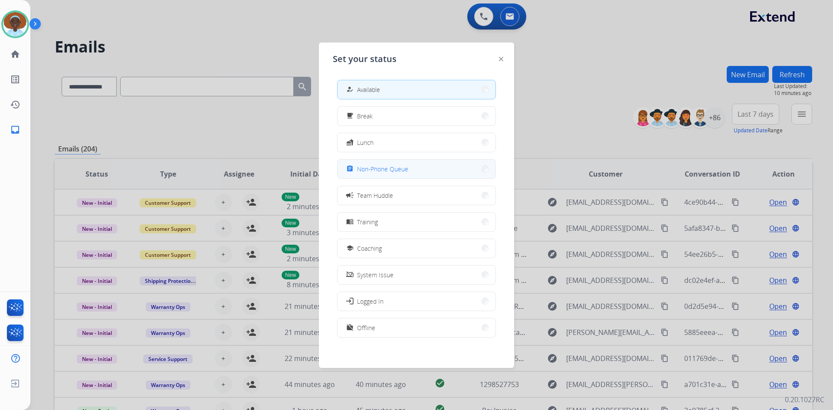
click at [366, 171] on span "Non-Phone Queue" at bounding box center [382, 168] width 51 height 9
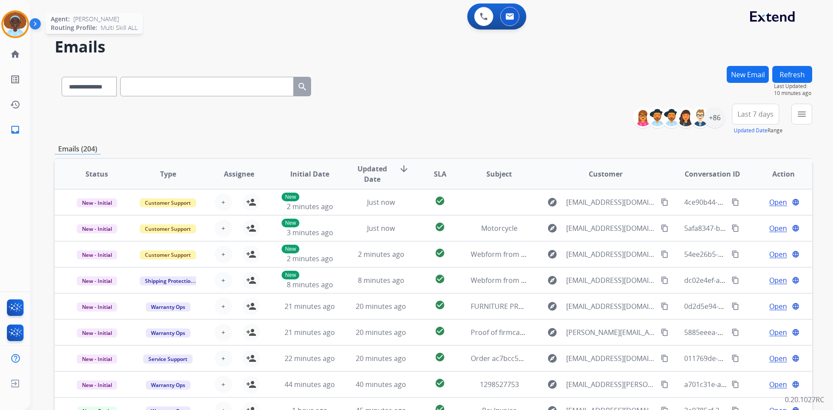
click at [20, 25] on img at bounding box center [15, 24] width 24 height 24
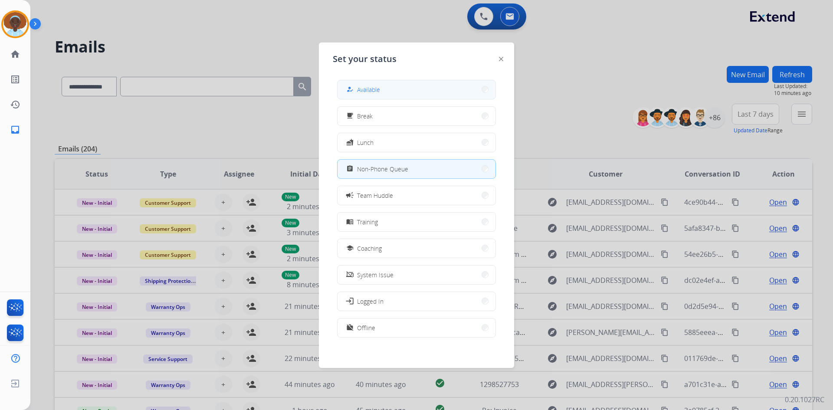
click at [379, 87] on span "Available" at bounding box center [368, 89] width 23 height 9
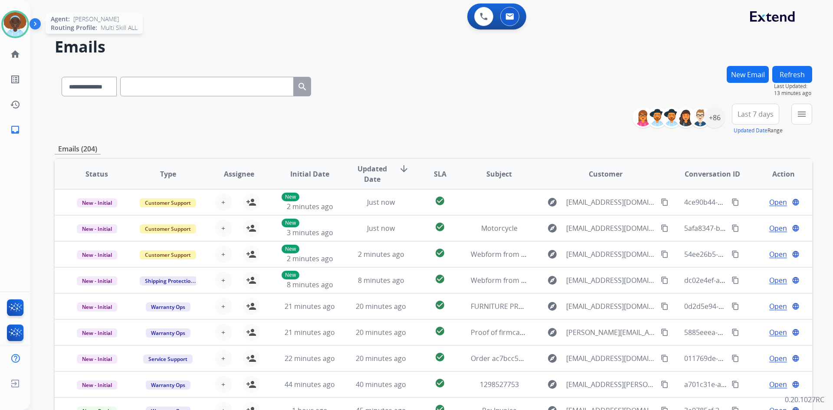
click at [19, 25] on img at bounding box center [15, 24] width 24 height 24
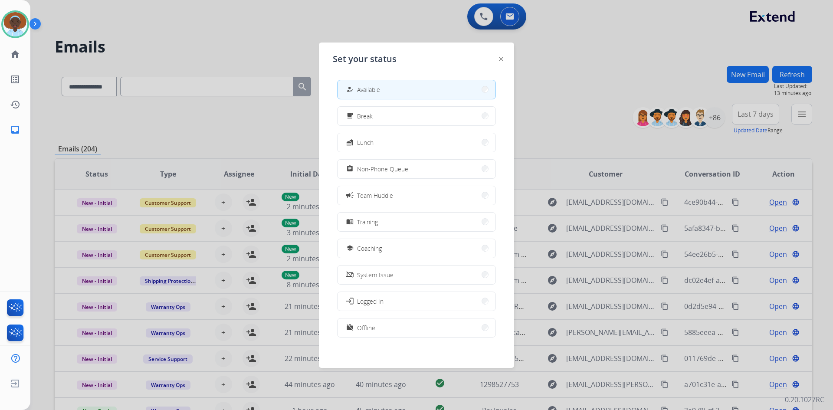
click at [384, 169] on span "Non-Phone Queue" at bounding box center [382, 168] width 51 height 9
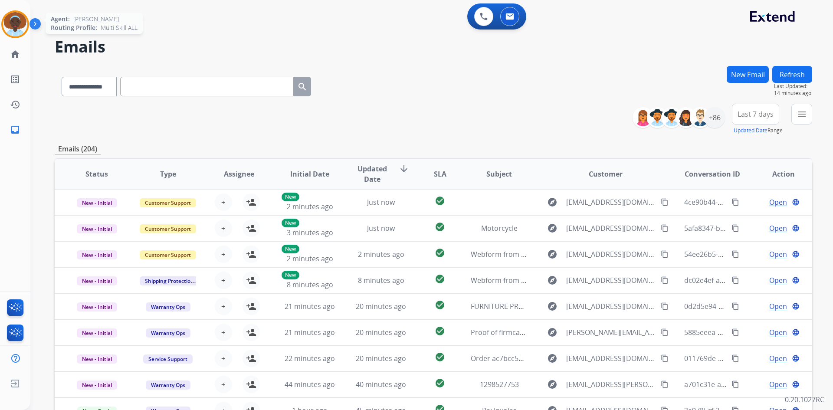
click at [16, 24] on img at bounding box center [15, 24] width 24 height 24
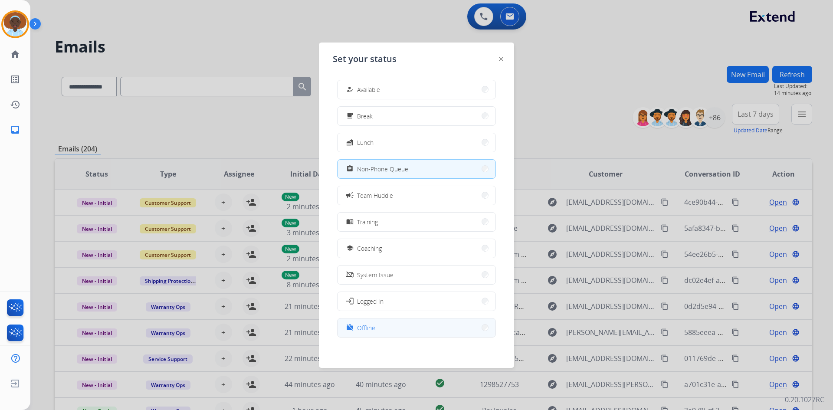
click at [385, 333] on button "work_off Offline" at bounding box center [416, 327] width 158 height 19
